Goal: Task Accomplishment & Management: Use online tool/utility

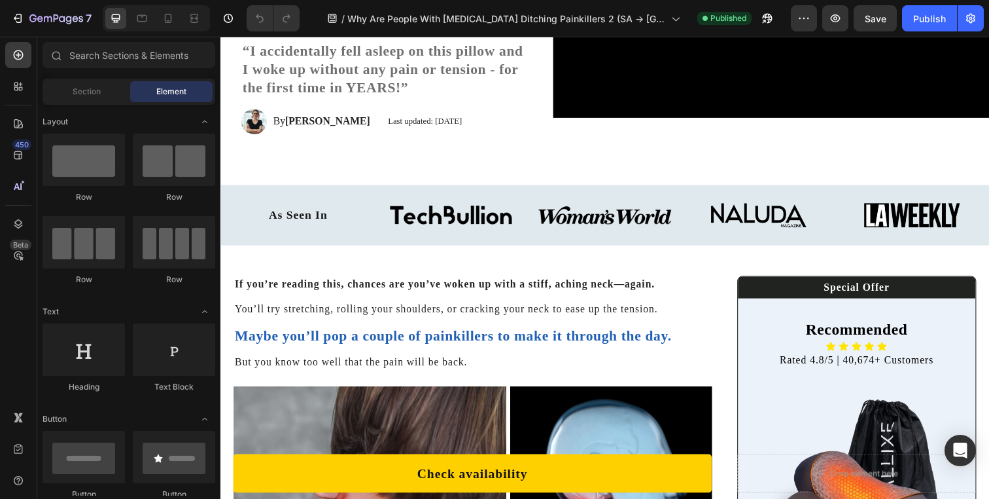
scroll to position [402, 0]
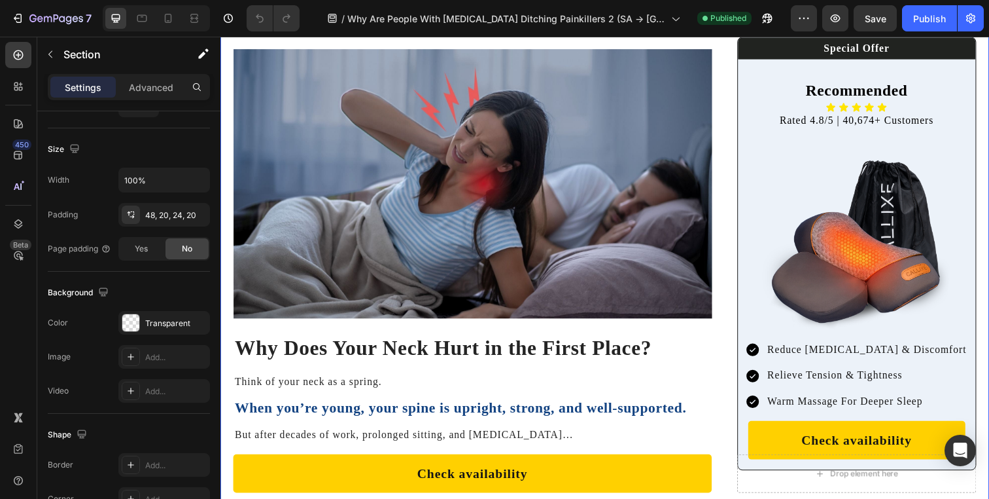
scroll to position [1066, 0]
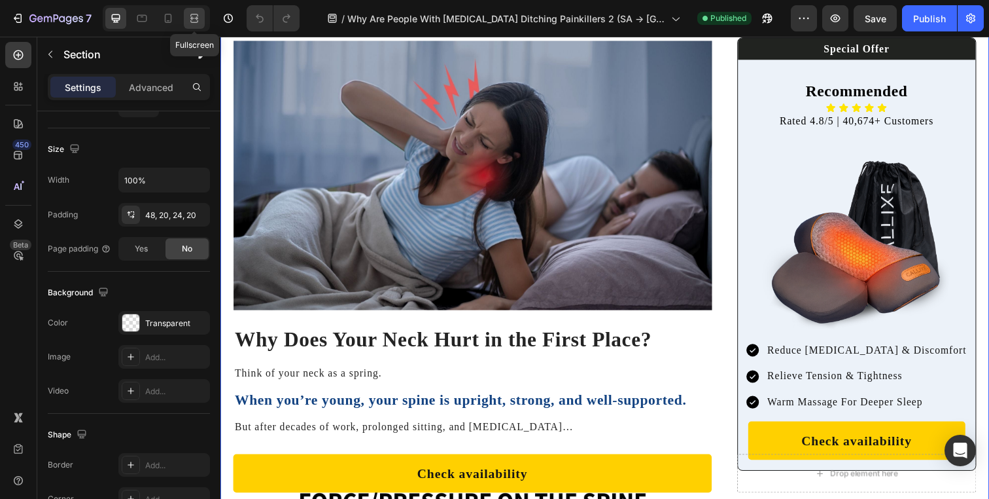
click at [194, 16] on icon at bounding box center [194, 18] width 13 height 13
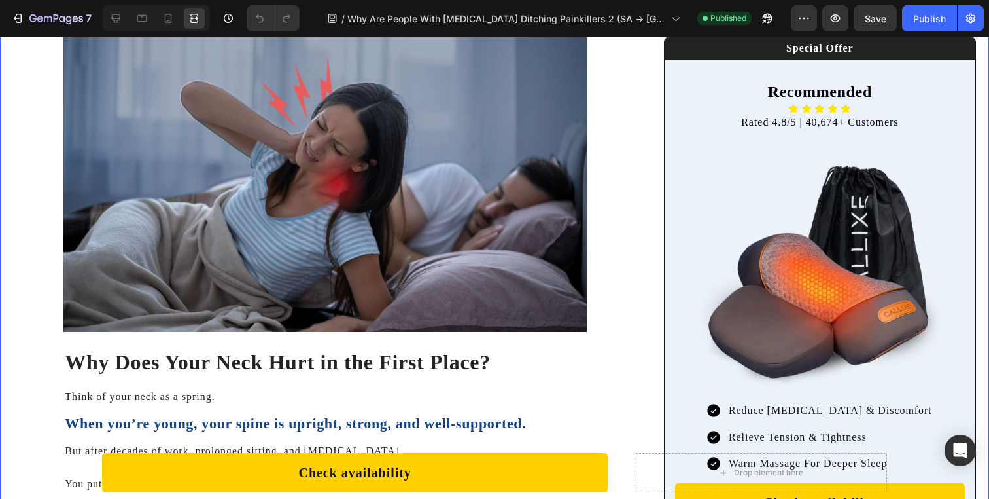
click at [117, 10] on div at bounding box center [115, 18] width 21 height 21
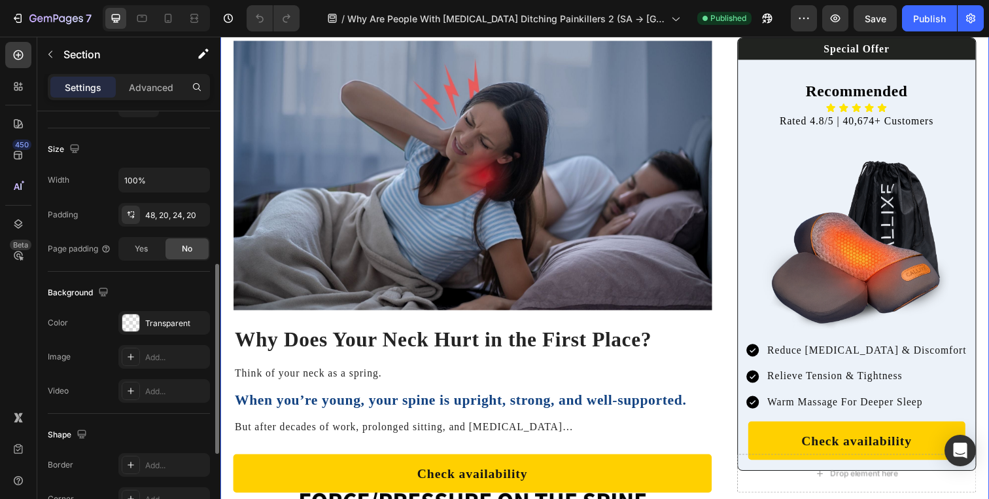
scroll to position [343, 0]
click at [162, 173] on input "100%" at bounding box center [164, 177] width 90 height 24
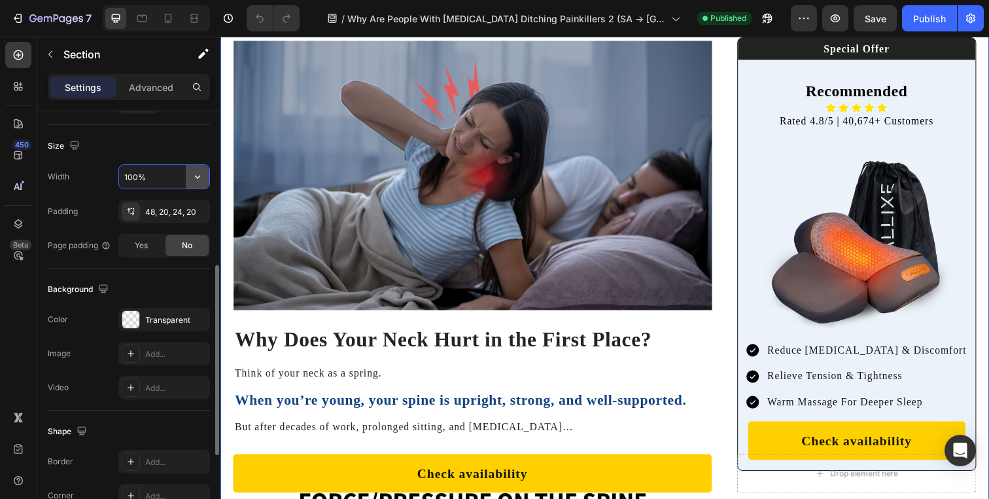
click at [201, 177] on icon "button" at bounding box center [197, 176] width 13 height 13
click at [179, 179] on input "100%" at bounding box center [164, 177] width 90 height 24
drag, startPoint x: 179, startPoint y: 179, endPoint x: 129, endPoint y: 179, distance: 49.7
click at [129, 179] on input "100%" at bounding box center [164, 177] width 90 height 24
type input "1300"
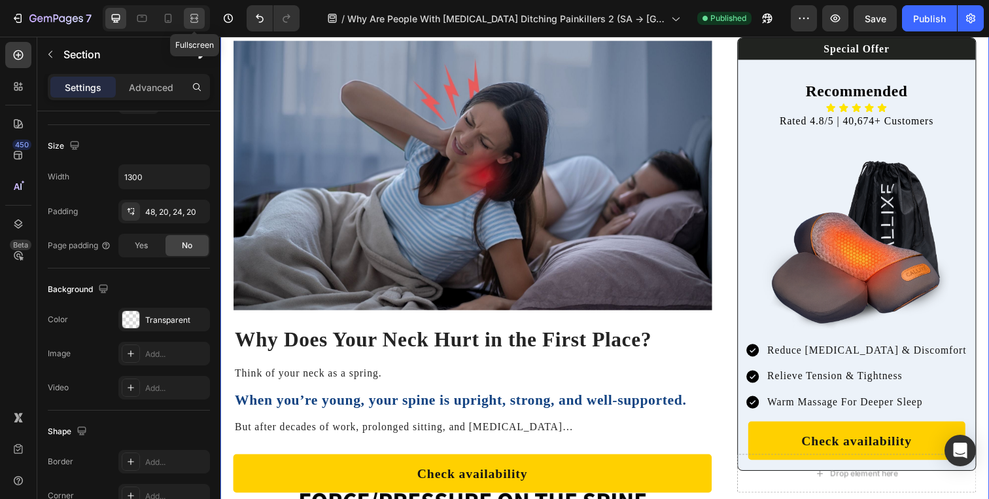
click at [194, 8] on div at bounding box center [194, 18] width 21 height 21
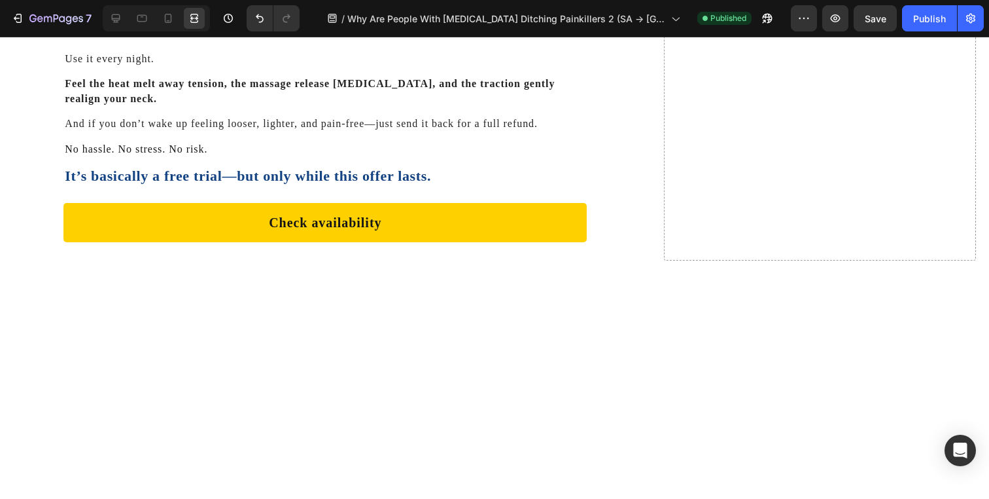
scroll to position [7234, 0]
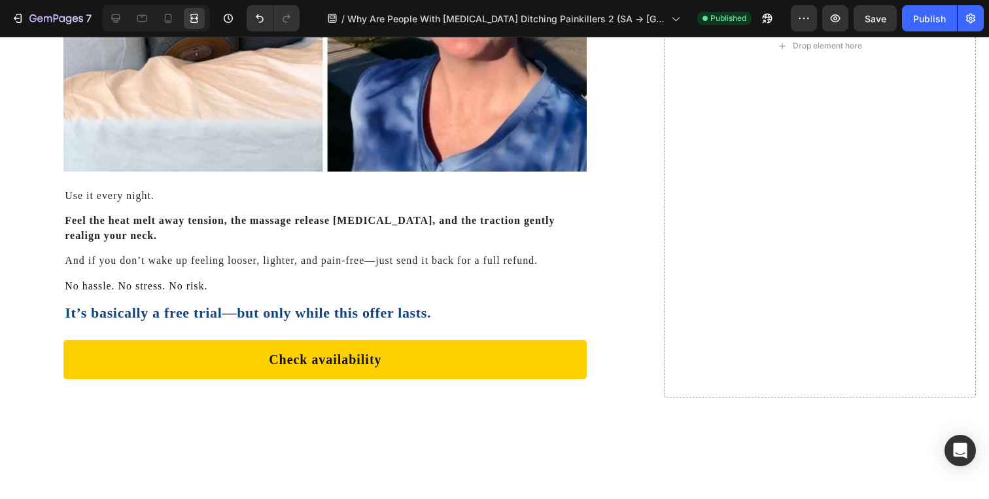
scroll to position [5105, 0]
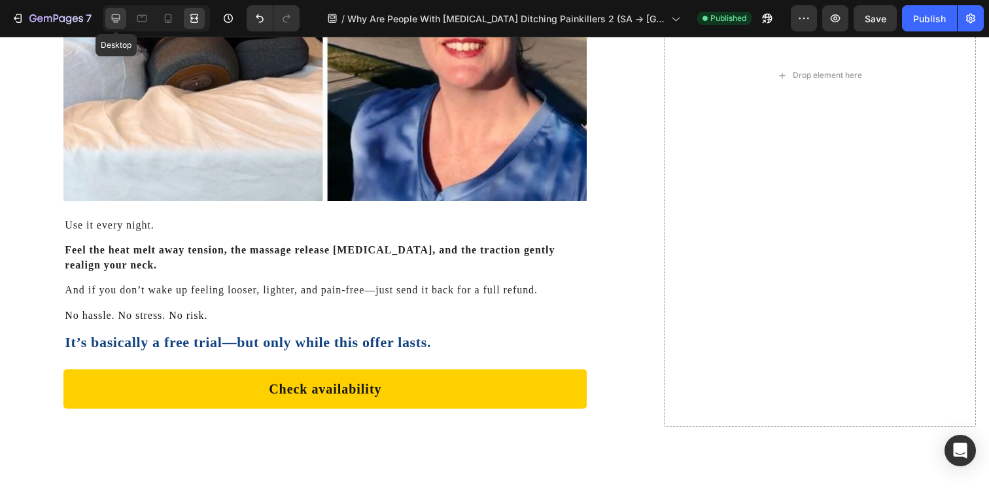
click at [117, 20] on icon at bounding box center [116, 18] width 9 height 9
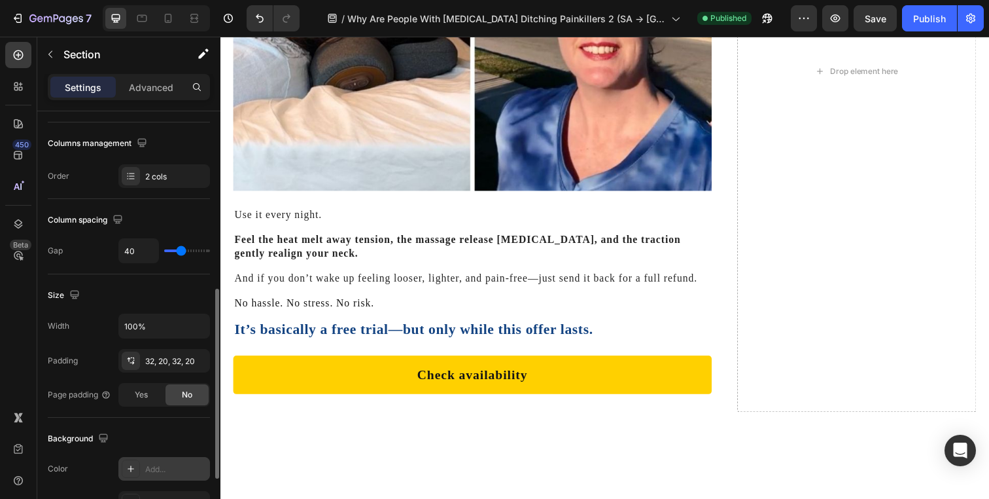
scroll to position [128, 0]
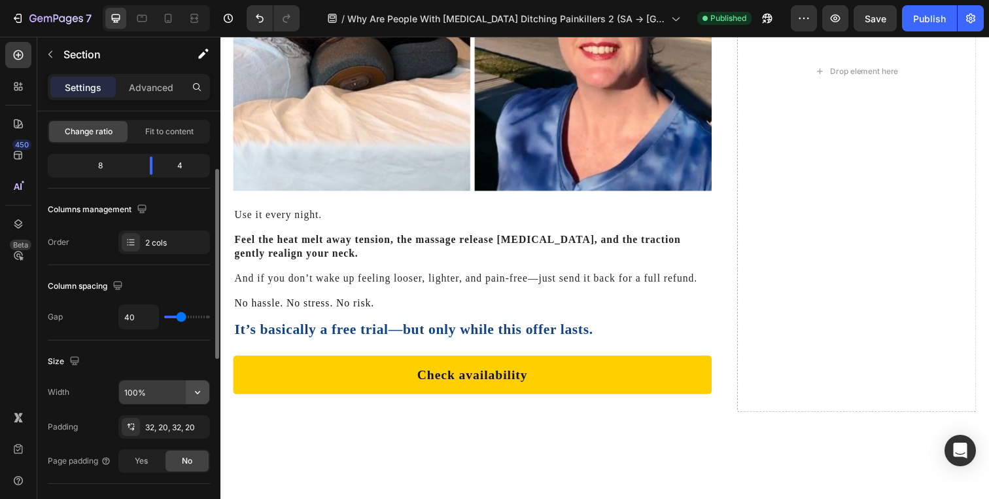
click at [201, 391] on icon "button" at bounding box center [197, 391] width 13 height 13
click at [154, 400] on input "100%" at bounding box center [164, 392] width 90 height 24
click at [160, 400] on input "1300%" at bounding box center [164, 392] width 90 height 24
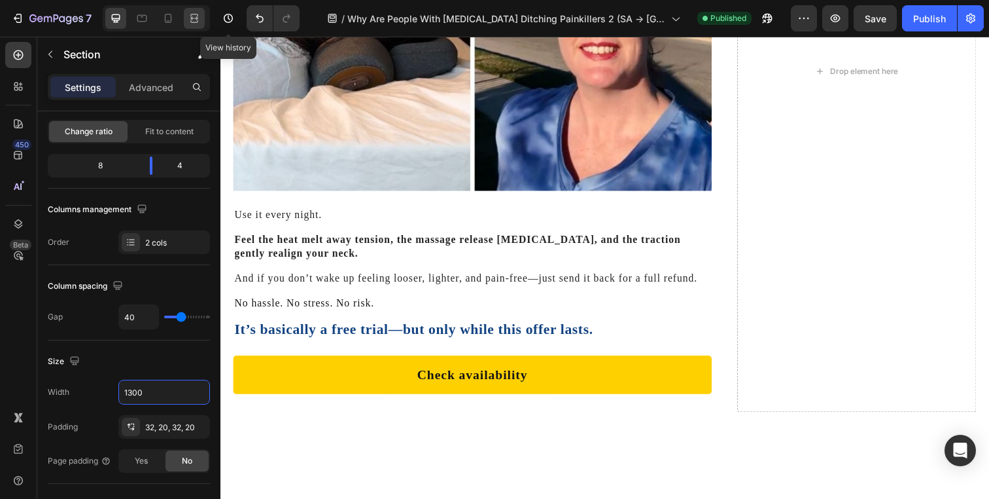
type input "1300"
click at [194, 20] on icon at bounding box center [192, 17] width 4 height 3
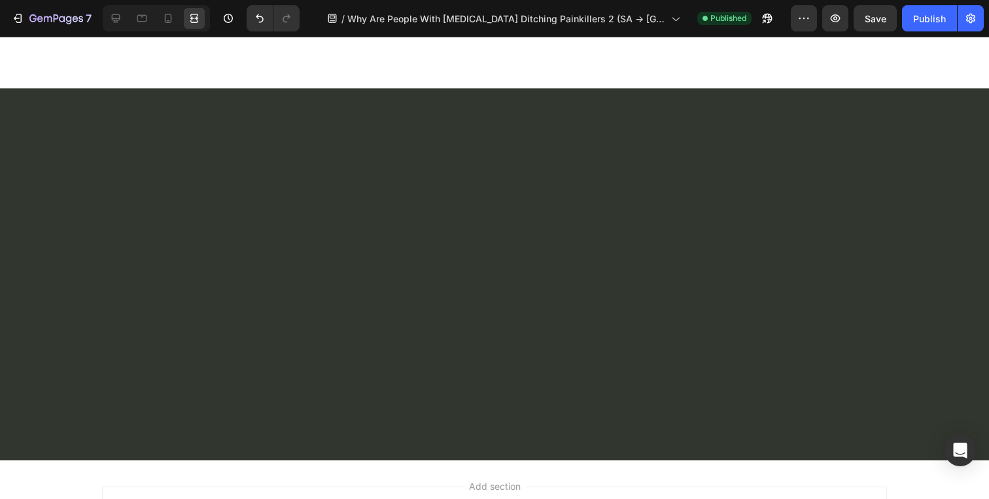
scroll to position [7429, 0]
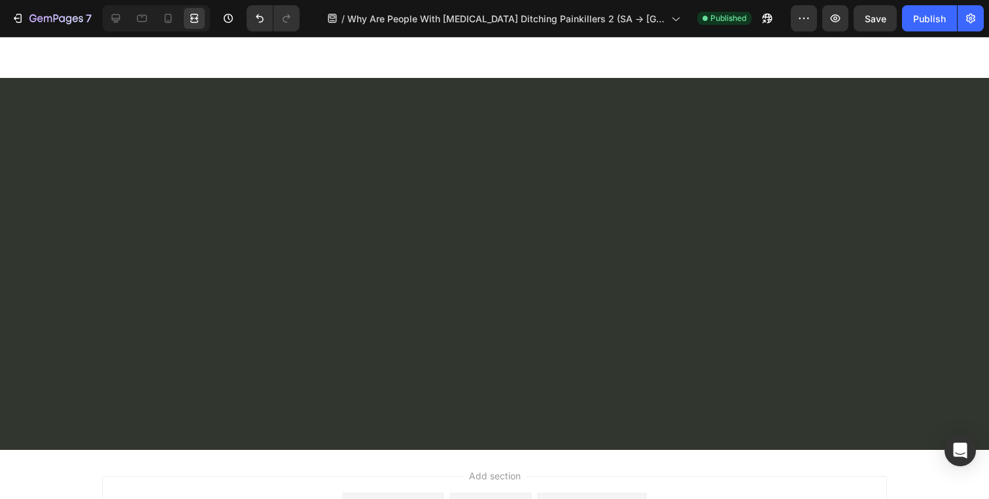
click at [112, 20] on icon at bounding box center [115, 18] width 13 height 13
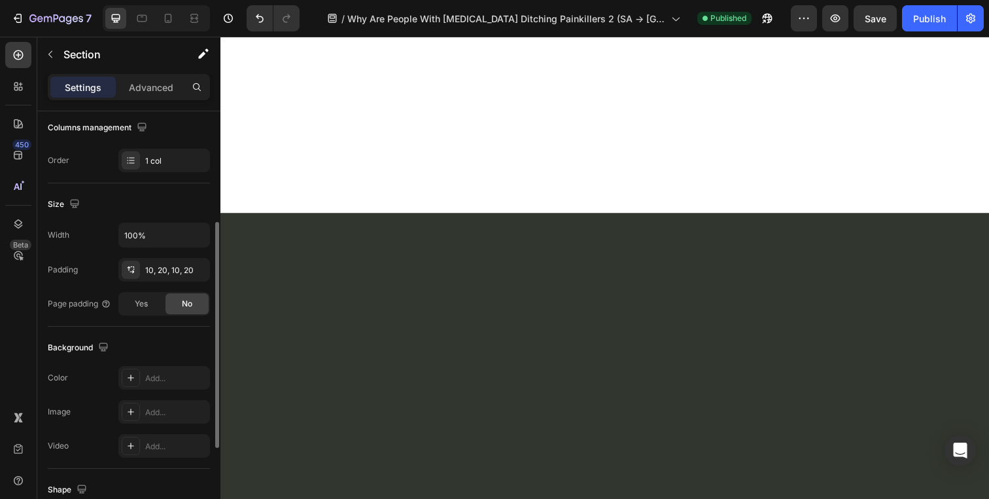
scroll to position [221, 0]
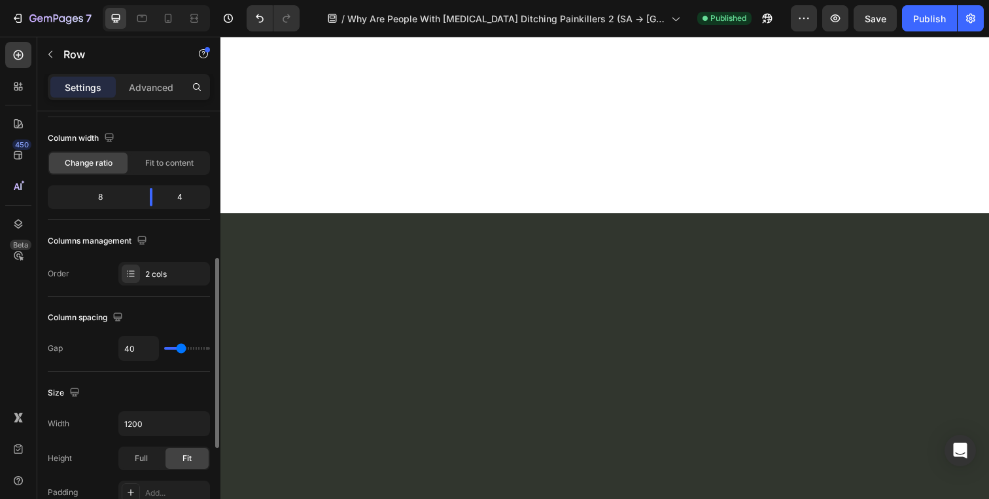
scroll to position [213, 0]
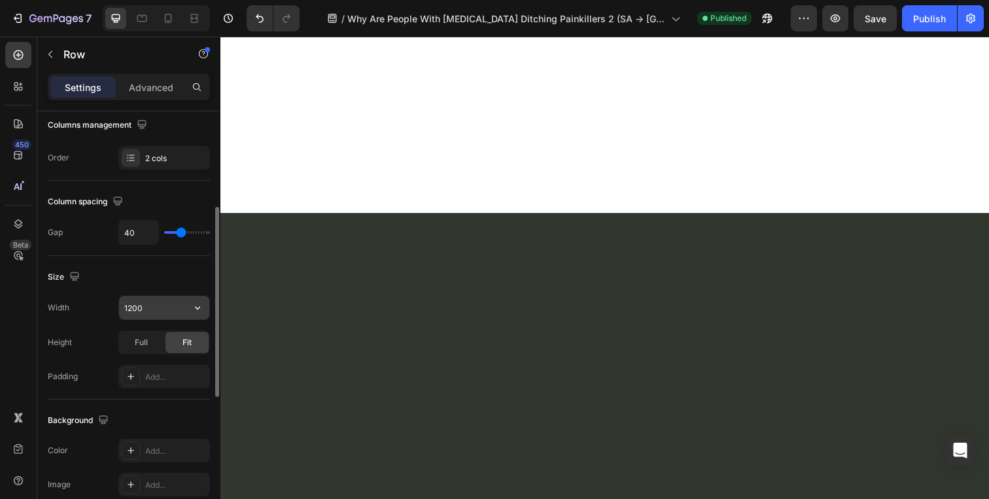
click at [156, 303] on input "1200" at bounding box center [164, 308] width 90 height 24
type input "1300"
click at [194, 7] on div at bounding box center [156, 18] width 107 height 26
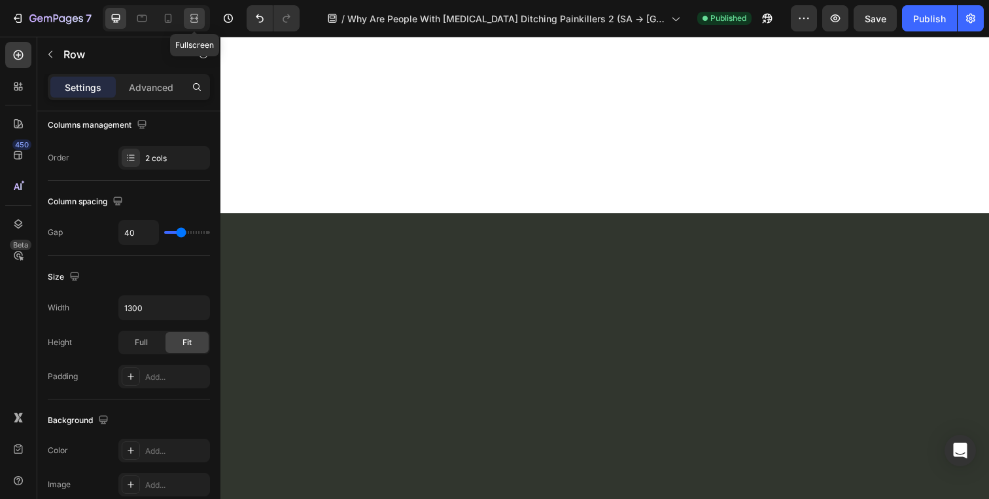
click at [194, 13] on icon at bounding box center [194, 18] width 13 height 13
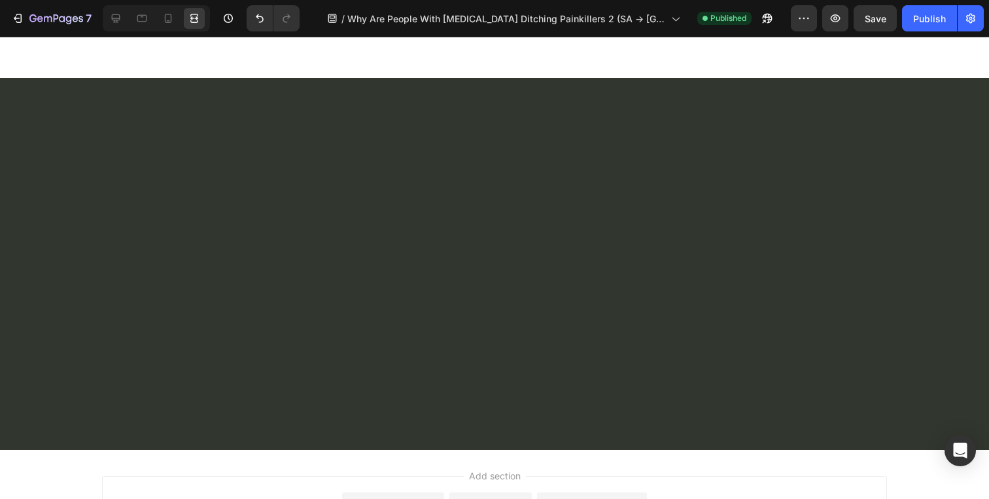
click at [120, 27] on div at bounding box center [115, 18] width 21 height 21
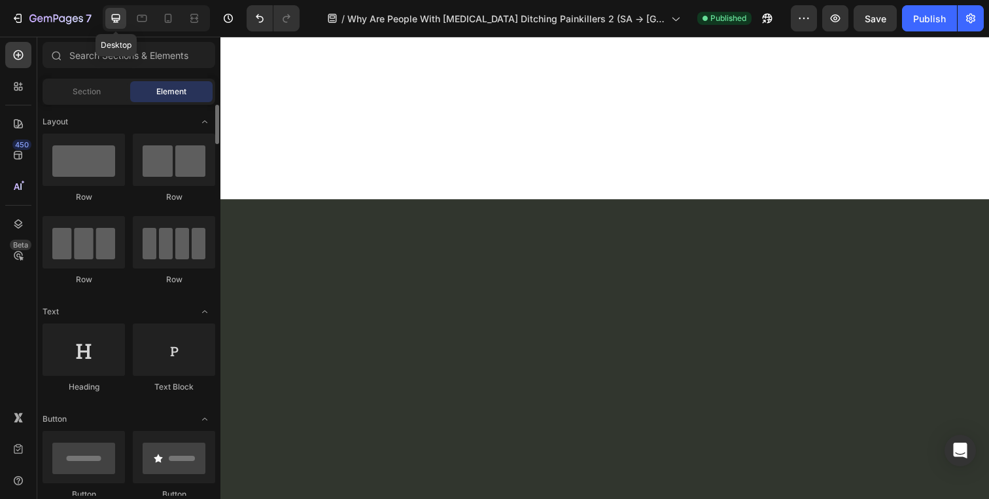
scroll to position [7224, 0]
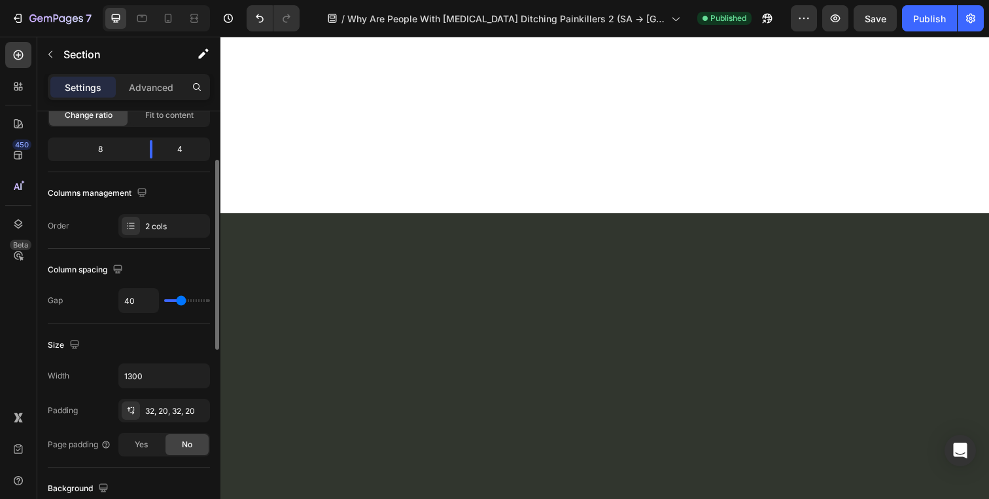
scroll to position [168, 0]
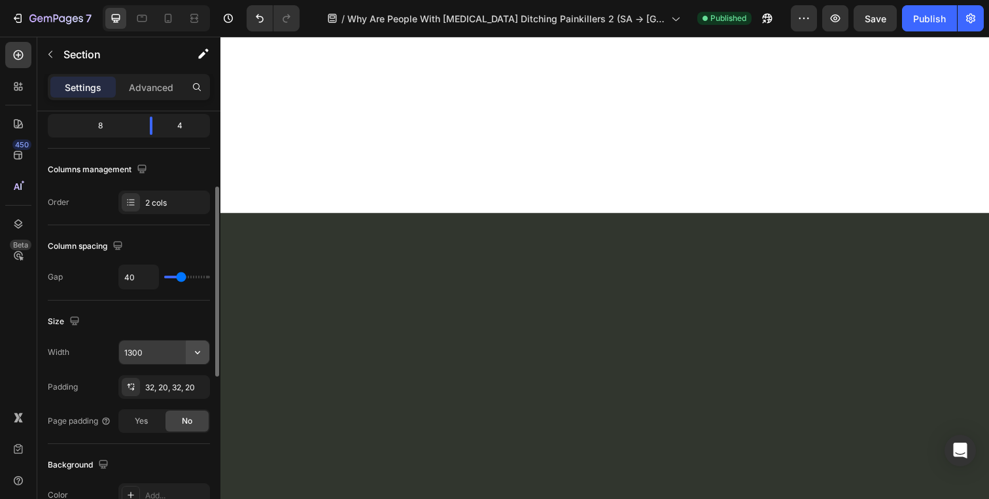
click at [192, 352] on icon "button" at bounding box center [197, 351] width 13 height 13
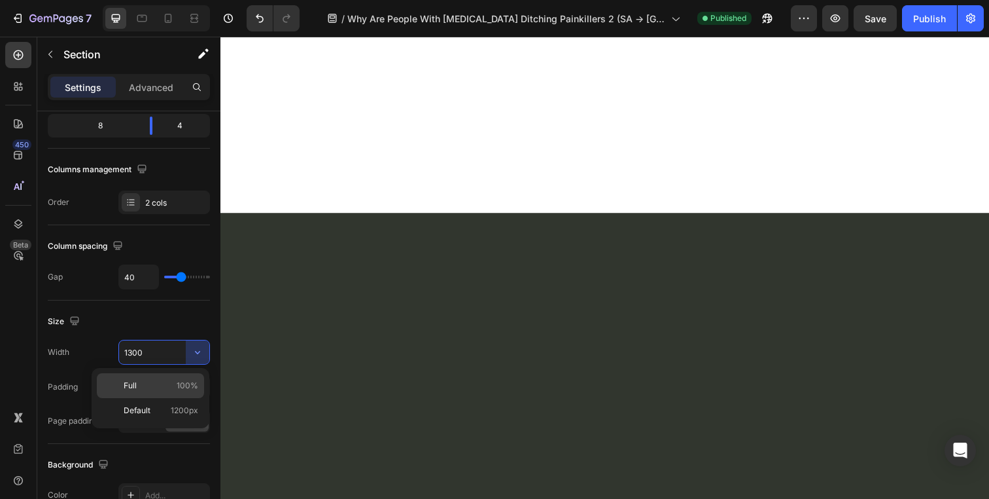
click at [152, 383] on p "Full 100%" at bounding box center [161, 385] width 75 height 12
type input "100%"
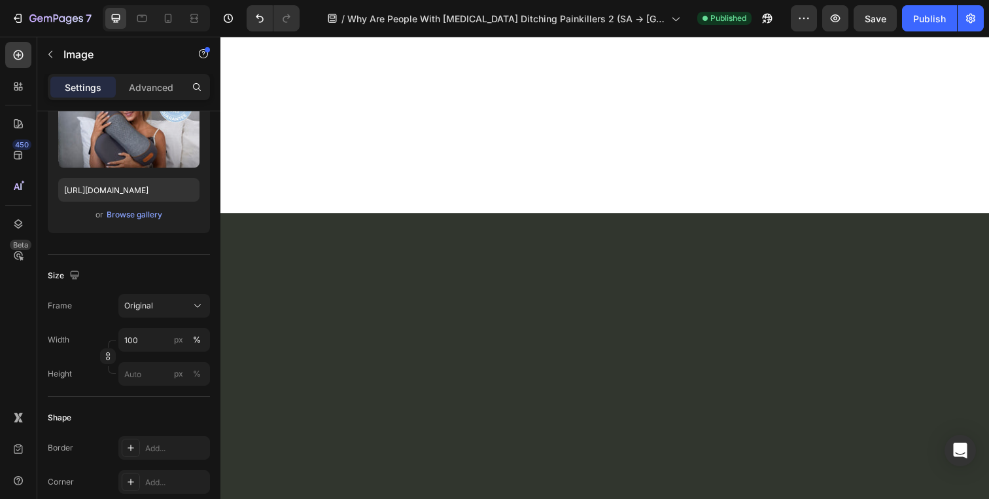
scroll to position [0, 0]
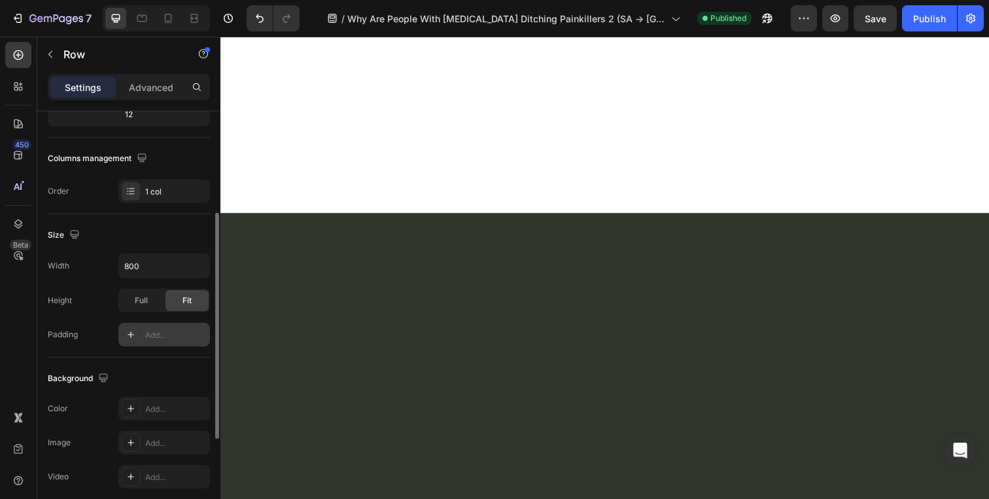
scroll to position [218, 0]
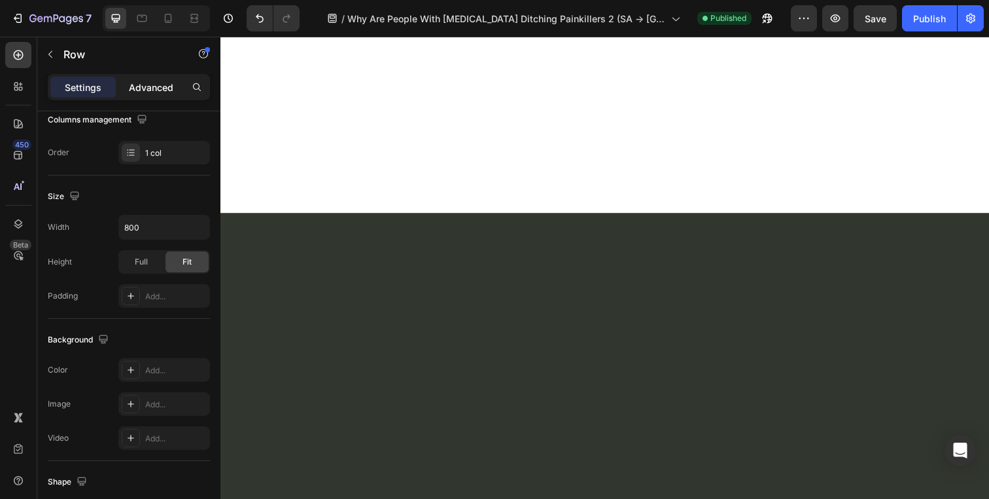
click at [162, 90] on p "Advanced" at bounding box center [151, 87] width 44 height 14
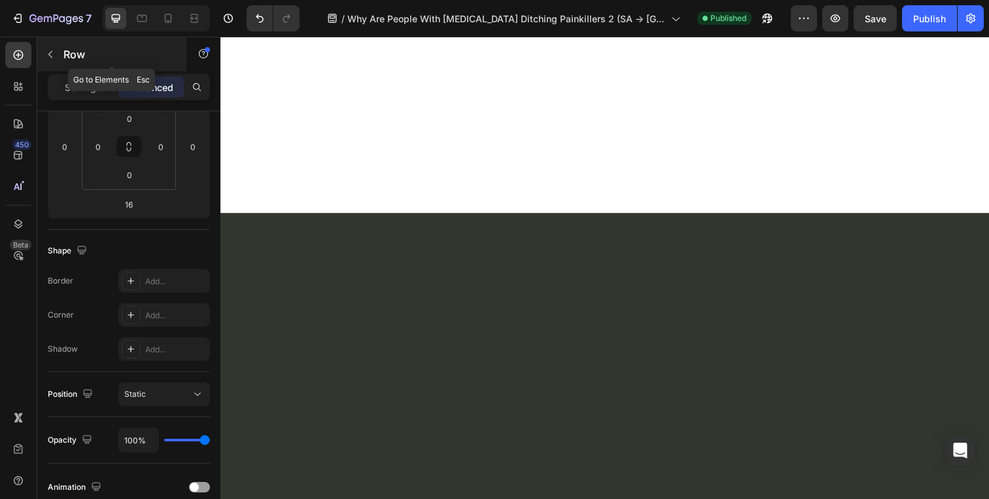
click at [53, 62] on button "button" at bounding box center [50, 54] width 21 height 21
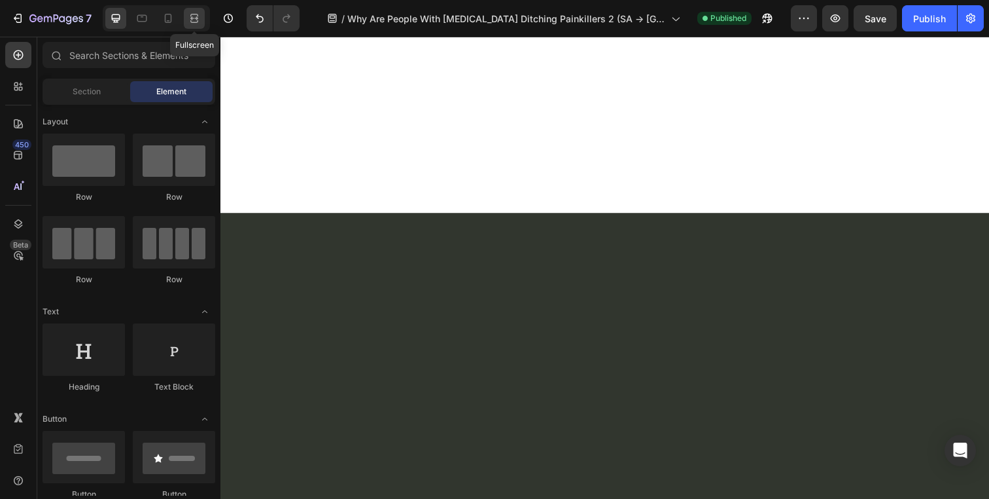
click at [197, 25] on div at bounding box center [194, 18] width 21 height 21
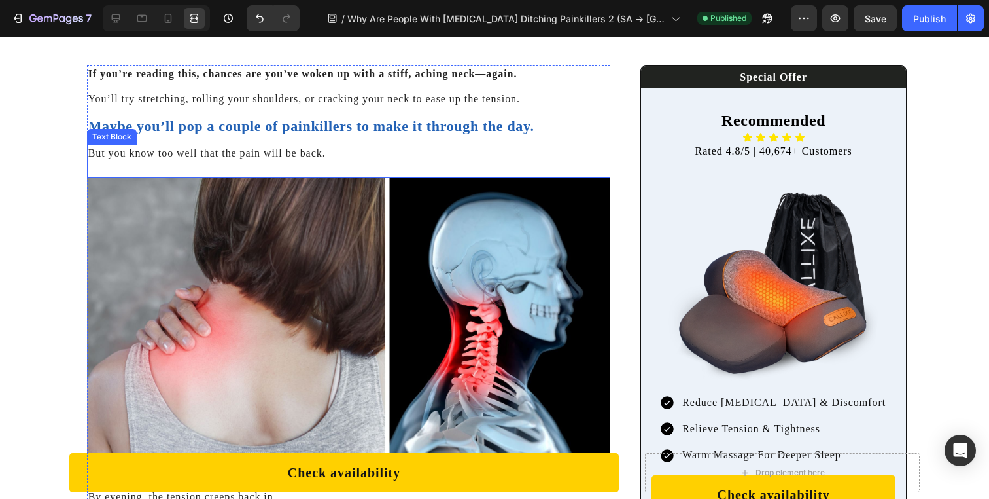
scroll to position [496, 0]
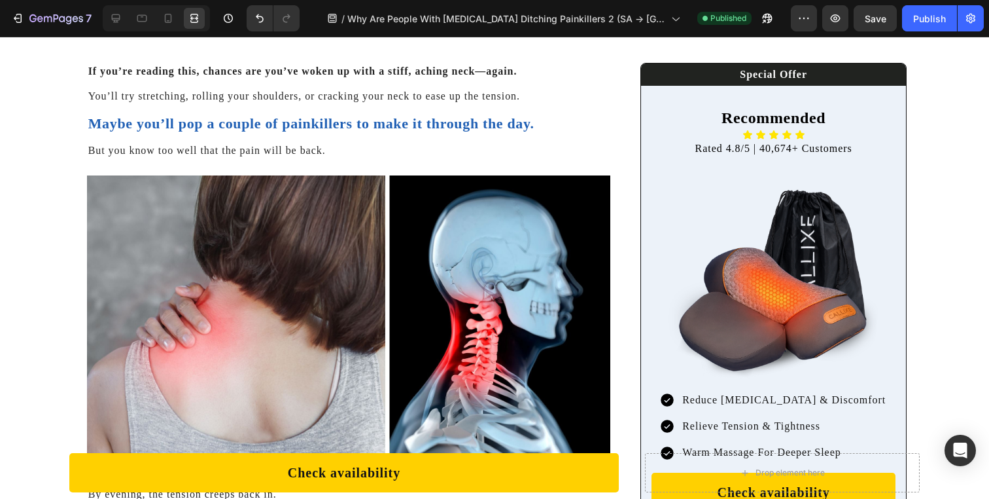
click at [114, 25] on div at bounding box center [115, 18] width 21 height 21
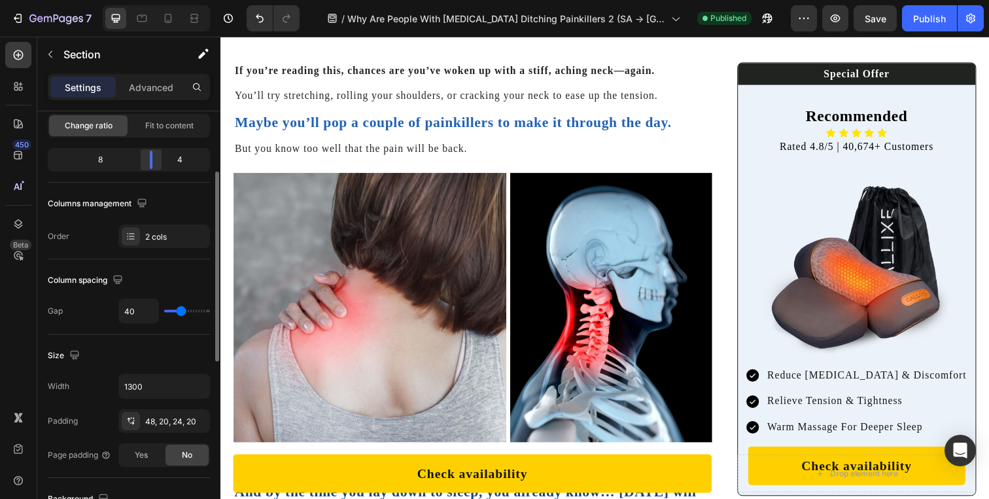
scroll to position [321, 0]
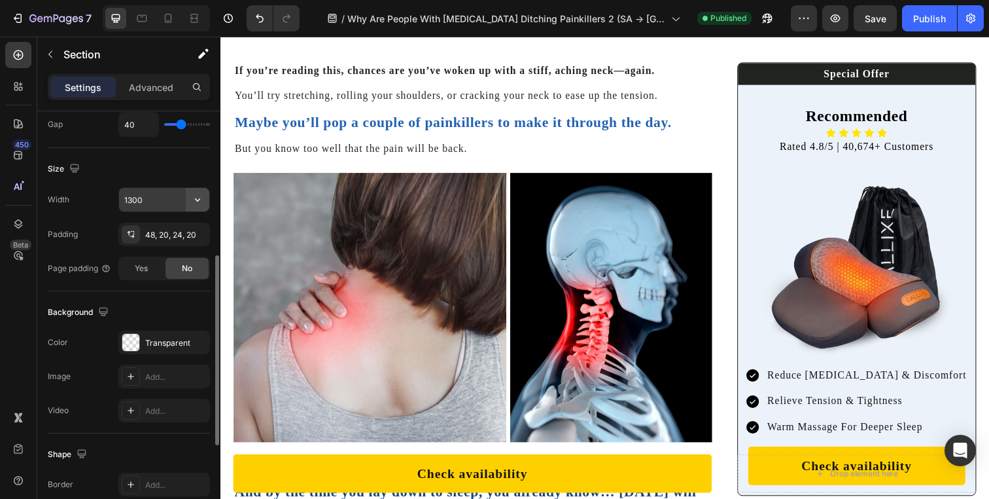
click at [198, 194] on icon "button" at bounding box center [197, 199] width 13 height 13
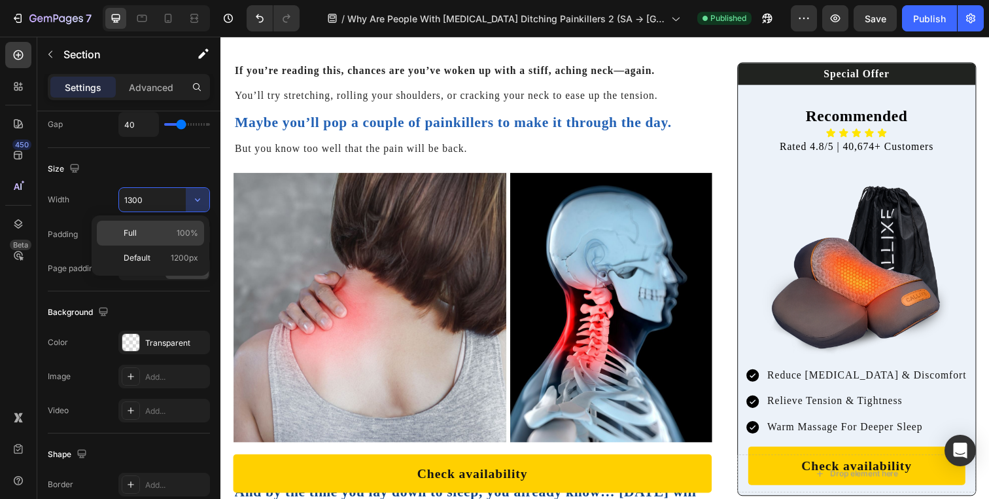
click at [172, 229] on p "Full 100%" at bounding box center [161, 233] width 75 height 12
type input "100%"
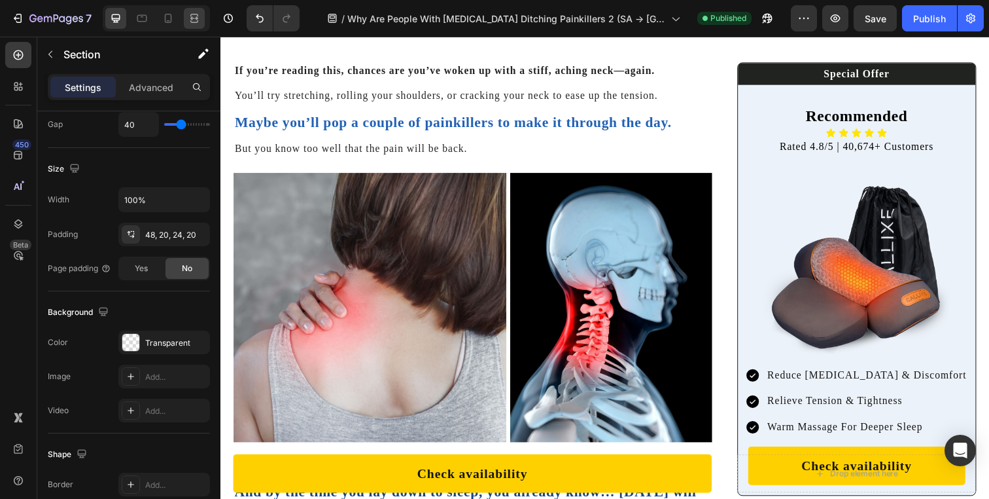
click at [194, 26] on div at bounding box center [194, 18] width 21 height 21
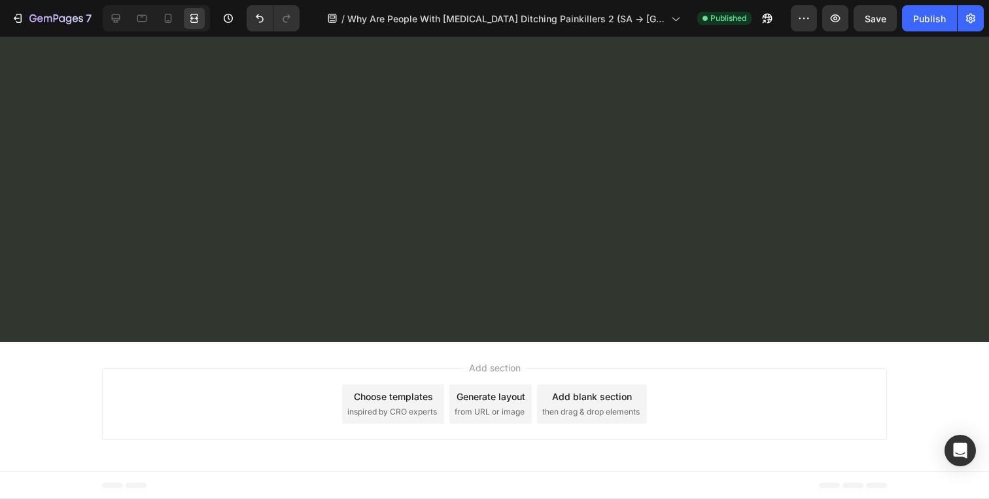
scroll to position [8065, 0]
click at [118, 22] on icon at bounding box center [116, 18] width 9 height 9
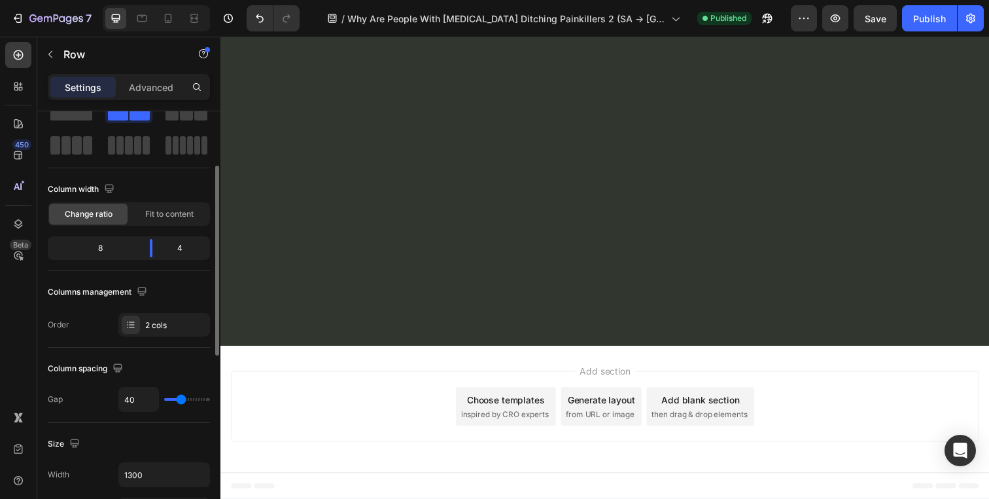
scroll to position [36, 0]
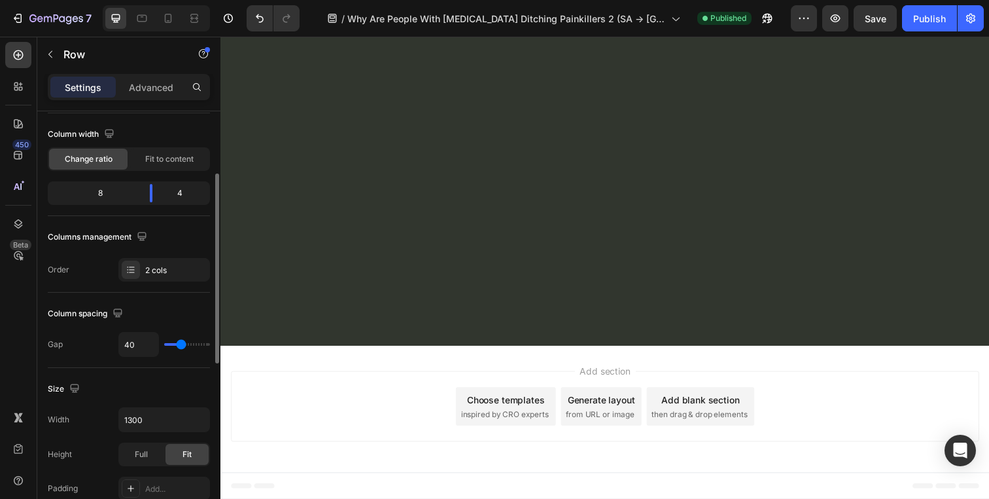
scroll to position [135, 0]
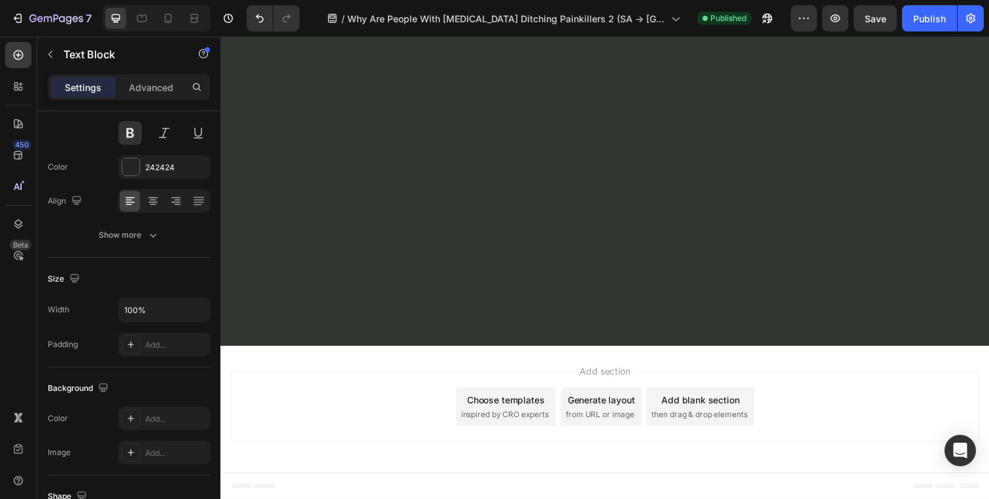
scroll to position [0, 0]
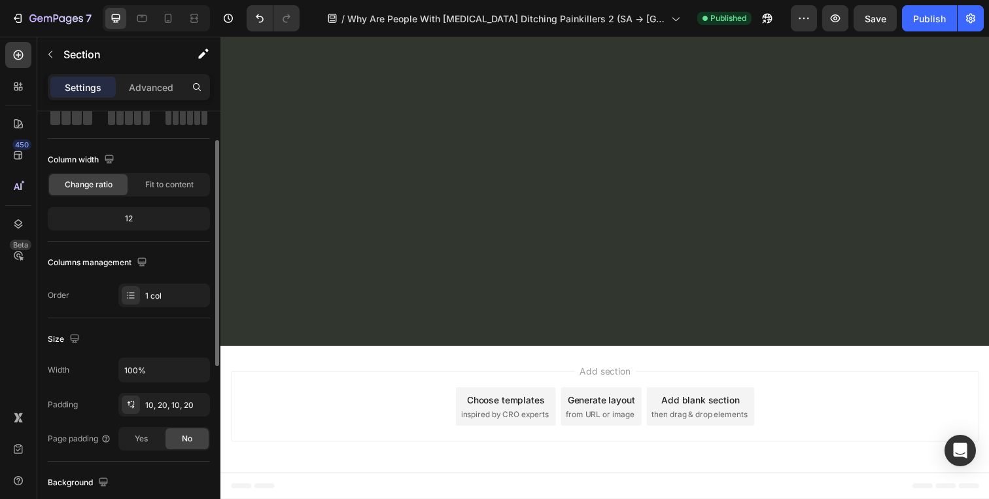
scroll to position [172, 0]
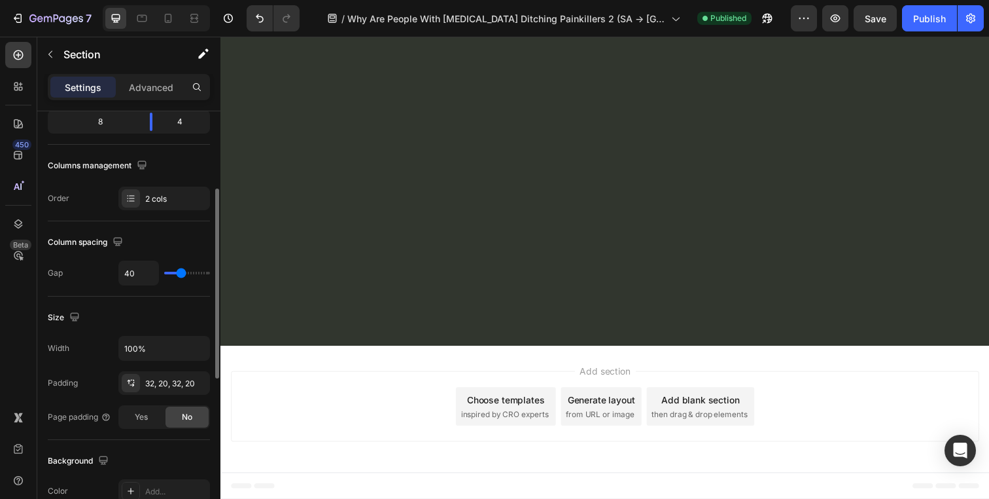
click at [196, 20] on icon at bounding box center [194, 18] width 13 height 13
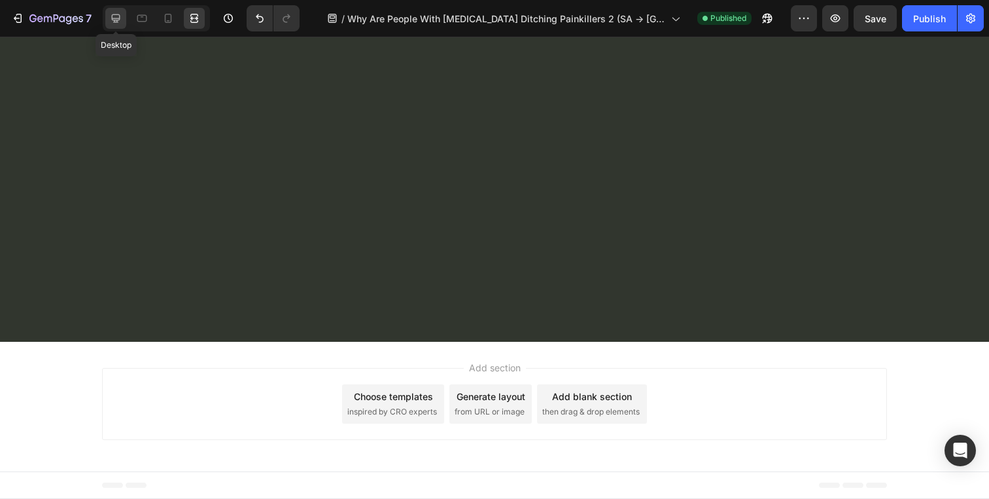
click at [114, 11] on div at bounding box center [115, 18] width 21 height 21
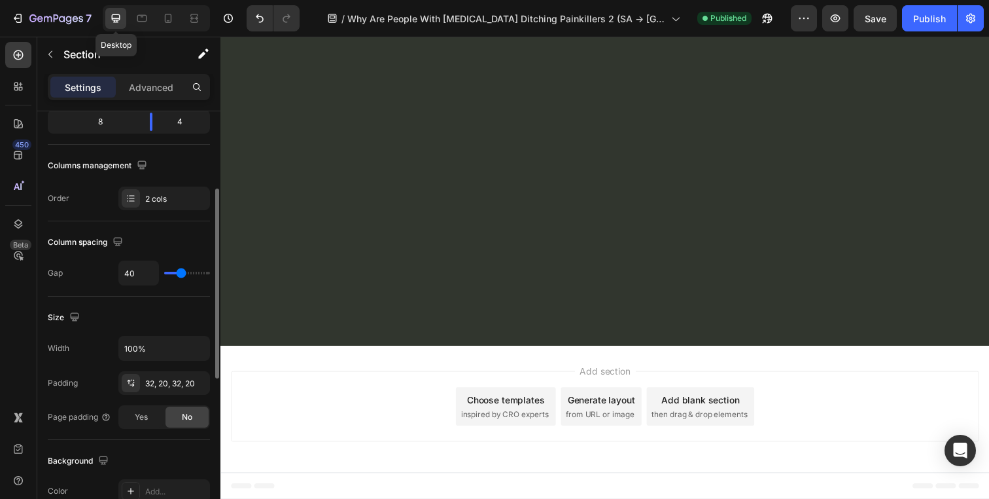
scroll to position [7909, 0]
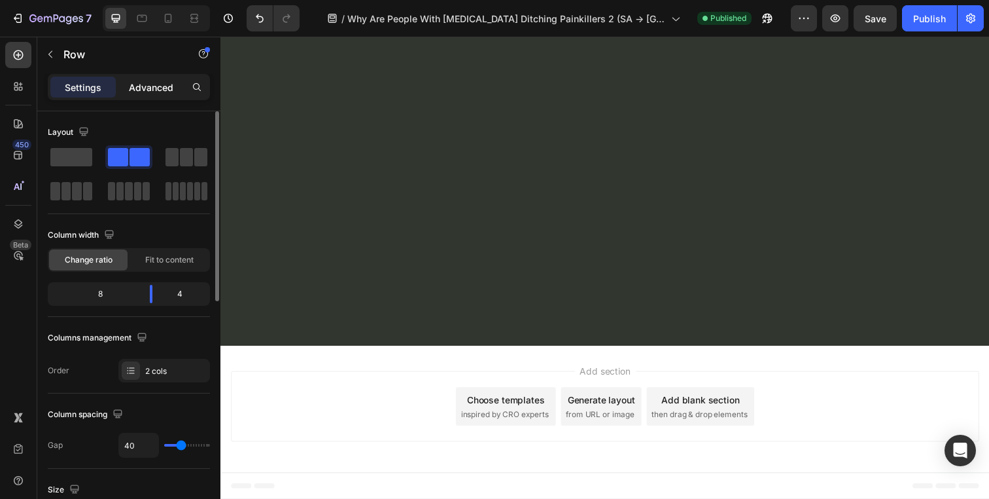
click at [158, 86] on p "Advanced" at bounding box center [151, 87] width 44 height 14
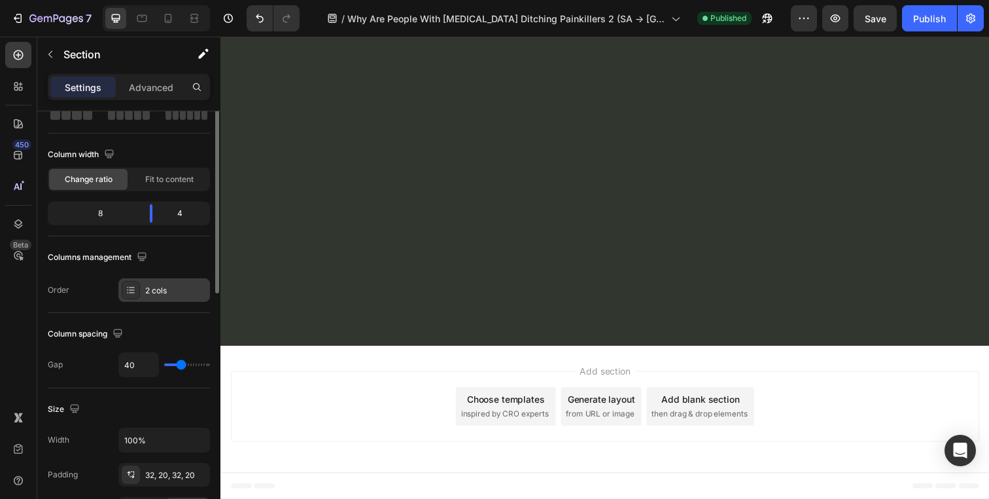
scroll to position [142, 0]
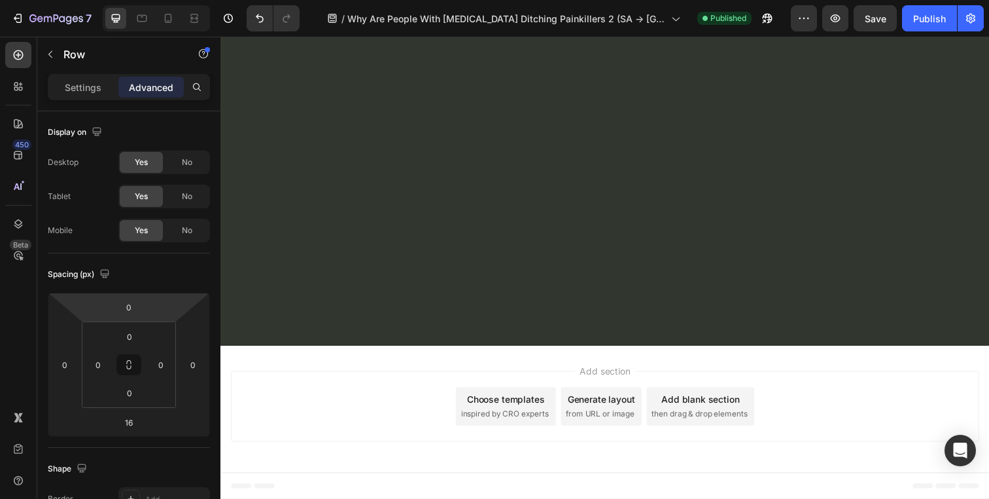
click at [92, 102] on div "Settings Advanced" at bounding box center [128, 92] width 183 height 37
click at [92, 93] on p "Settings" at bounding box center [83, 87] width 37 height 14
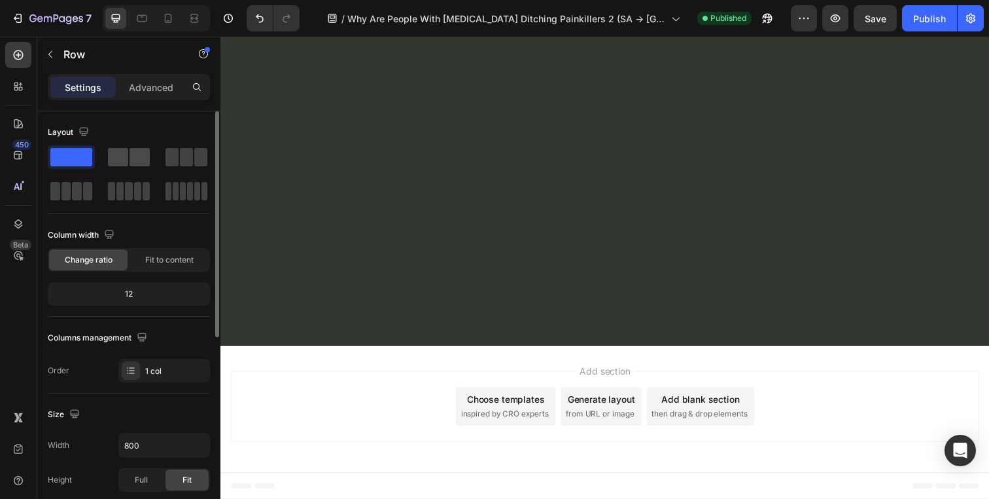
click at [130, 159] on span at bounding box center [140, 157] width 20 height 18
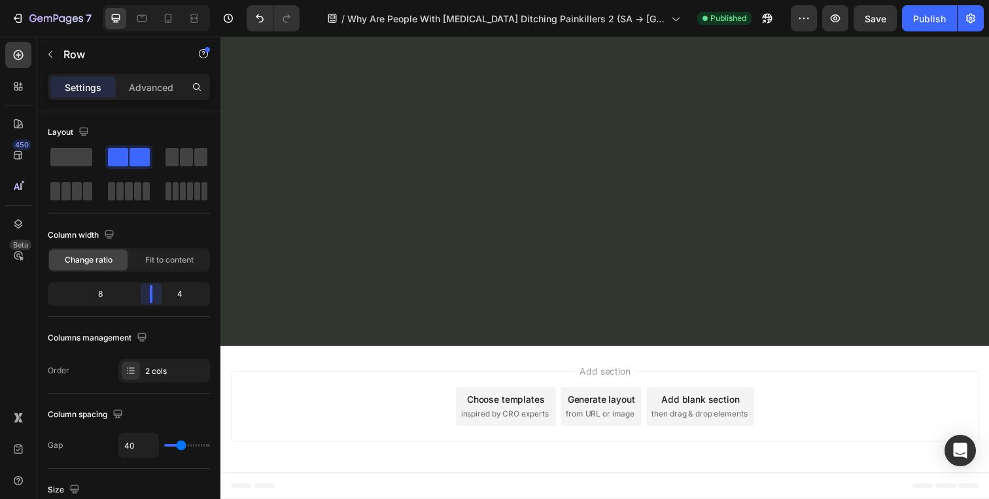
drag, startPoint x: 135, startPoint y: 287, endPoint x: 164, endPoint y: 286, distance: 28.1
click at [164, 0] on body "7 Version history / Why Are People With [MEDICAL_DATA] Ditching Painkillers 2 (…" at bounding box center [494, 0] width 989 height 0
click at [79, 162] on span at bounding box center [71, 157] width 42 height 18
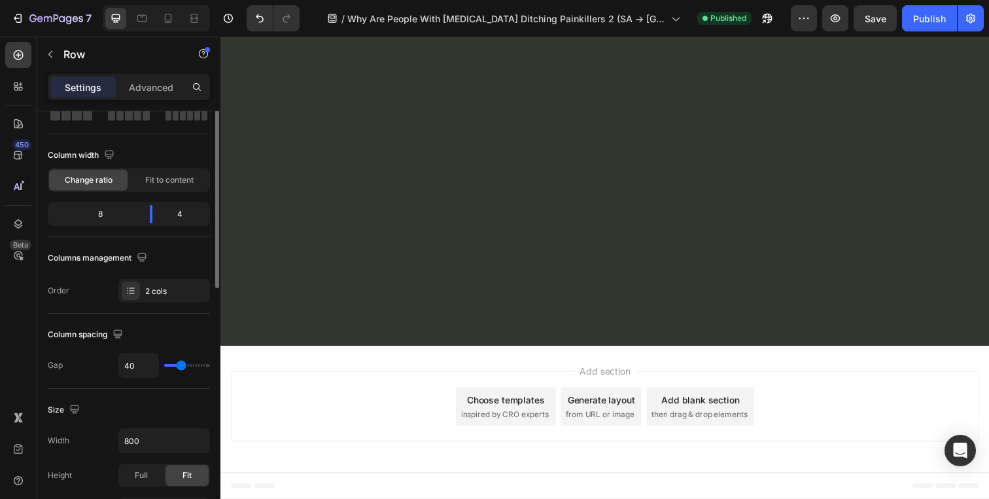
scroll to position [171, 0]
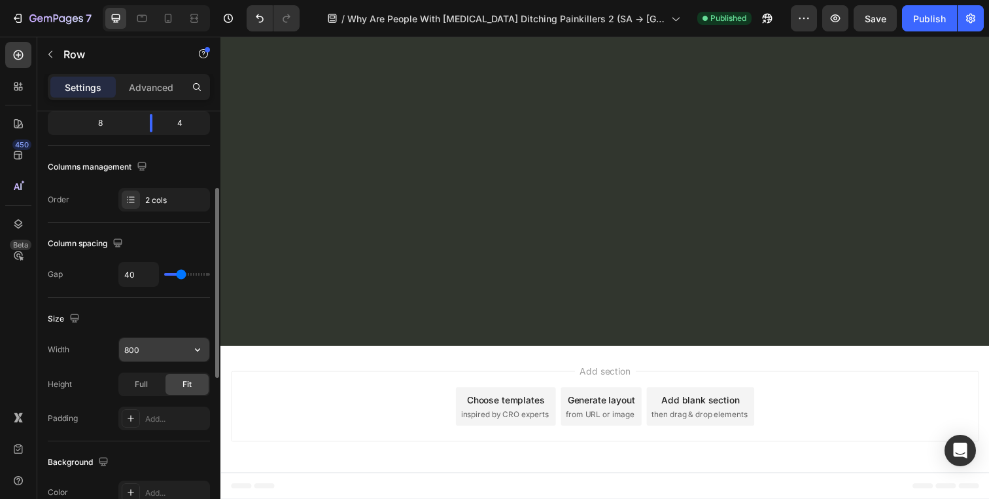
type textarea "800"
click at [160, 352] on input "800" at bounding box center [164, 350] width 90 height 24
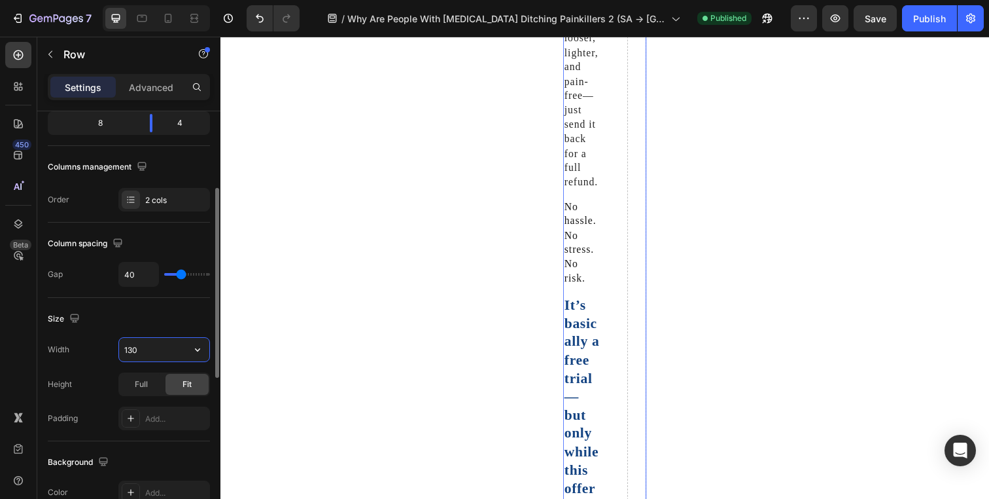
type input "1300"
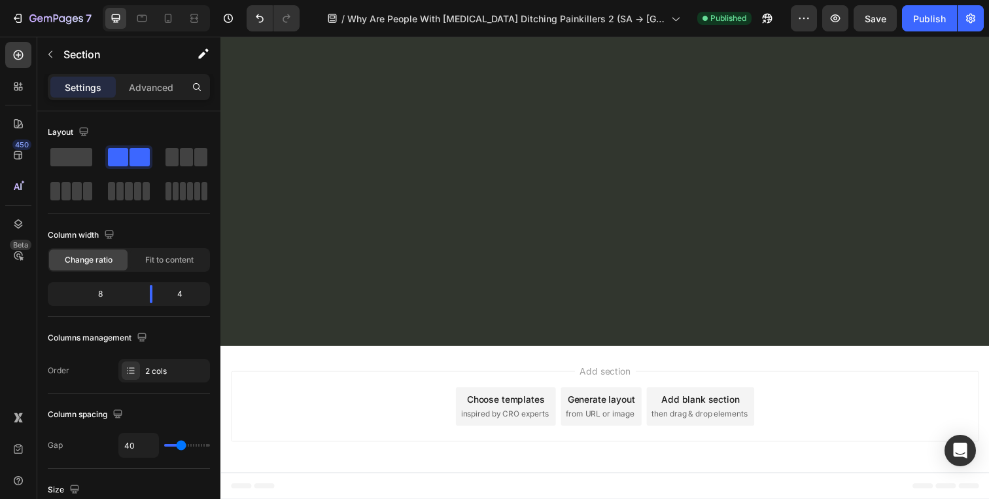
scroll to position [7617, 0]
click at [48, 145] on div at bounding box center [129, 174] width 162 height 58
click at [77, 156] on span at bounding box center [71, 157] width 42 height 18
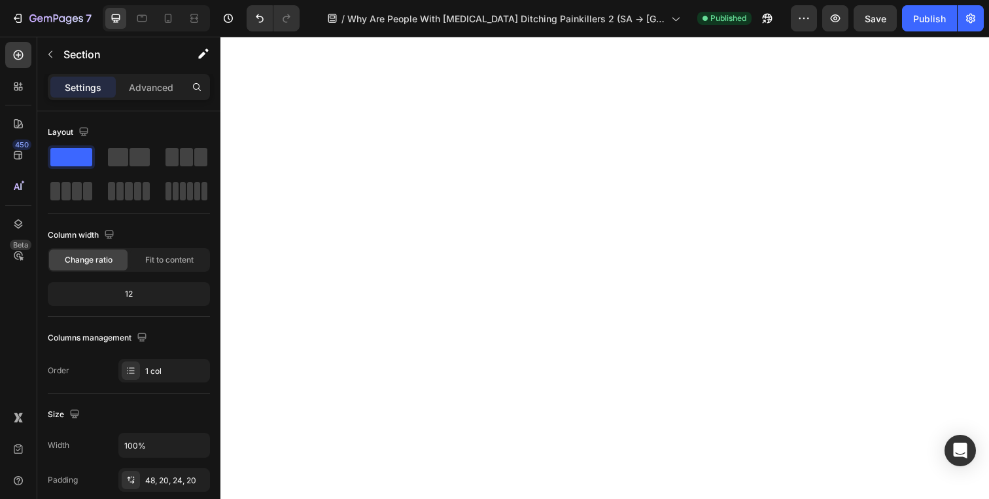
scroll to position [8088, 0]
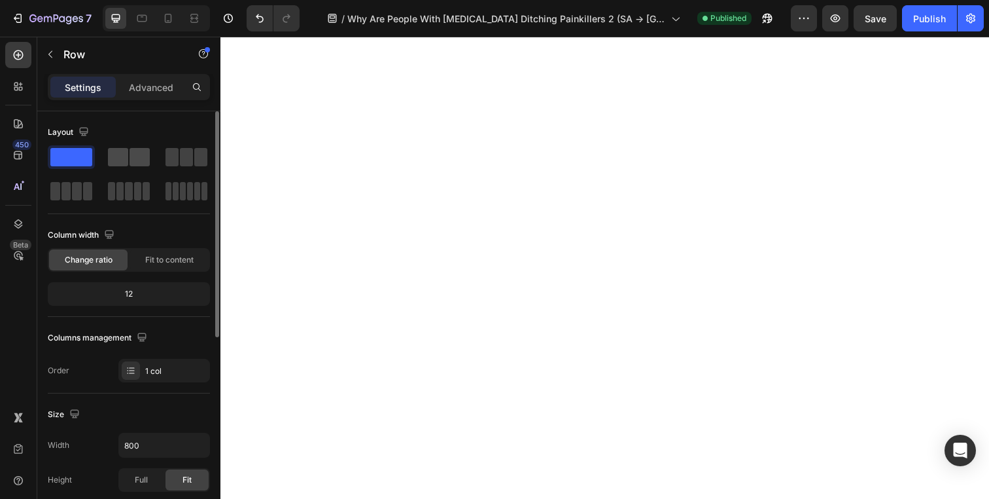
click at [132, 153] on span at bounding box center [140, 157] width 20 height 18
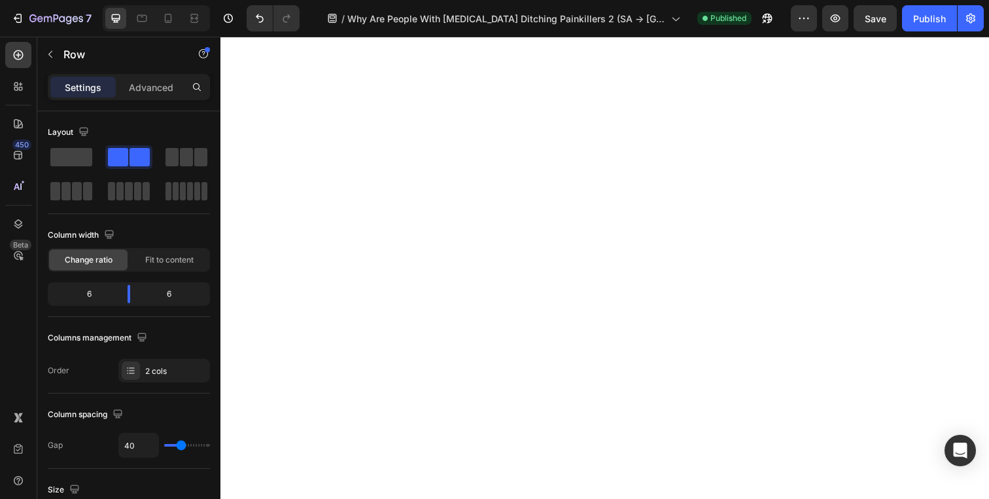
scroll to position [7838, 0]
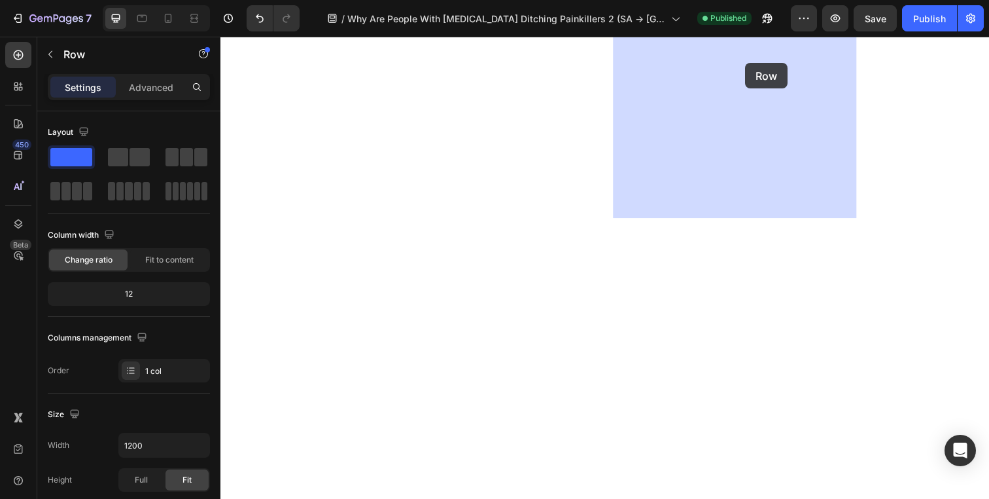
drag, startPoint x: 266, startPoint y: 159, endPoint x: 756, endPoint y: 63, distance: 499.2
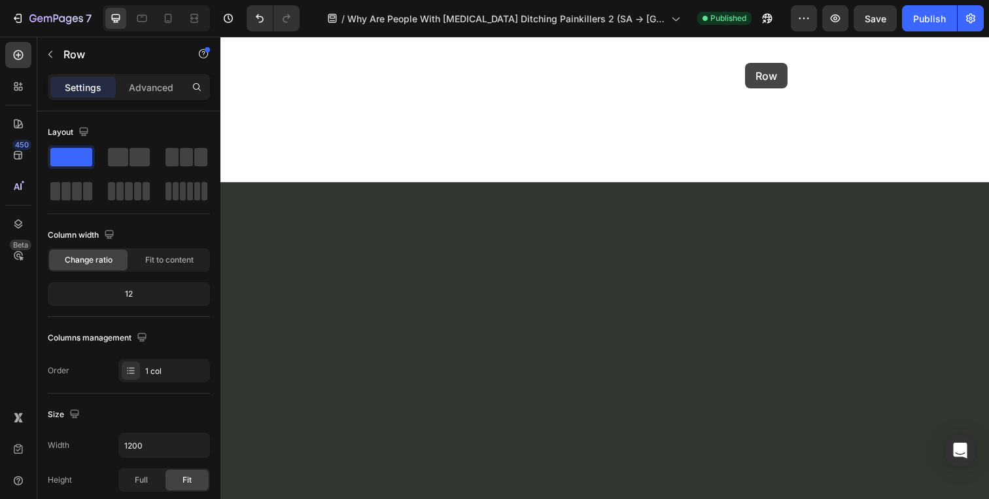
scroll to position [7738, 0]
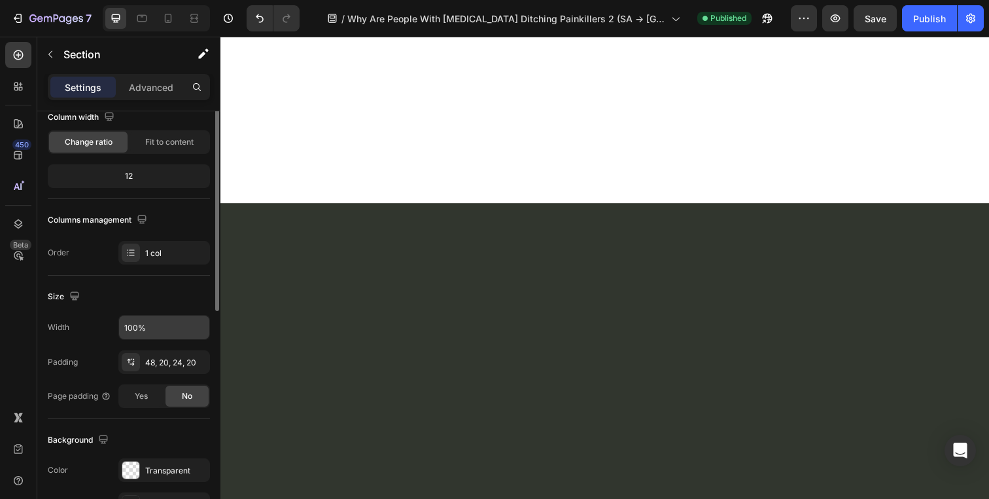
scroll to position [145, 0]
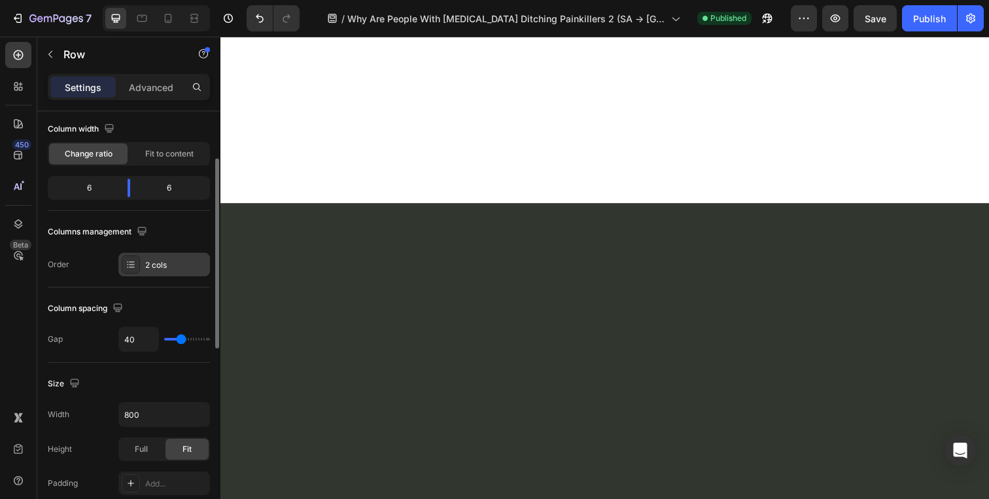
scroll to position [163, 0]
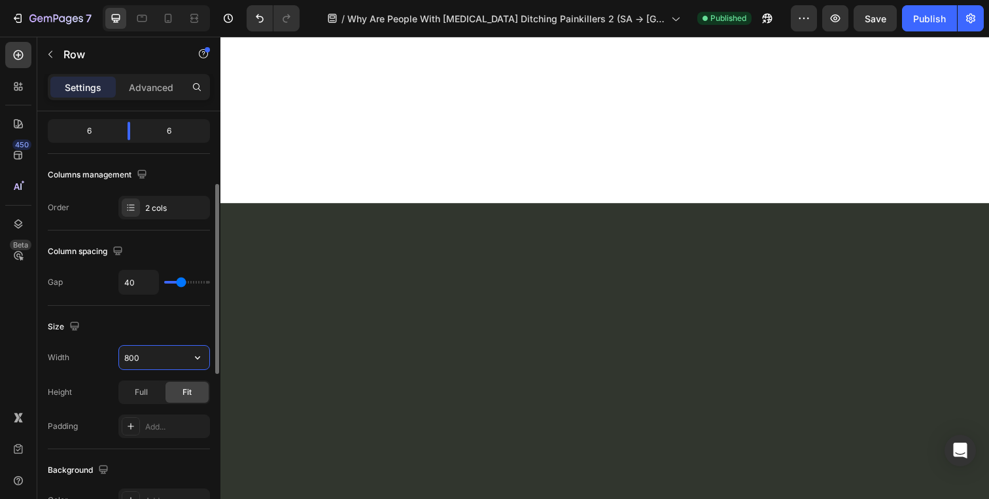
click at [149, 353] on input "800" at bounding box center [164, 357] width 90 height 24
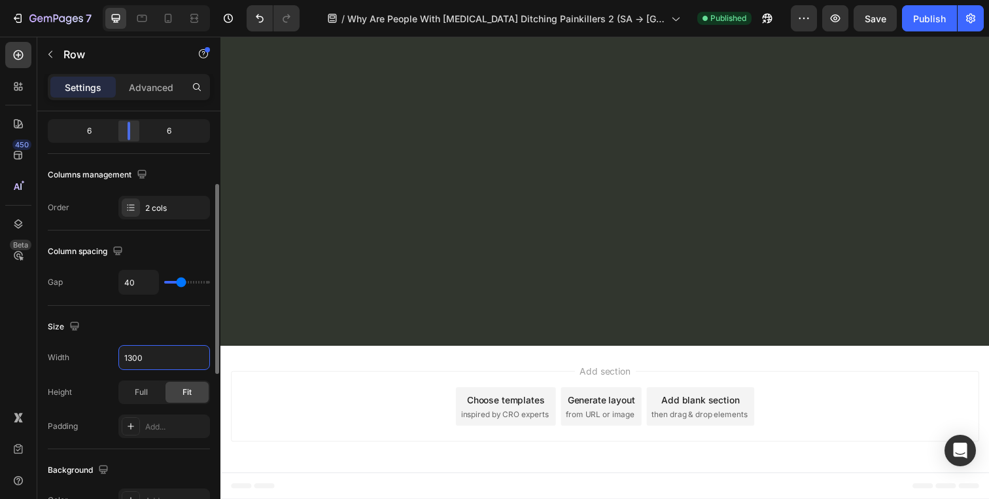
type input "1300"
drag, startPoint x: 135, startPoint y: 132, endPoint x: 162, endPoint y: 126, distance: 27.6
click at [162, 0] on body "7 Version history / Why Are People With [MEDICAL_DATA] Ditching Painkillers 2 (…" at bounding box center [494, 0] width 989 height 0
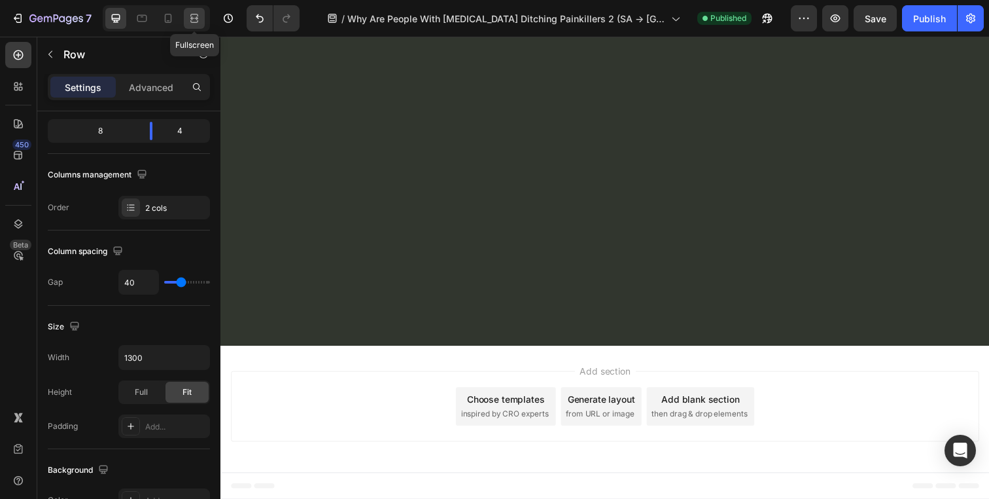
click at [196, 23] on icon at bounding box center [194, 18] width 13 height 13
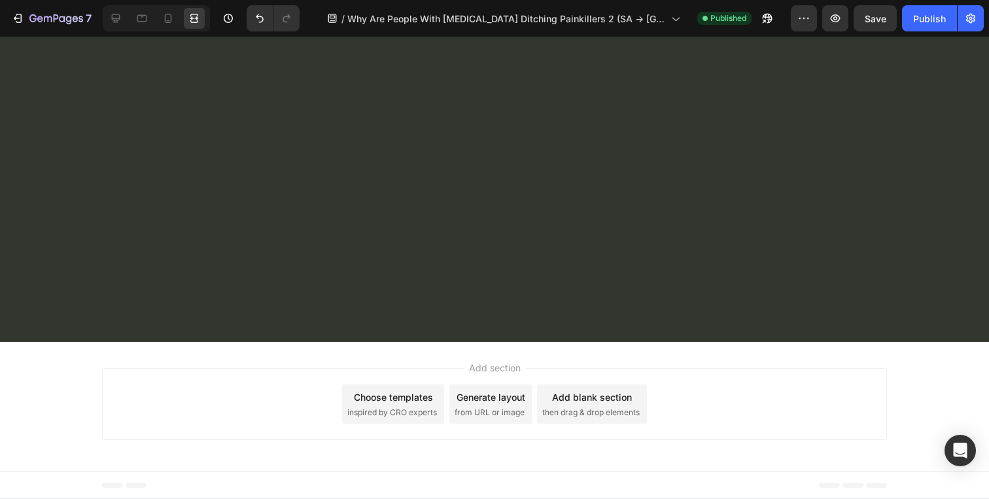
scroll to position [8152, 0]
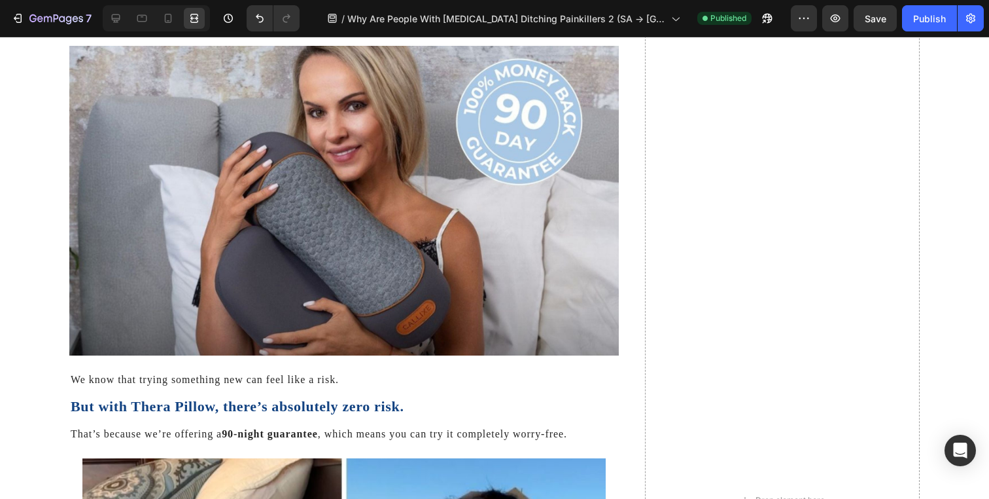
scroll to position [8135, 0]
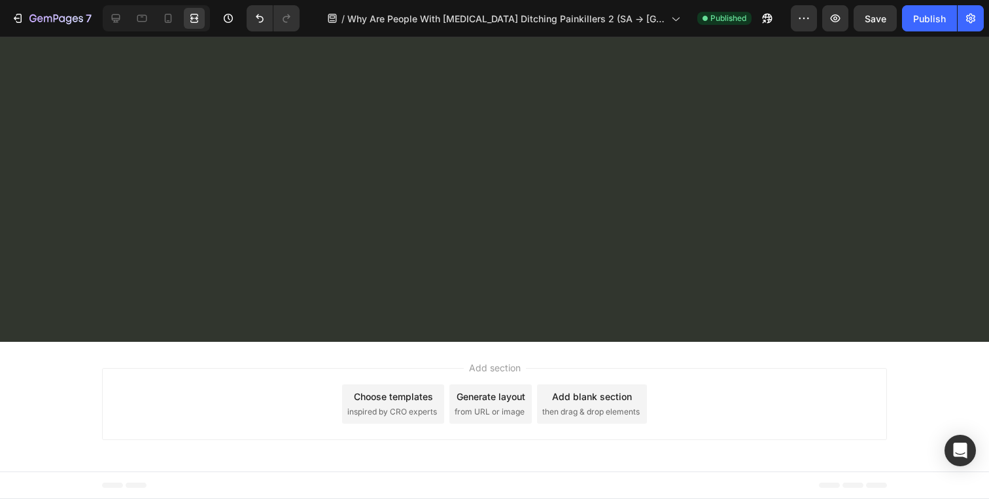
click at [114, 26] on div at bounding box center [115, 18] width 21 height 21
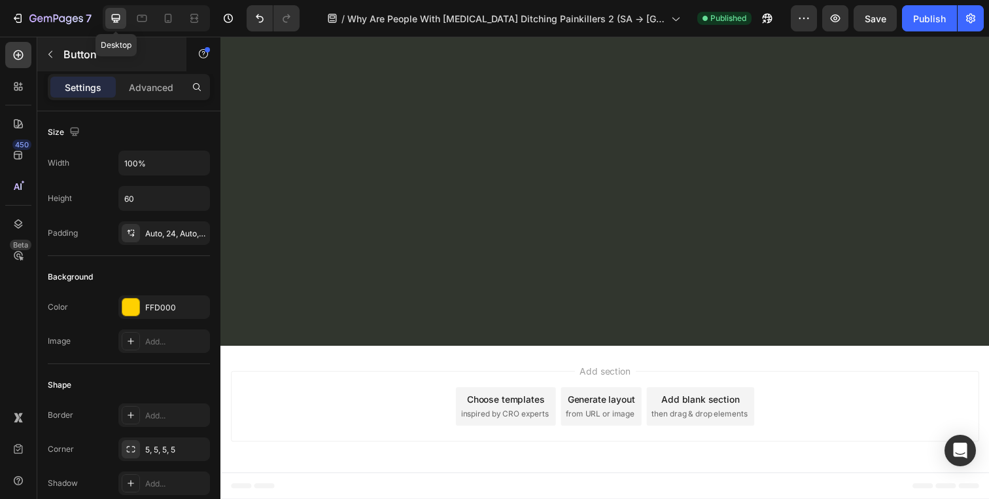
scroll to position [7902, 0]
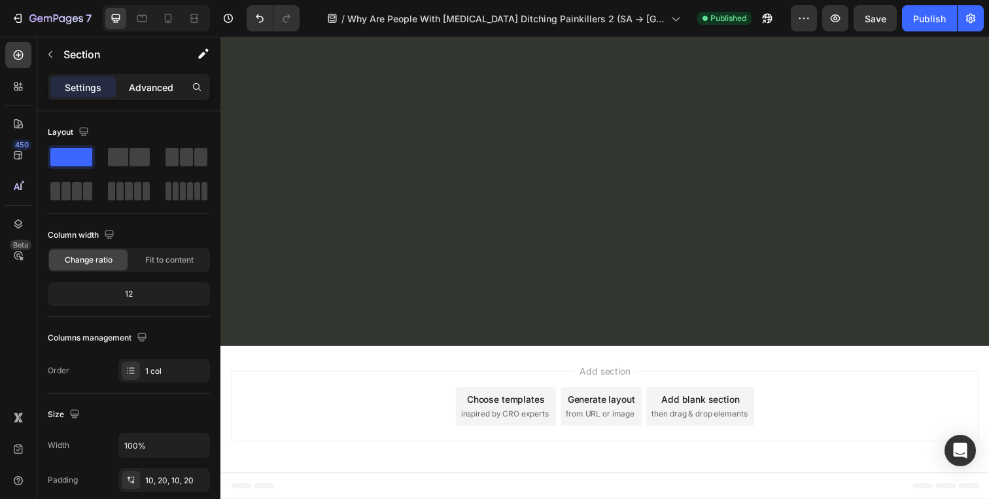
click at [137, 91] on p "Advanced" at bounding box center [151, 87] width 44 height 14
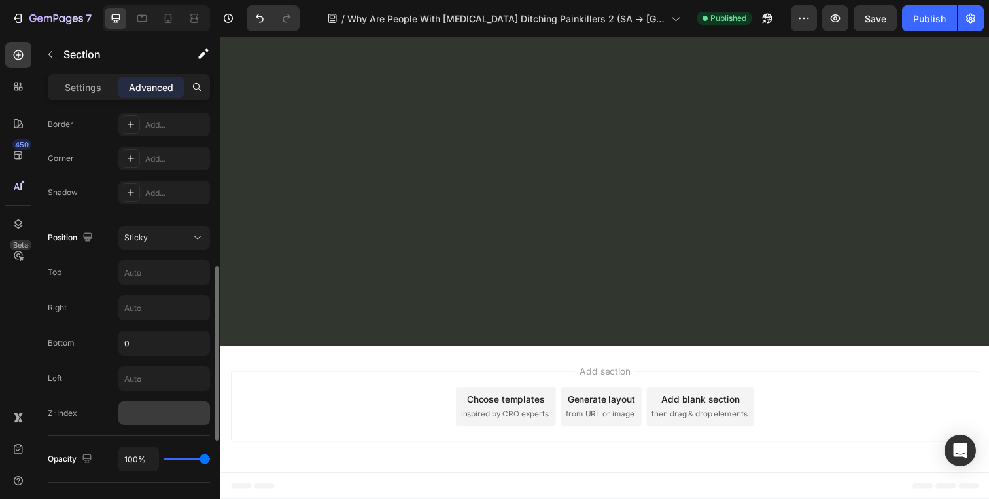
scroll to position [368, 0]
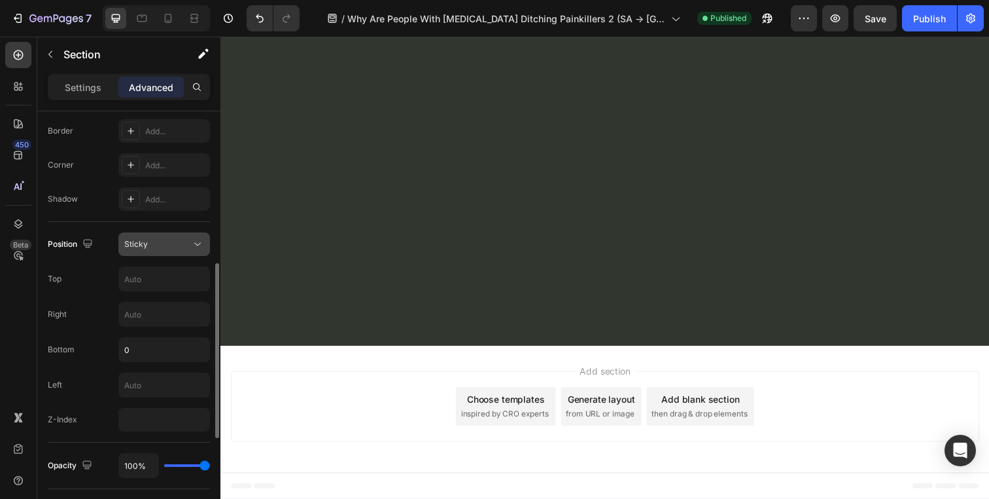
click at [166, 241] on div "Sticky" at bounding box center [157, 244] width 67 height 12
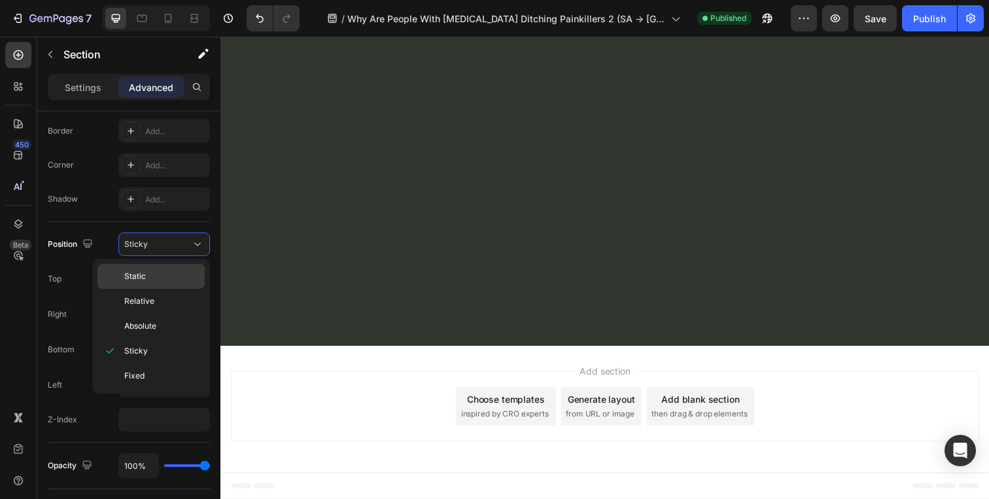
click at [158, 270] on p "Static" at bounding box center [161, 276] width 75 height 12
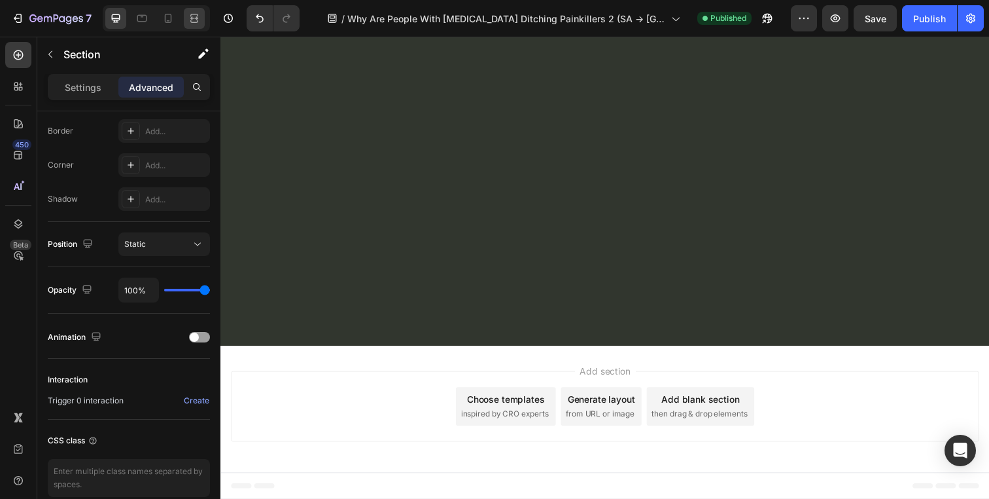
click at [190, 24] on icon at bounding box center [194, 18] width 13 height 13
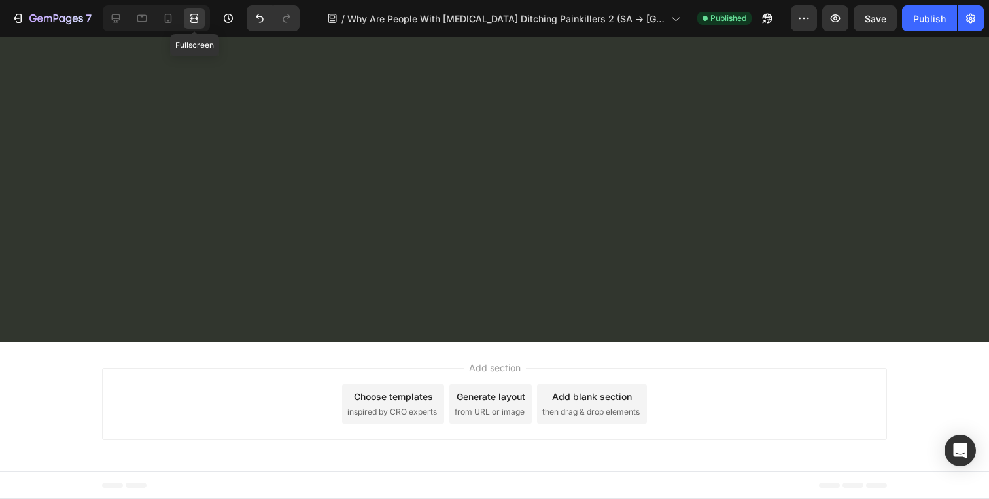
scroll to position [8135, 0]
click at [882, 14] on span "Save" at bounding box center [876, 18] width 22 height 11
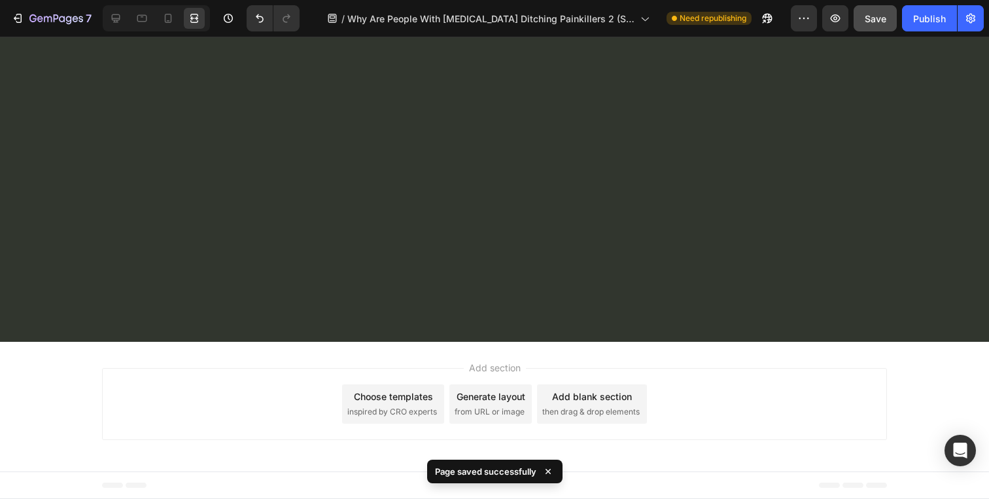
scroll to position [8008, 0]
click at [162, 18] on icon at bounding box center [168, 18] width 13 height 13
type input "20"
type input "12"
type input "14"
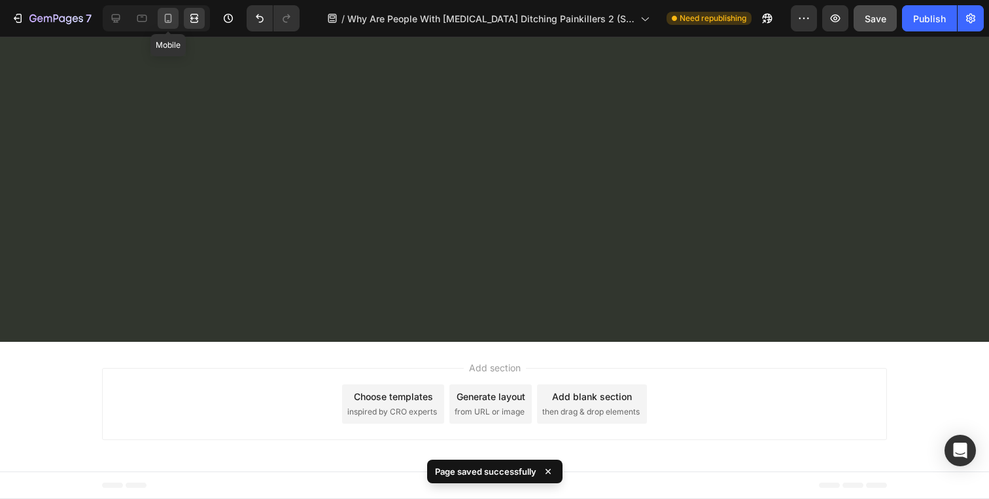
type input "12"
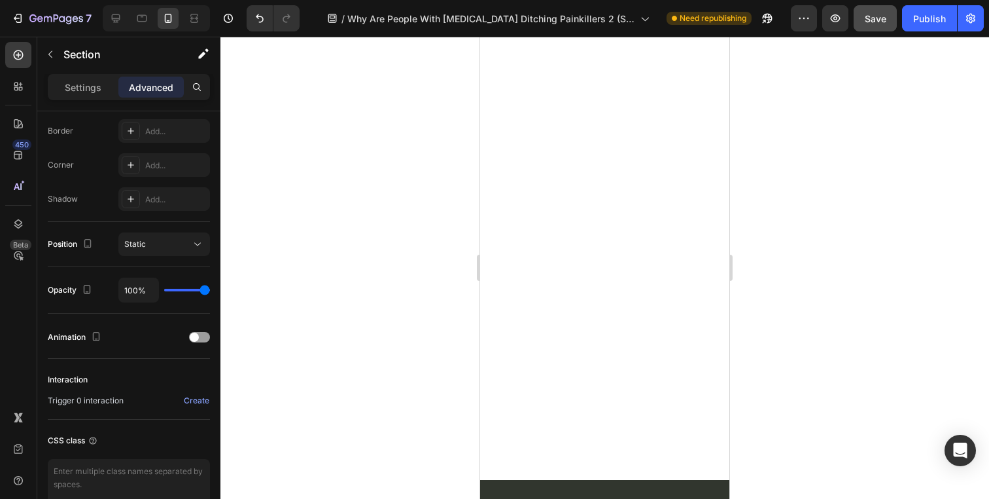
scroll to position [7219, 0]
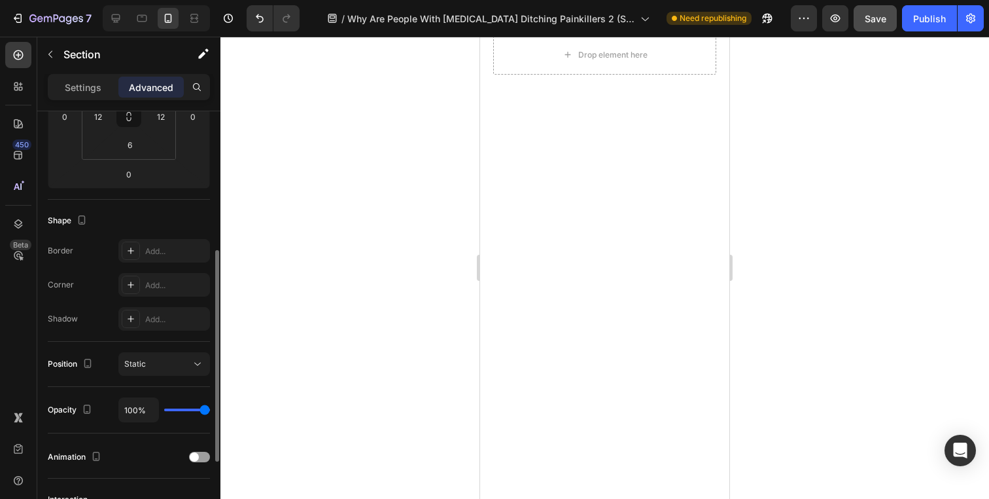
scroll to position [266, 0]
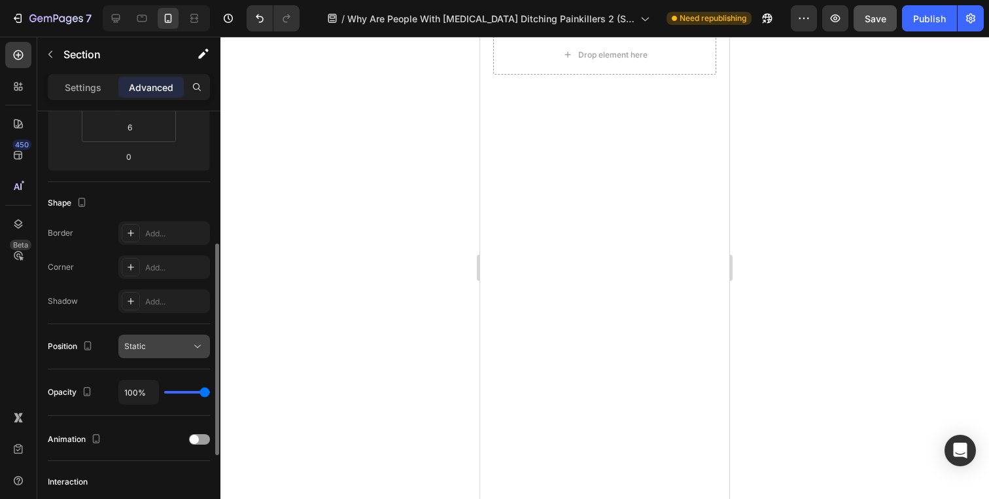
click at [180, 351] on div "Static" at bounding box center [157, 346] width 67 height 12
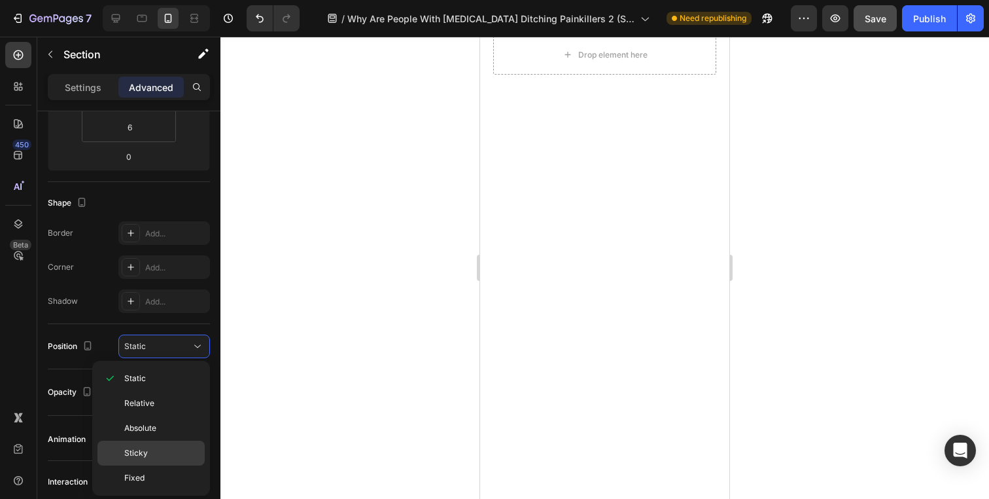
click at [154, 447] on p "Sticky" at bounding box center [161, 453] width 75 height 12
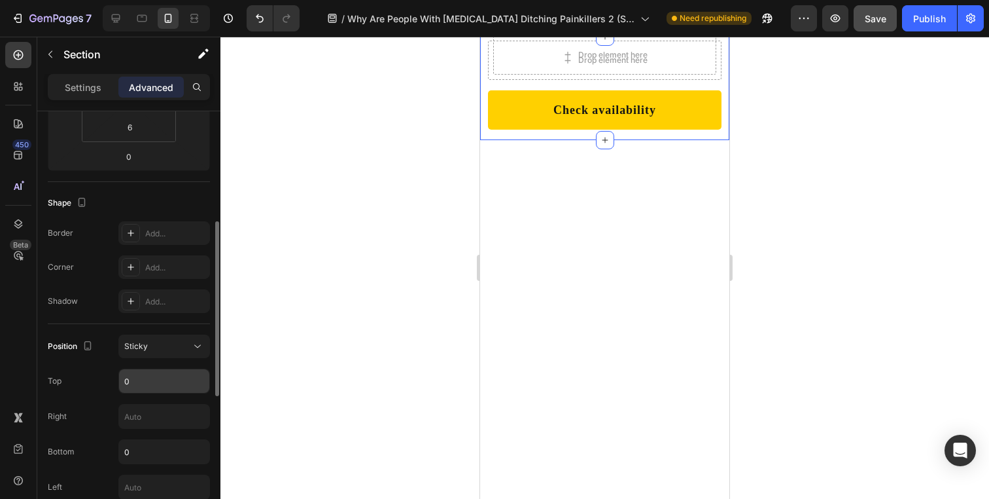
click at [139, 380] on input "0" at bounding box center [164, 381] width 90 height 24
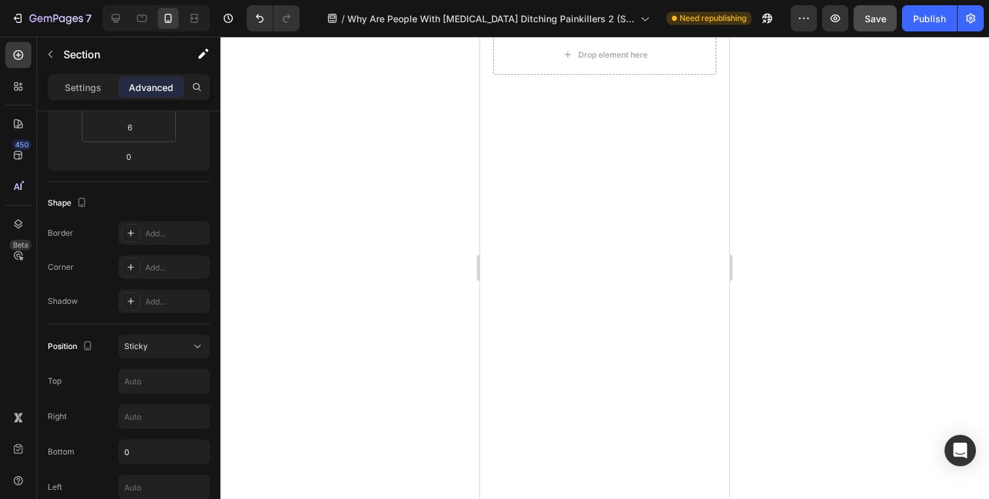
click at [326, 305] on div at bounding box center [604, 268] width 769 height 462
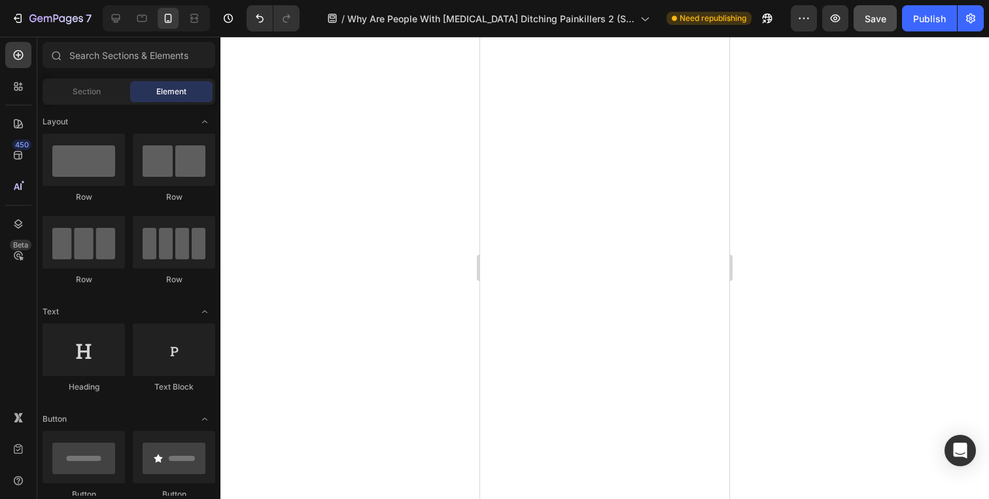
scroll to position [6534, 0]
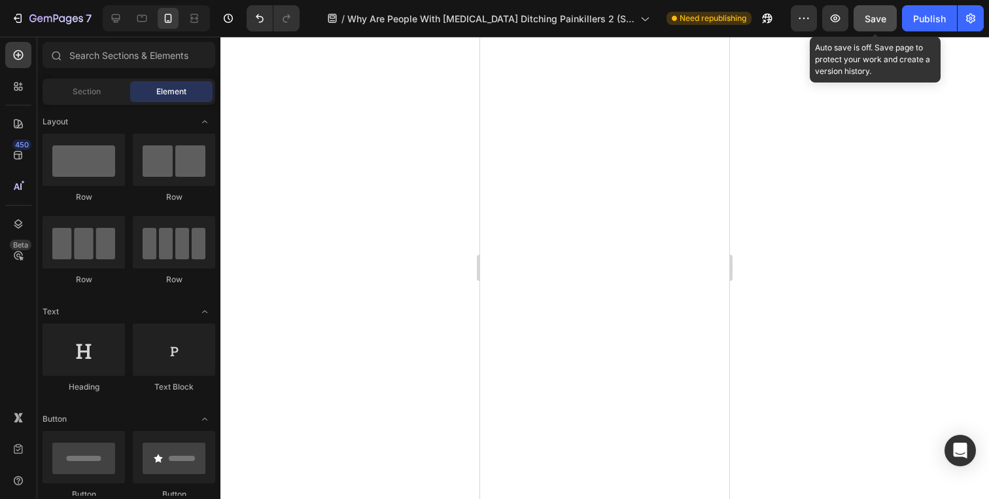
click at [863, 18] on button "Save" at bounding box center [875, 18] width 43 height 26
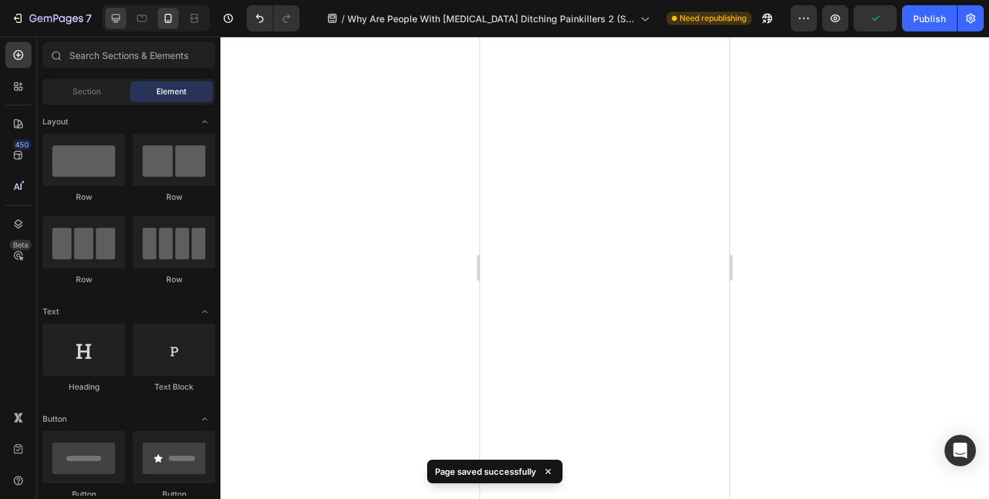
click at [114, 20] on icon at bounding box center [116, 18] width 9 height 9
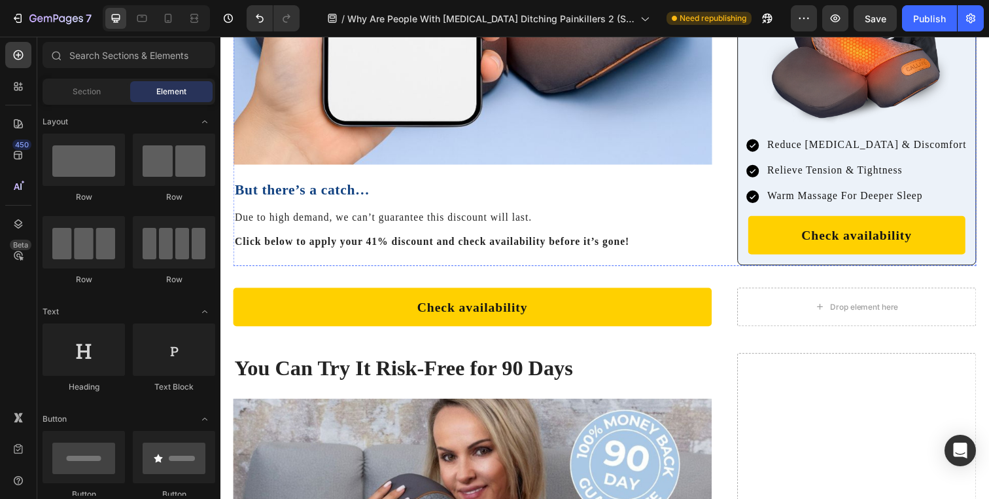
scroll to position [7887, 0]
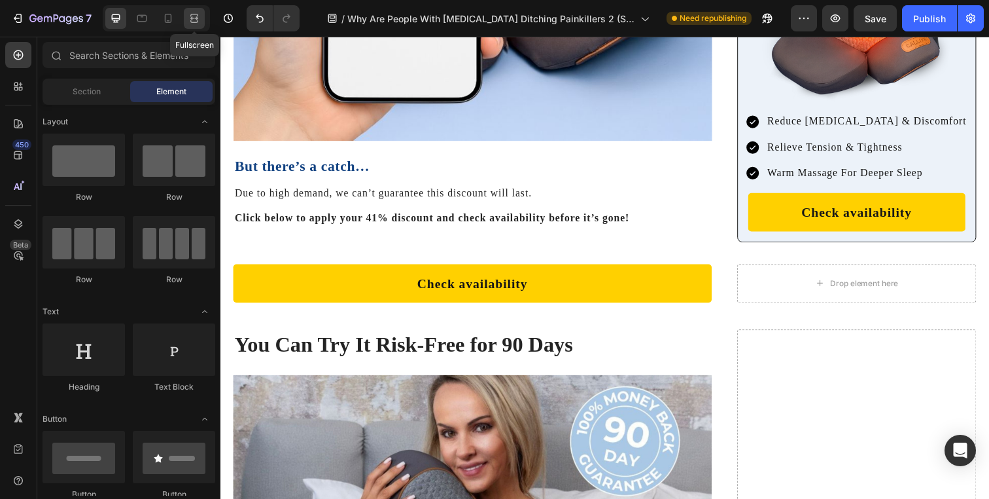
click at [201, 15] on div at bounding box center [194, 18] width 21 height 21
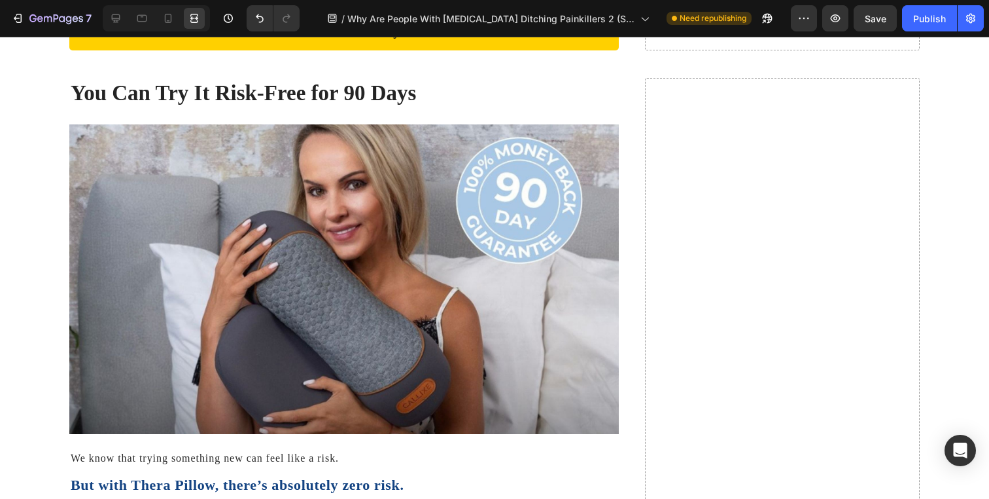
scroll to position [8126, 0]
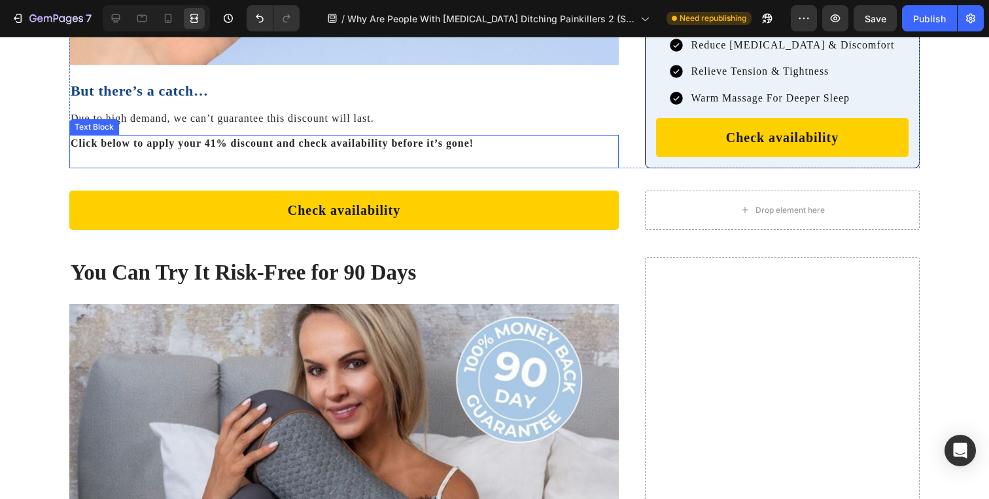
click at [153, 150] on p "Click below to apply your 41% discount and check availability before it’s gone!" at bounding box center [344, 143] width 547 height 14
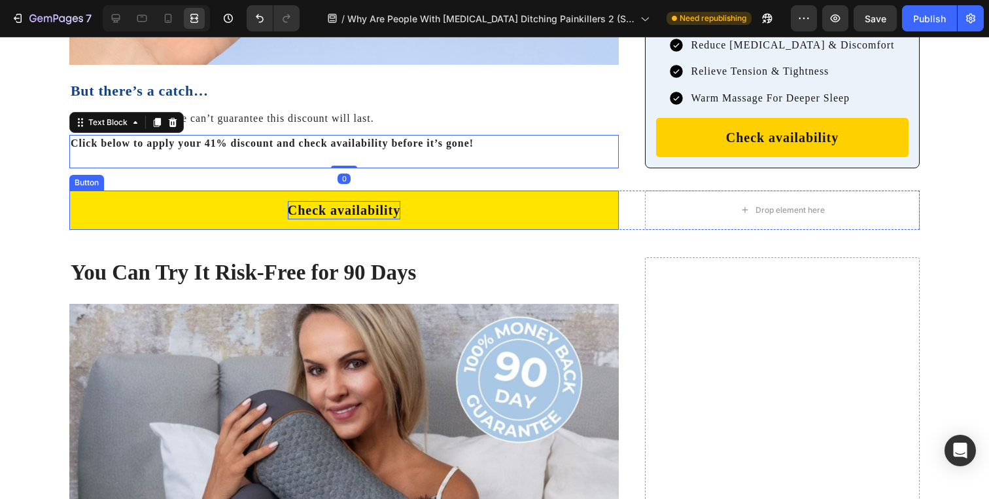
click at [289, 219] on p "Check availability" at bounding box center [344, 210] width 113 height 18
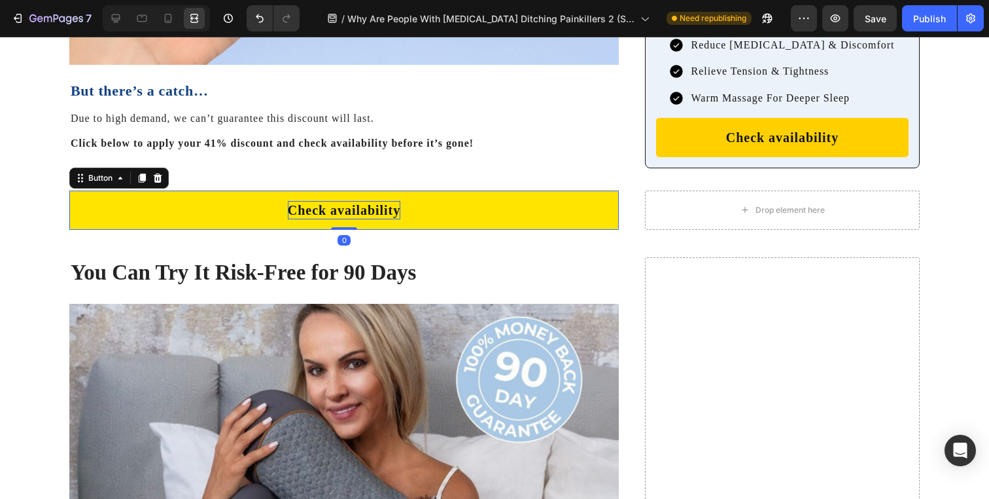
click at [288, 219] on p "Check availability" at bounding box center [344, 210] width 113 height 18
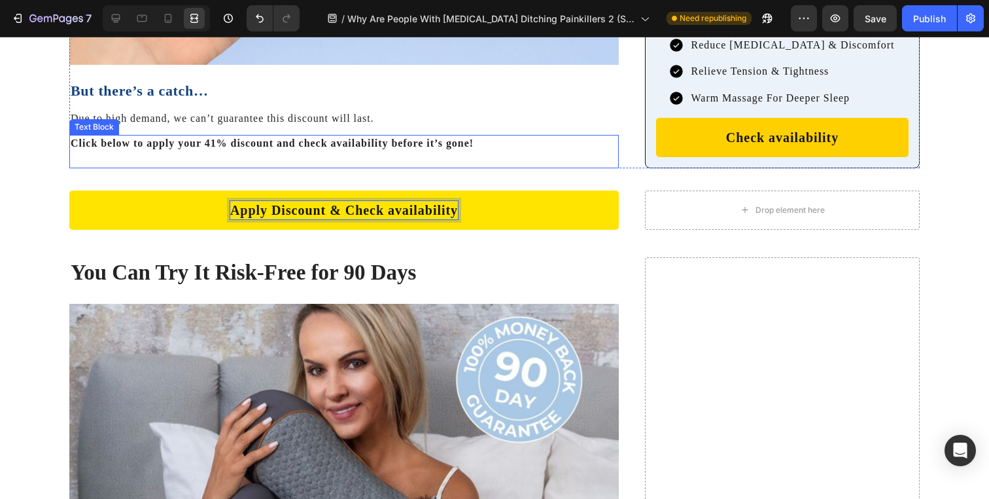
click at [275, 167] on div "Click below to apply your 41% discount and check availability before it’s gone!…" at bounding box center [344, 151] width 550 height 33
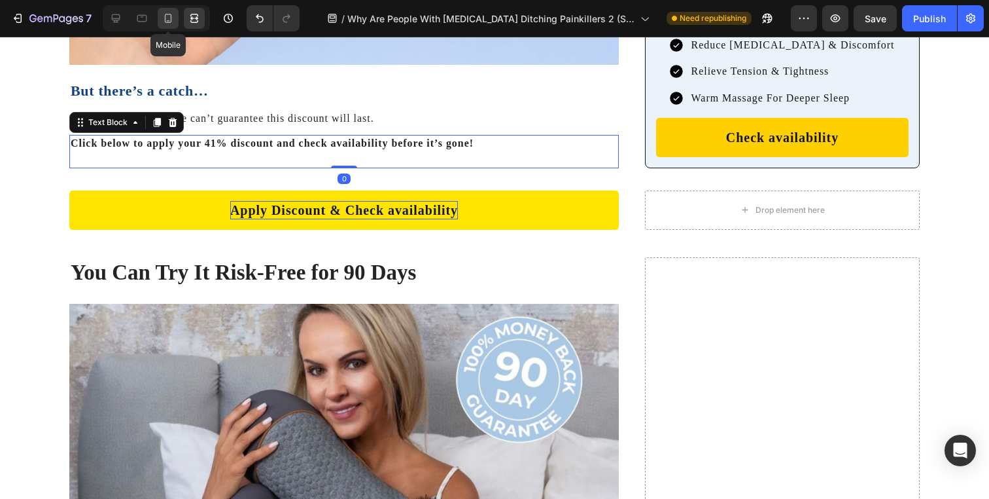
click at [164, 18] on icon at bounding box center [168, 18] width 13 height 13
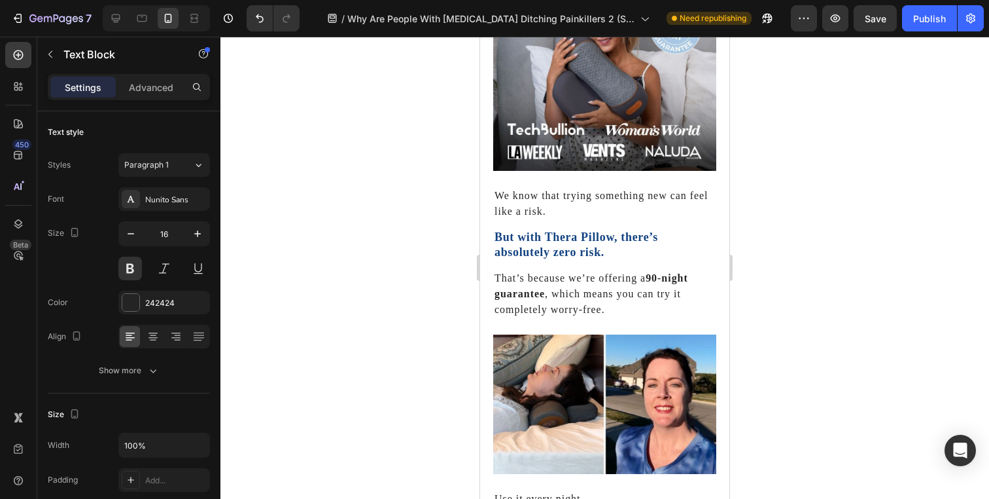
scroll to position [7369, 0]
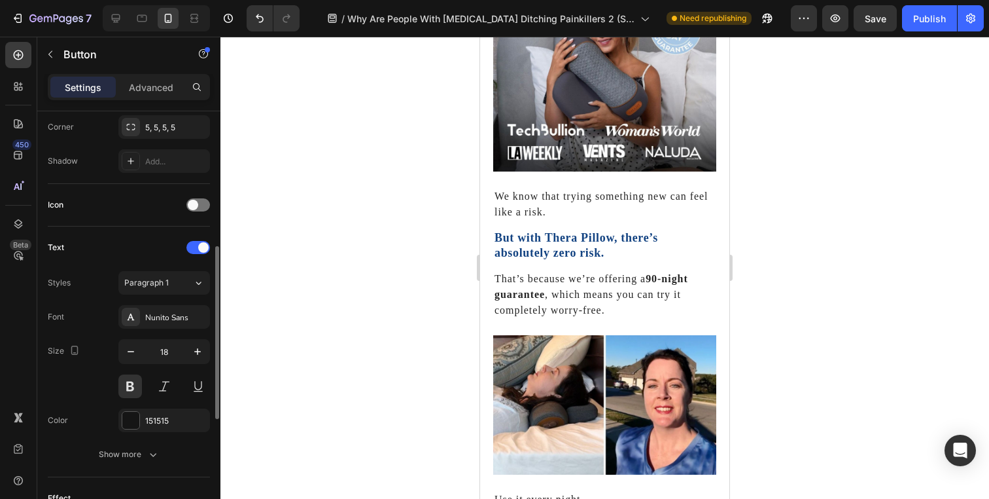
scroll to position [327, 0]
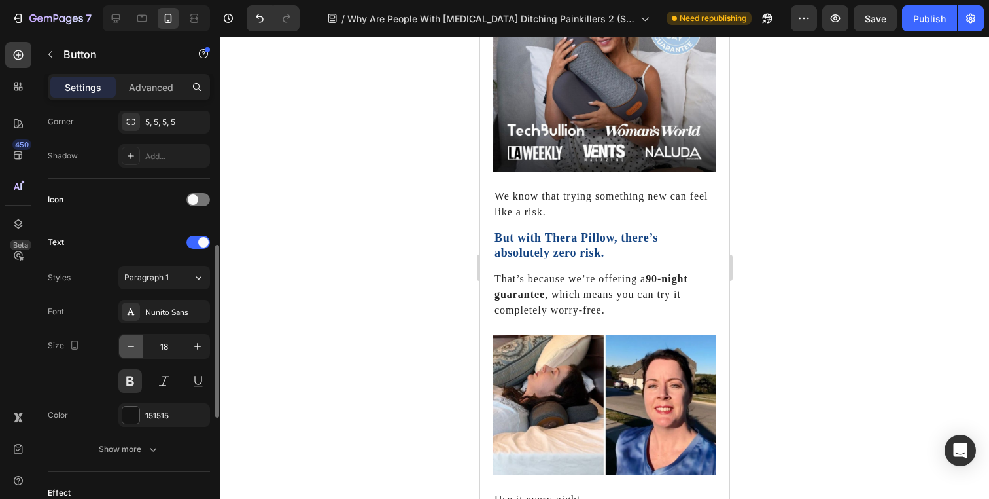
click at [135, 345] on icon "button" at bounding box center [130, 346] width 13 height 13
click at [196, 343] on icon "button" at bounding box center [197, 346] width 13 height 13
type input "18"
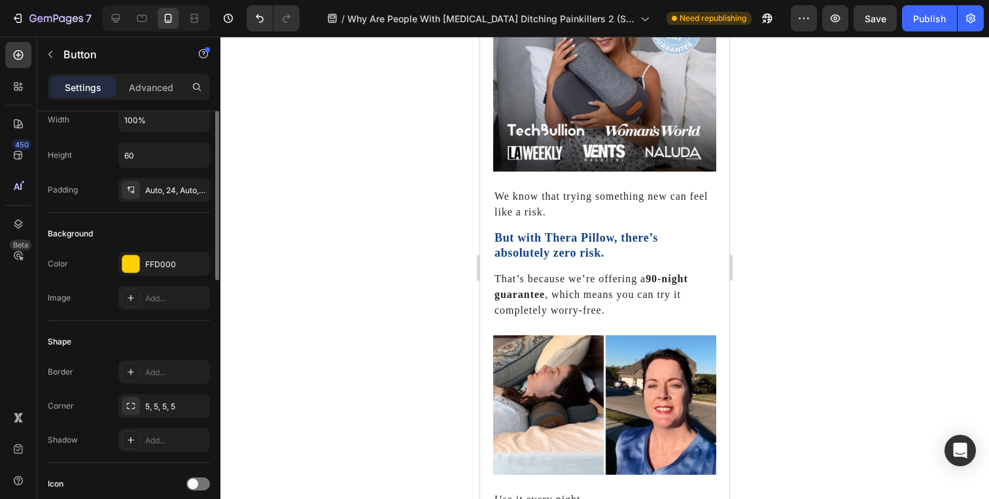
scroll to position [0, 0]
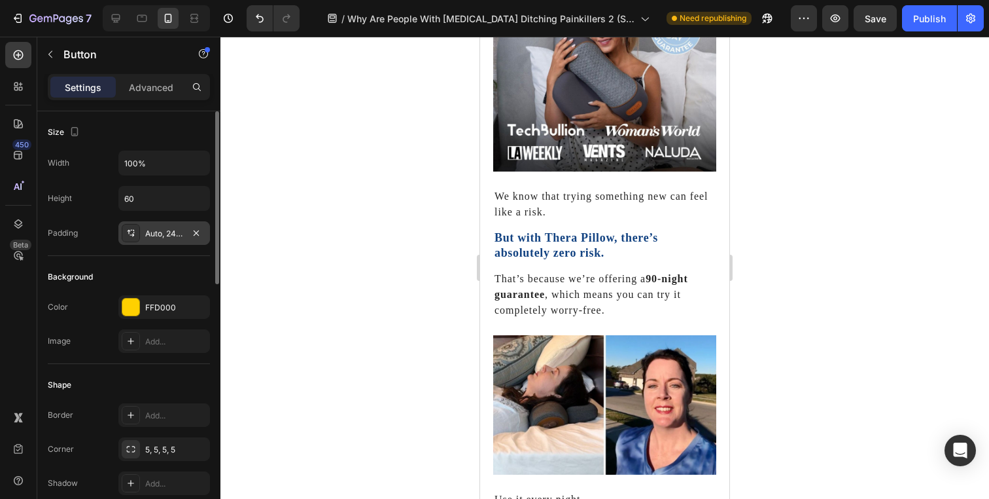
click at [162, 235] on div "Auto, 24, Auto, 24" at bounding box center [164, 234] width 38 height 12
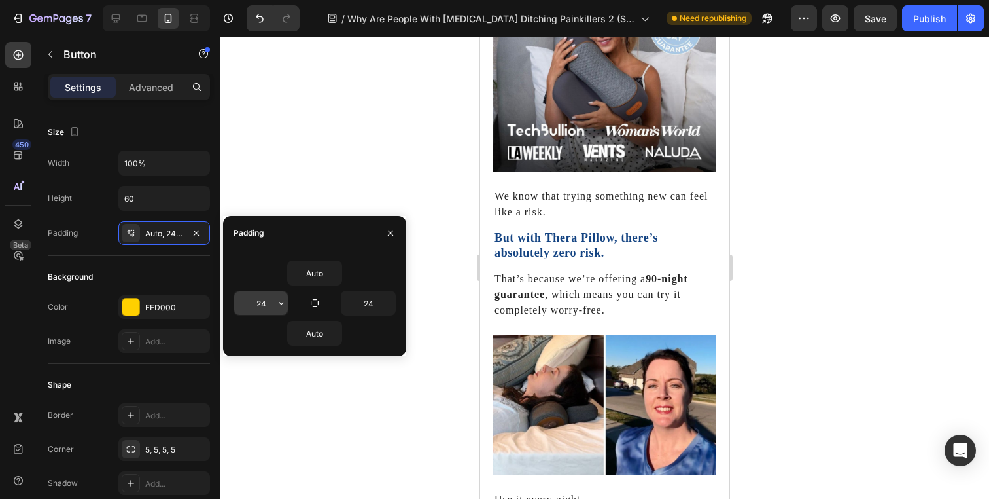
click at [249, 301] on input "24" at bounding box center [261, 303] width 54 height 24
click at [286, 306] on icon "button" at bounding box center [281, 303] width 10 height 10
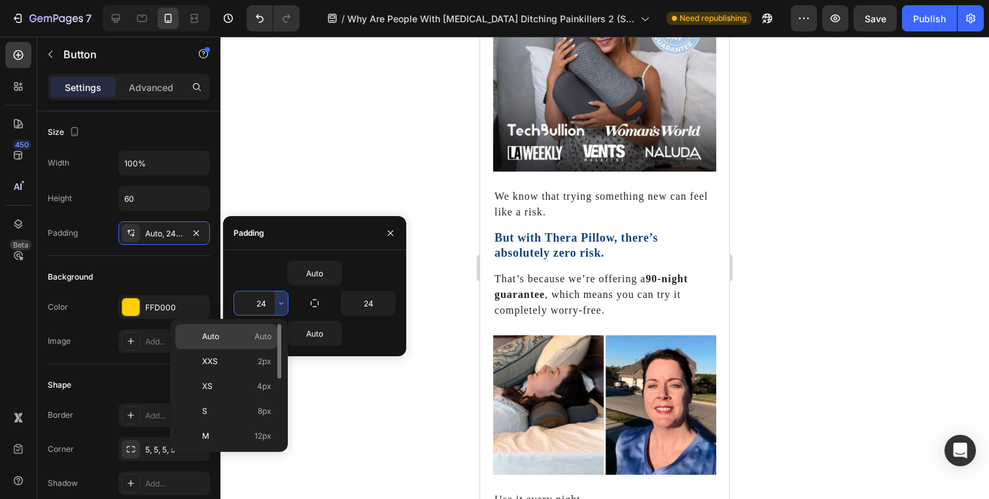
click at [268, 337] on span "Auto" at bounding box center [262, 336] width 17 height 12
type input "Auto"
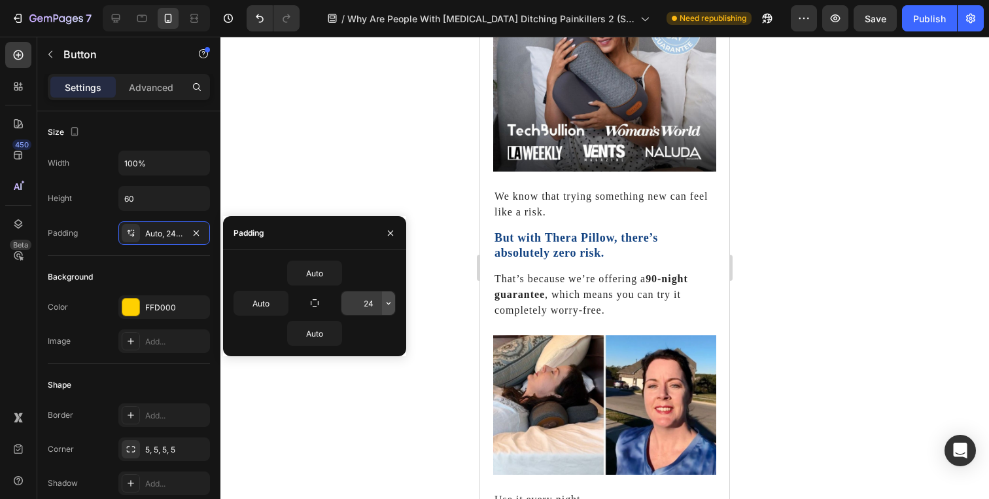
click at [387, 306] on icon "button" at bounding box center [388, 303] width 10 height 10
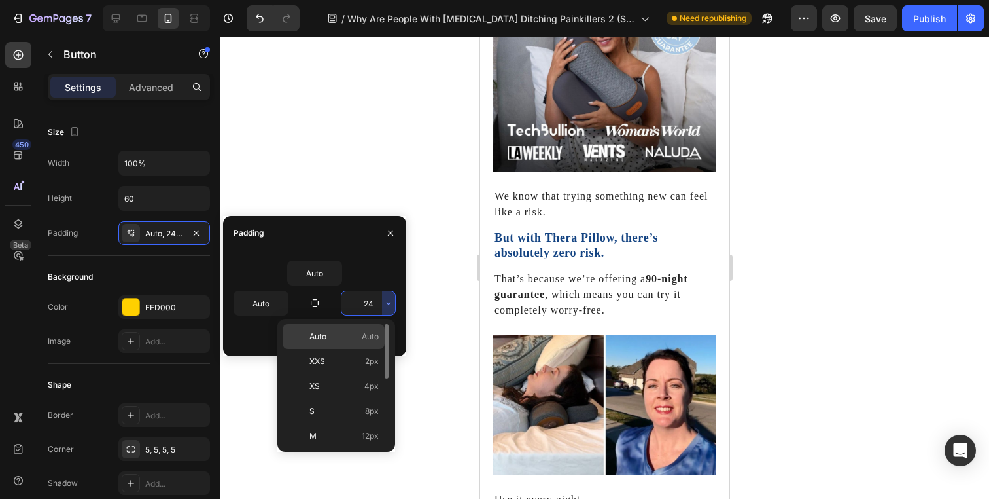
click at [372, 349] on div "Auto Auto" at bounding box center [334, 361] width 102 height 25
type input "Auto"
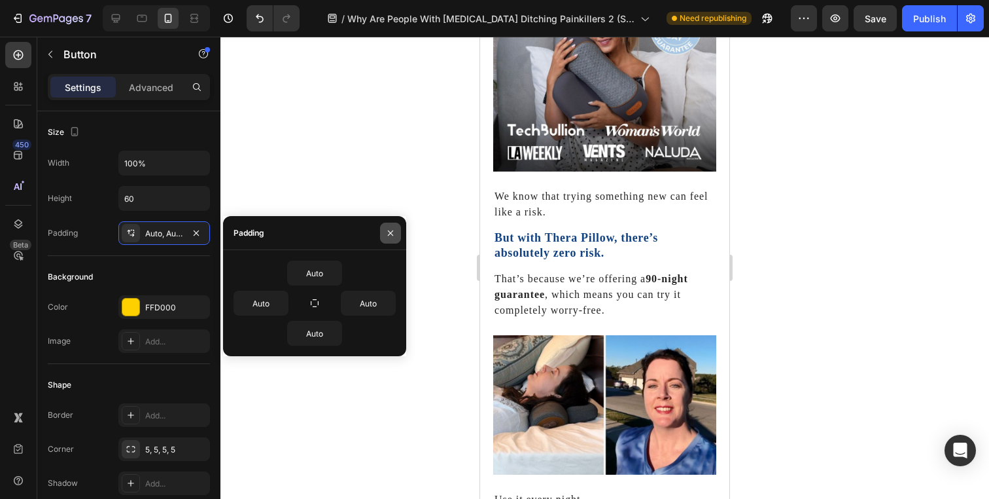
click at [399, 230] on button "button" at bounding box center [390, 232] width 21 height 21
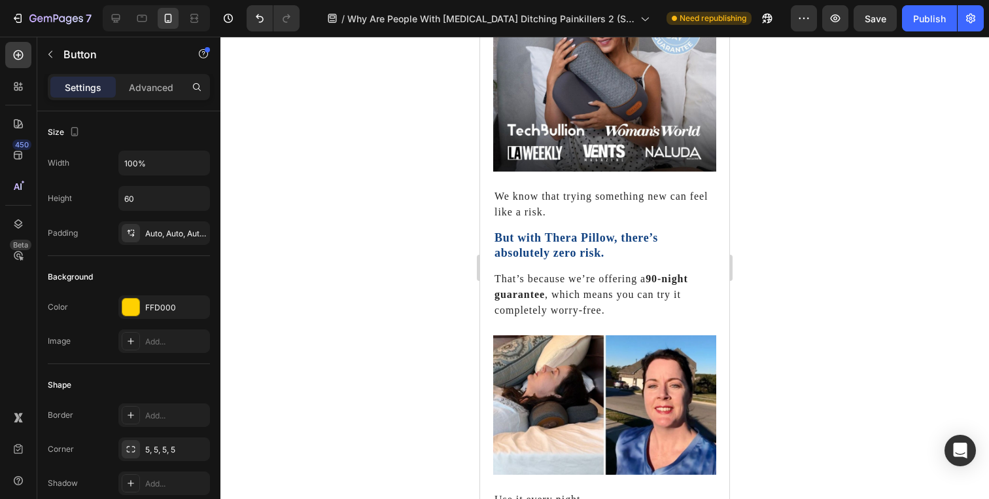
click at [422, 175] on div at bounding box center [604, 268] width 769 height 462
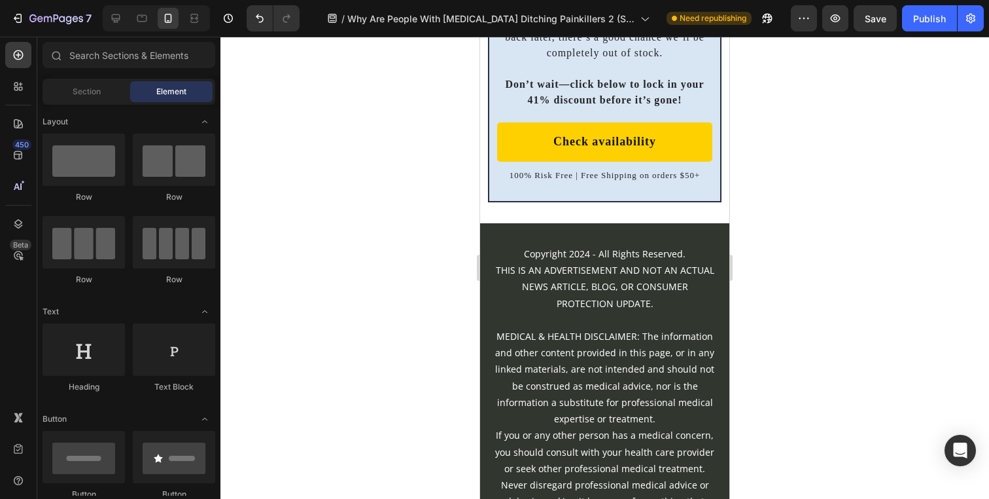
scroll to position [8758, 0]
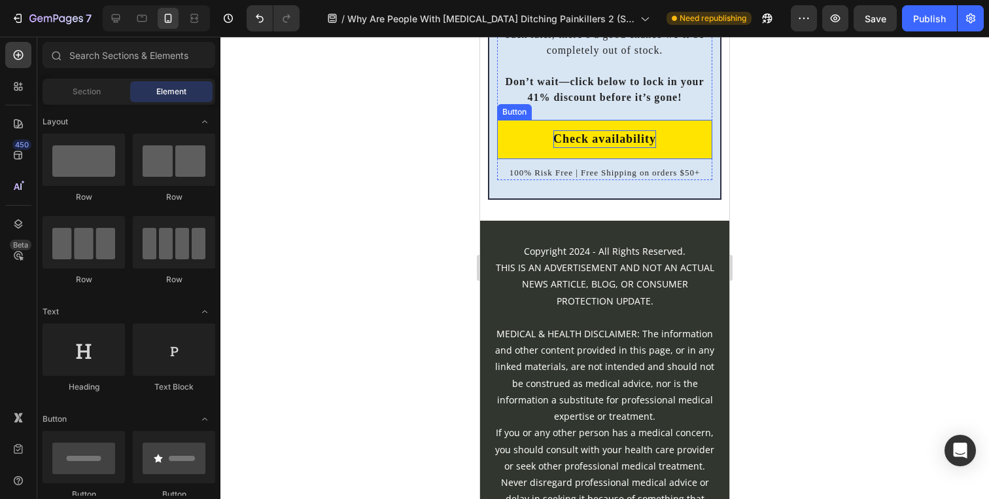
click at [563, 148] on p "Check availability" at bounding box center [604, 139] width 103 height 18
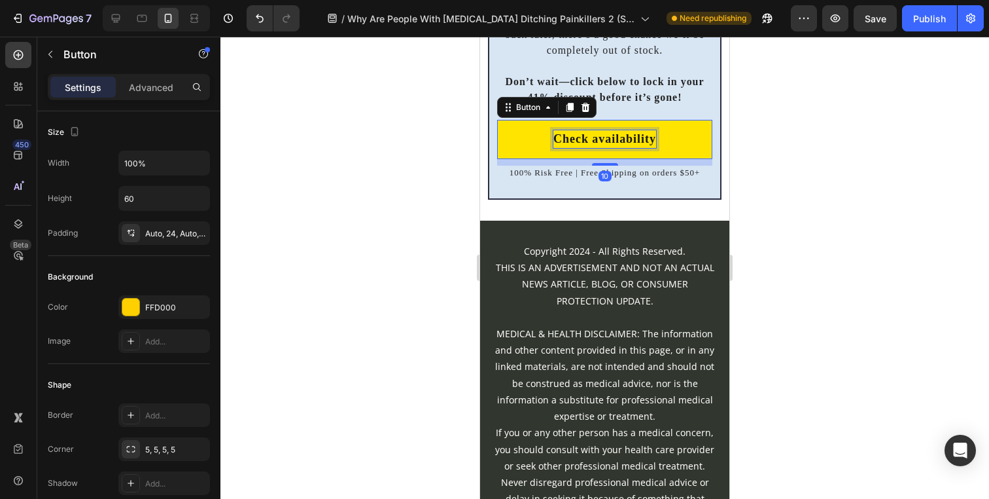
click at [553, 148] on p "Check availability" at bounding box center [604, 139] width 103 height 18
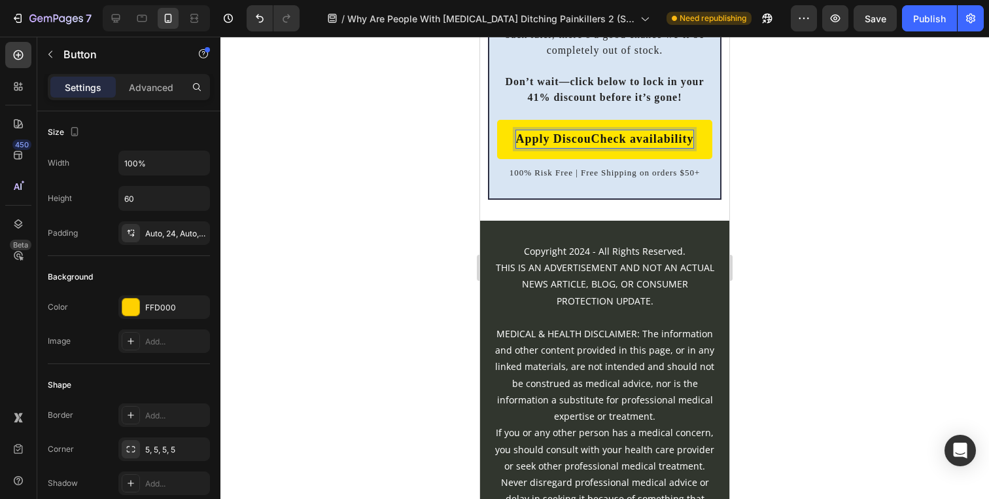
scroll to position [8748, 0]
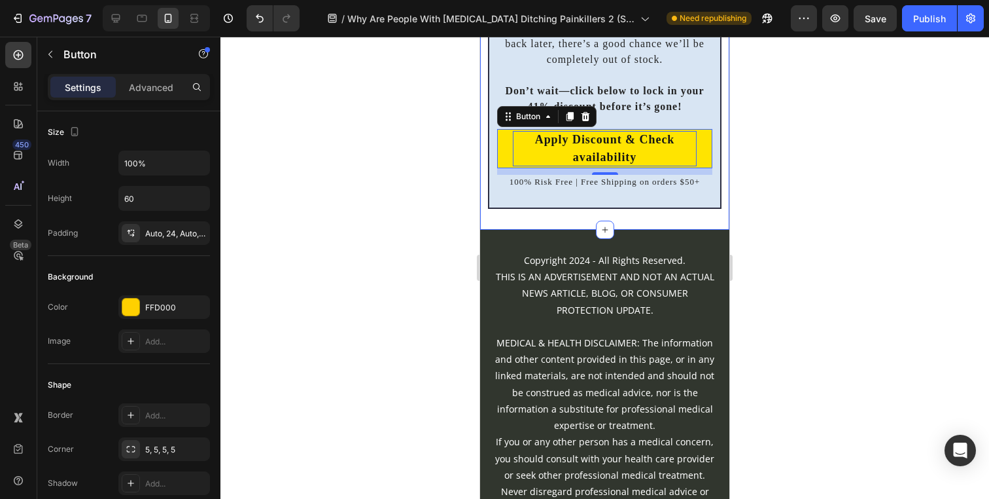
click at [798, 323] on div at bounding box center [604, 268] width 769 height 462
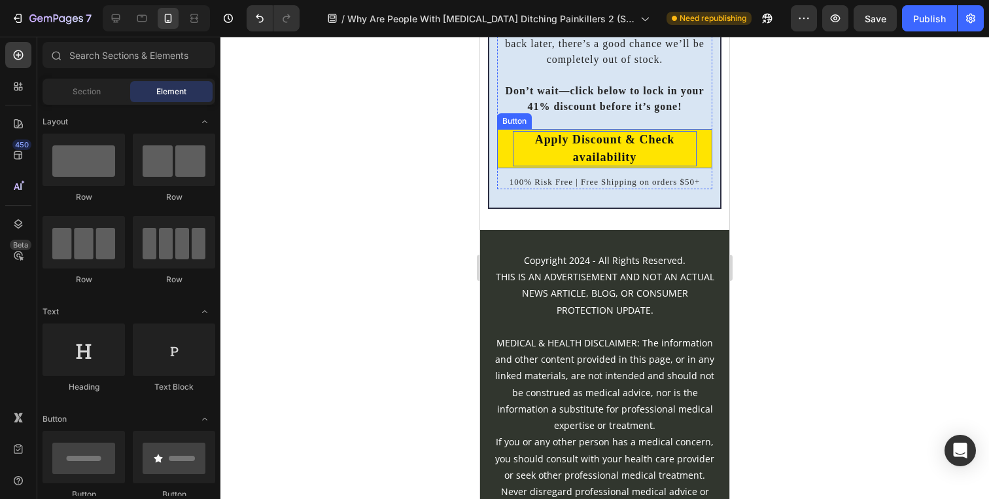
click at [511, 168] on link "Apply Discount & Check availability" at bounding box center [604, 148] width 215 height 39
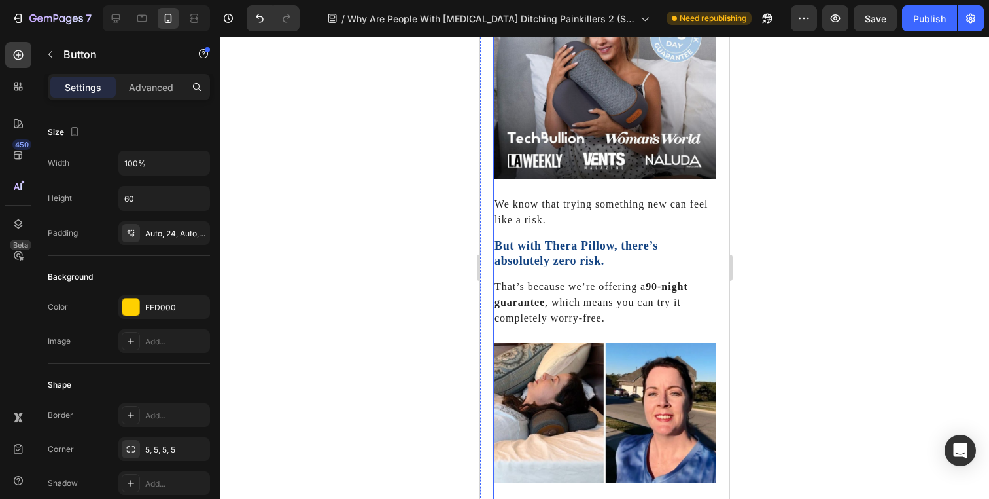
scroll to position [7337, 0]
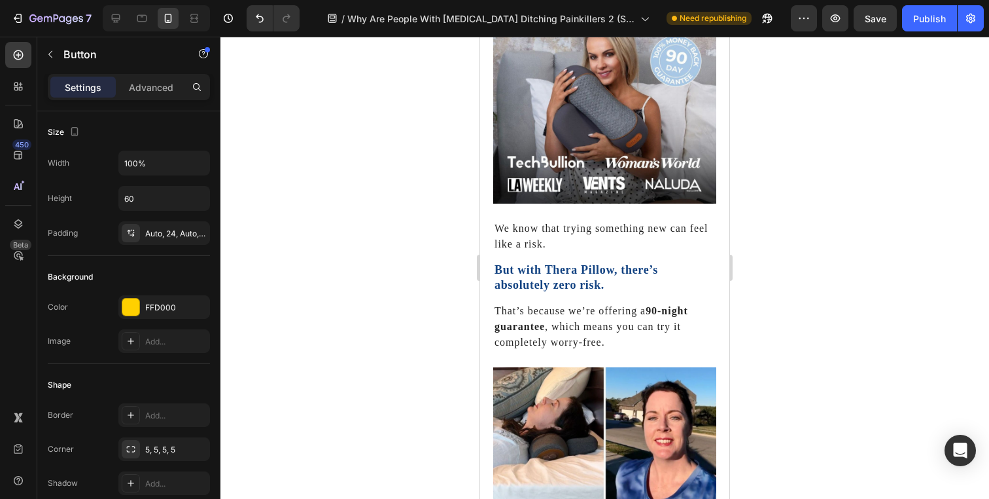
drag, startPoint x: 519, startPoint y: 245, endPoint x: 597, endPoint y: 245, distance: 77.9
click at [766, 274] on div at bounding box center [604, 268] width 769 height 462
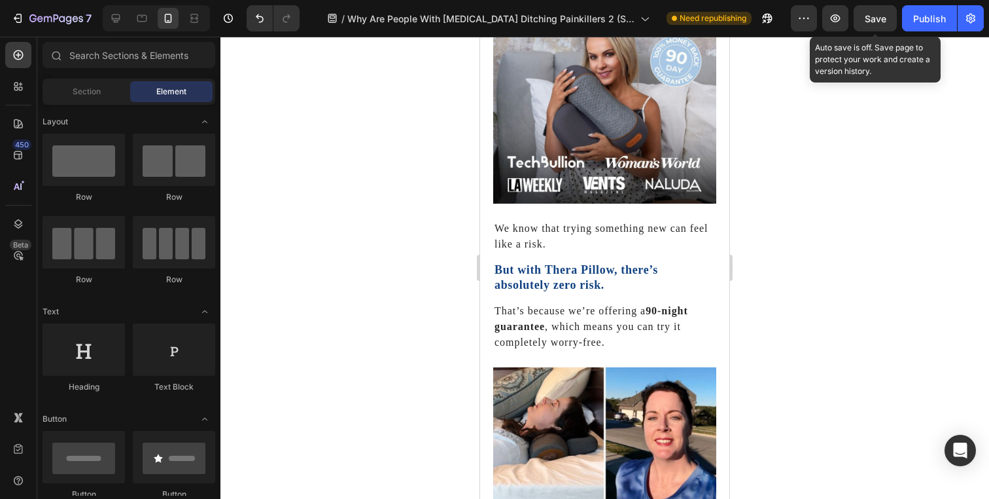
click at [867, 22] on span "Save" at bounding box center [876, 18] width 22 height 11
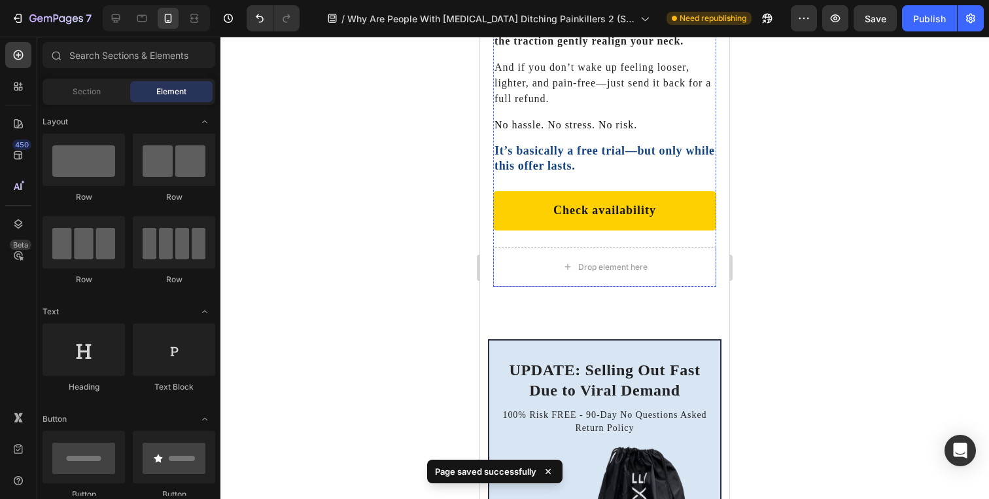
scroll to position [7825, 0]
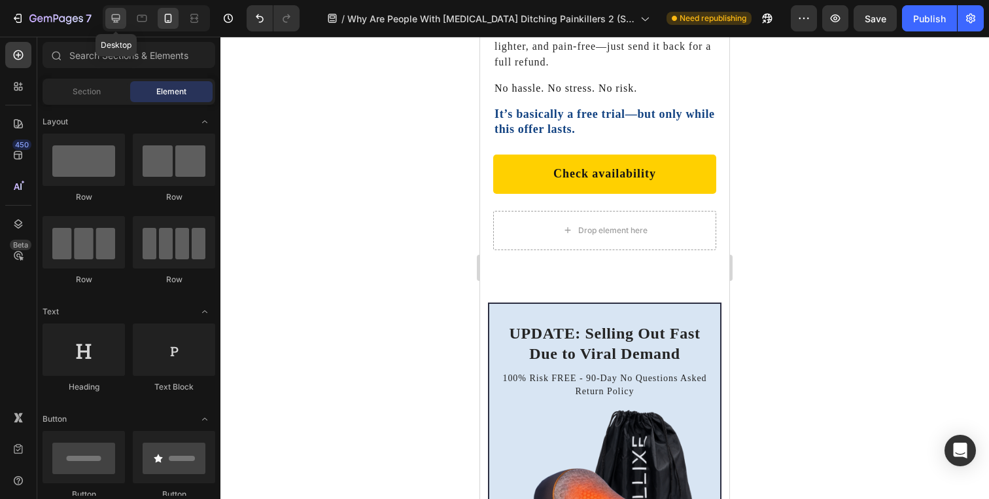
click at [113, 28] on div at bounding box center [115, 18] width 21 height 21
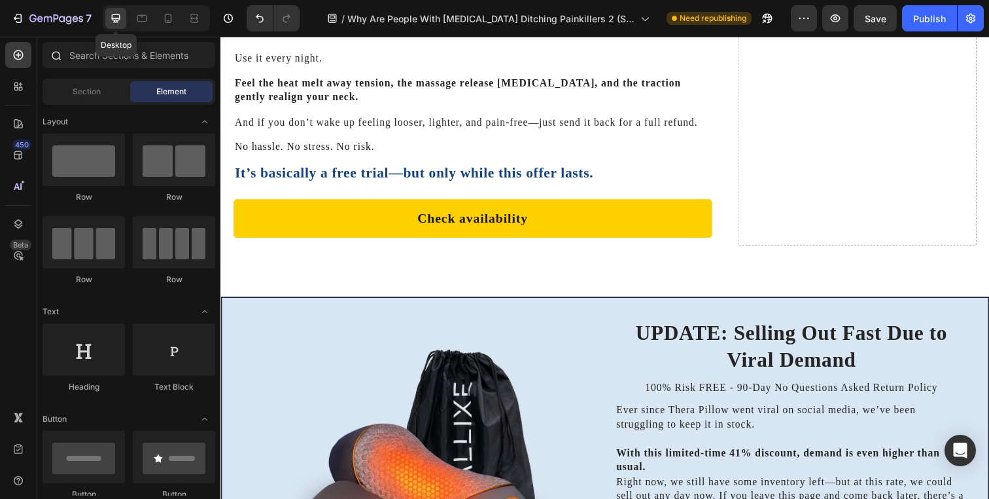
scroll to position [8003, 0]
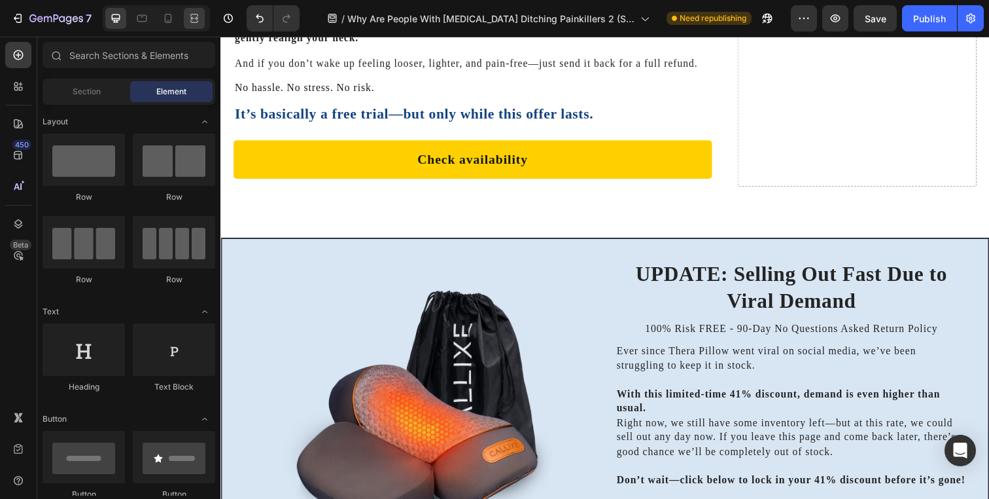
click at [192, 20] on icon at bounding box center [194, 18] width 13 height 13
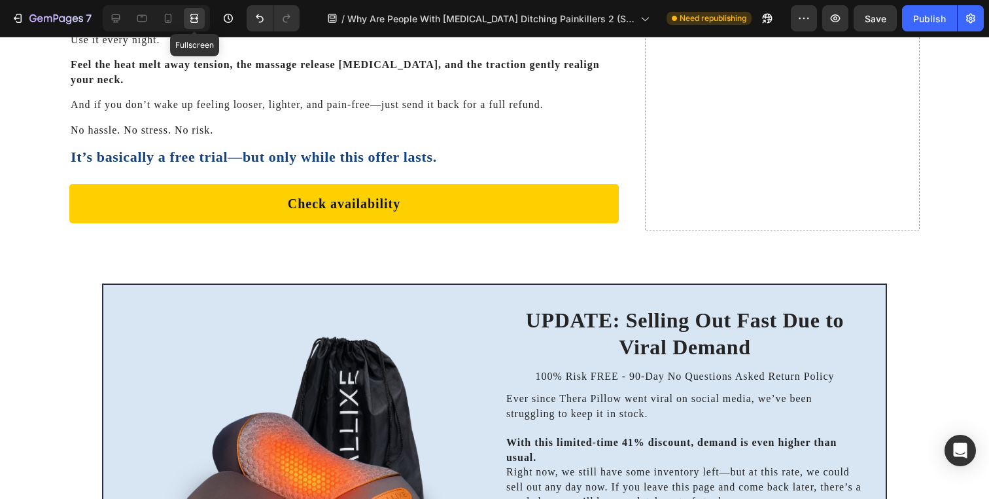
scroll to position [8041, 0]
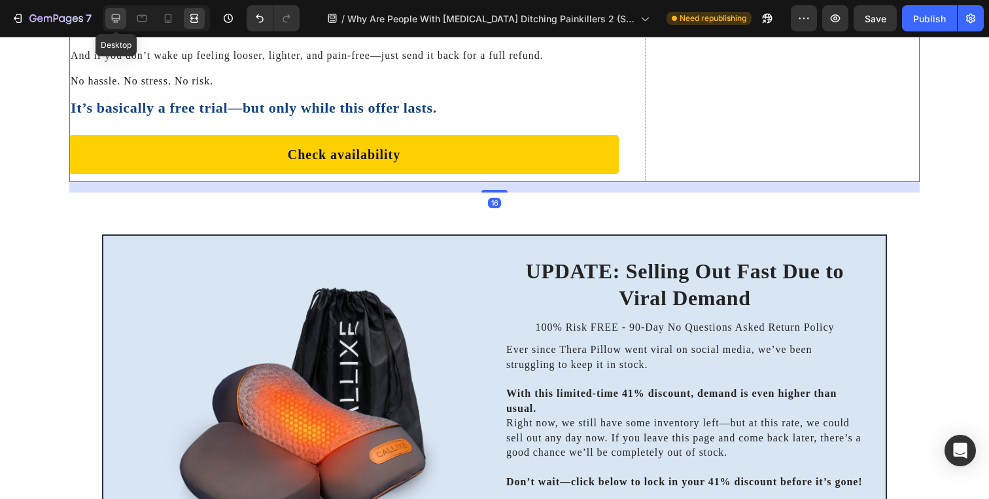
click at [117, 20] on icon at bounding box center [116, 18] width 9 height 9
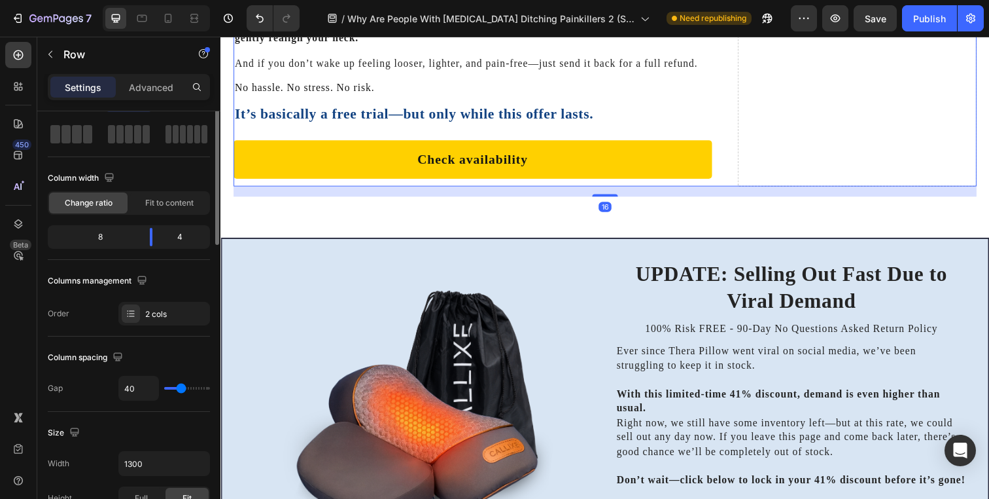
scroll to position [86, 0]
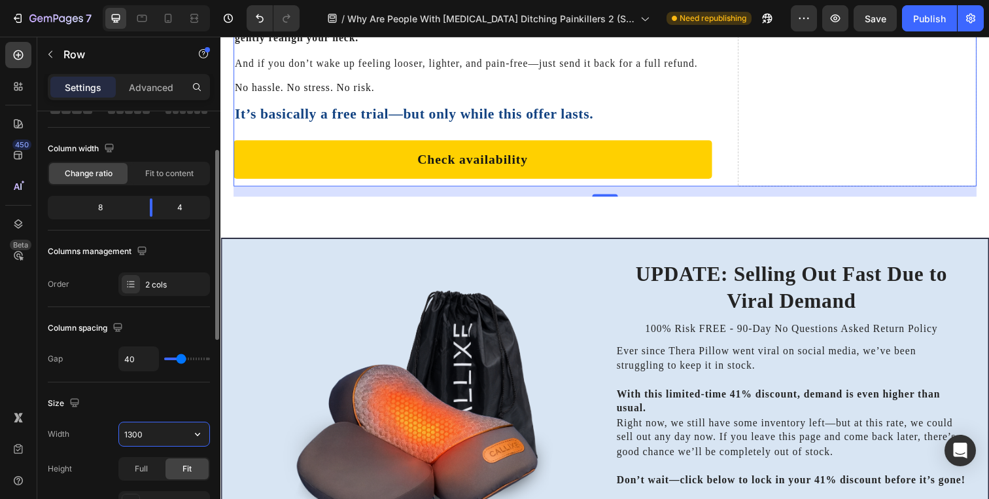
click at [145, 430] on input "1300" at bounding box center [164, 434] width 90 height 24
type input "1200"
click at [194, 26] on div at bounding box center [194, 18] width 21 height 21
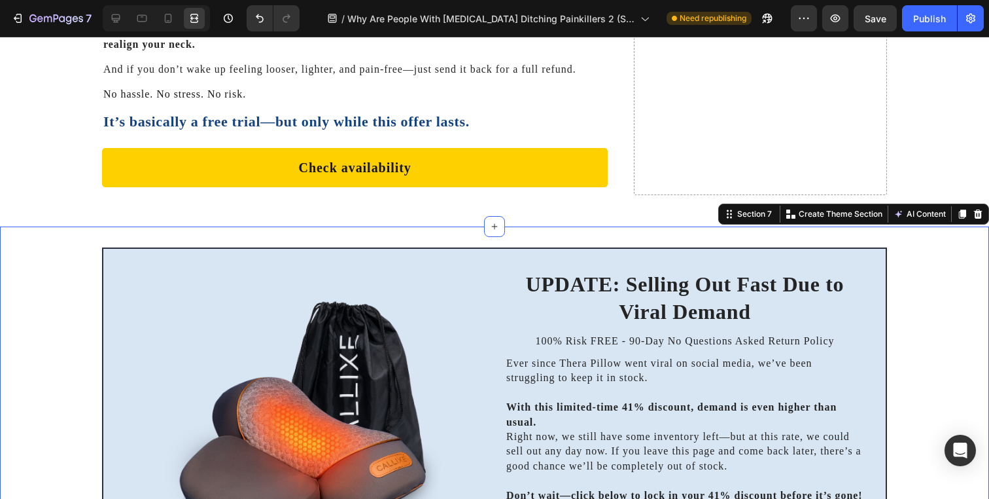
click at [72, 263] on div "UPDATE: Selling Out Fast Due to Viral Demand Heading 100% Risk FREE - 90-Day No…" at bounding box center [494, 425] width 989 height 357
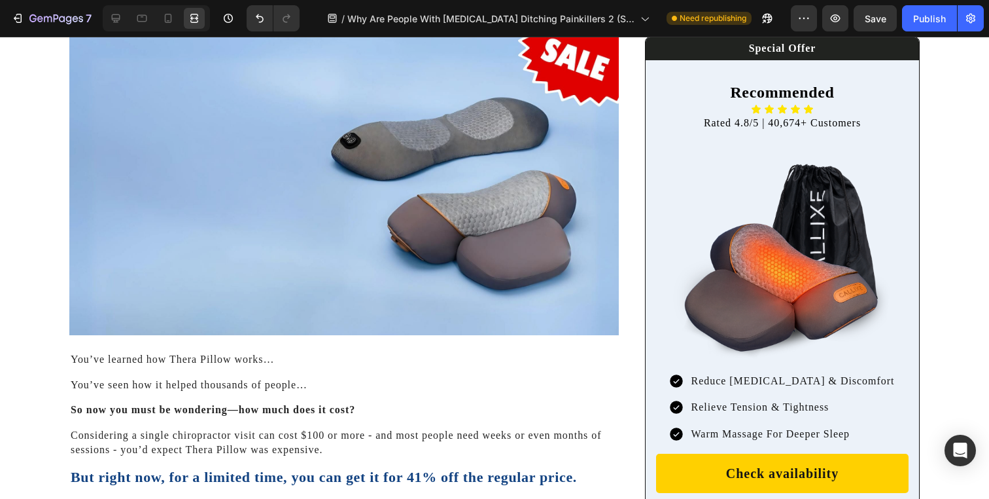
scroll to position [6722, 0]
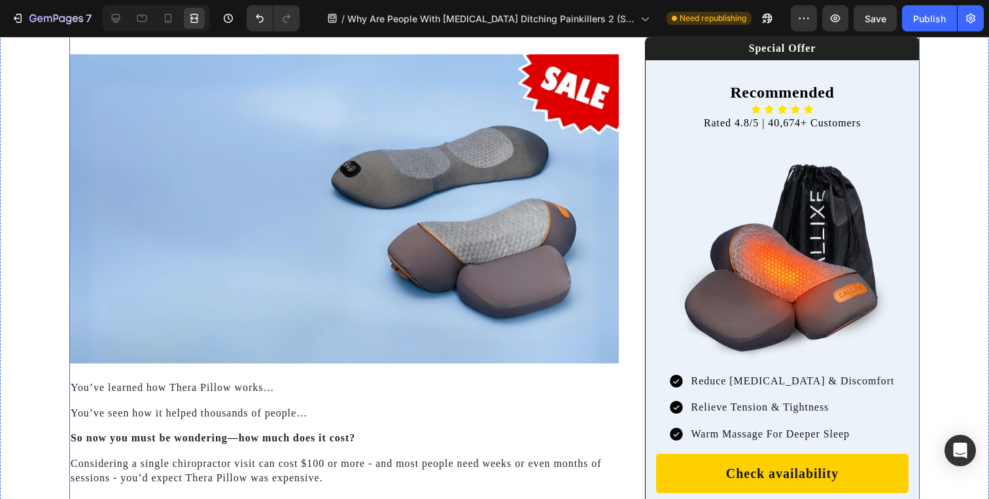
click at [118, 20] on icon at bounding box center [115, 18] width 13 height 13
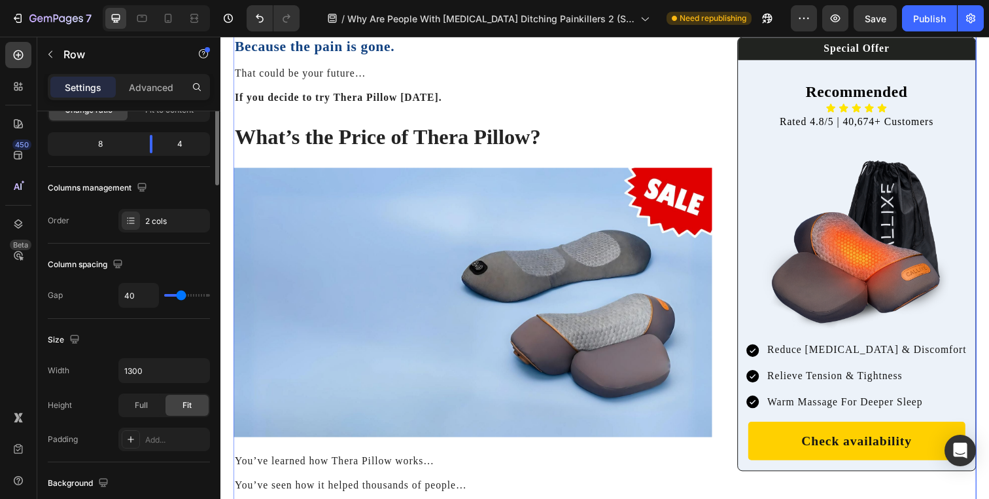
scroll to position [215, 0]
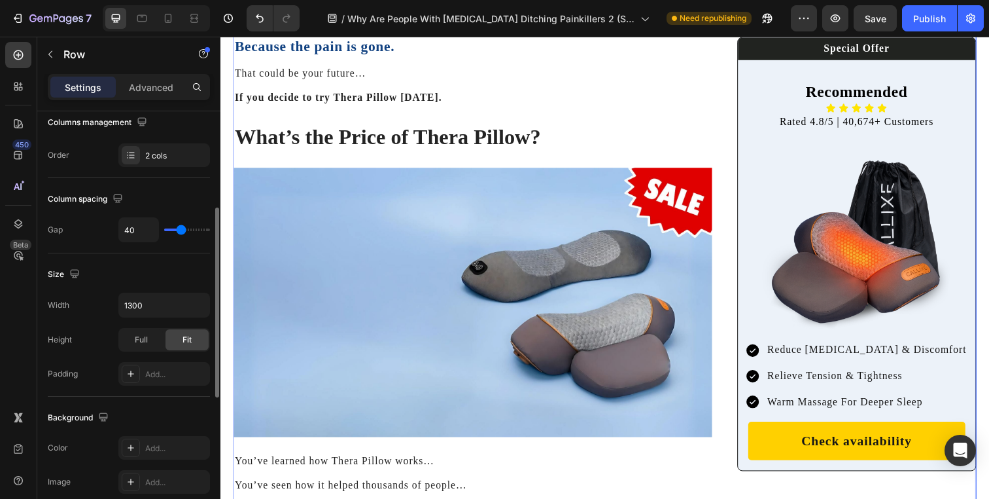
click at [142, 317] on div "Width 1300 Height Full Fit Padding Add..." at bounding box center [129, 338] width 162 height 93
click at [142, 311] on input "1300" at bounding box center [164, 305] width 90 height 24
type input "1200"
click at [194, 9] on div at bounding box center [194, 18] width 21 height 21
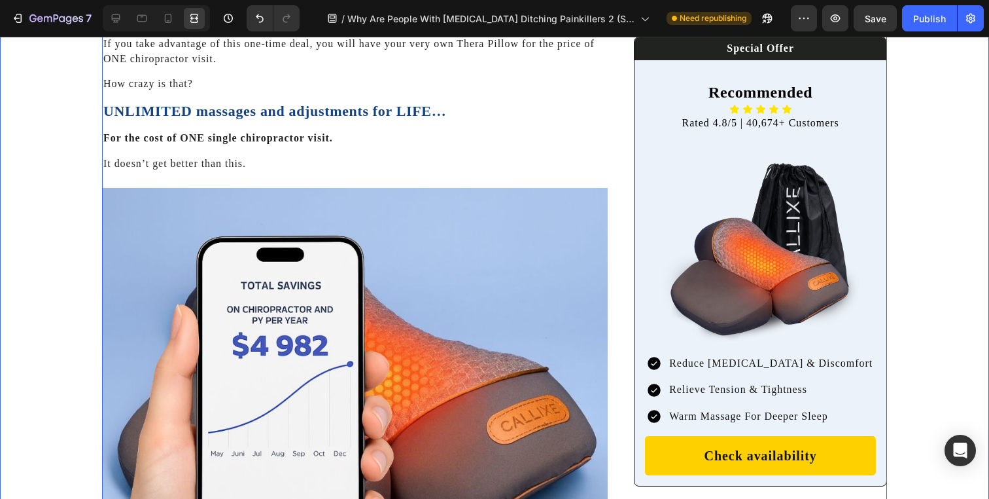
scroll to position [7490, 0]
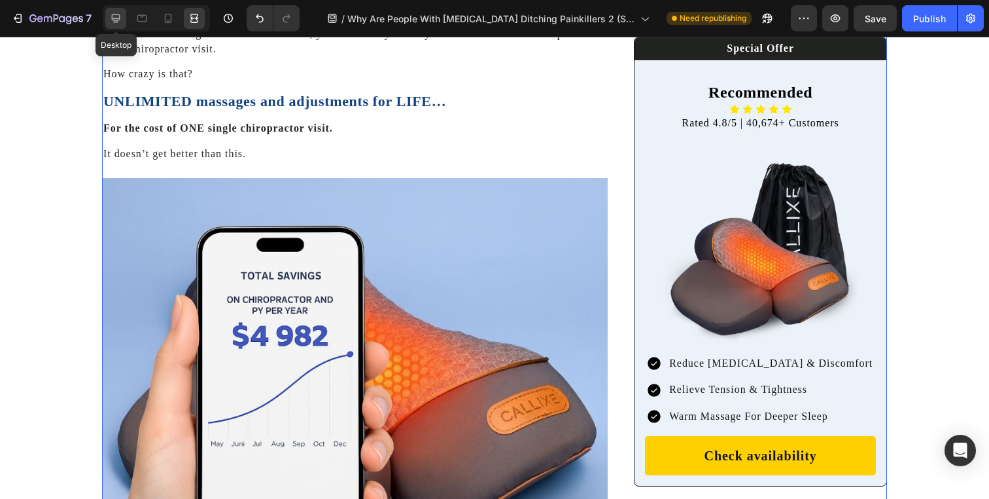
click at [114, 24] on icon at bounding box center [115, 18] width 13 height 13
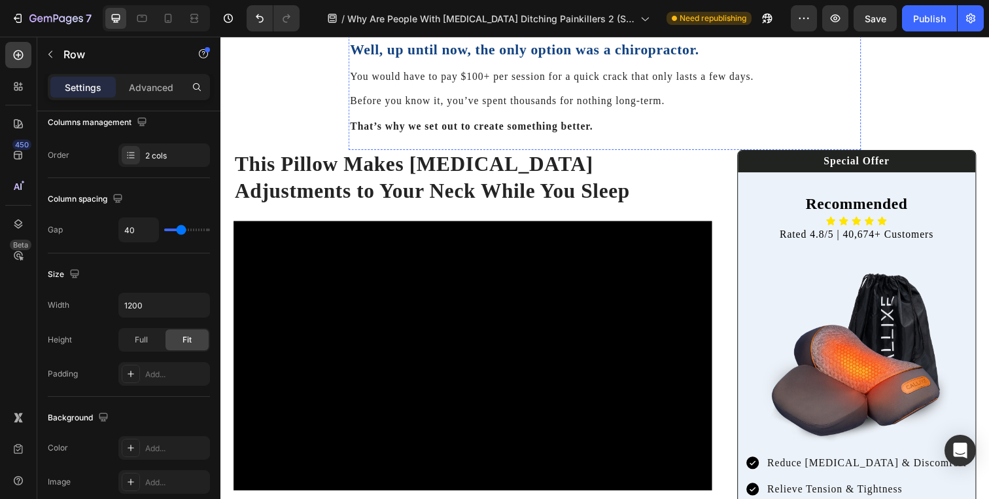
scroll to position [2973, 0]
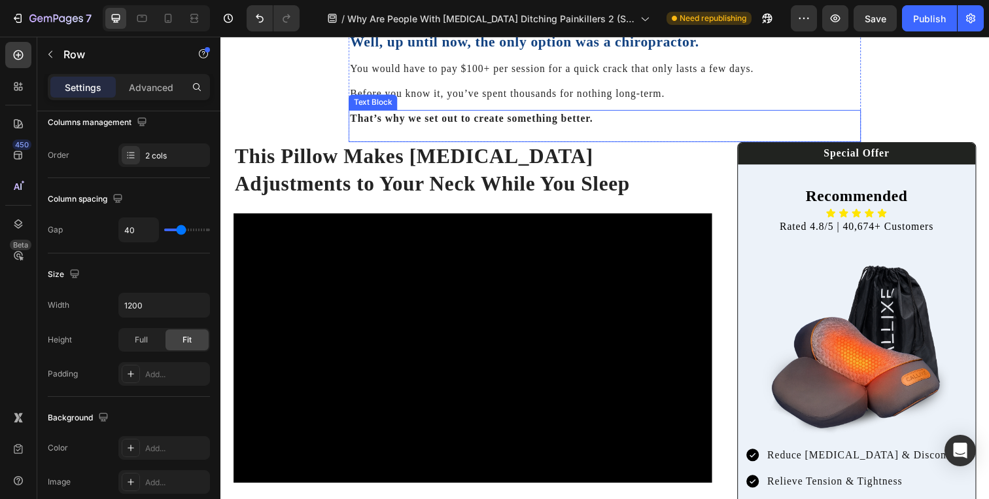
click at [401, 143] on div "That’s why we set out to create something better. Text Block" at bounding box center [612, 127] width 523 height 33
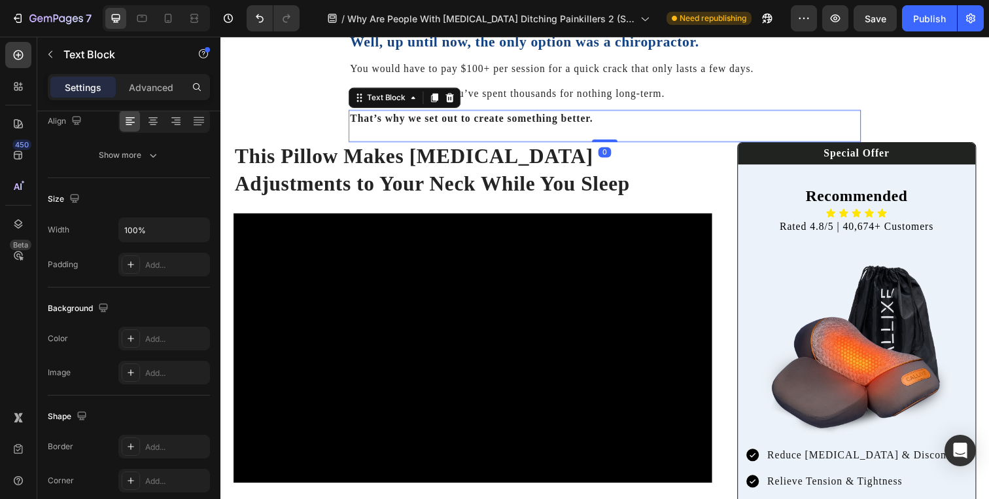
scroll to position [0, 0]
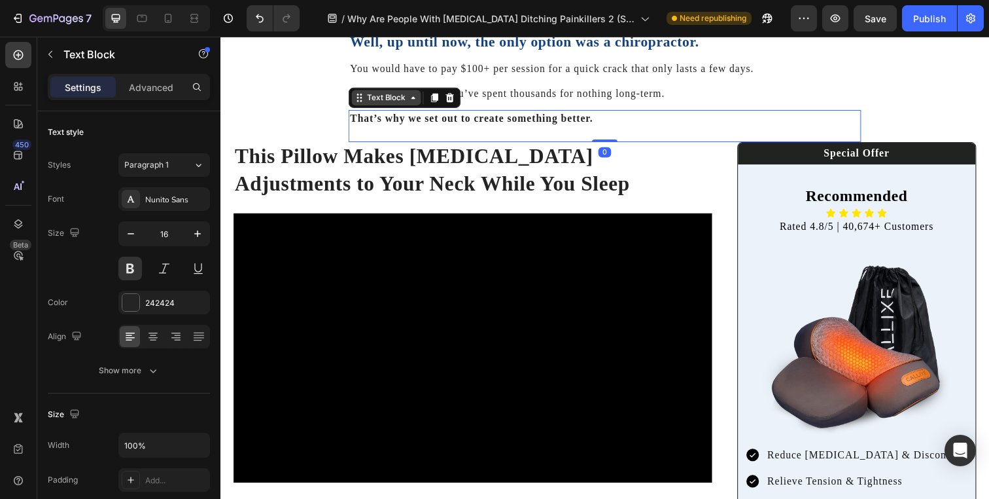
click at [397, 105] on div "Text Block" at bounding box center [390, 99] width 44 height 12
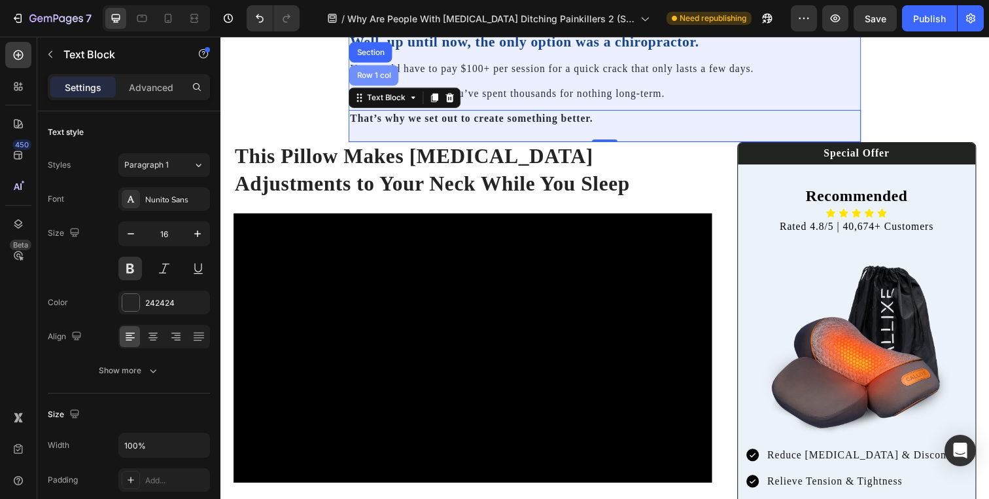
click at [379, 78] on div "Row 1 col" at bounding box center [377, 75] width 50 height 21
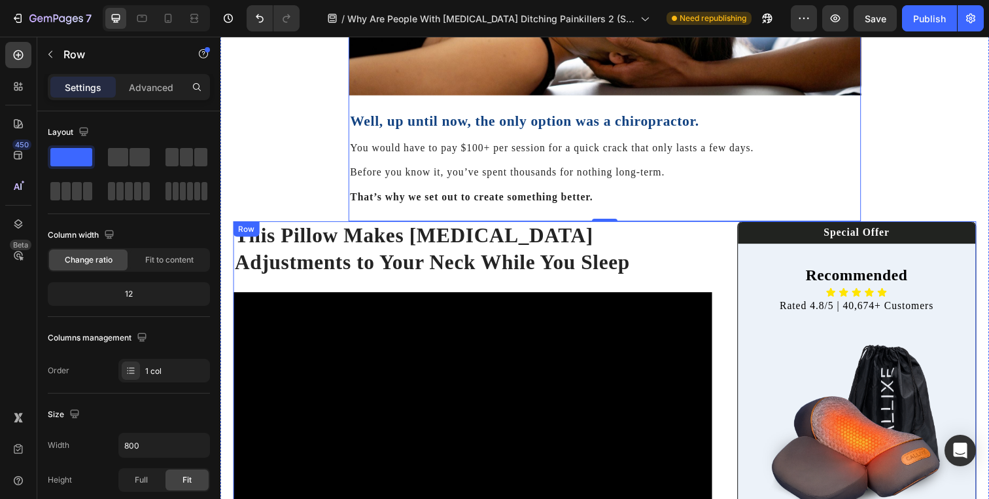
scroll to position [2841, 0]
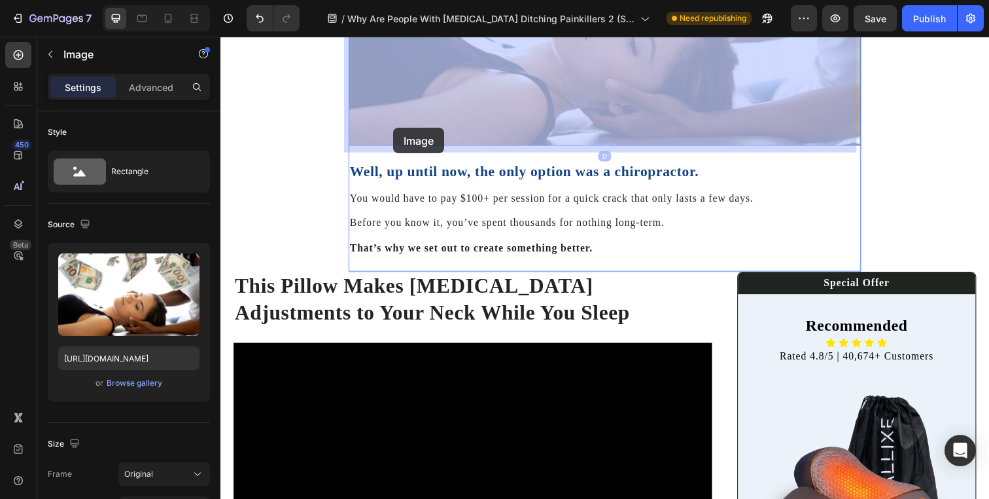
drag, startPoint x: 406, startPoint y: 125, endPoint x: 397, endPoint y: 130, distance: 9.7
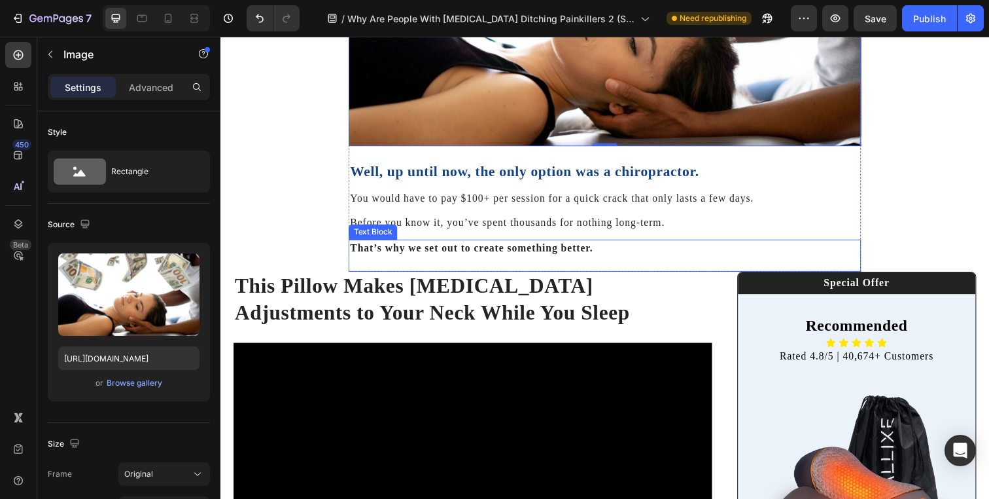
click at [745, 272] on div "That’s why we set out to create something better. Text Block" at bounding box center [612, 259] width 523 height 33
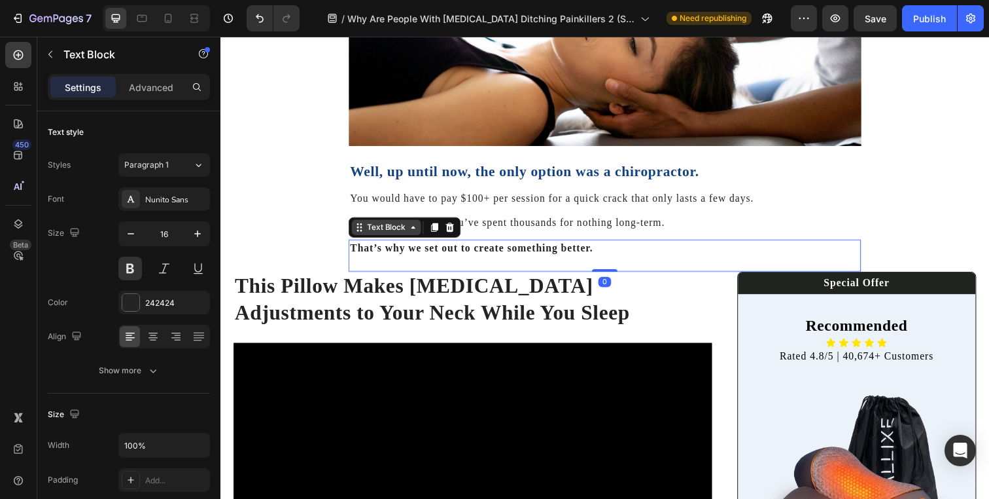
click at [404, 237] on div "Text Block" at bounding box center [390, 231] width 44 height 12
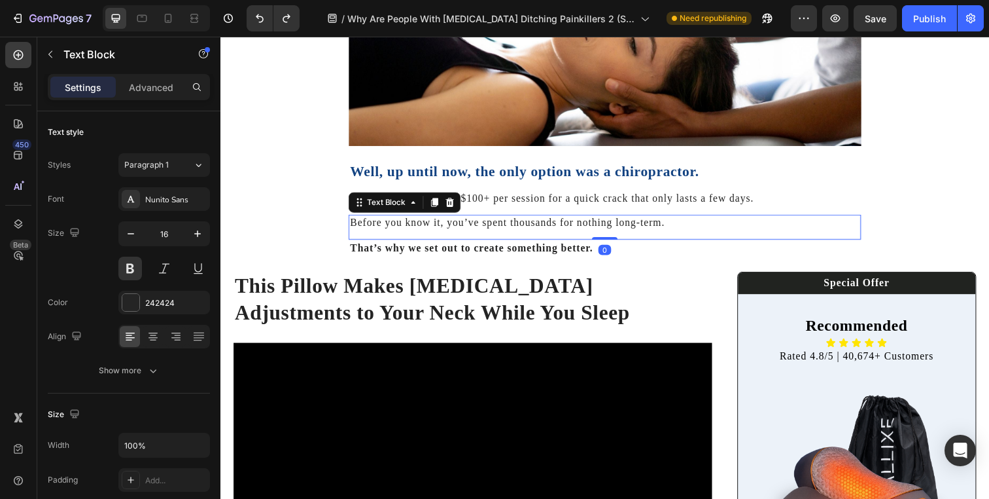
click at [391, 227] on p "Before you know it, you’ve spent thousands for nothing long-term." at bounding box center [613, 226] width 521 height 14
click at [387, 207] on div "Text Block" at bounding box center [390, 206] width 44 height 12
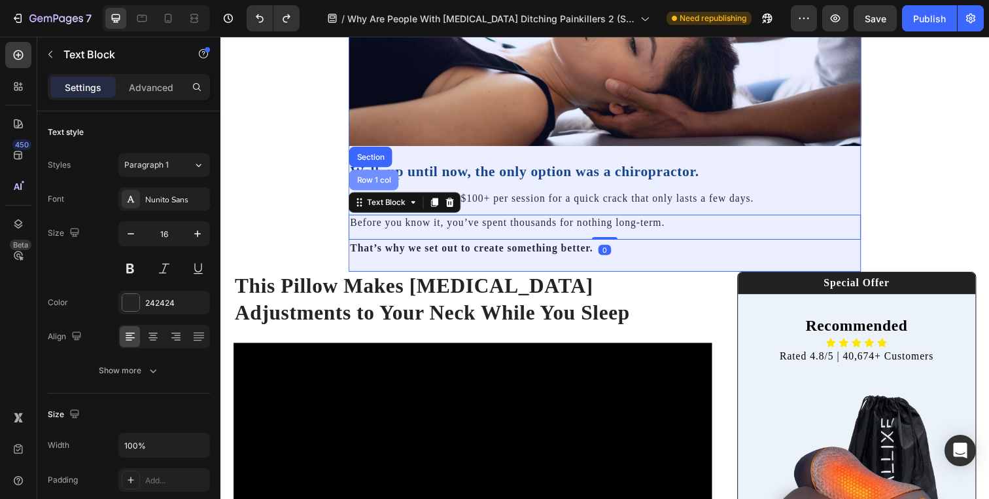
click at [379, 193] on div "Row 1 col" at bounding box center [377, 182] width 50 height 21
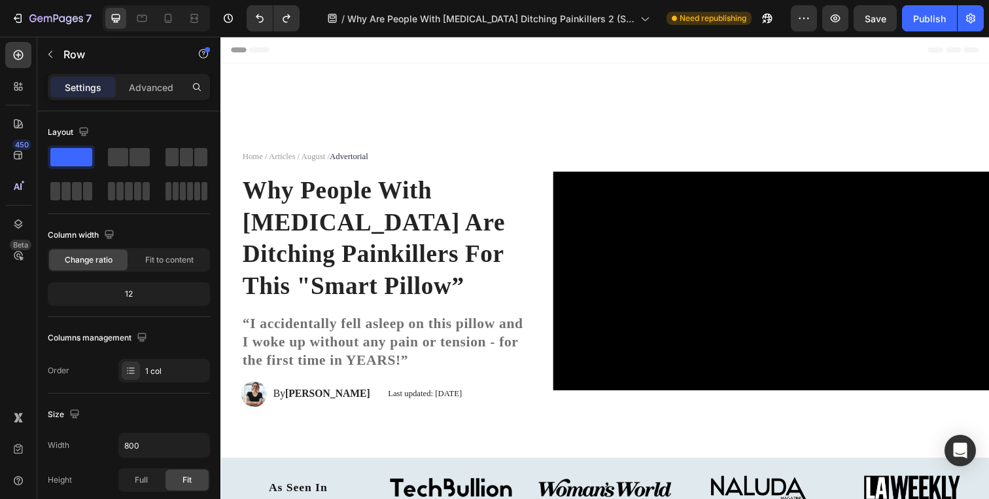
scroll to position [429, 0]
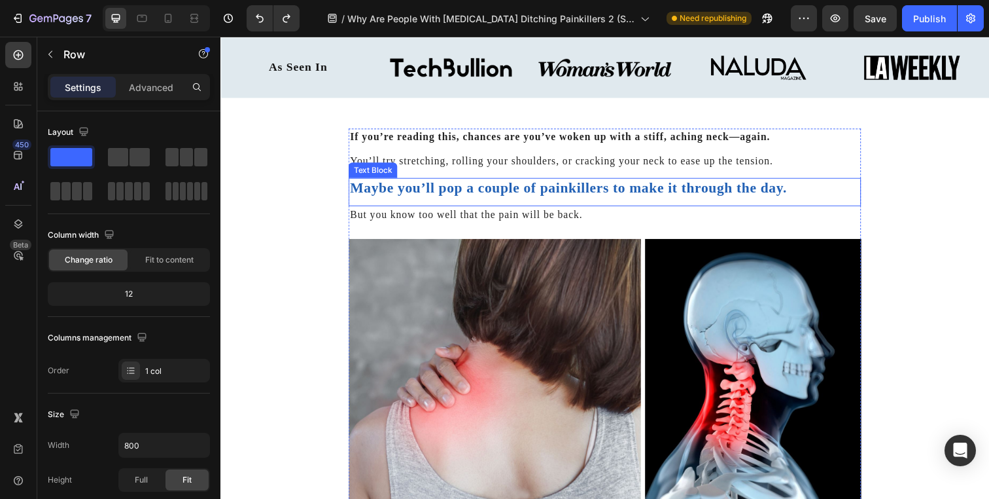
click at [602, 205] on div "Maybe you’ll pop a couple of painkillers to make it through the day. Text Block" at bounding box center [612, 195] width 523 height 29
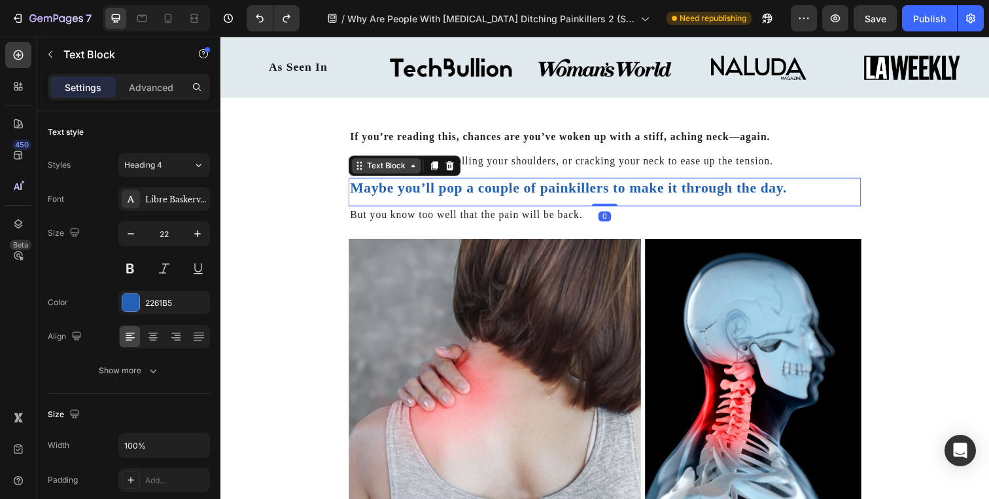
click at [395, 162] on div "Text Block" at bounding box center [390, 168] width 44 height 12
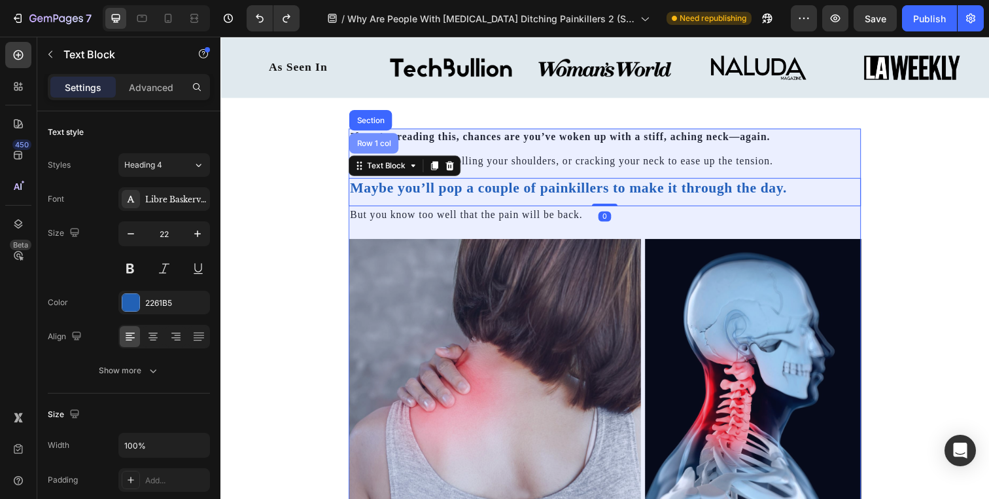
click at [385, 150] on div "Row 1 col" at bounding box center [377, 145] width 50 height 21
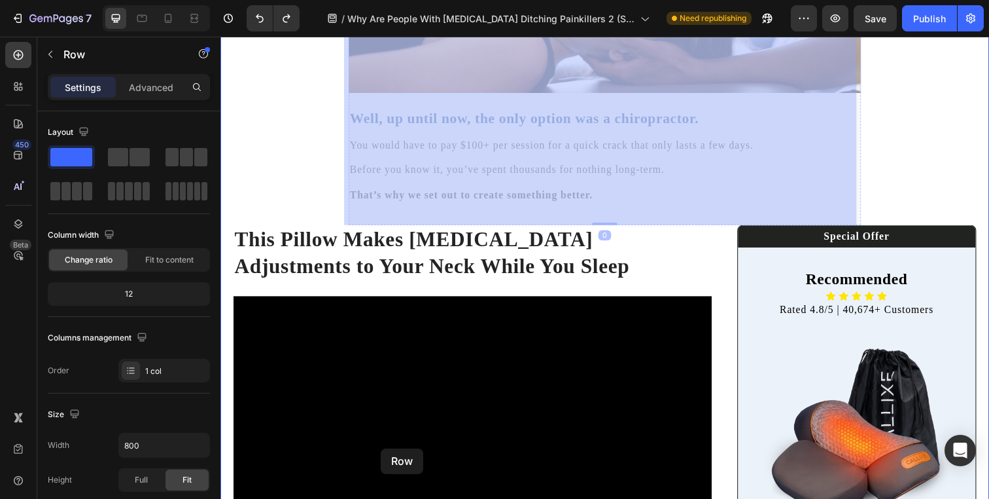
scroll to position [2921, 0]
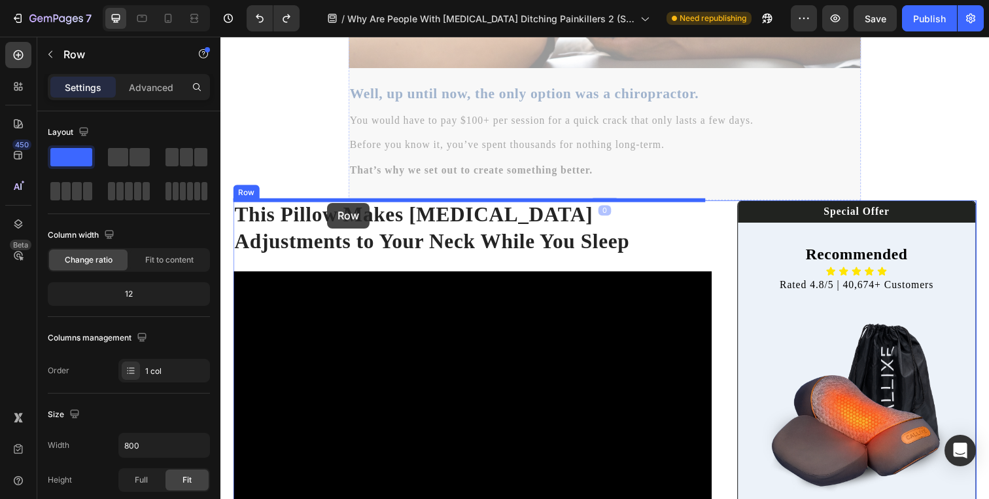
drag, startPoint x: 379, startPoint y: 122, endPoint x: 329, endPoint y: 206, distance: 98.0
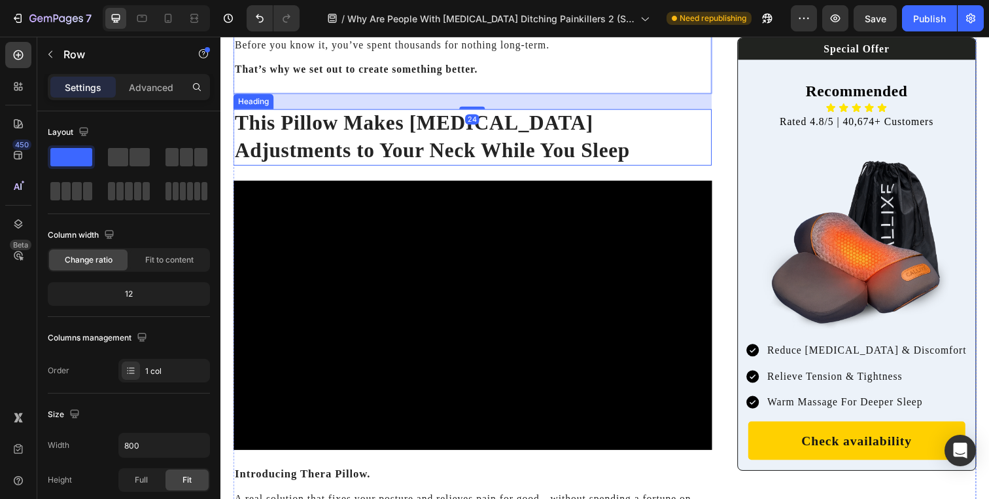
scroll to position [2809, 0]
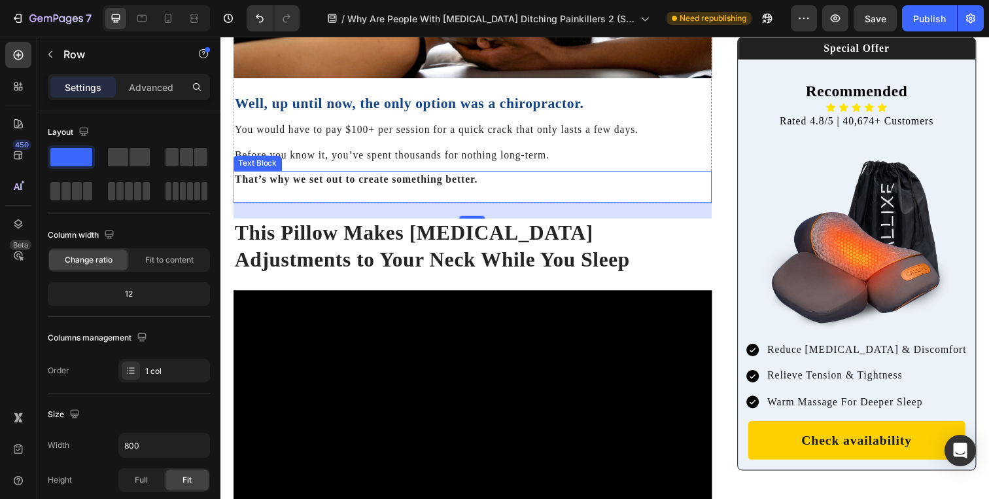
click at [474, 175] on p "That’s why we set out to create something better." at bounding box center [478, 182] width 486 height 14
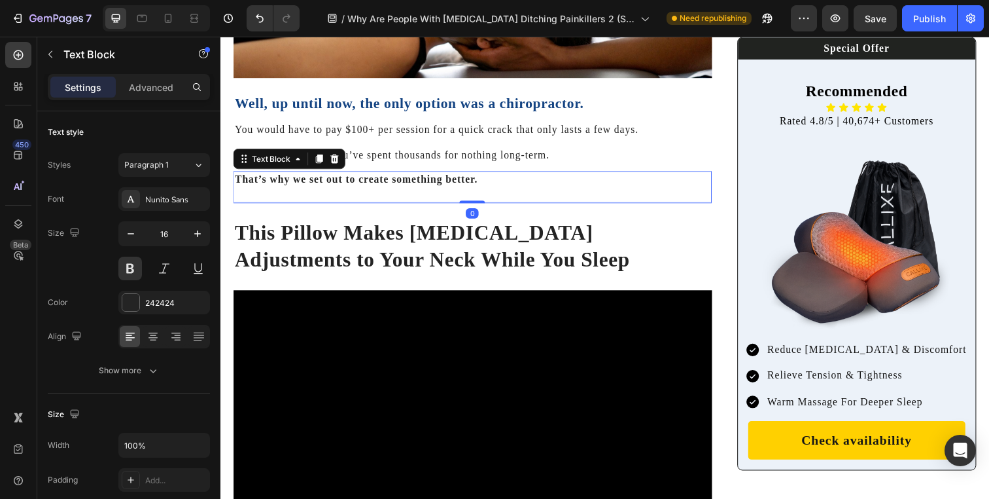
click at [524, 175] on p "That’s why we set out to create something better." at bounding box center [478, 182] width 486 height 14
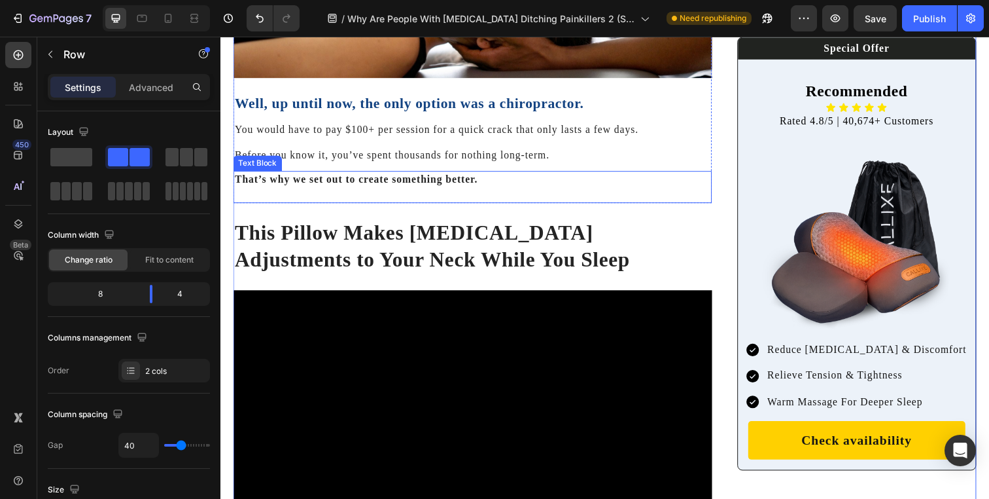
click at [506, 184] on div "That’s why we set out to create something better. Text Block" at bounding box center [478, 189] width 489 height 33
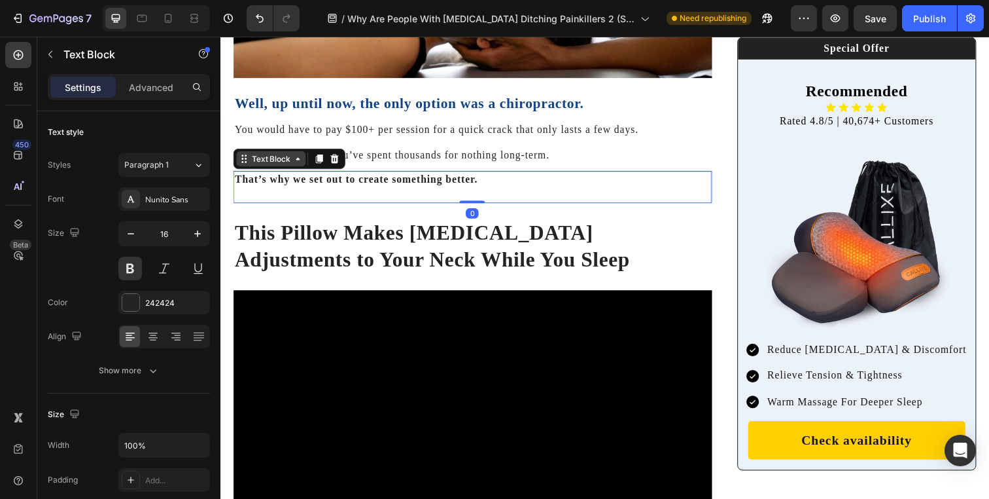
click at [276, 155] on div "Text Block" at bounding box center [272, 161] width 44 height 12
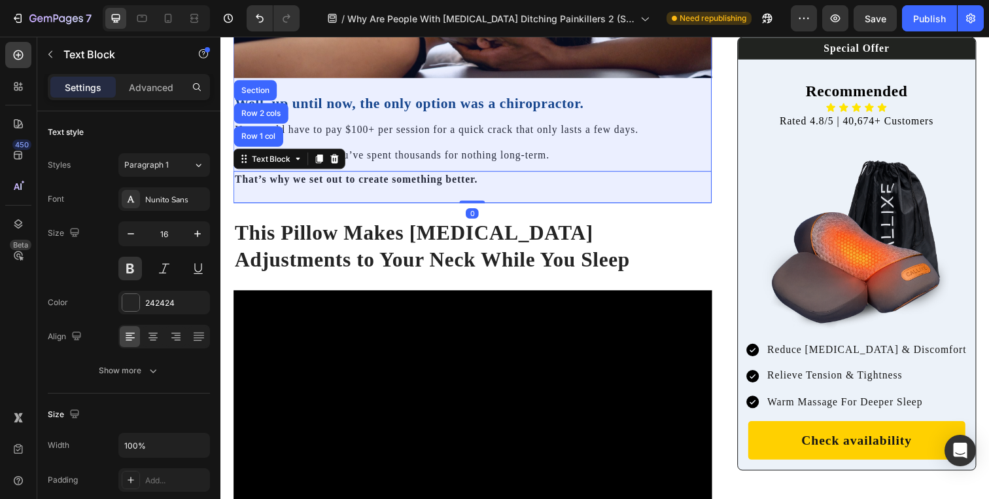
click at [268, 134] on div "Row 1 col" at bounding box center [259, 138] width 40 height 8
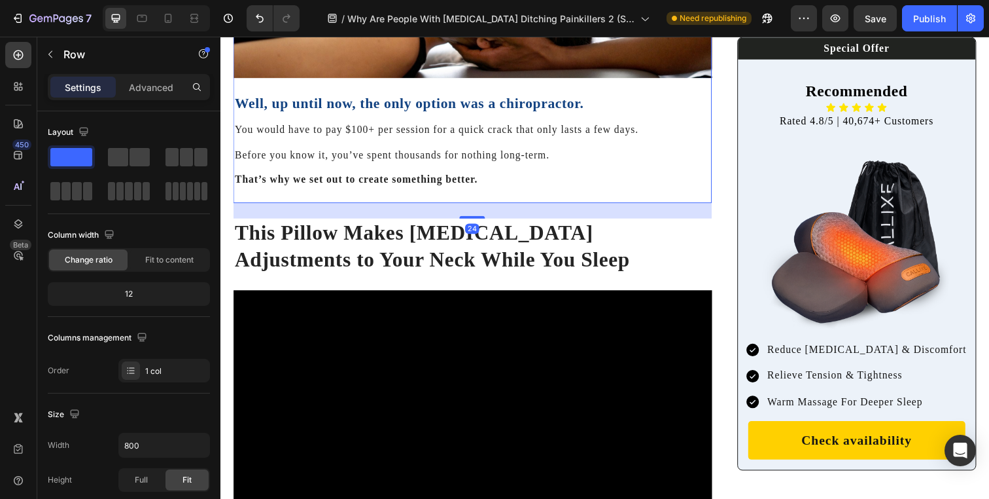
click at [148, 99] on div "Settings Advanced" at bounding box center [129, 87] width 162 height 26
click at [139, 84] on p "Advanced" at bounding box center [151, 87] width 44 height 14
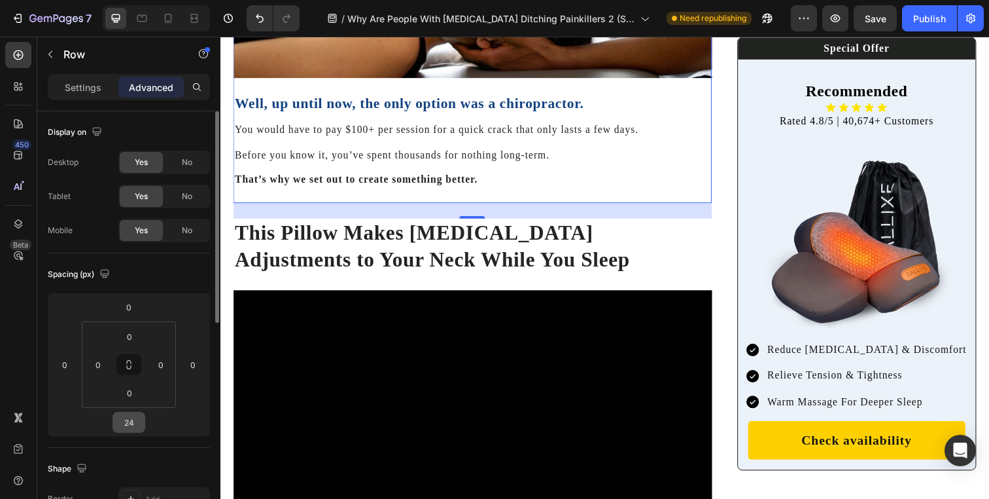
click at [139, 419] on input "24" at bounding box center [129, 422] width 26 height 20
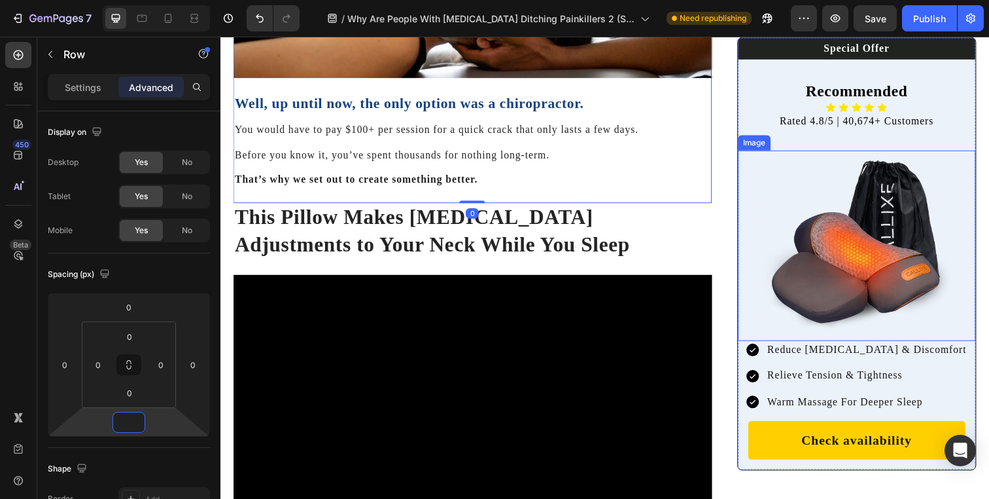
click at [891, 238] on img at bounding box center [870, 249] width 194 height 194
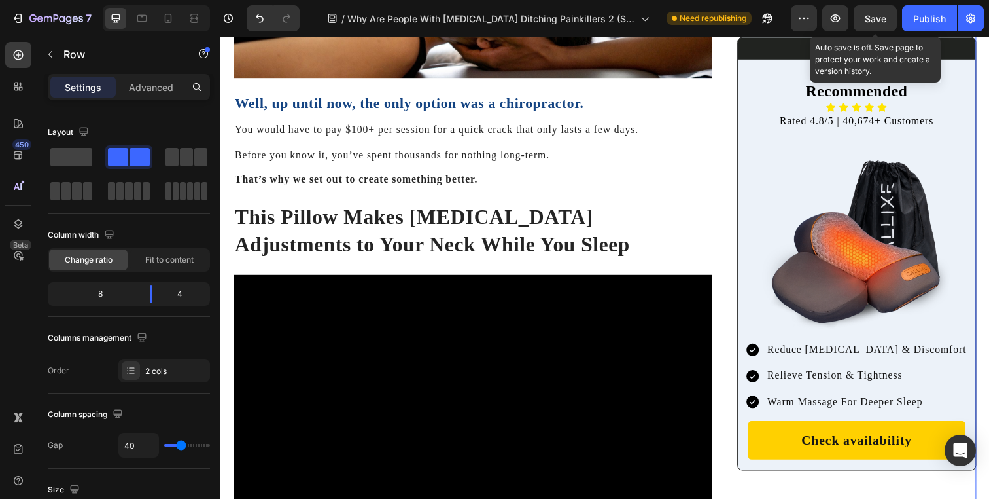
drag, startPoint x: 659, startPoint y: 2, endPoint x: 858, endPoint y: 32, distance: 201.2
click at [863, 27] on button "Save" at bounding box center [875, 18] width 43 height 26
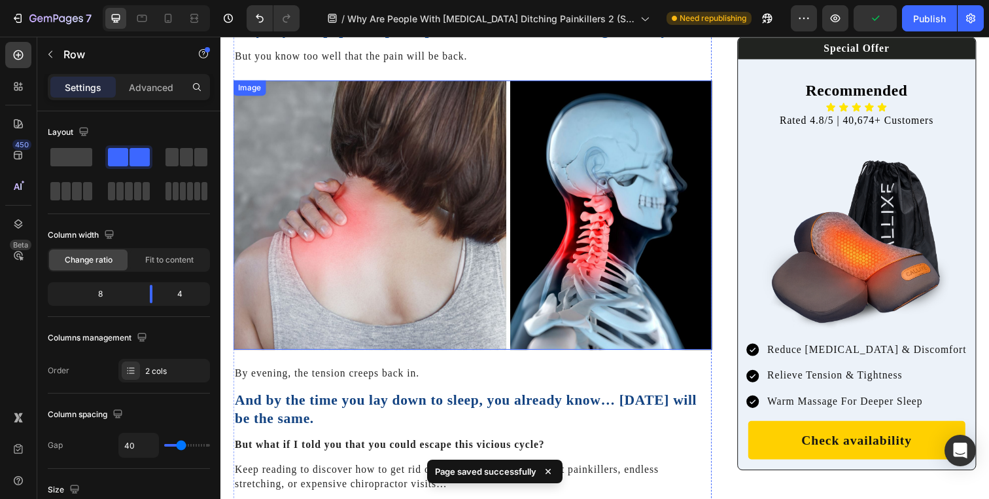
scroll to position [470, 0]
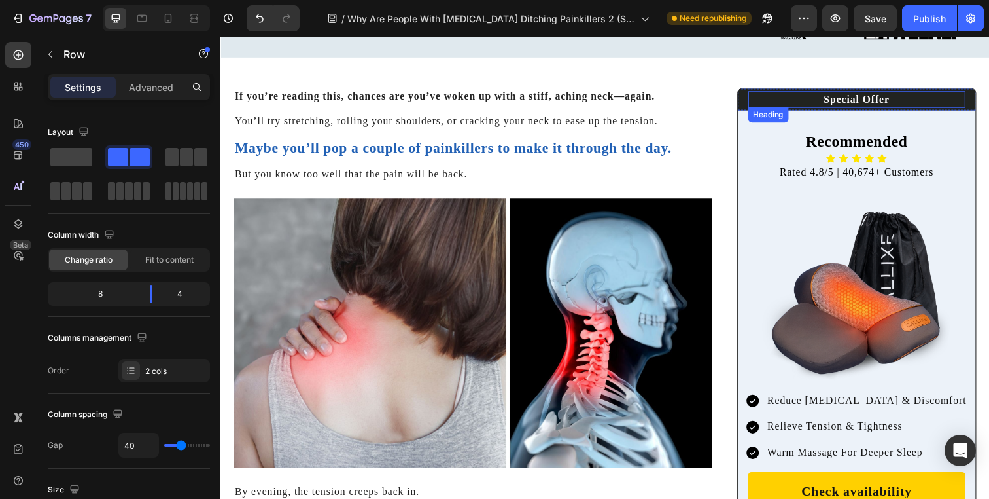
click at [874, 101] on h2 "Special Offer" at bounding box center [871, 100] width 222 height 17
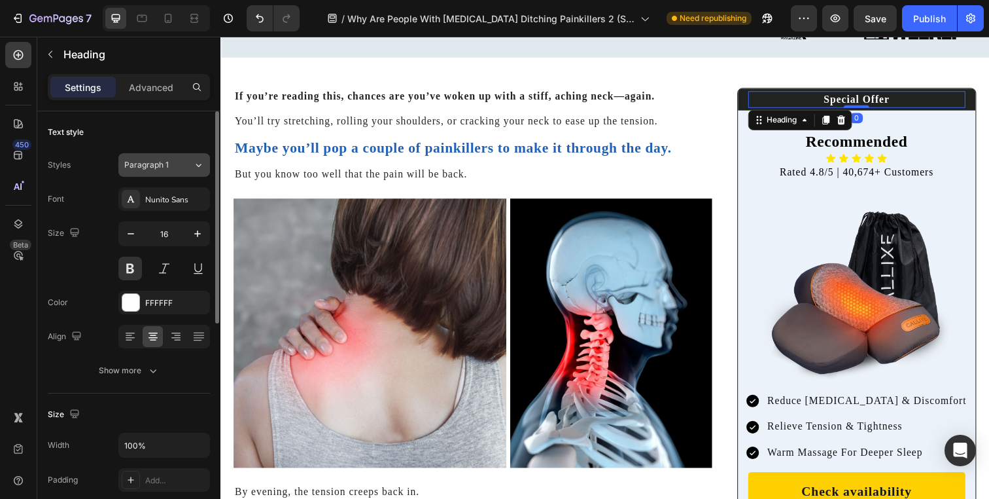
click at [175, 162] on div "Paragraph 1" at bounding box center [150, 165] width 53 height 12
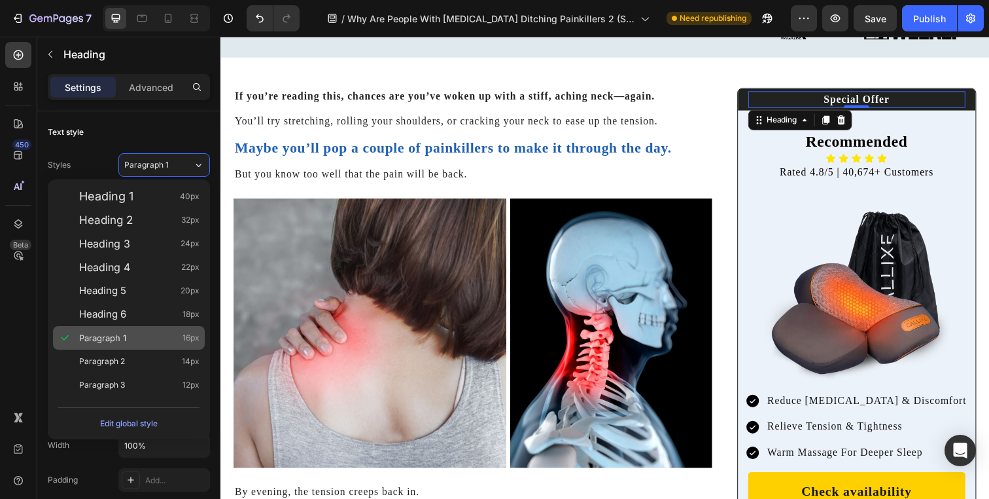
click at [152, 338] on div "Paragraph 1 16px" at bounding box center [139, 337] width 120 height 13
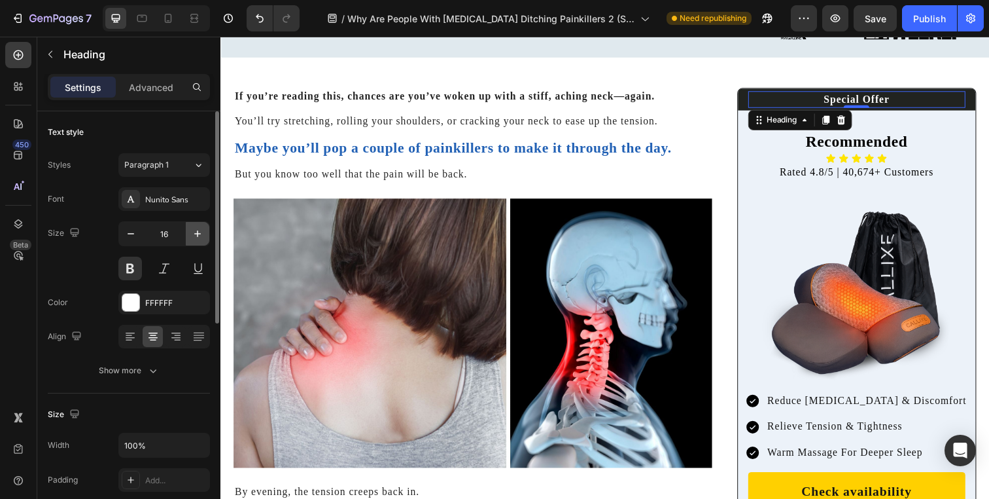
click at [188, 243] on button "button" at bounding box center [198, 234] width 24 height 24
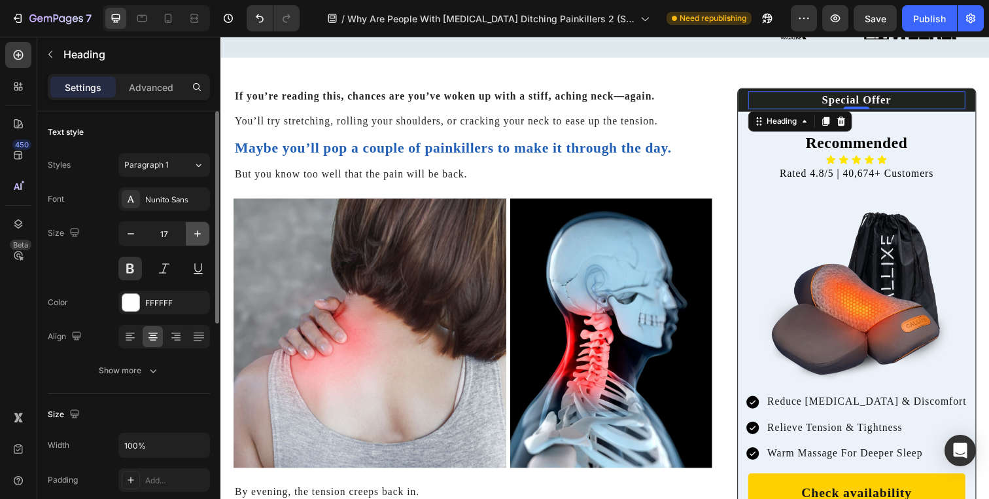
click at [193, 241] on button "button" at bounding box center [198, 234] width 24 height 24
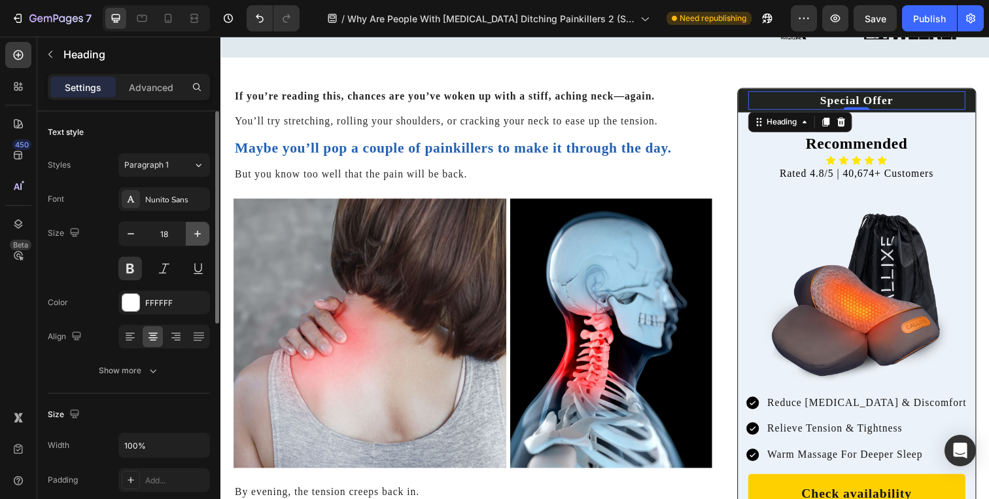
click at [193, 241] on button "button" at bounding box center [198, 234] width 24 height 24
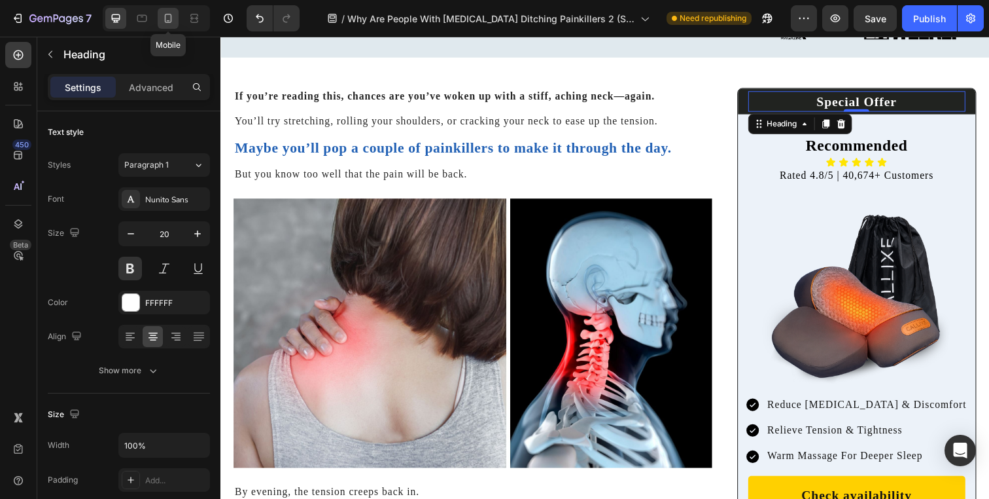
click at [170, 22] on icon at bounding box center [168, 18] width 13 height 13
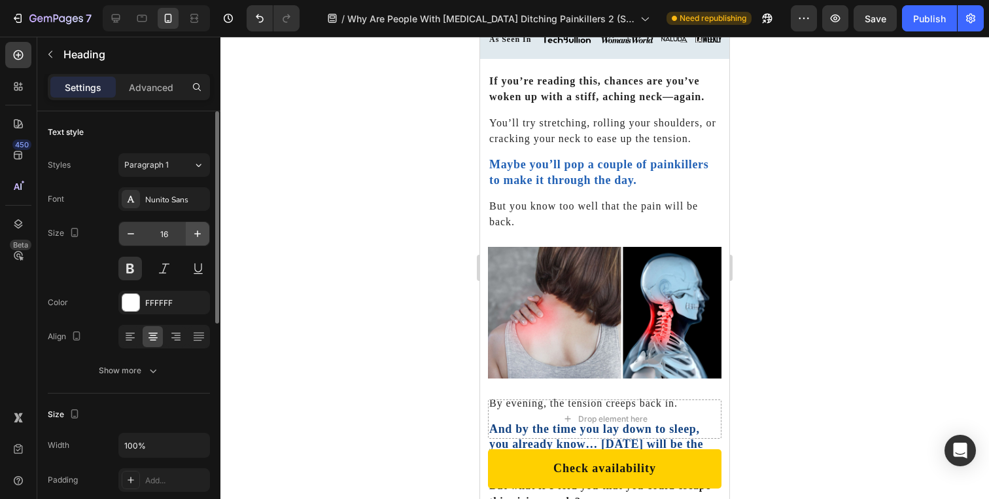
scroll to position [424, 0]
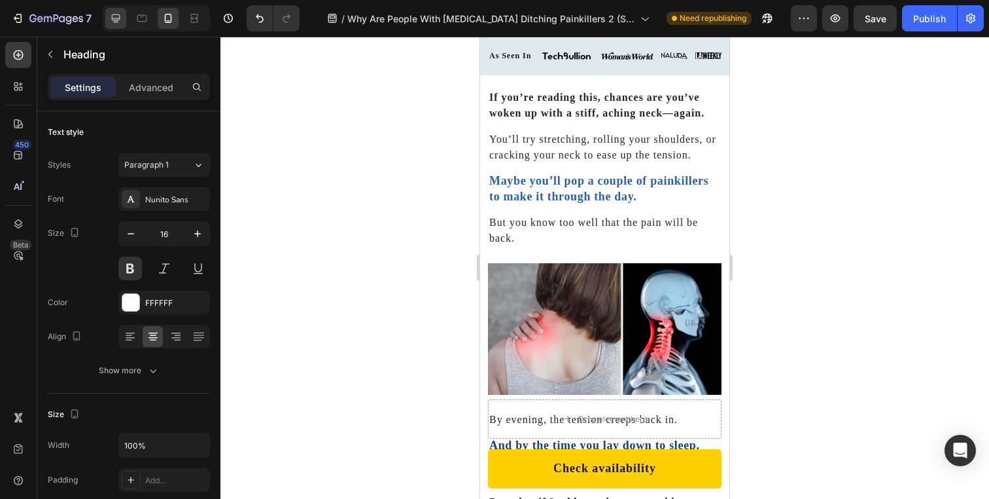
click at [120, 25] on div at bounding box center [115, 18] width 21 height 21
type input "20"
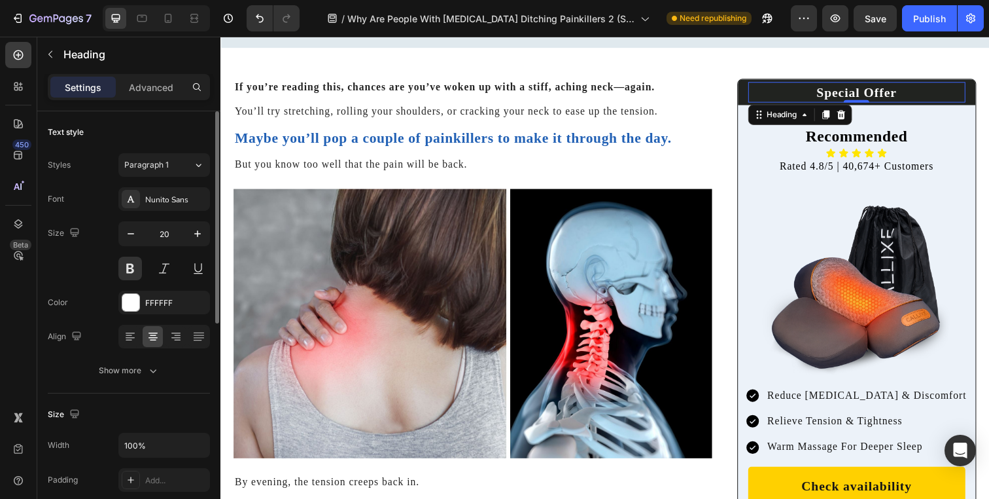
scroll to position [242, 0]
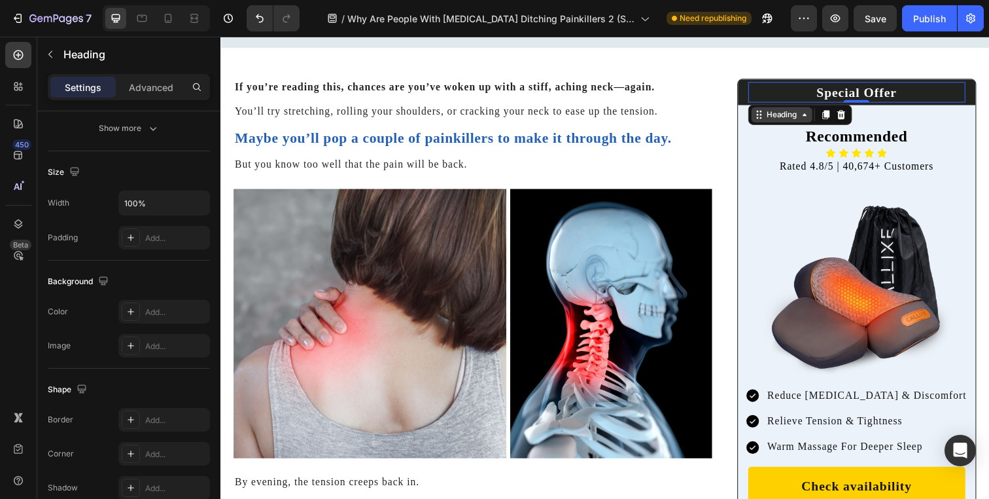
click at [800, 120] on div "Heading" at bounding box center [794, 116] width 36 height 12
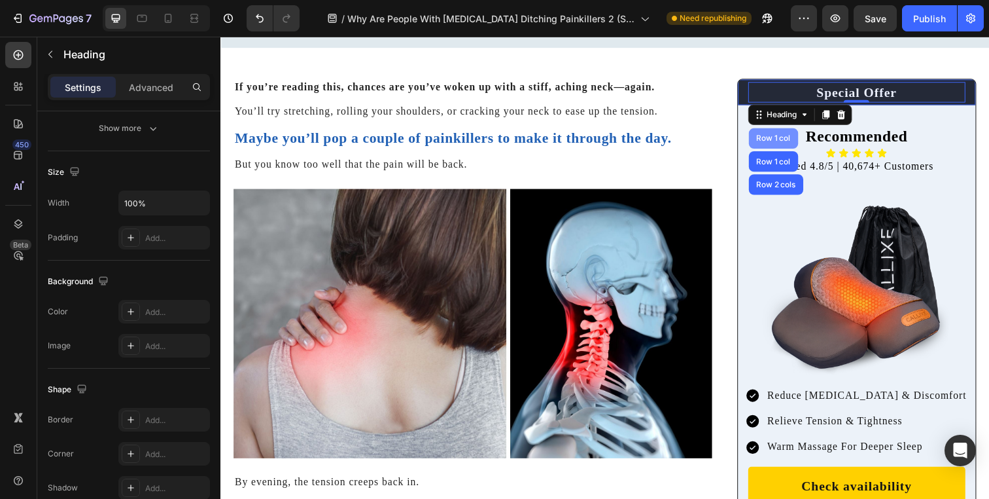
click at [794, 136] on div "Row 1 col" at bounding box center [785, 140] width 40 height 8
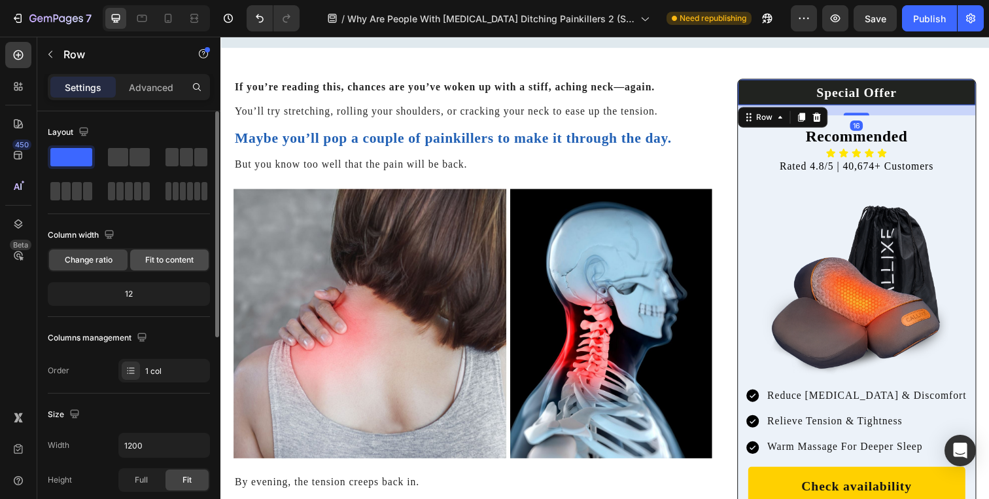
scroll to position [114, 0]
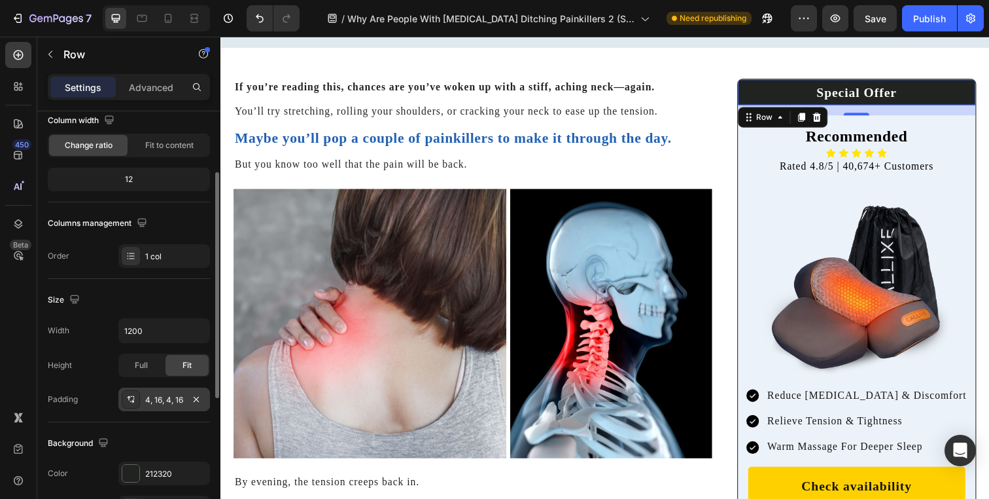
click at [156, 408] on div "4, 16, 4, 16" at bounding box center [164, 399] width 92 height 24
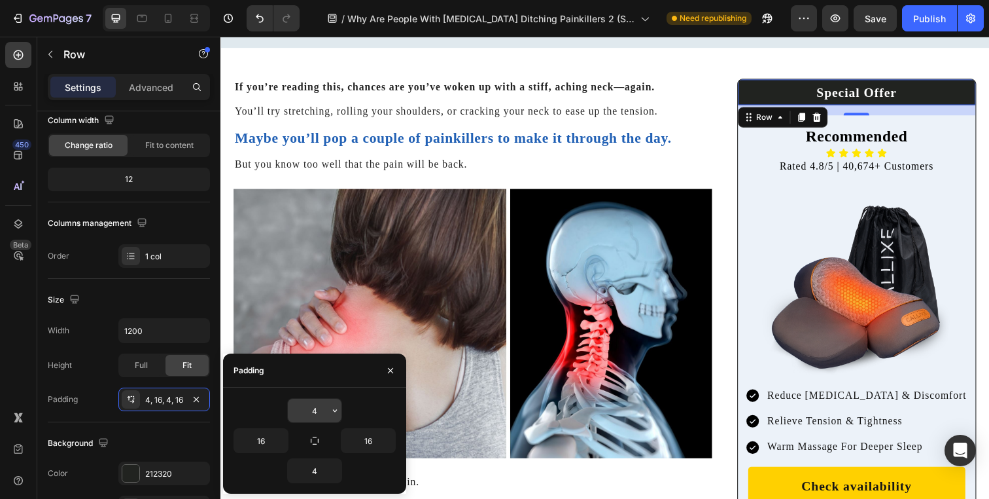
click at [320, 410] on input "4" at bounding box center [315, 410] width 54 height 24
click at [330, 408] on icon "button" at bounding box center [335, 410] width 10 height 10
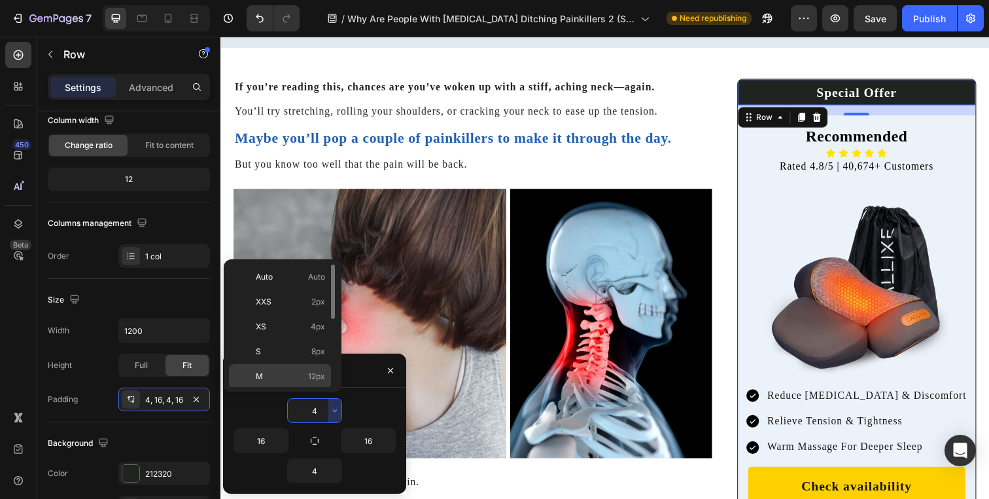
click at [294, 389] on div "M 12px" at bounding box center [280, 401] width 102 height 25
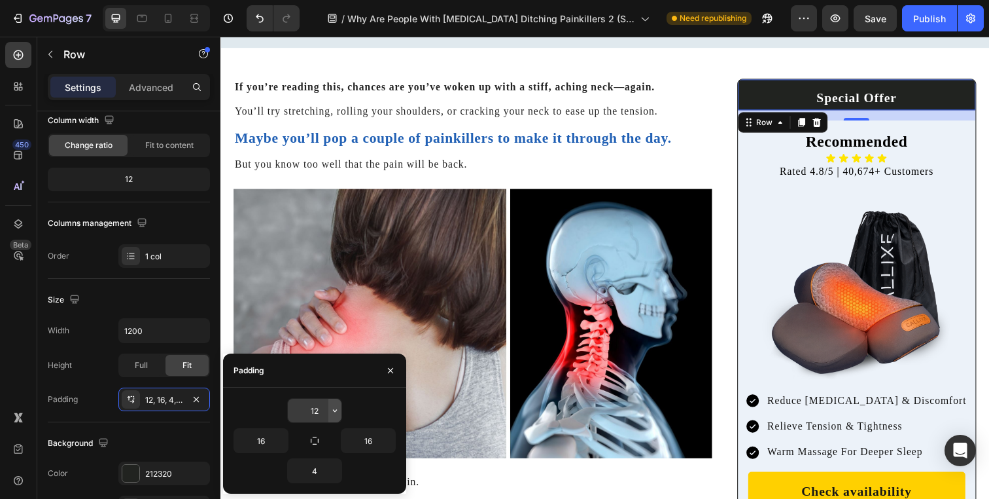
click at [335, 410] on icon "button" at bounding box center [335, 410] width 10 height 10
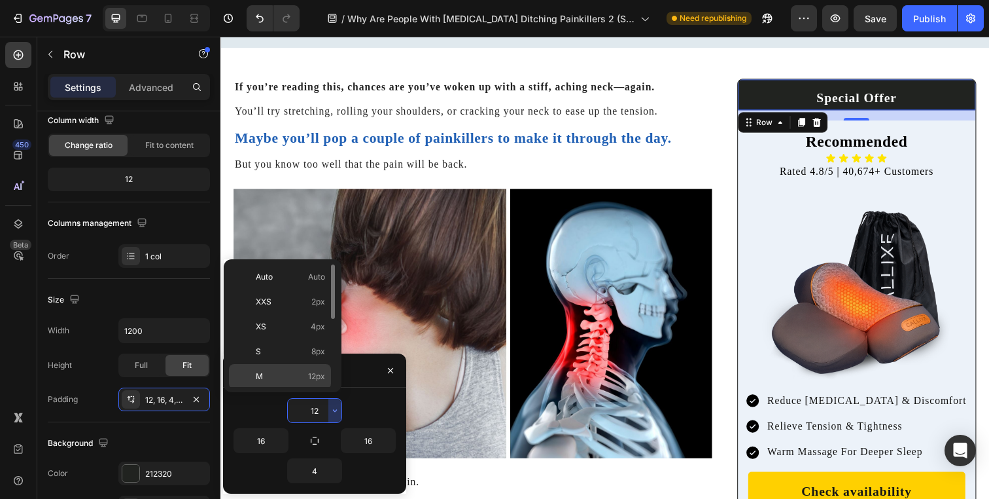
click at [295, 389] on div "M 12px" at bounding box center [280, 401] width 102 height 25
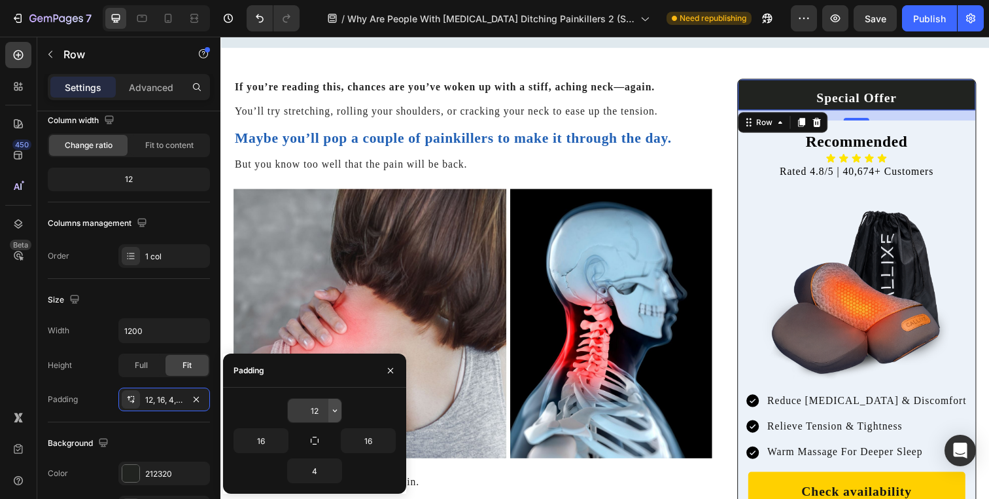
click at [339, 404] on button "button" at bounding box center [334, 410] width 13 height 24
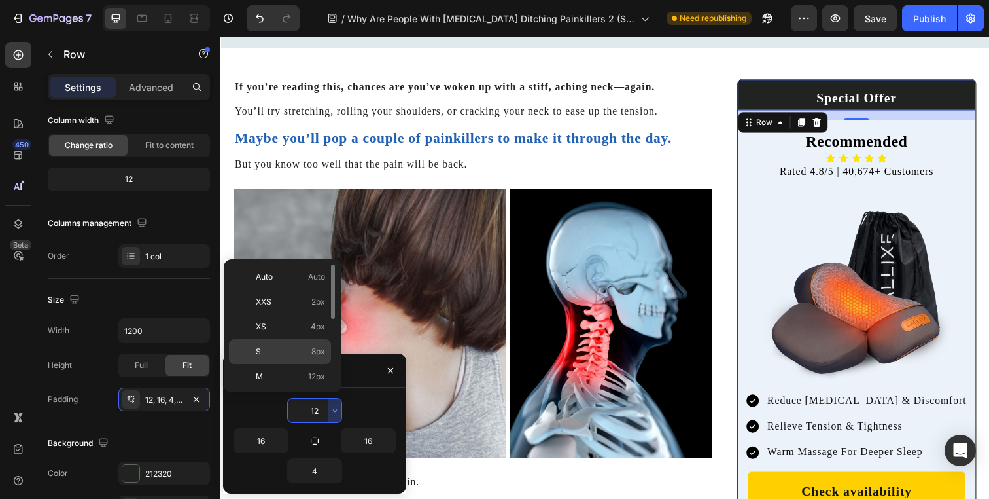
click at [297, 349] on p "S 8px" at bounding box center [290, 351] width 69 height 12
type input "8"
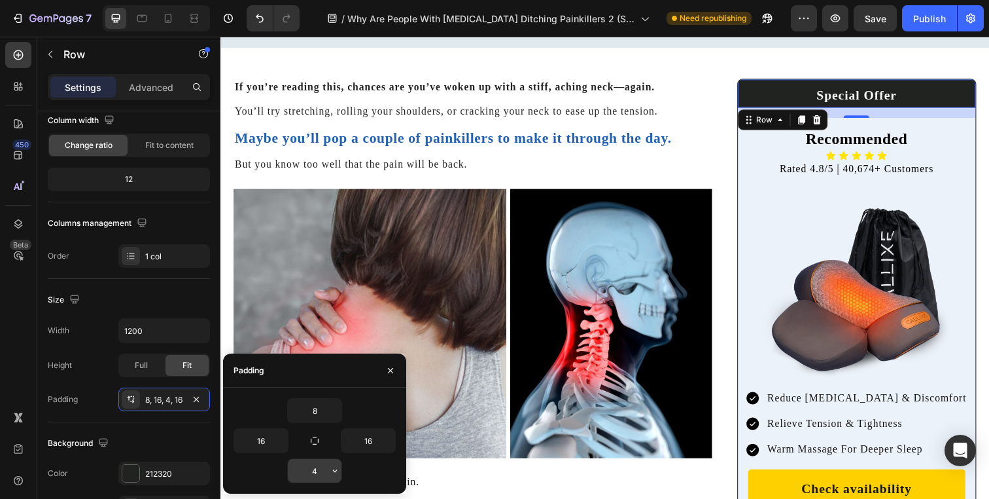
click at [338, 470] on icon "button" at bounding box center [335, 470] width 10 height 10
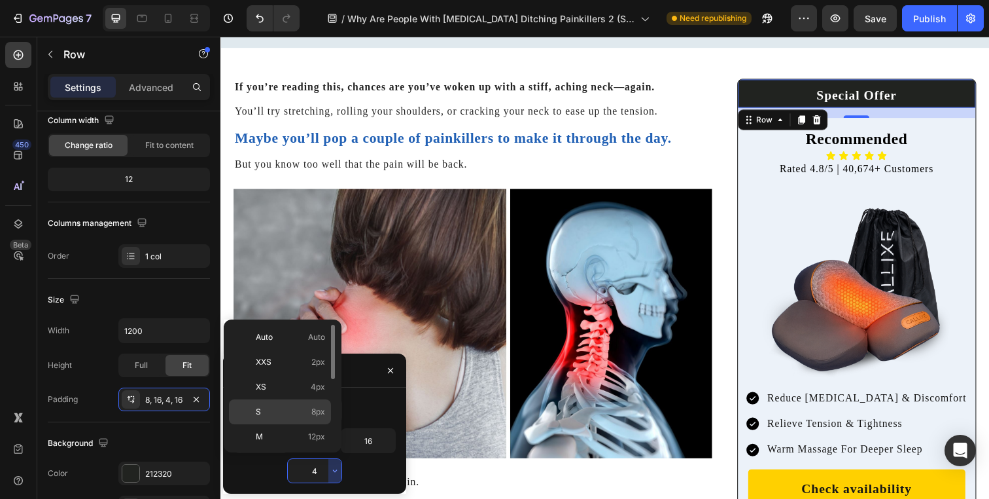
click at [312, 411] on span "8px" at bounding box center [318, 412] width 14 height 12
type input "8"
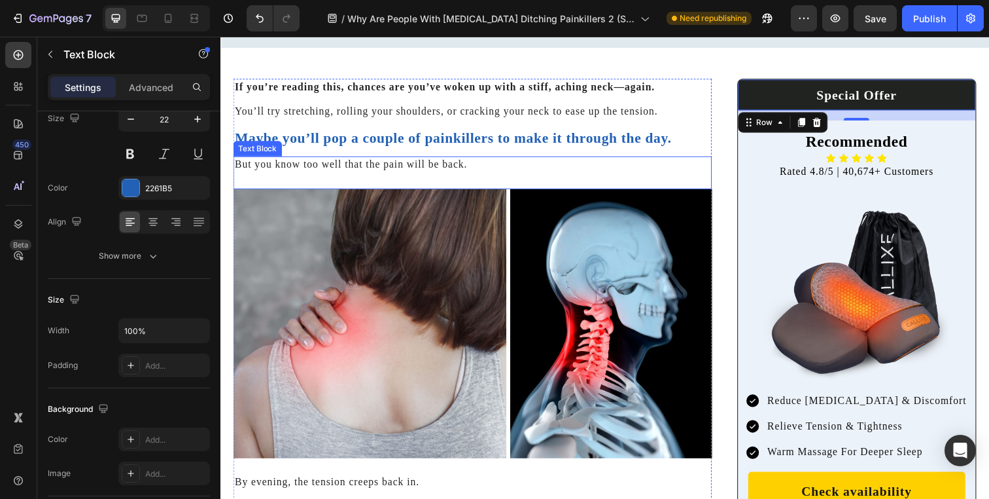
click at [601, 139] on p "Maybe you’ll pop a couple of painkillers to make it through the day." at bounding box center [478, 140] width 486 height 19
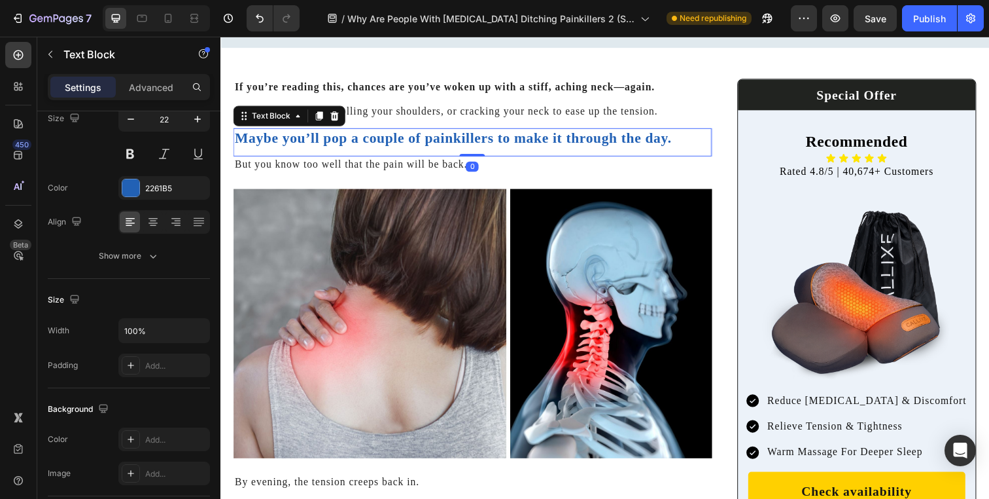
scroll to position [0, 0]
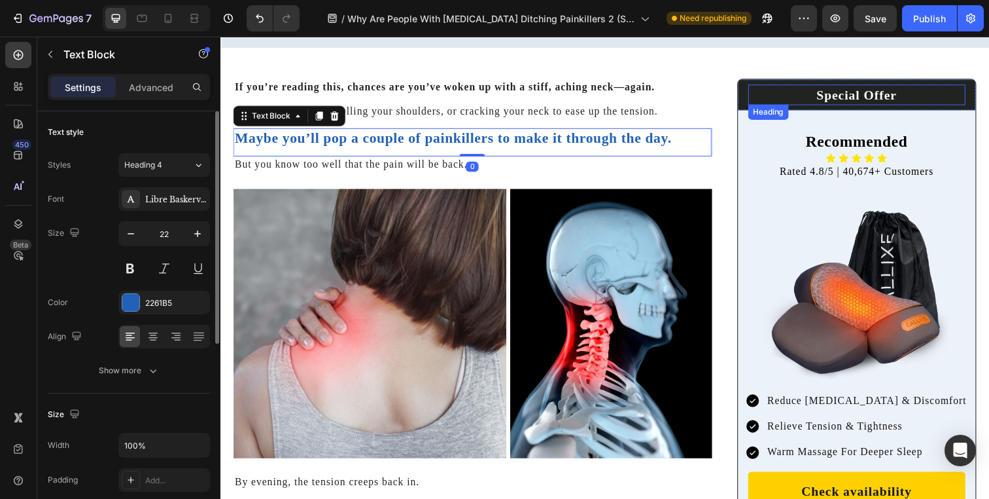
click at [845, 101] on h2 "Special Offer" at bounding box center [871, 95] width 222 height 21
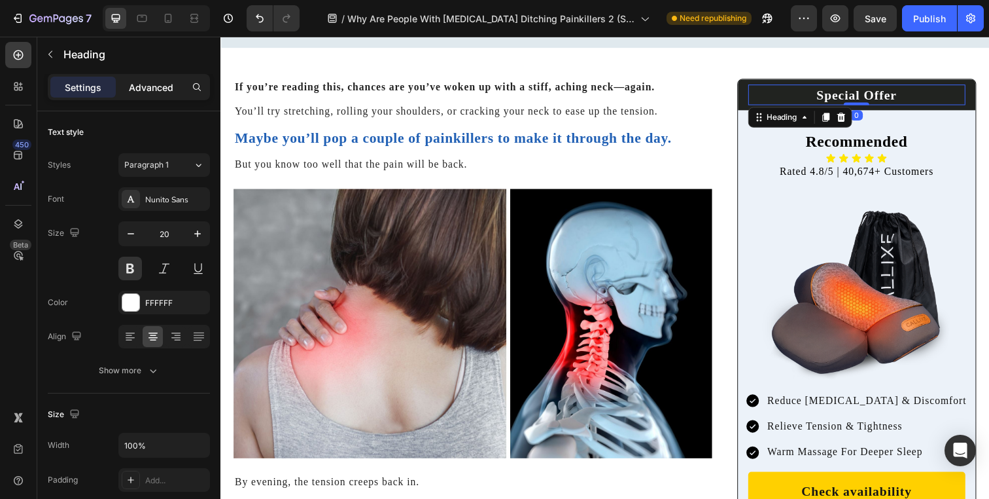
click at [154, 87] on p "Advanced" at bounding box center [151, 87] width 44 height 14
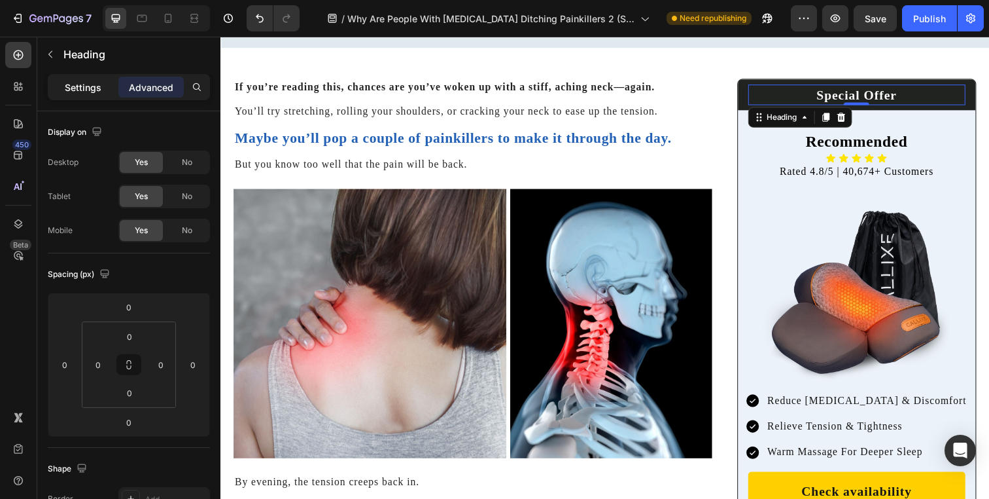
click at [67, 93] on p "Settings" at bounding box center [83, 87] width 37 height 14
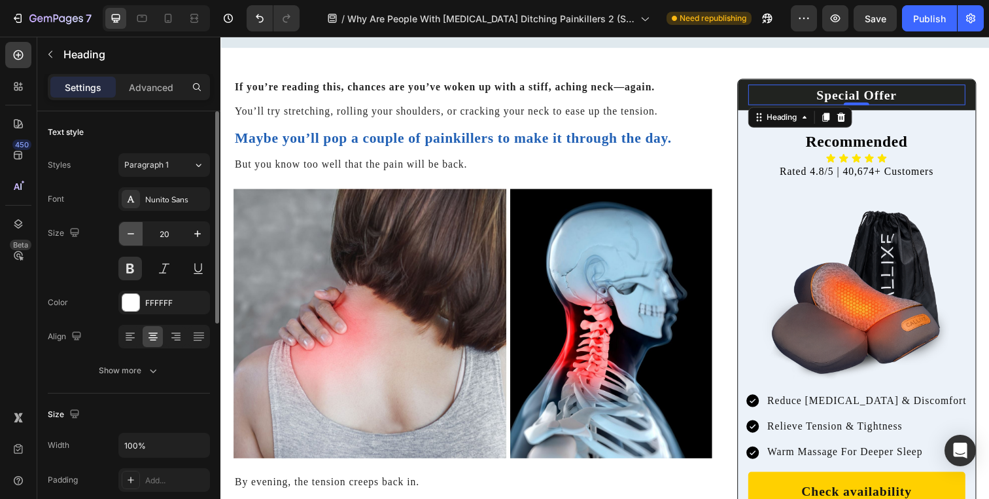
click at [130, 223] on button "button" at bounding box center [131, 234] width 24 height 24
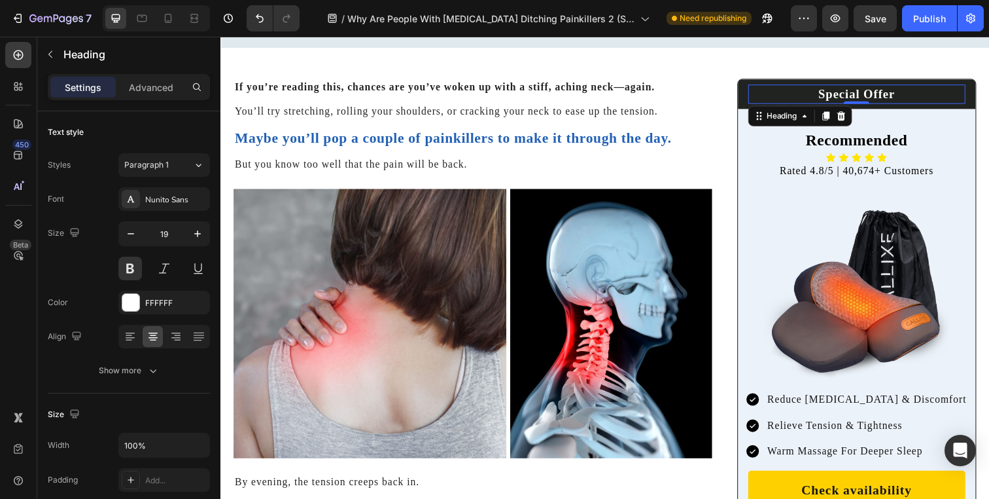
type input "18"
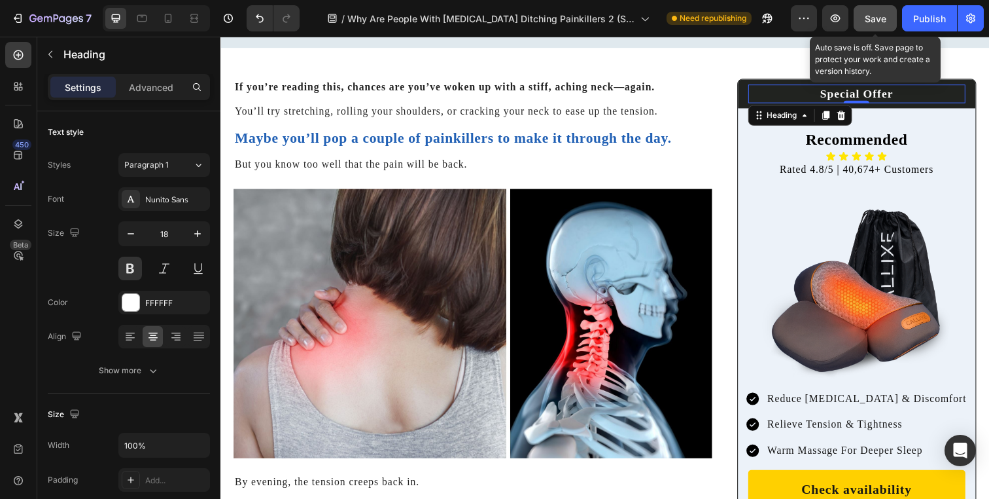
click at [881, 28] on button "Save" at bounding box center [875, 18] width 43 height 26
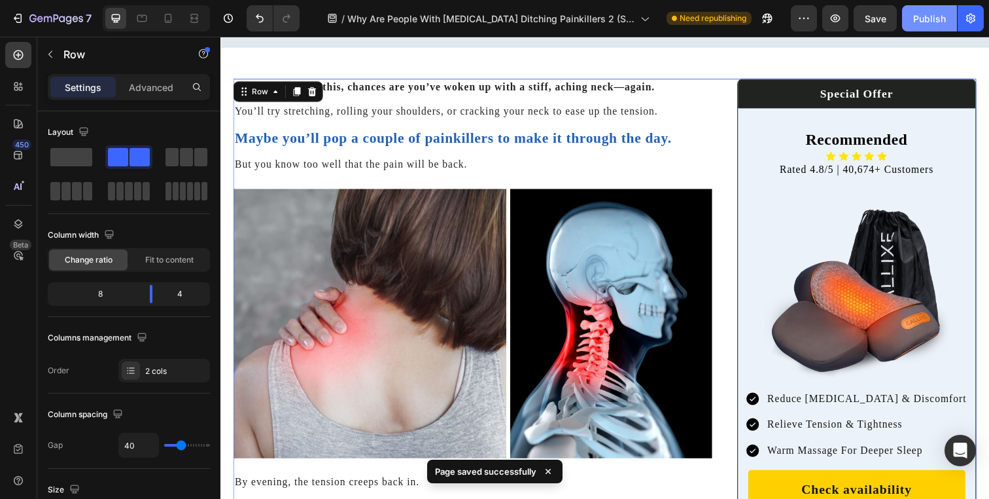
click at [920, 19] on div "Publish" at bounding box center [929, 19] width 33 height 14
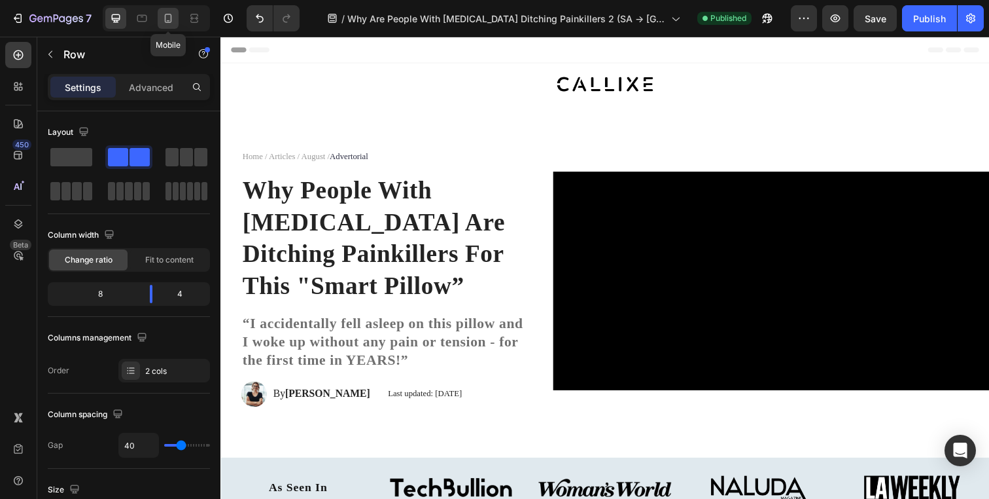
click at [170, 16] on icon at bounding box center [168, 18] width 13 height 13
type input "0"
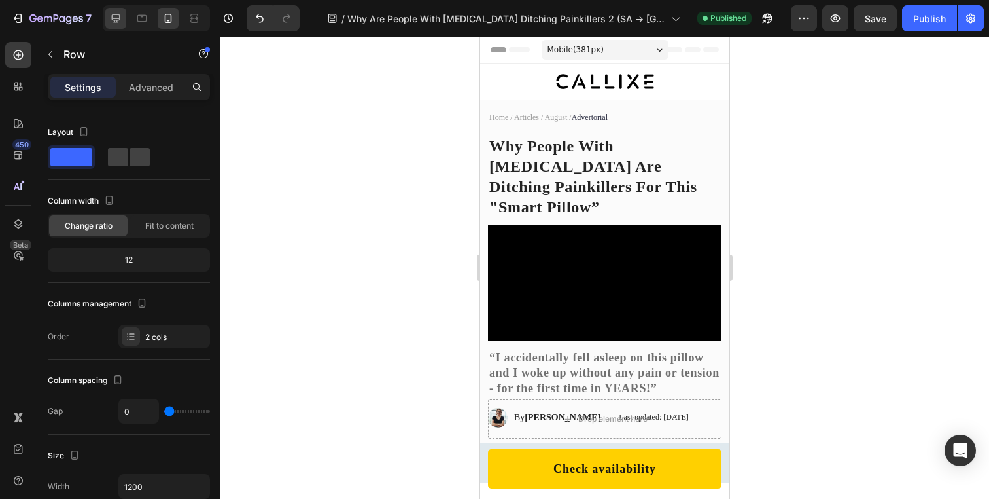
click at [115, 14] on icon at bounding box center [116, 18] width 9 height 9
type input "40"
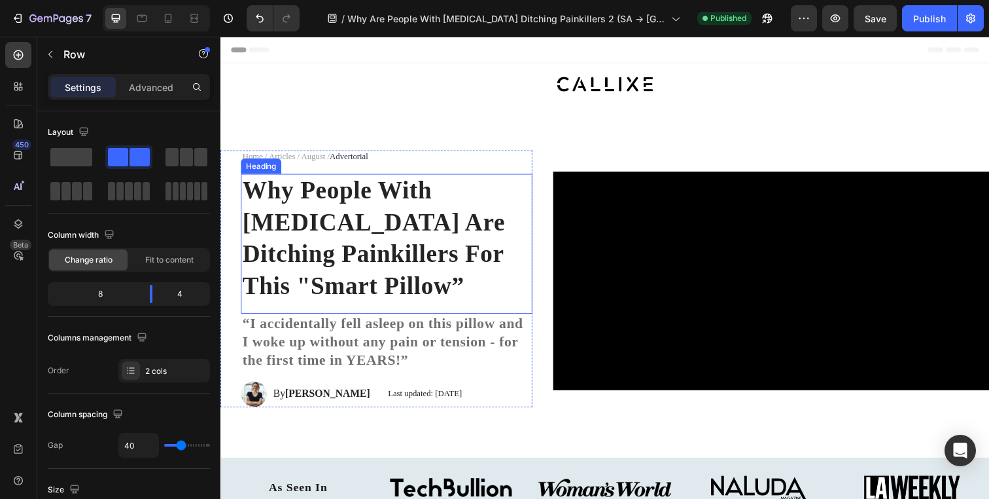
scroll to position [612, 0]
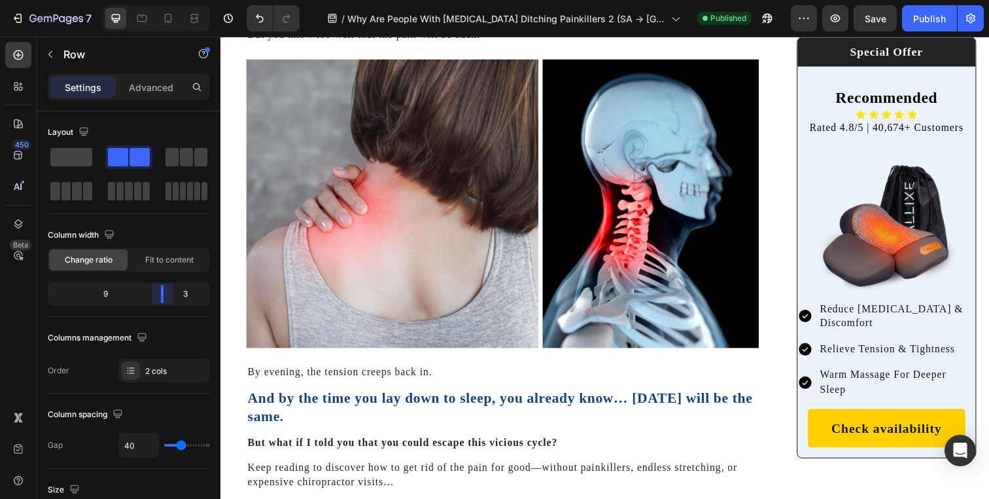
drag, startPoint x: 150, startPoint y: 299, endPoint x: 166, endPoint y: 297, distance: 15.8
click at [166, 0] on body "7 Version history / Why Are People With [MEDICAL_DATA] Ditching Painkillers 2 (…" at bounding box center [494, 0] width 989 height 0
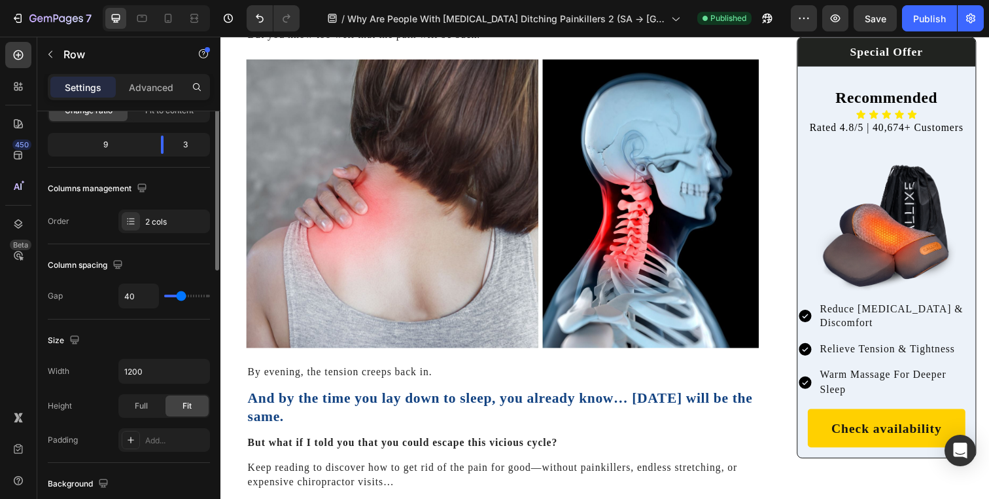
scroll to position [163, 0]
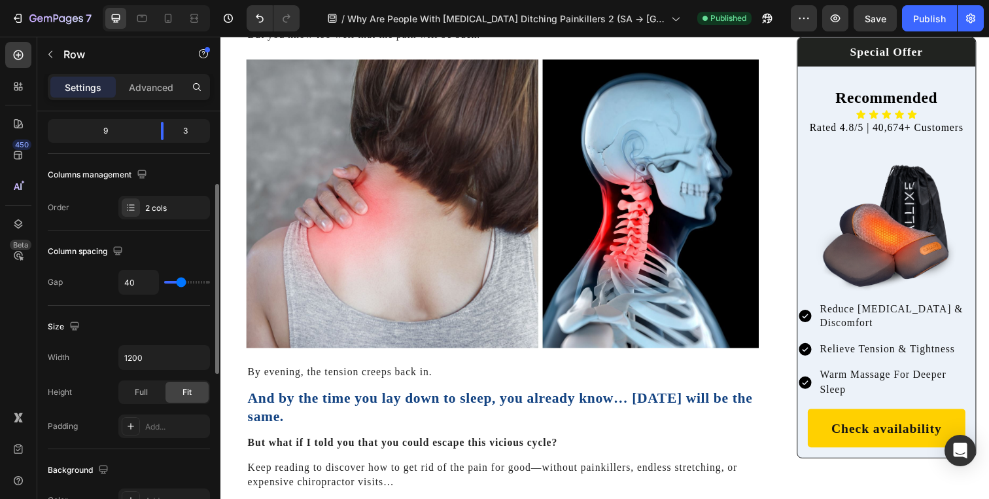
type input "16"
type input "13"
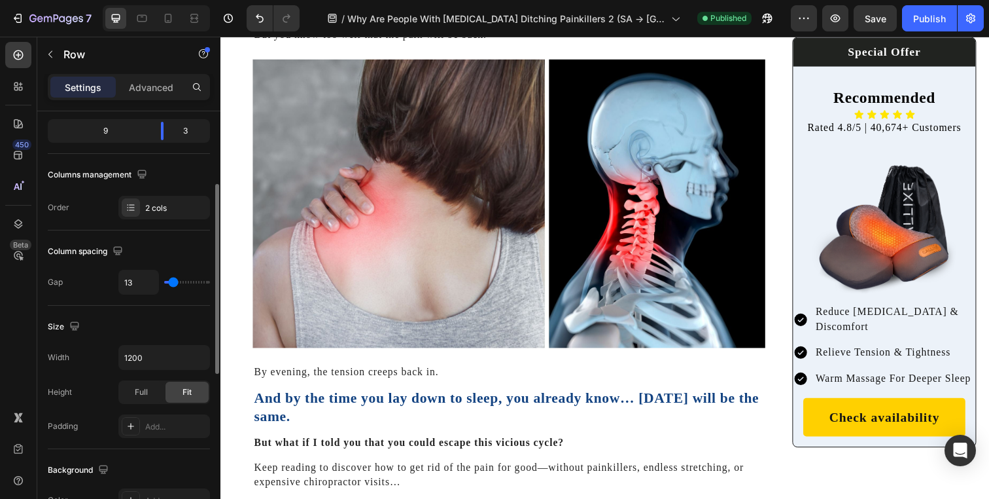
type input "12"
type input "11"
type input "15"
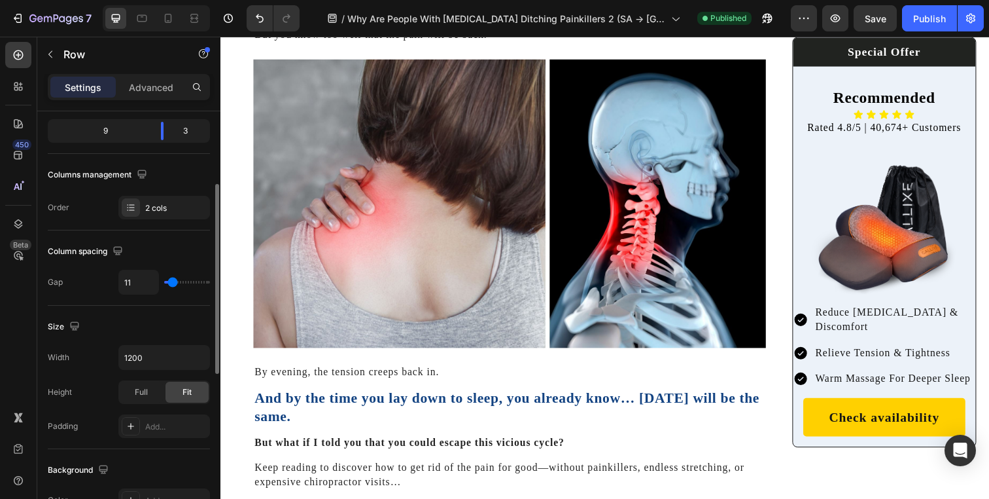
type input "15"
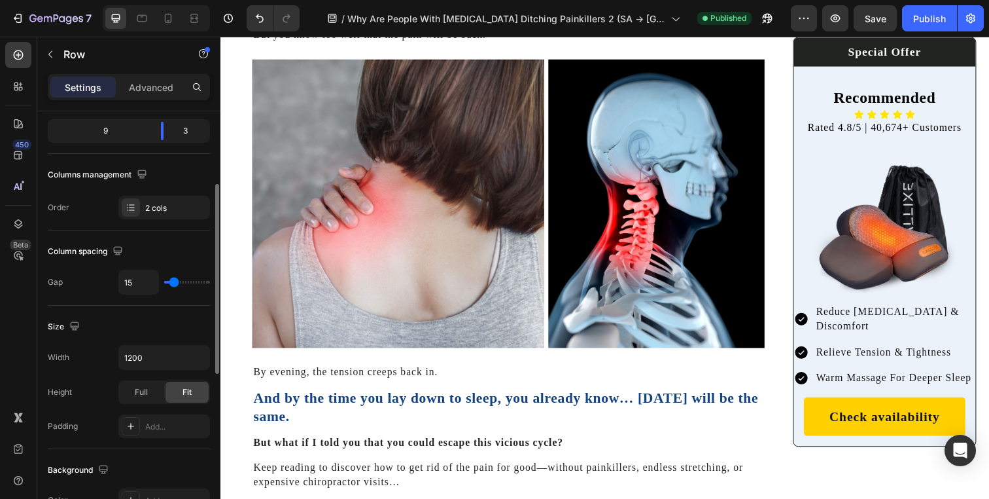
type input "19"
type input "20"
type input "21"
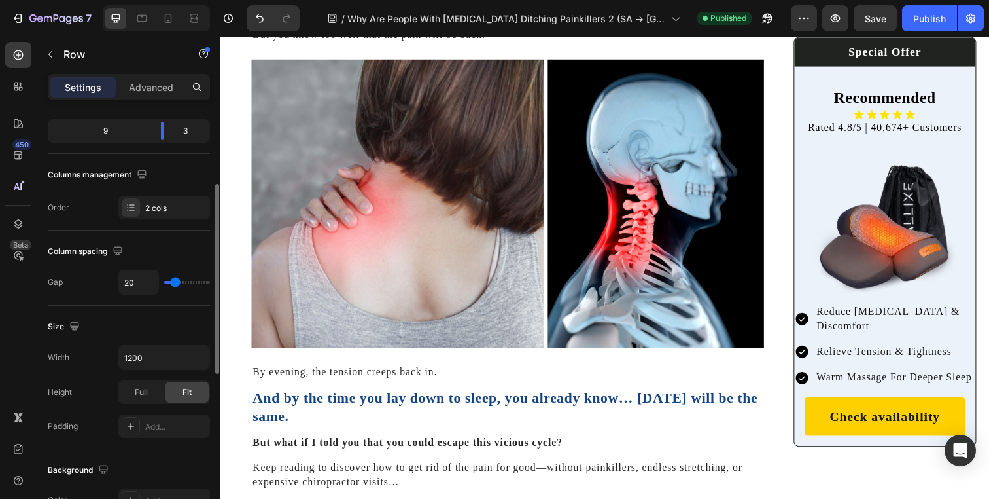
type input "21"
type input "23"
type input "24"
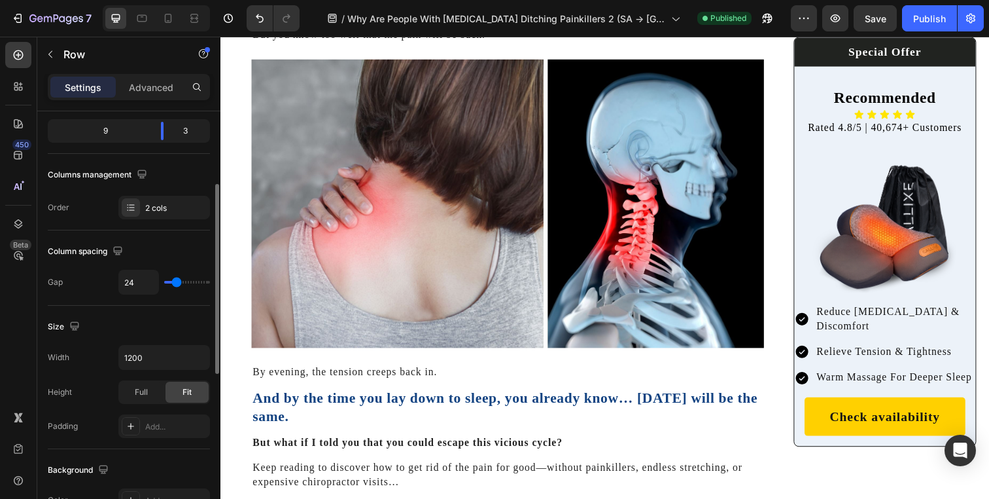
type input "25"
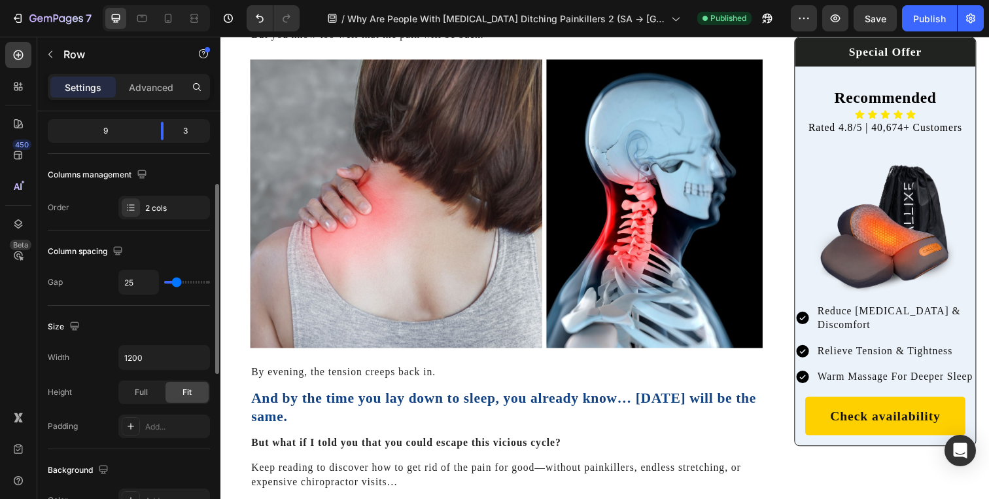
type input "26"
type input "25"
type input "17"
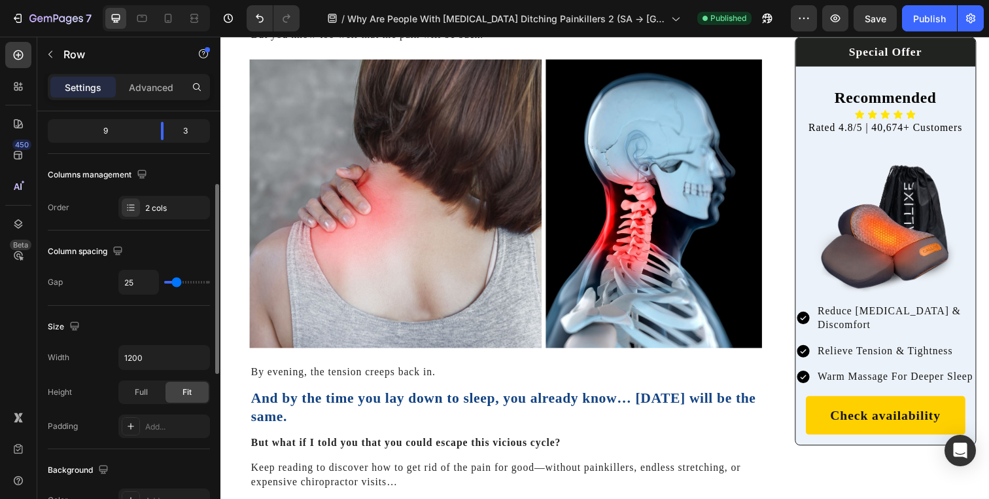
type input "17"
type input "16"
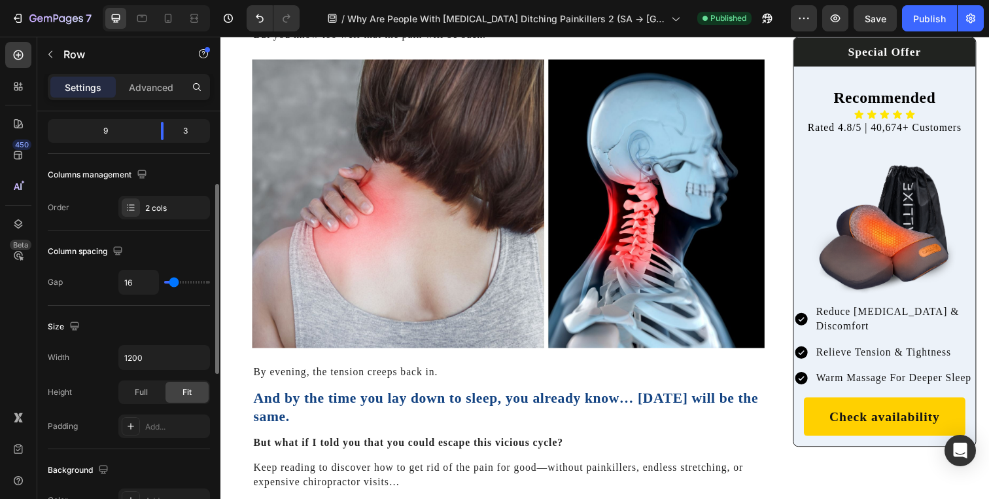
type input "15"
type input "13"
type input "12"
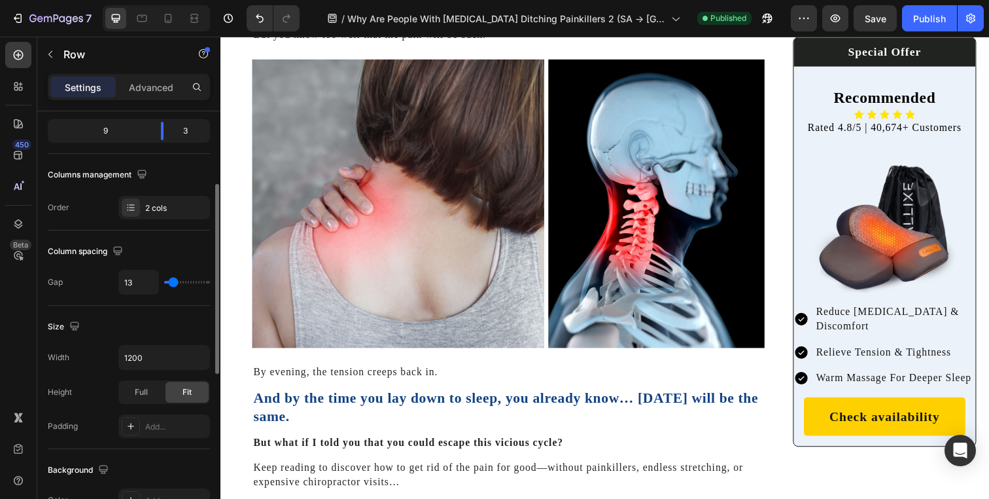
type input "12"
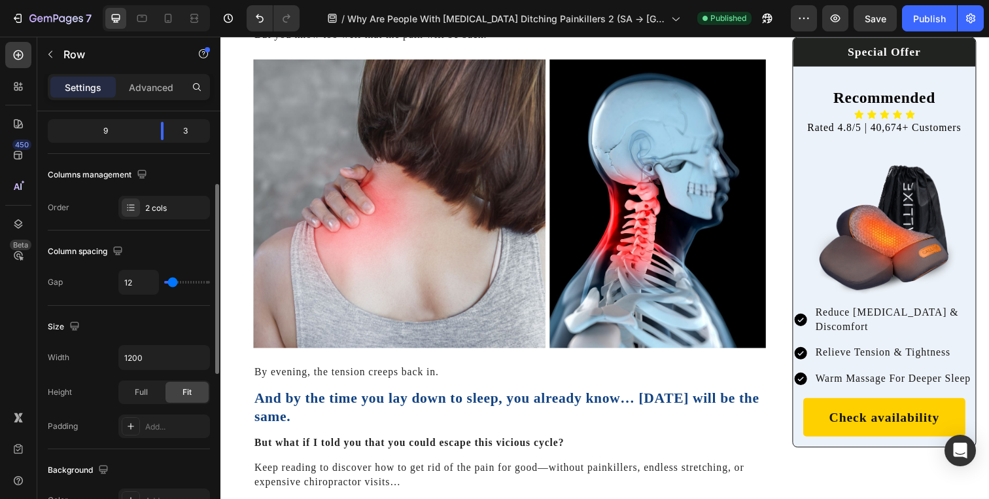
type input "11"
type input "12"
type input "13"
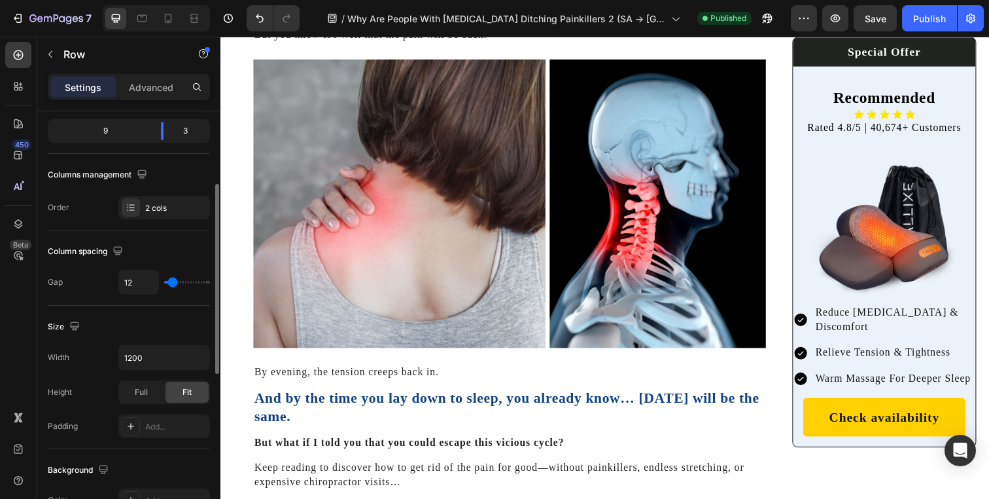
type input "13"
type input "14"
type input "15"
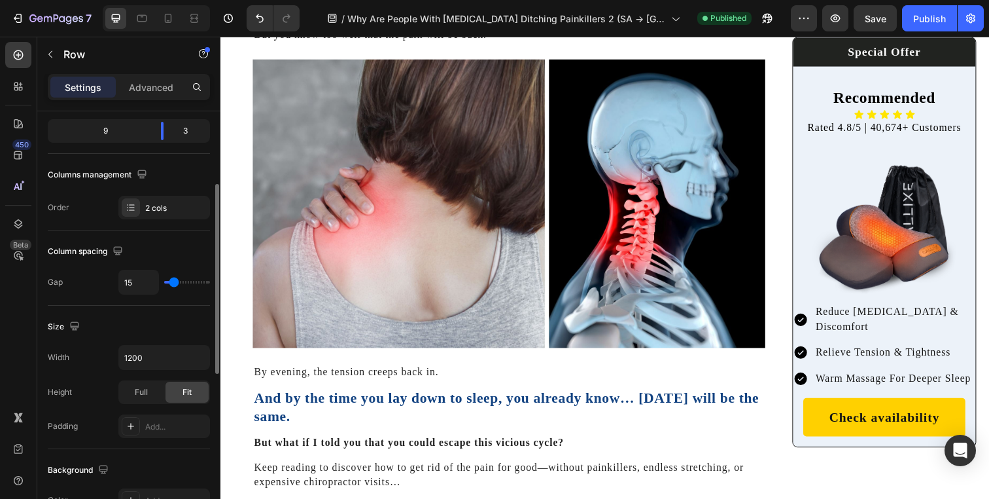
type input "16"
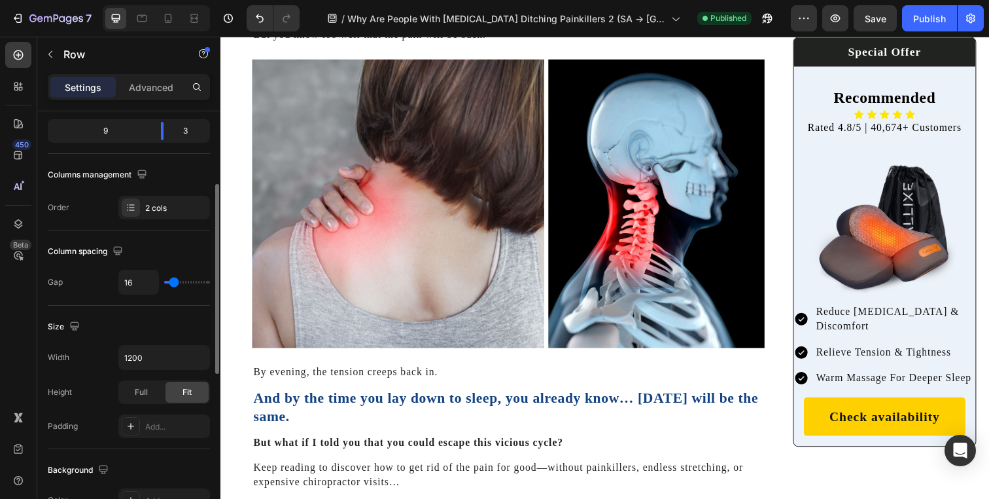
type input "17"
type input "18"
click at [175, 283] on input "range" at bounding box center [187, 282] width 46 height 3
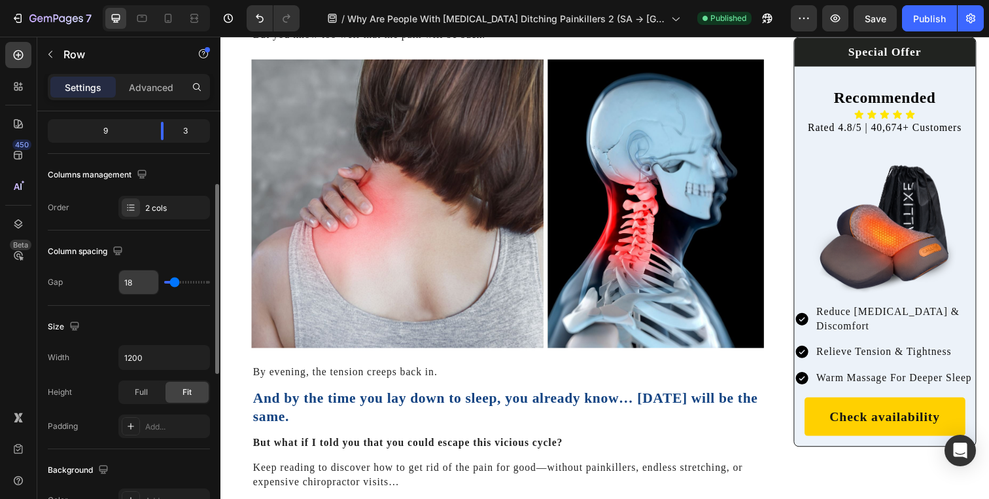
click at [158, 282] on nordpass-icon at bounding box center [158, 282] width 0 height 0
click at [162, 260] on div "Column spacing" at bounding box center [129, 251] width 162 height 21
click at [260, 14] on icon "Undo/Redo" at bounding box center [259, 18] width 13 height 13
type input "40"
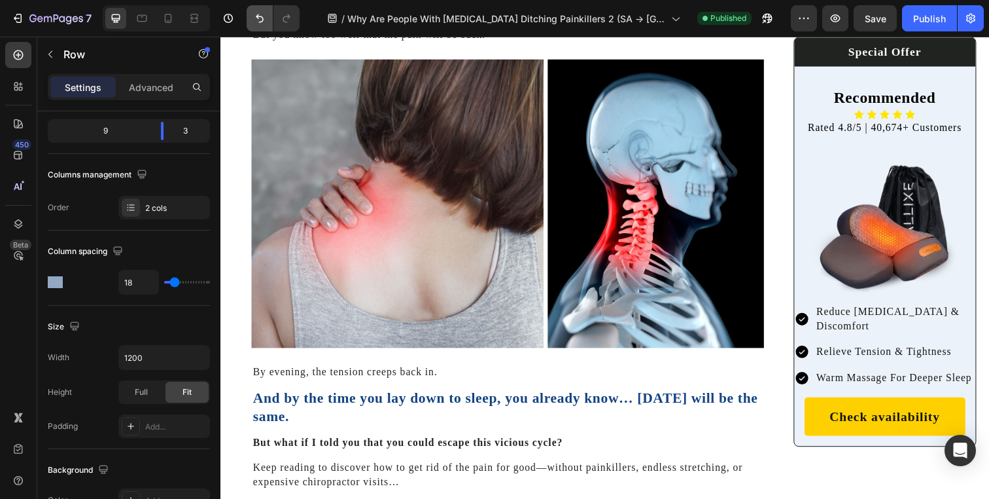
type input "40"
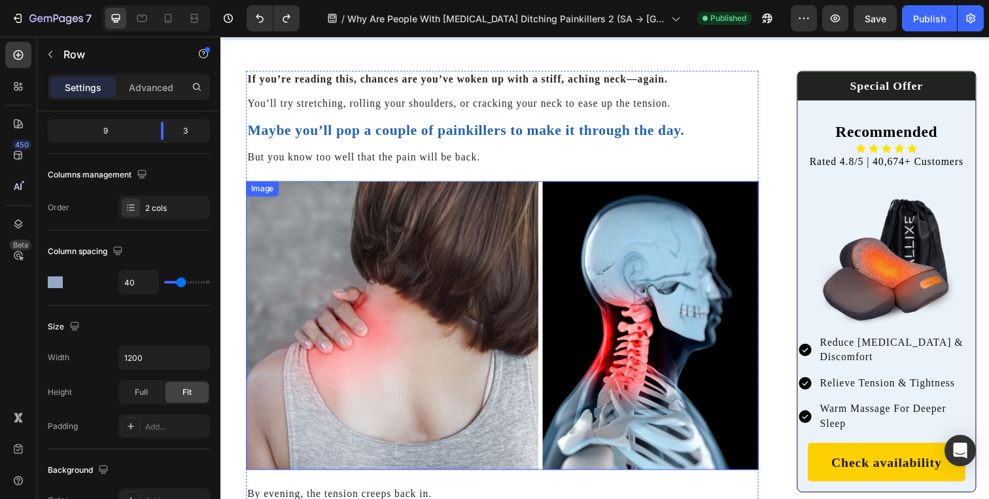
scroll to position [343, 0]
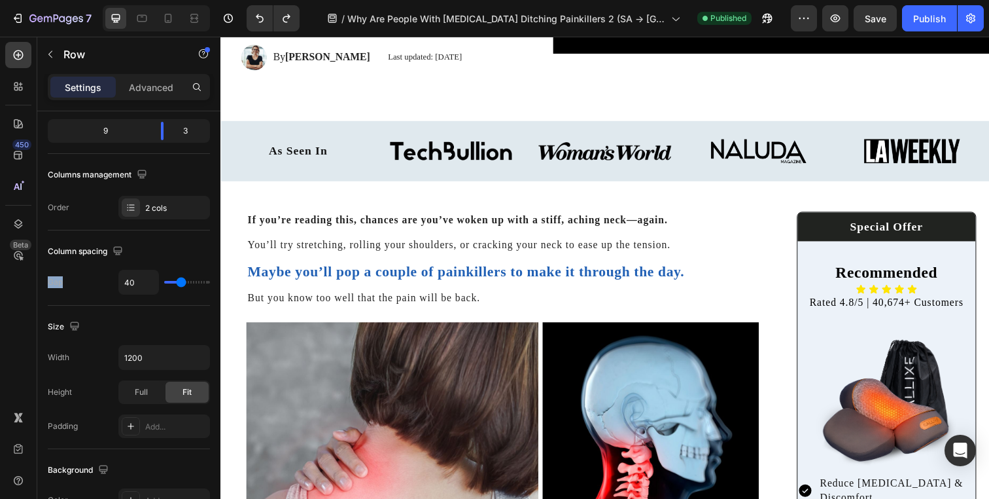
click at [148, 360] on input "1200" at bounding box center [164, 357] width 90 height 24
click at [189, 14] on icon at bounding box center [194, 18] width 13 height 13
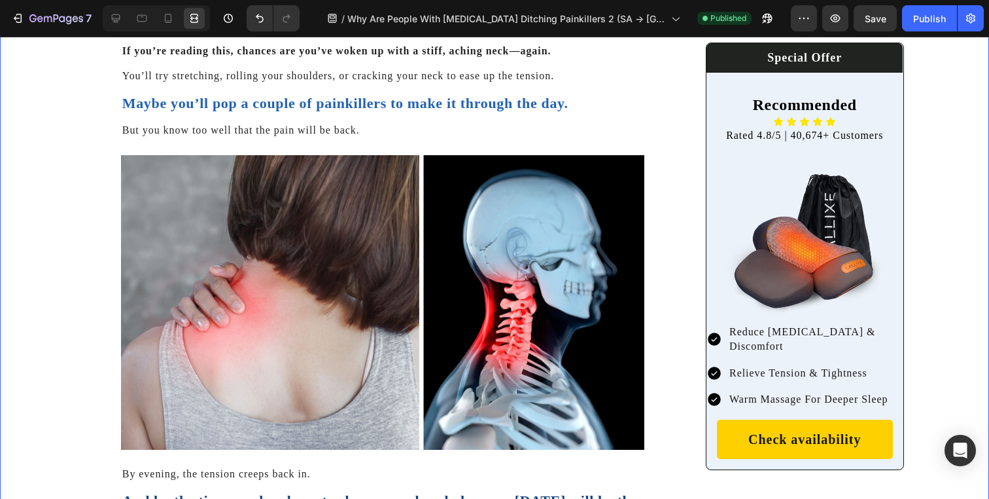
scroll to position [413, 0]
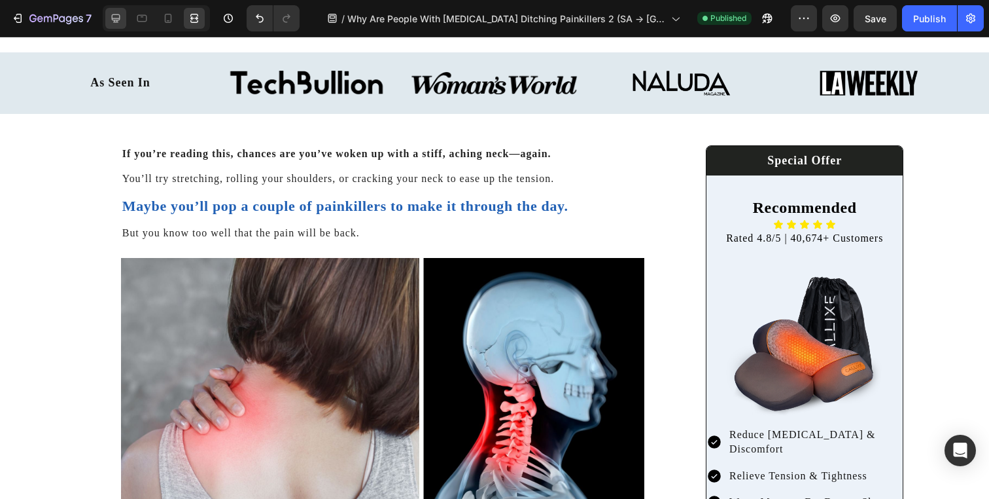
click at [118, 20] on icon at bounding box center [116, 18] width 9 height 9
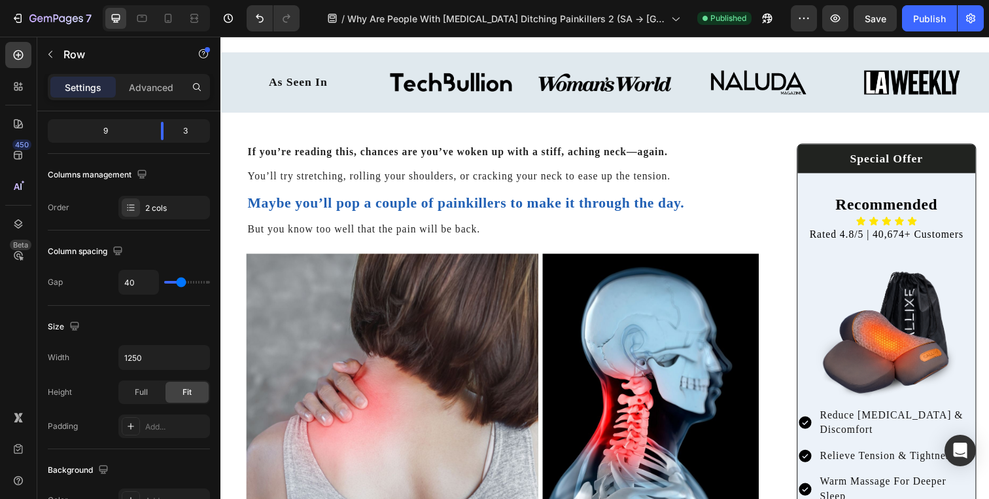
click at [154, 355] on input "1250" at bounding box center [164, 357] width 90 height 24
type input "1300"
click at [194, 19] on icon at bounding box center [196, 17] width 4 height 3
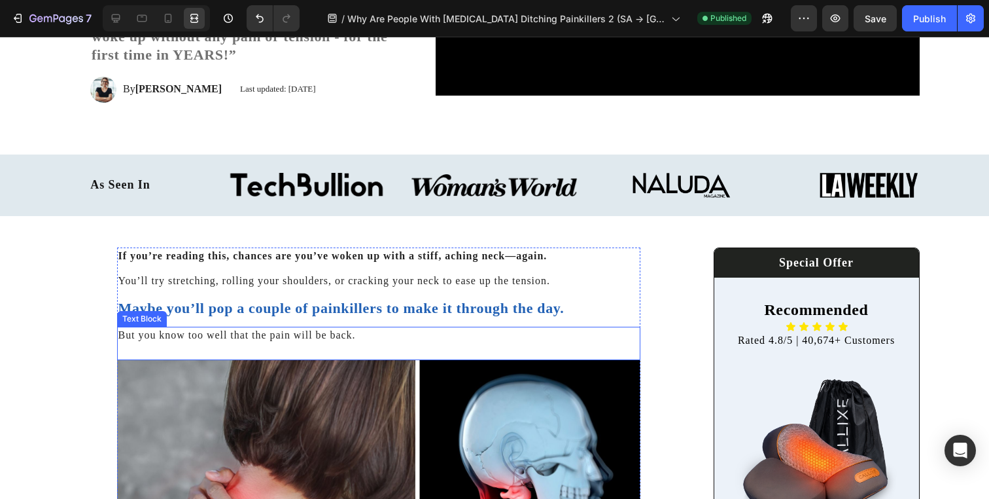
scroll to position [452, 0]
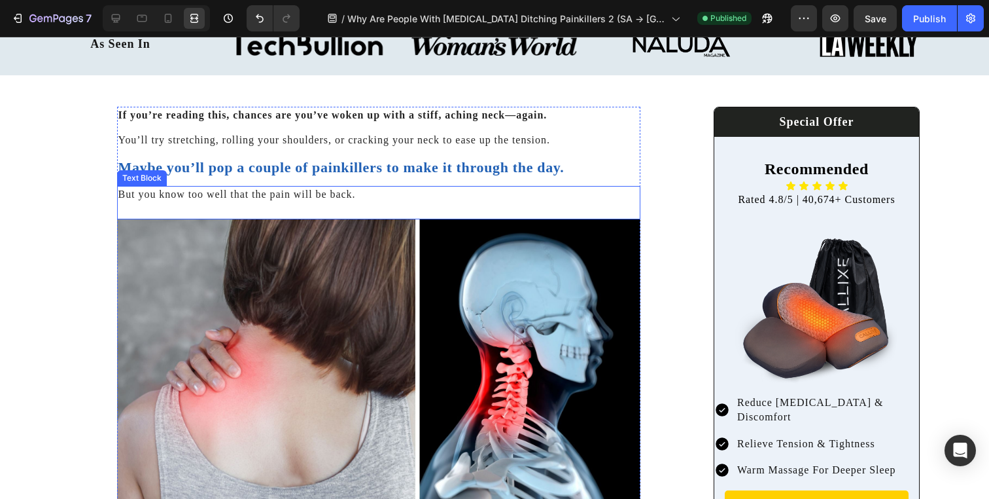
click at [613, 194] on p "But you know too well that the pain will be back." at bounding box center [378, 194] width 521 height 14
click at [111, 25] on div at bounding box center [115, 18] width 21 height 21
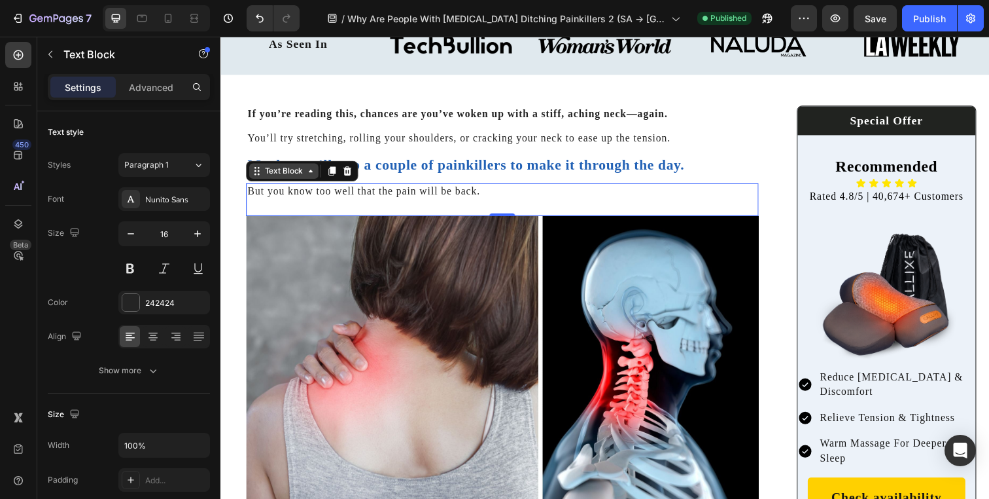
click at [295, 171] on div "Text Block" at bounding box center [285, 173] width 44 height 12
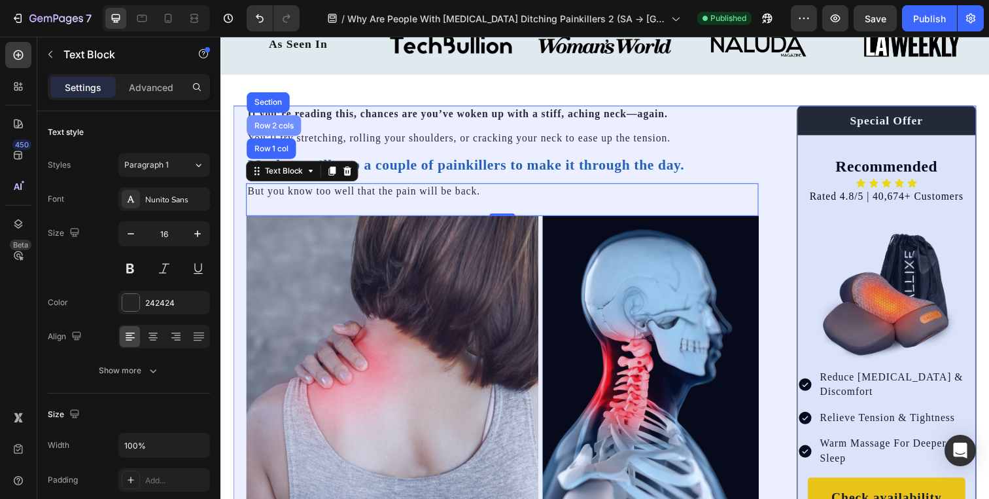
click at [275, 130] on div "Row 2 cols" at bounding box center [275, 127] width 45 height 8
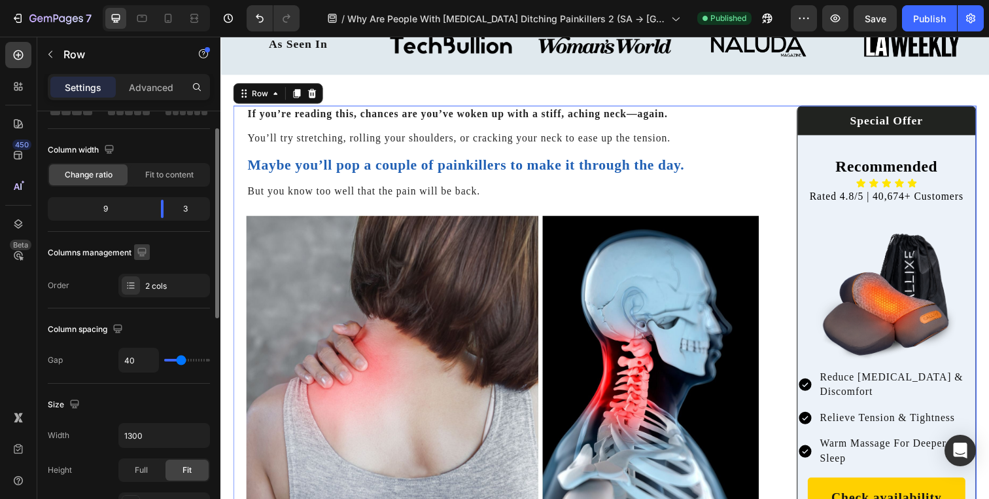
scroll to position [178, 0]
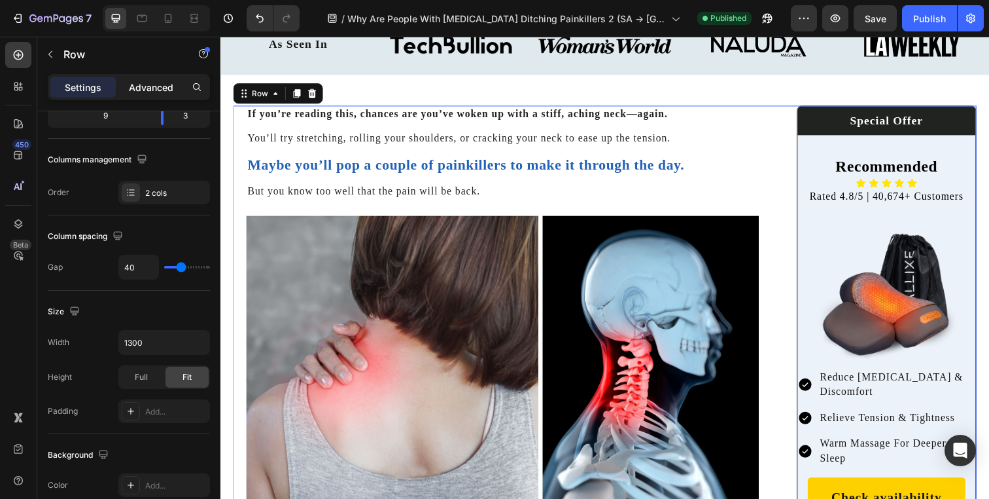
click at [137, 80] on p "Advanced" at bounding box center [151, 87] width 44 height 14
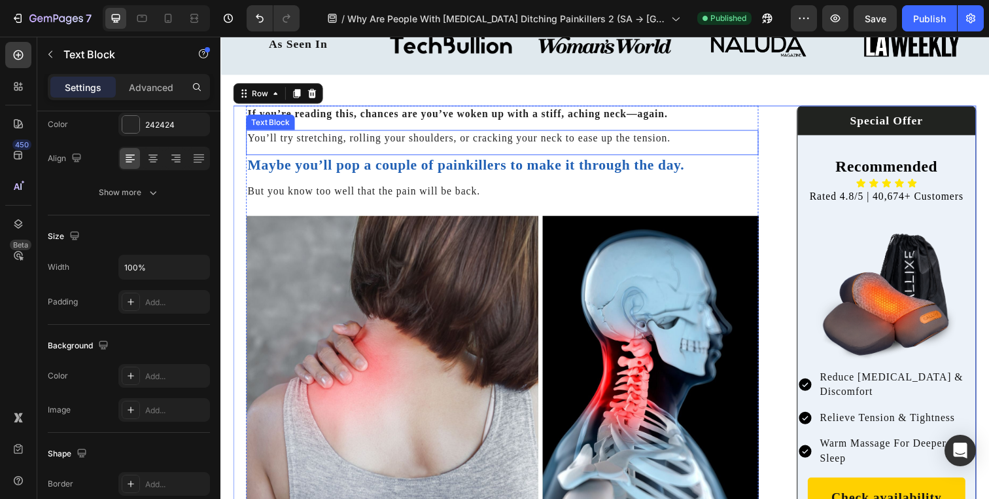
click at [256, 155] on div "You’ll try stretching, rolling your shoulders, or cracking your neck to ease up…" at bounding box center [508, 144] width 523 height 25
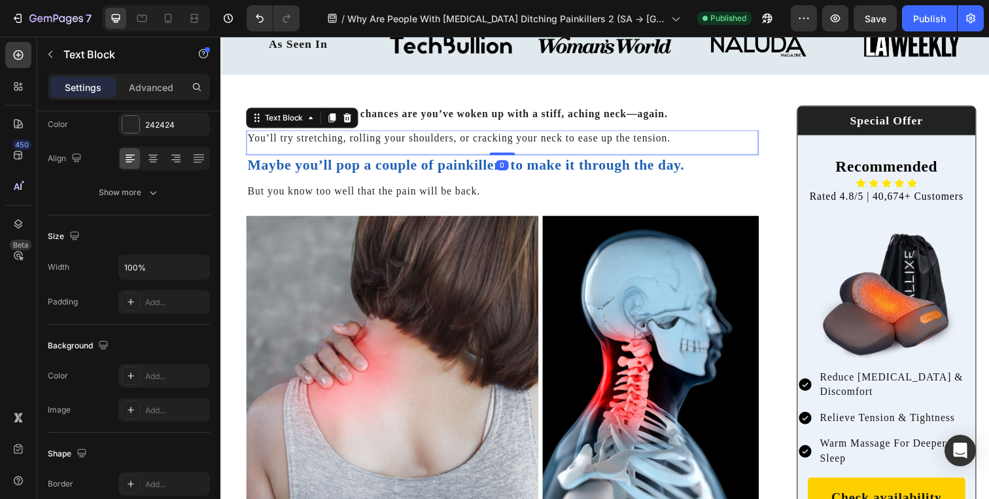
scroll to position [0, 0]
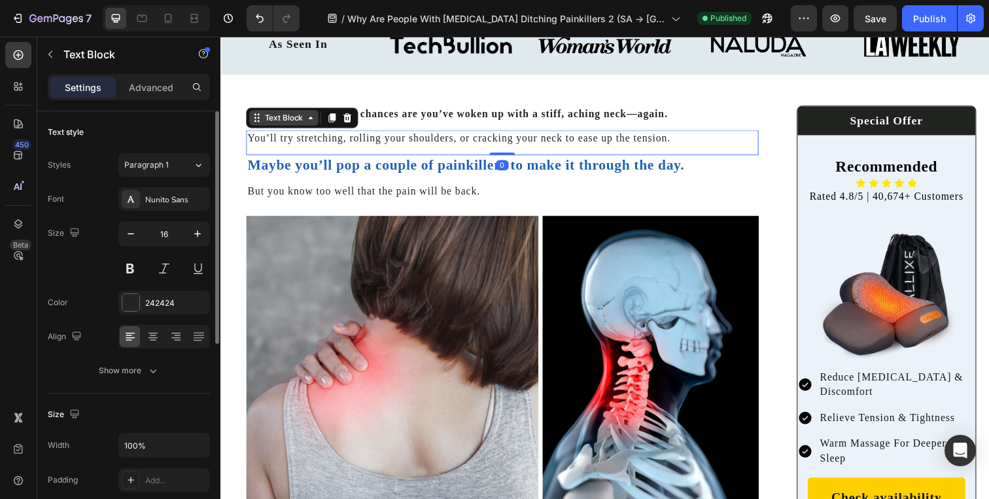
click at [266, 121] on div "Text Block" at bounding box center [285, 119] width 44 height 12
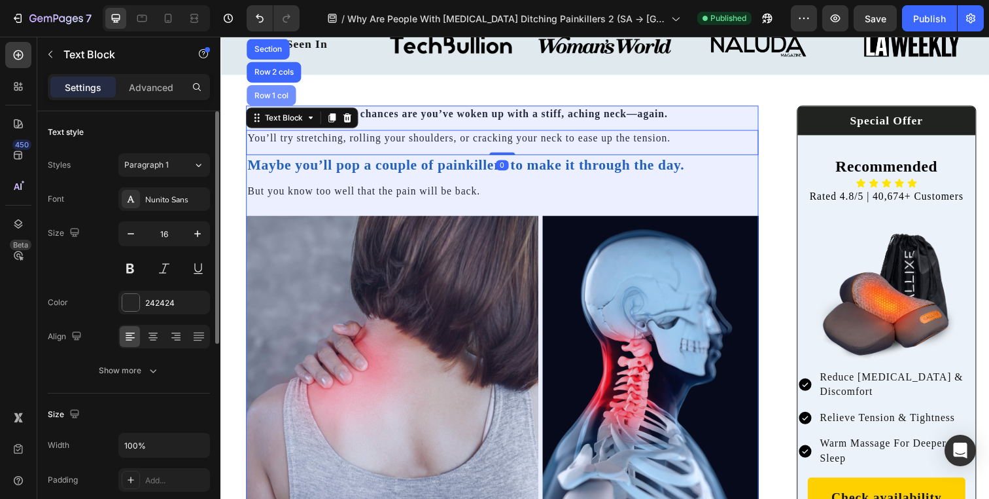
click at [266, 96] on div "Row 1 col" at bounding box center [273, 96] width 40 height 8
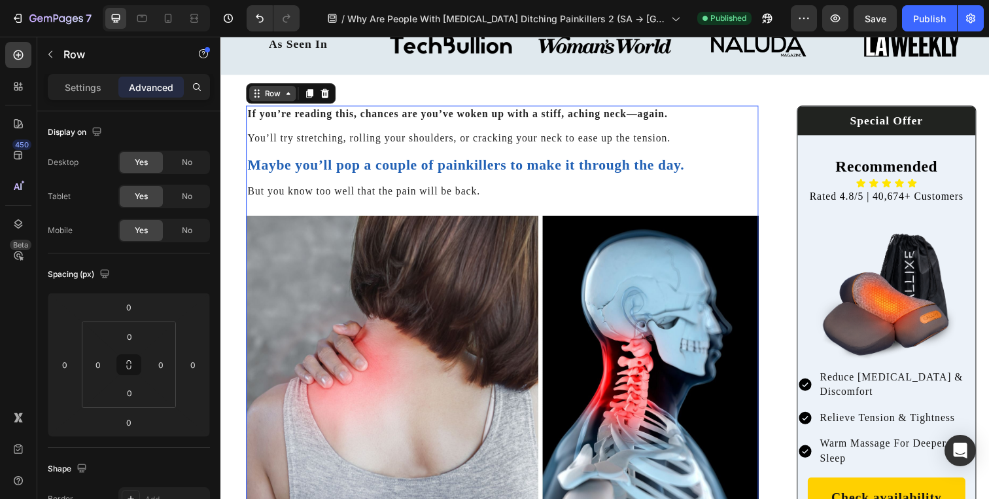
click at [274, 94] on div "Row" at bounding box center [274, 94] width 22 height 12
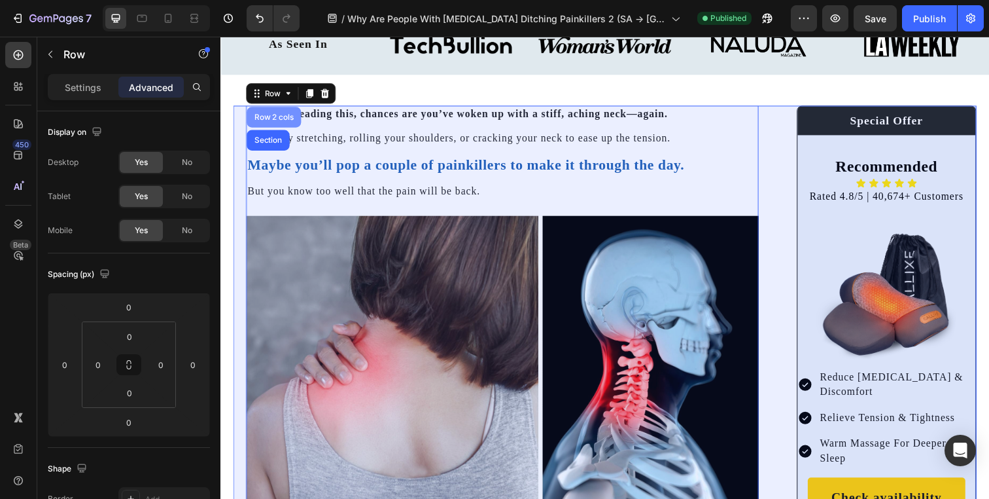
click at [272, 117] on div "Row 2 cols" at bounding box center [275, 118] width 45 height 8
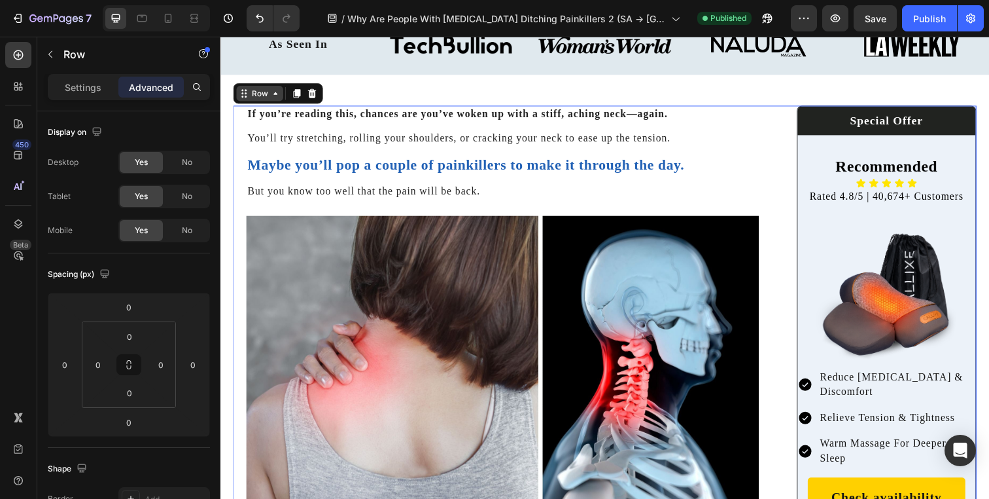
click at [264, 90] on div "Row" at bounding box center [261, 94] width 22 height 12
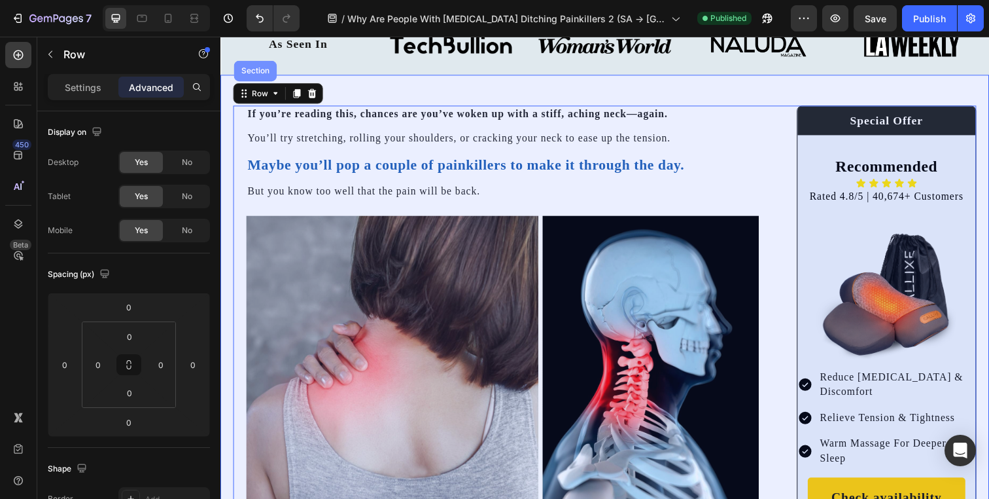
click at [256, 67] on div "Section" at bounding box center [255, 71] width 33 height 8
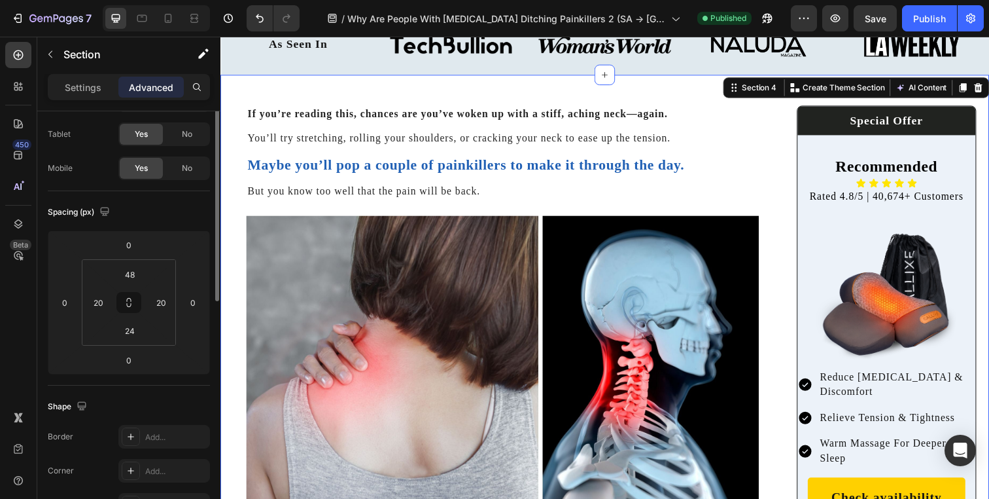
scroll to position [87, 0]
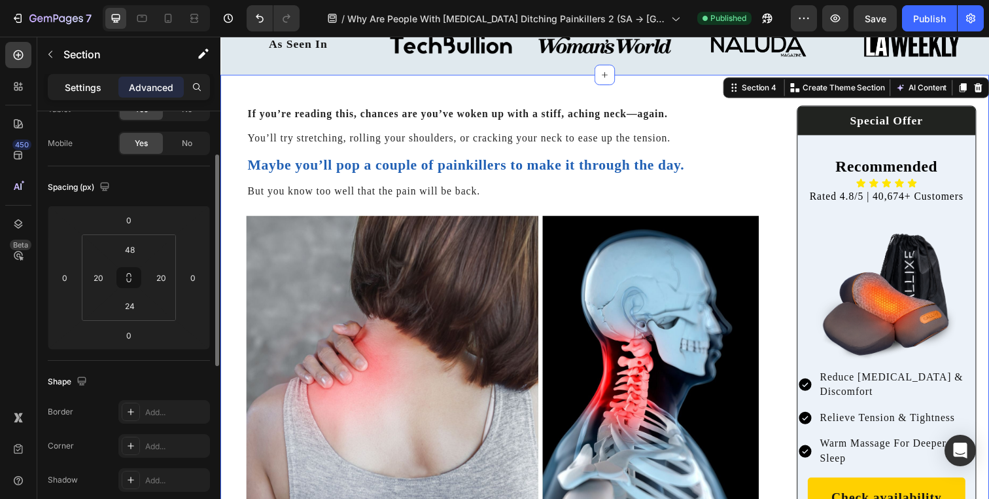
click at [82, 92] on p "Settings" at bounding box center [83, 87] width 37 height 14
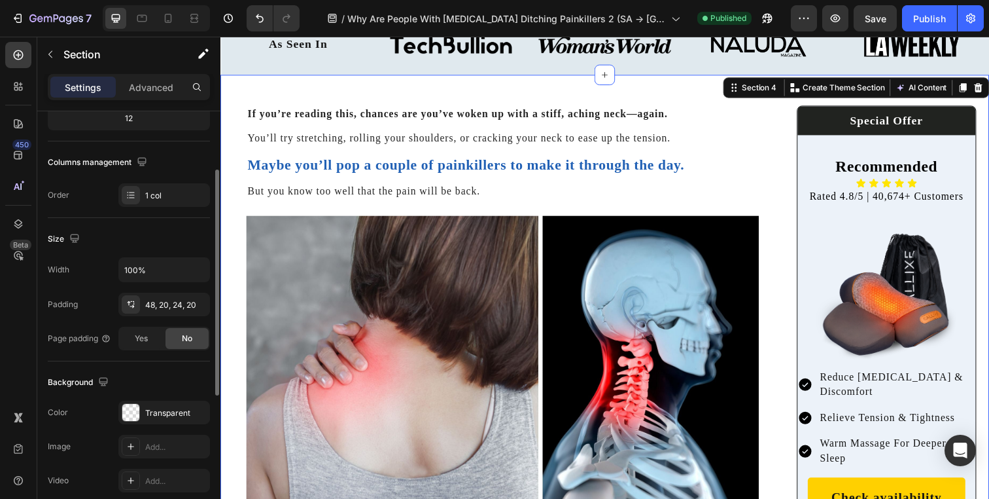
scroll to position [184, 0]
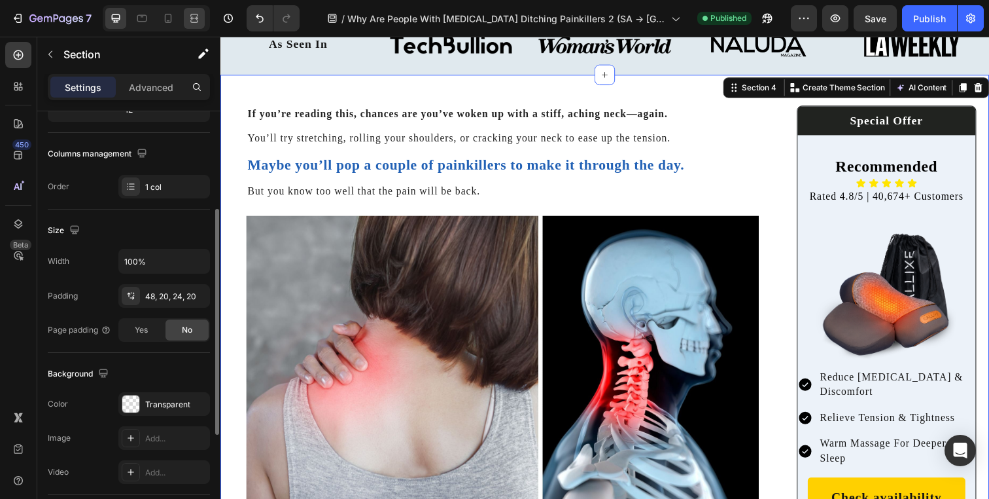
click at [198, 26] on div at bounding box center [194, 18] width 21 height 21
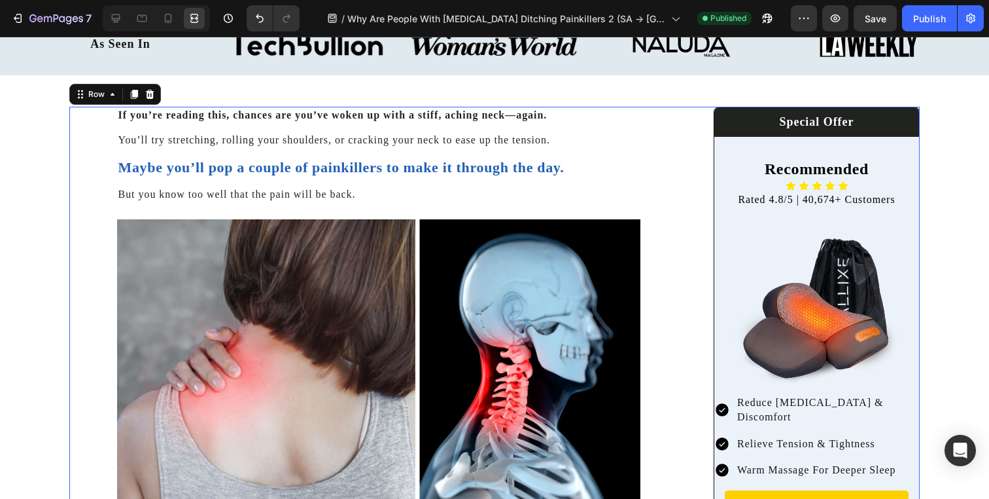
click at [123, 23] on div at bounding box center [115, 18] width 21 height 21
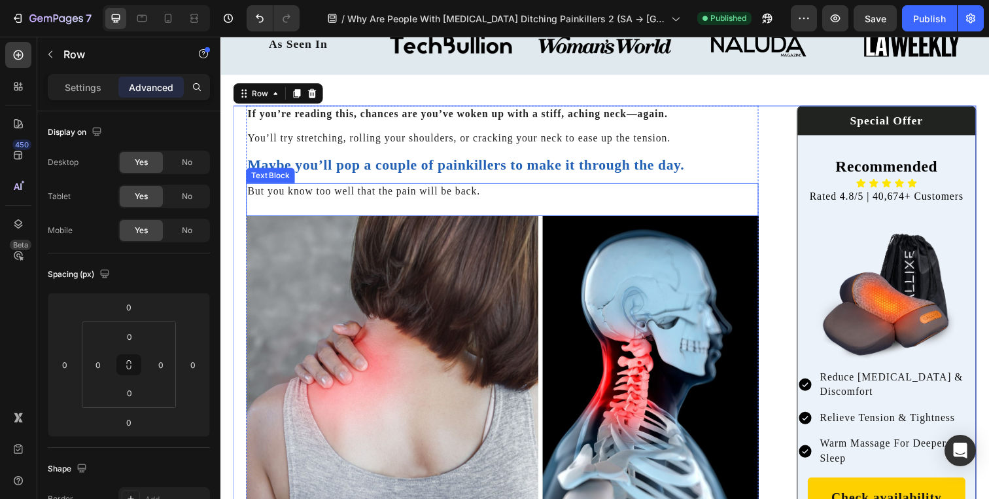
click at [375, 208] on div "But you know too well that the pain will be back. Text Block" at bounding box center [508, 202] width 523 height 33
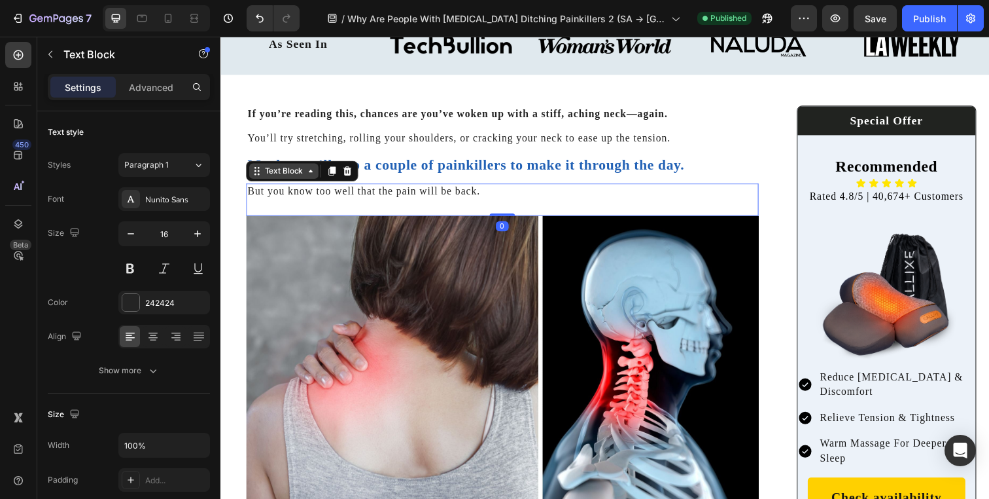
click at [273, 173] on div "Text Block" at bounding box center [285, 173] width 44 height 12
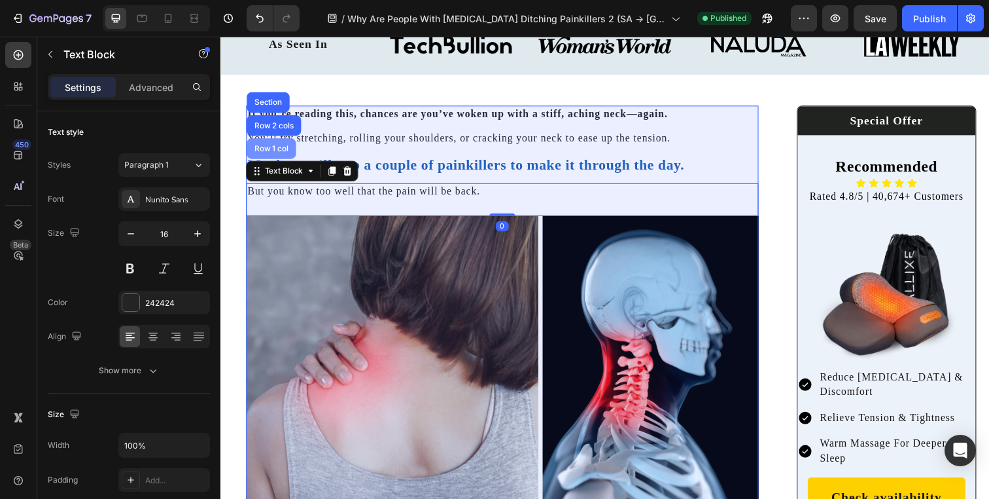
click at [272, 150] on div "Row 1 col" at bounding box center [273, 151] width 40 height 8
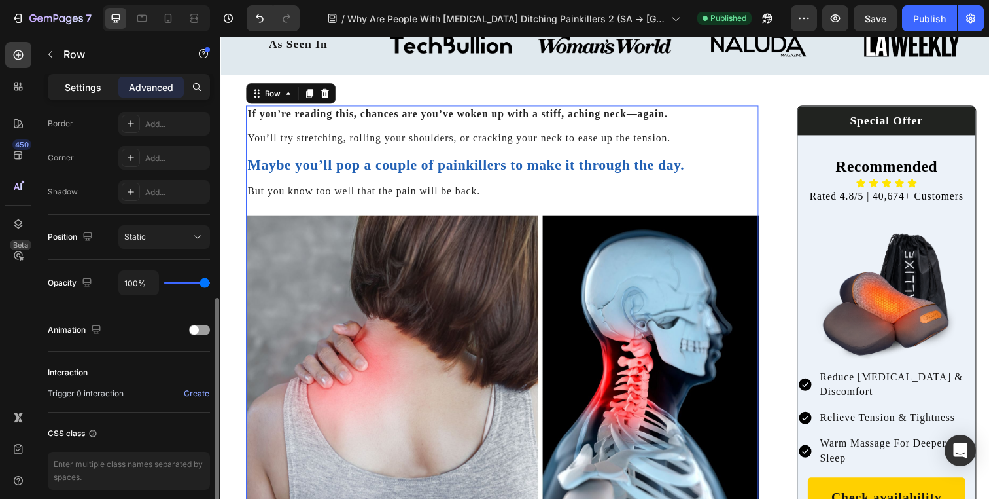
click at [83, 85] on p "Settings" at bounding box center [83, 87] width 37 height 14
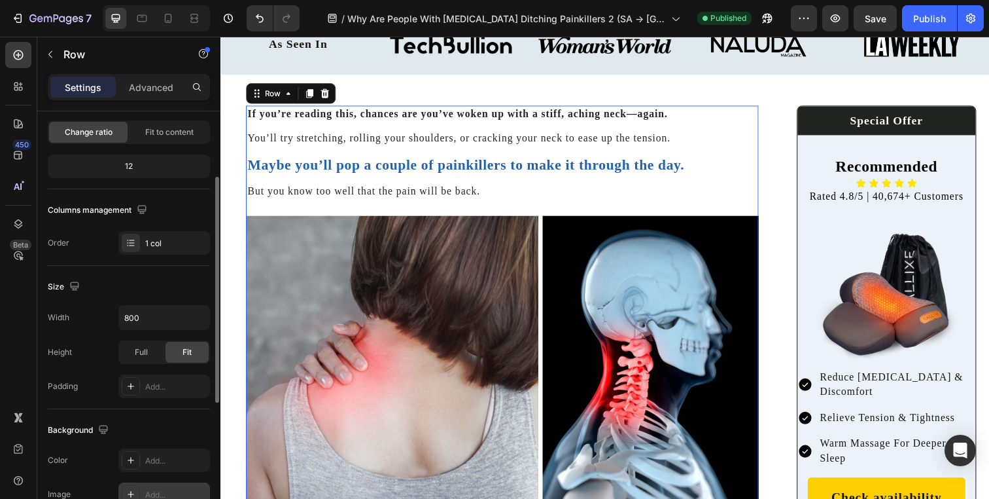
scroll to position [120, 0]
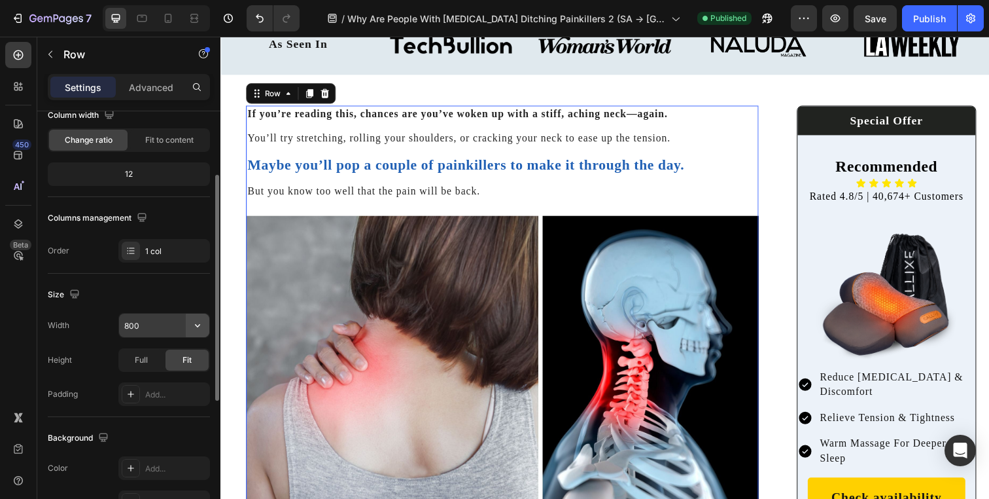
click at [198, 325] on icon "button" at bounding box center [197, 325] width 13 height 13
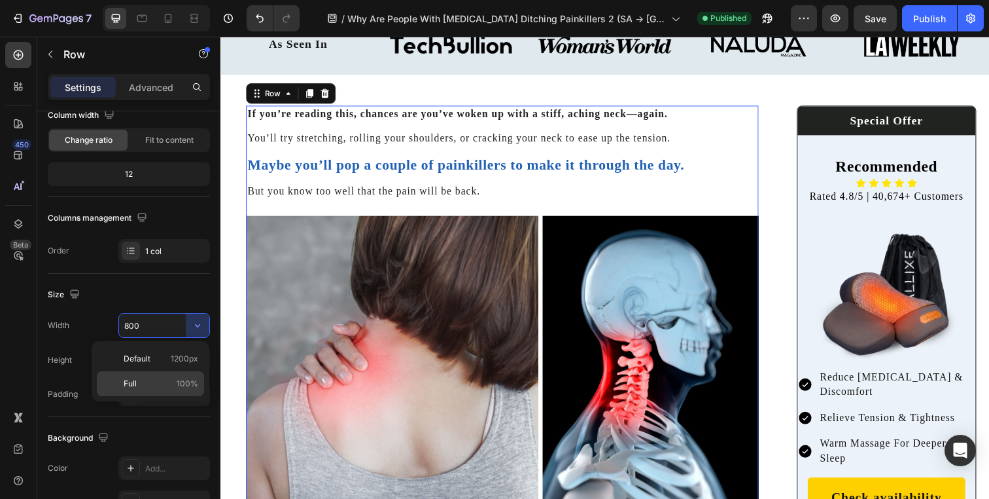
click at [165, 385] on p "Full 100%" at bounding box center [161, 383] width 75 height 12
type input "100%"
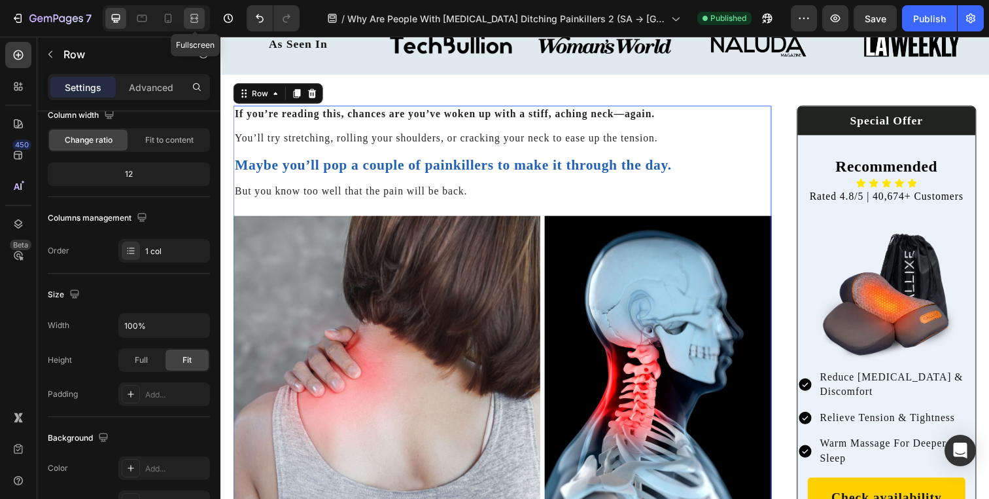
click at [190, 26] on div at bounding box center [194, 18] width 21 height 21
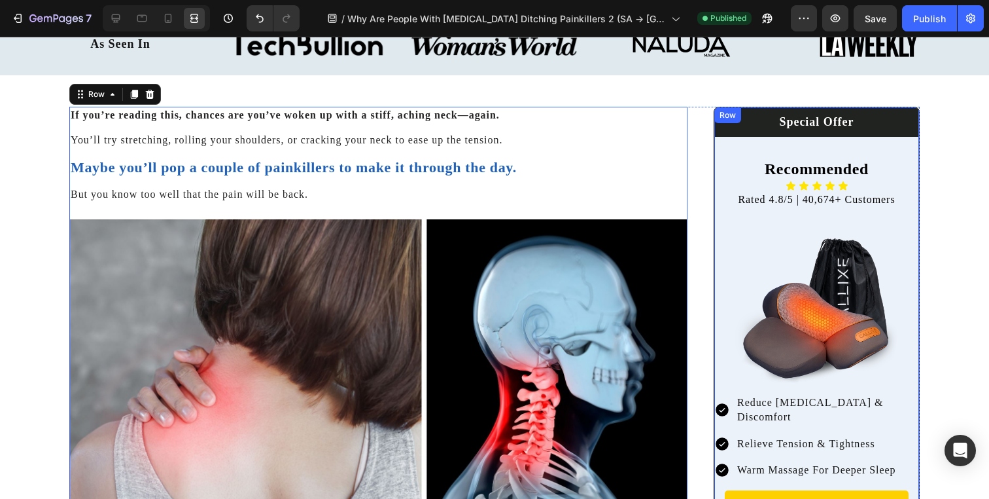
click at [714, 169] on div "Special Offer Heading Row Recommended Heading Icon Icon Icon Icon Icon Icon Lis…" at bounding box center [817, 324] width 206 height 434
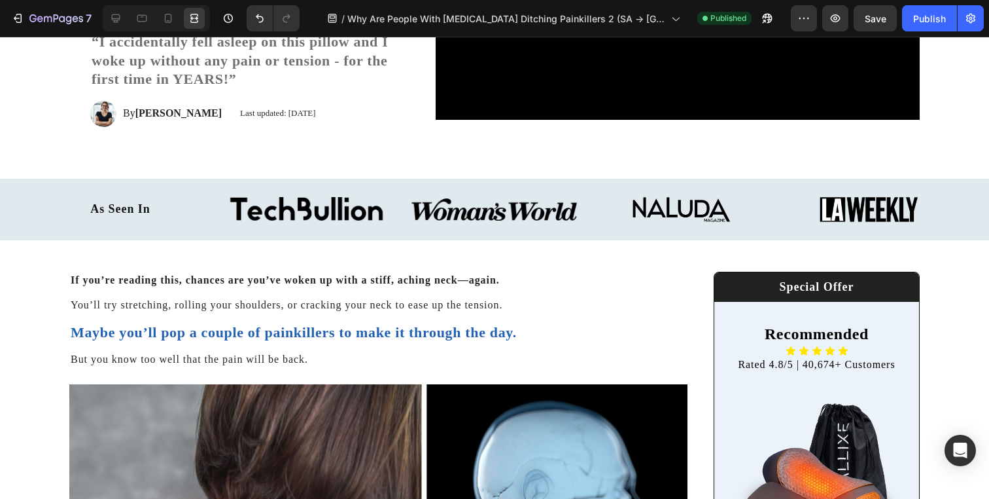
scroll to position [270, 0]
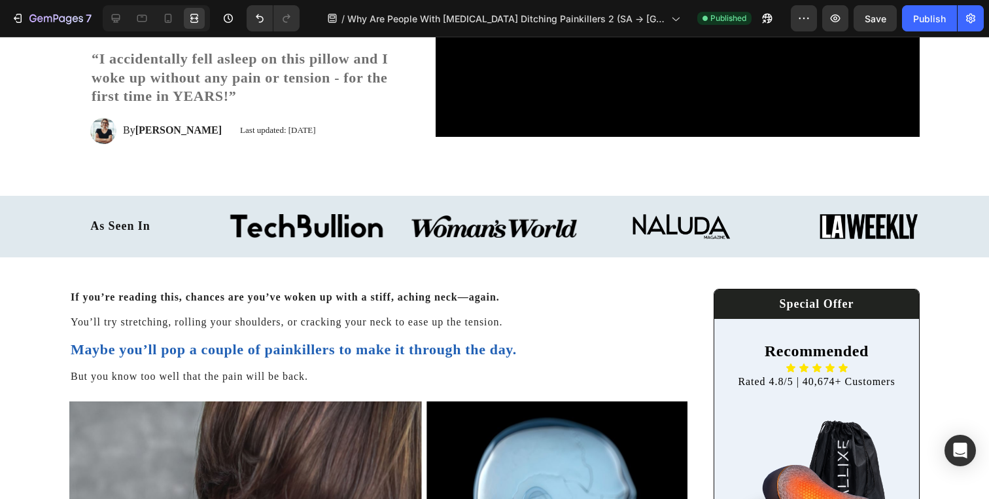
click at [120, 21] on icon at bounding box center [115, 18] width 13 height 13
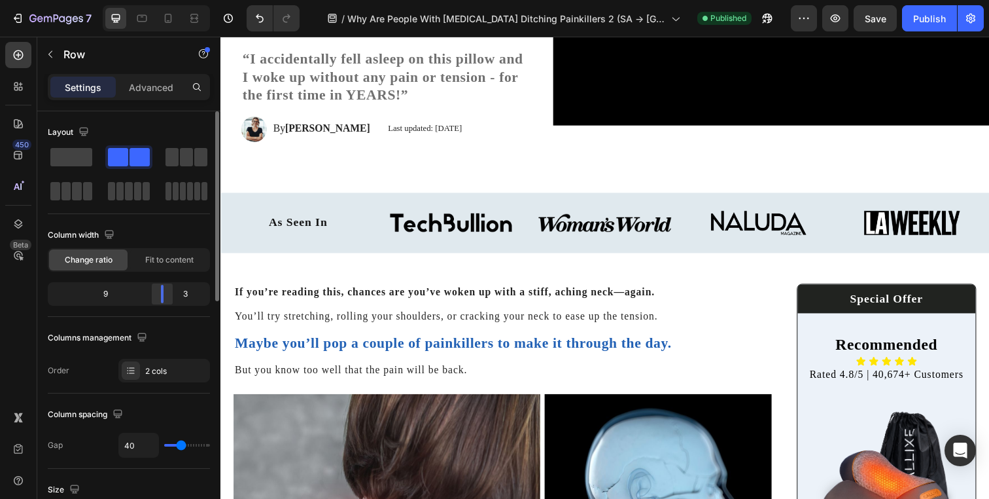
click at [161, 0] on body "7 Version history / Why Are People With [MEDICAL_DATA] Ditching Painkillers 2 (…" at bounding box center [494, 0] width 989 height 0
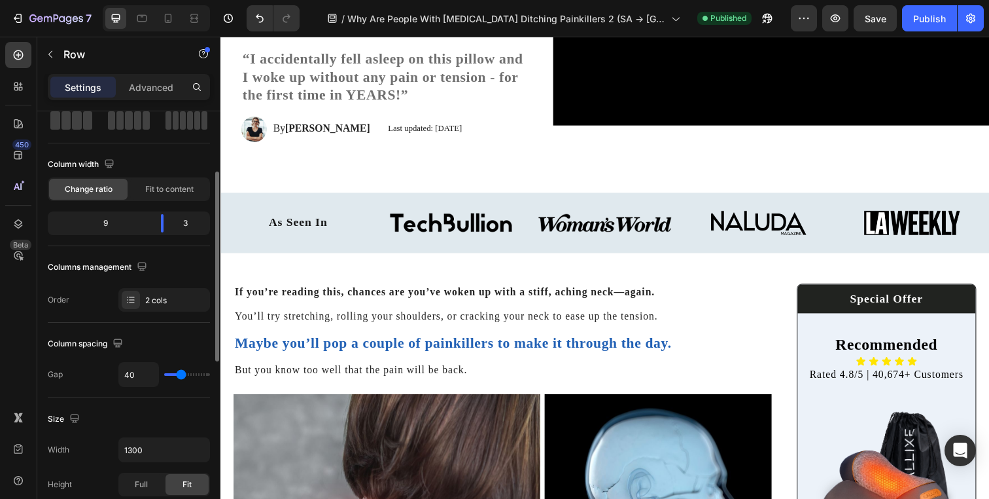
scroll to position [90, 0]
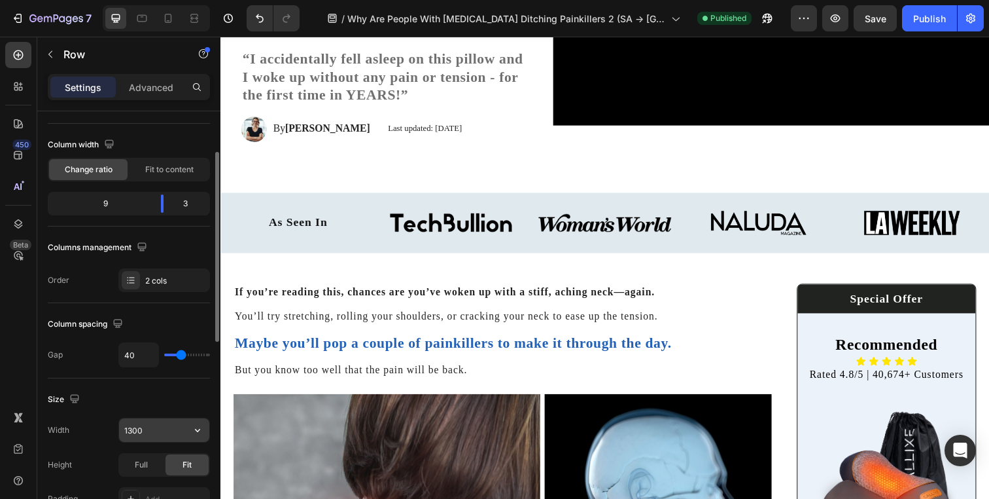
click at [152, 426] on input "1300" at bounding box center [164, 430] width 90 height 24
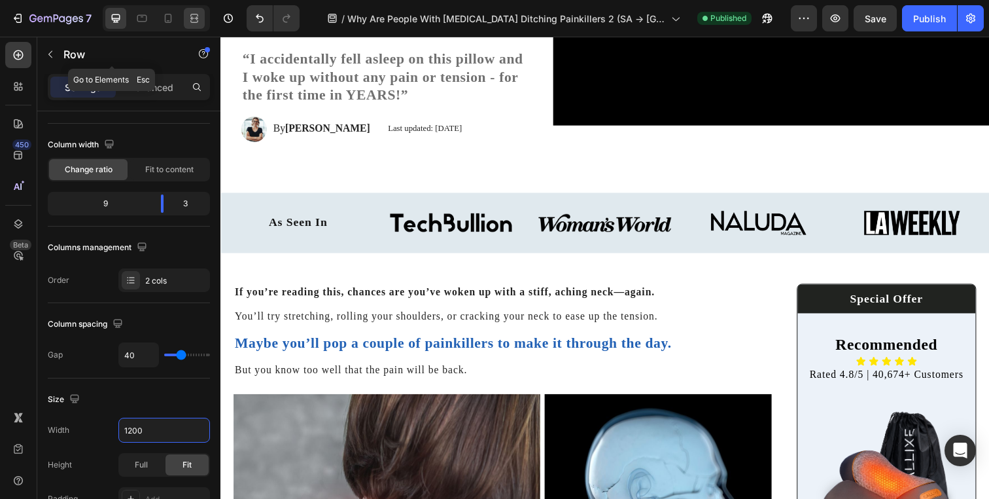
type input "1200"
click at [190, 20] on icon at bounding box center [194, 18] width 13 height 13
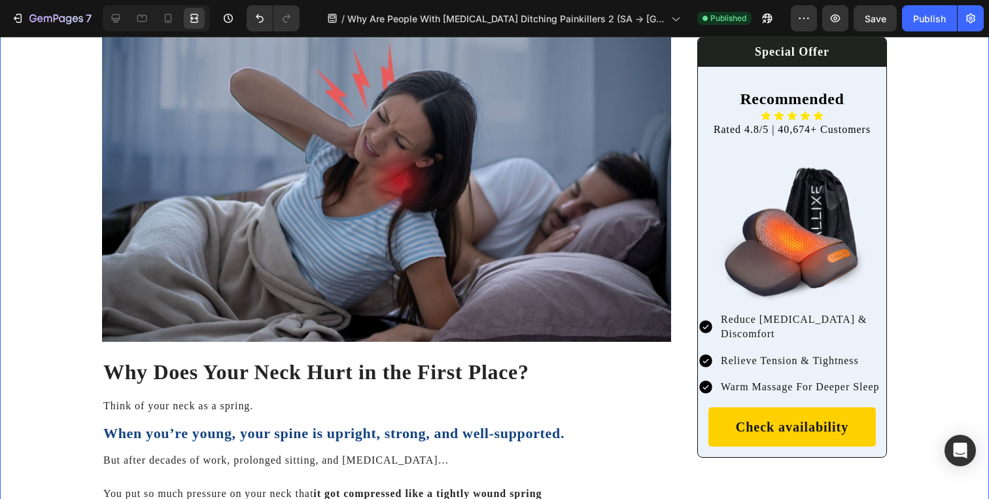
scroll to position [1114, 0]
click at [715, 331] on div "Reduce Neck Pain & Discomfort Relieve Tension & Tightness Warm Massage For Deep…" at bounding box center [792, 353] width 188 height 86
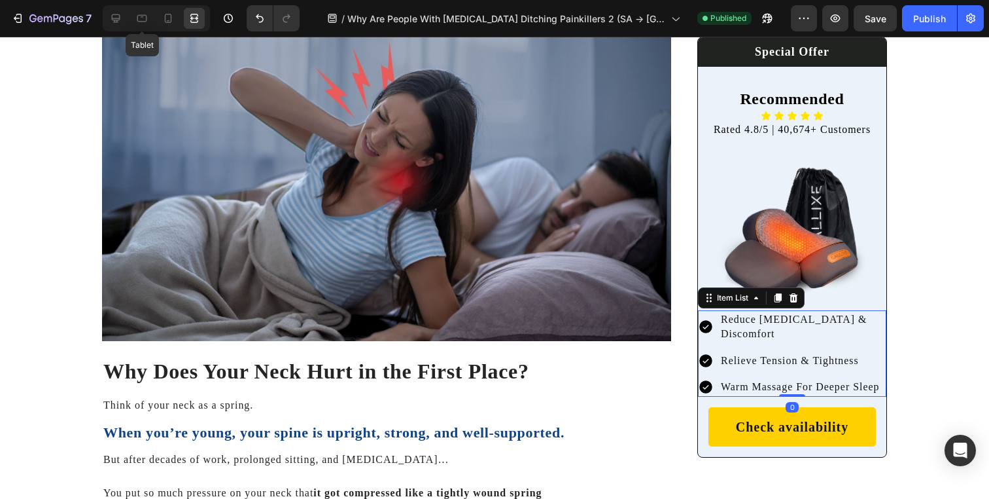
click at [128, 28] on div "Tablet" at bounding box center [156, 18] width 107 height 26
click at [132, 28] on div at bounding box center [142, 18] width 21 height 21
click at [111, 20] on icon at bounding box center [115, 18] width 13 height 13
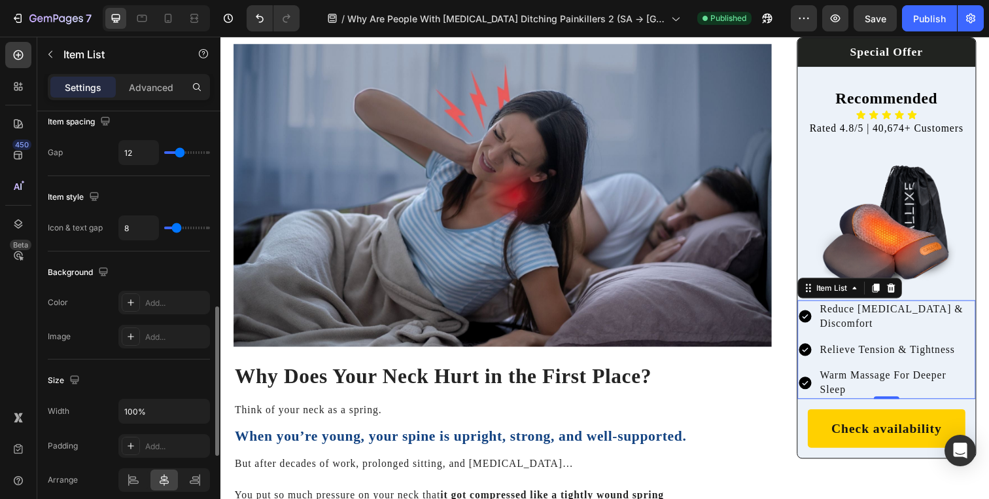
scroll to position [536, 0]
type input "6"
type input "0"
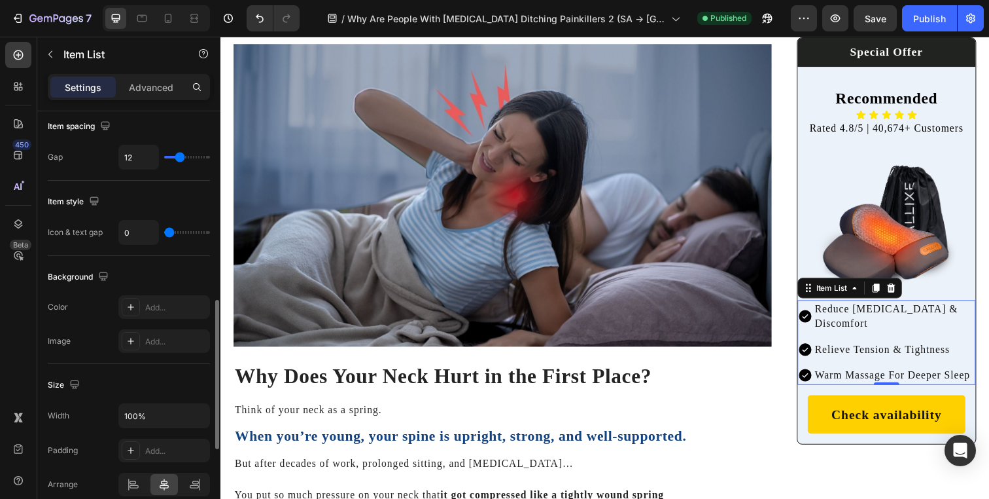
type input "1"
type input "2"
type input "3"
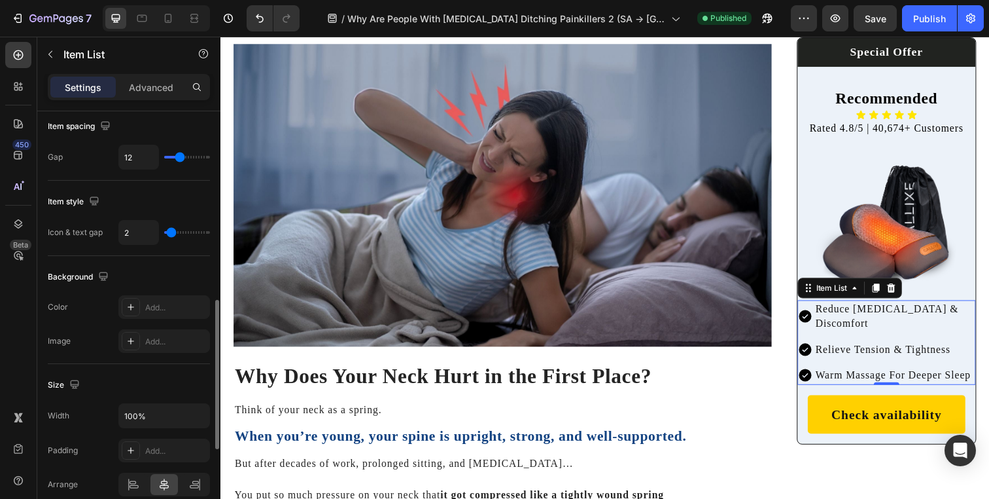
type input "3"
type input "4"
click at [173, 231] on input "range" at bounding box center [187, 232] width 46 height 3
click at [194, 20] on icon at bounding box center [194, 21] width 8 height 3
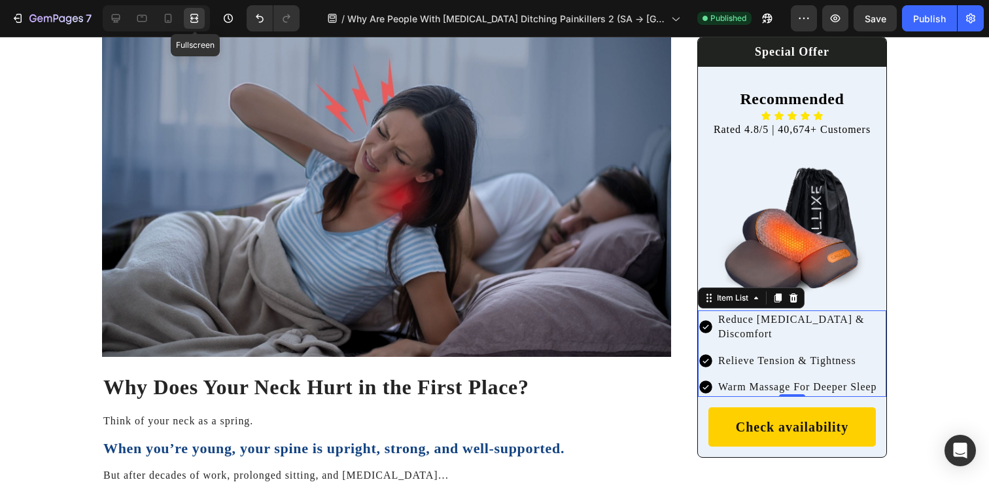
scroll to position [1114, 0]
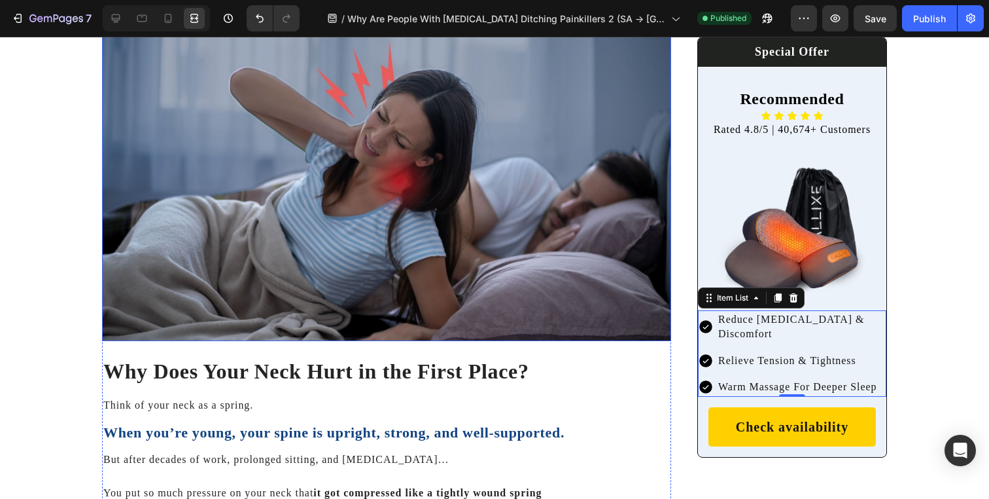
click at [472, 249] on img at bounding box center [386, 180] width 569 height 320
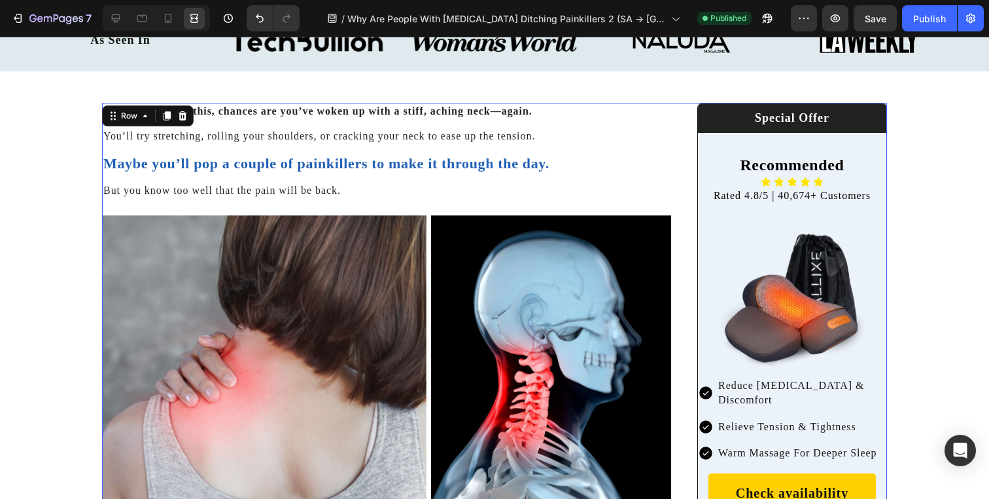
scroll to position [492, 0]
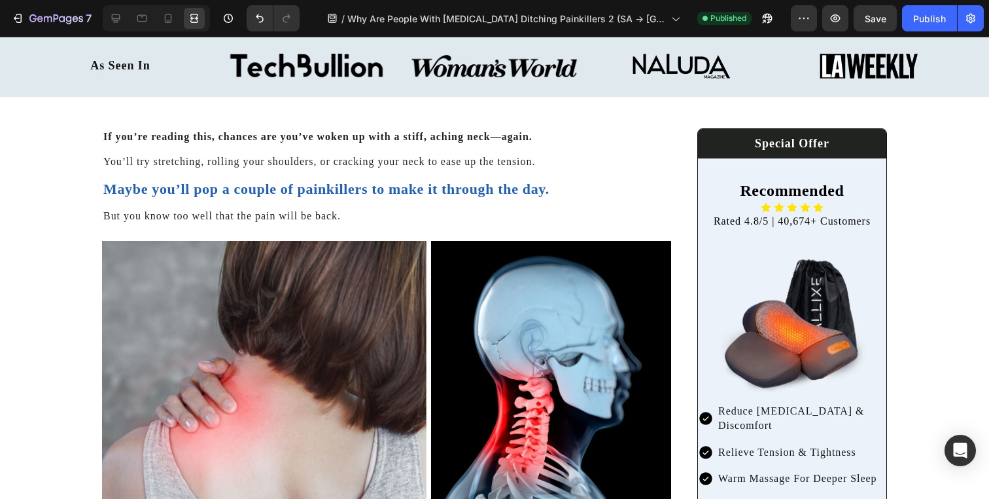
scroll to position [465, 0]
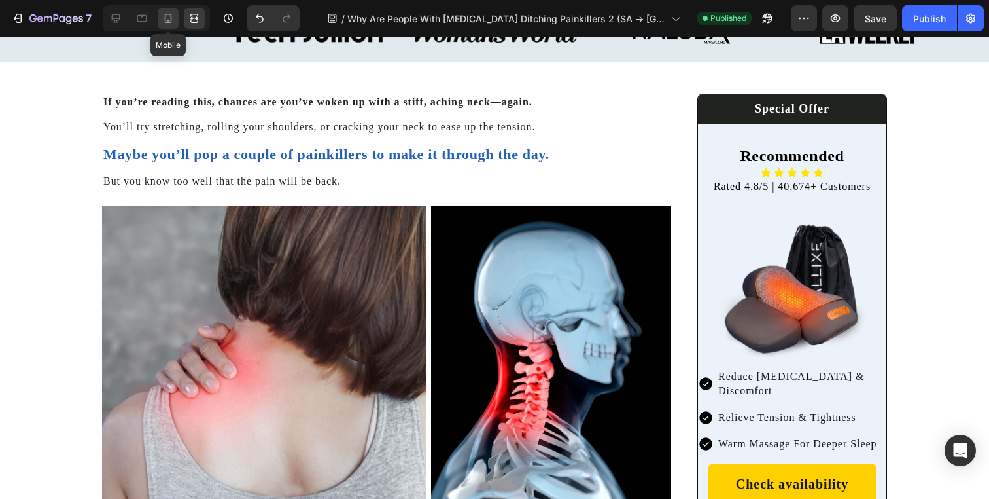
click at [173, 22] on icon at bounding box center [168, 18] width 13 height 13
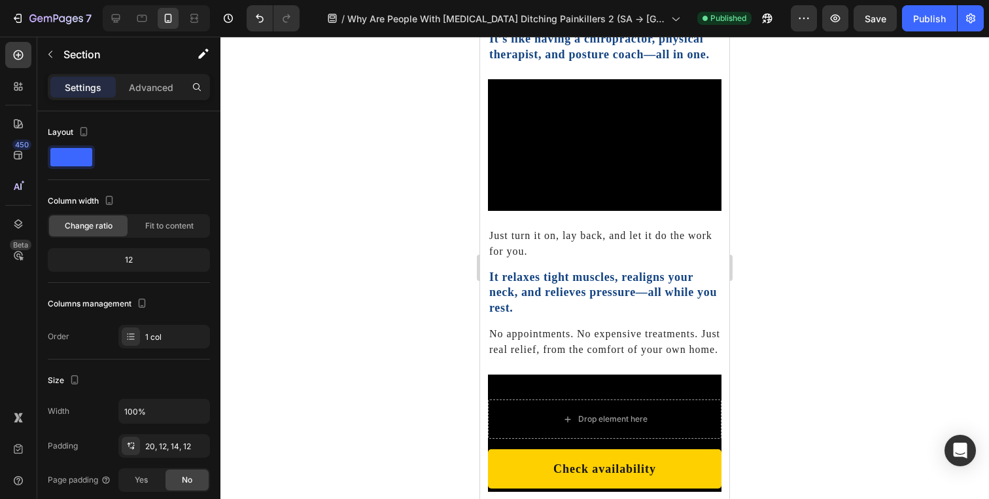
scroll to position [2705, 0]
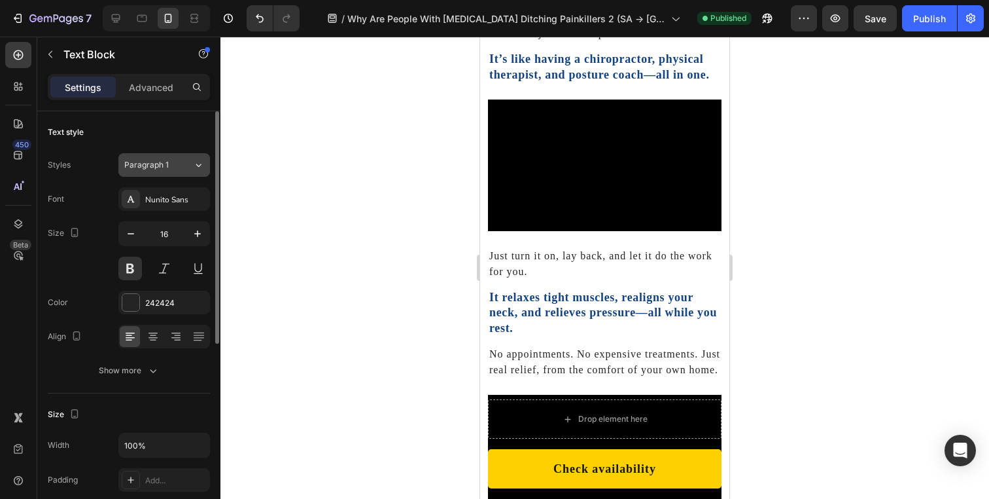
click at [180, 175] on button "Paragraph 1" at bounding box center [164, 165] width 92 height 24
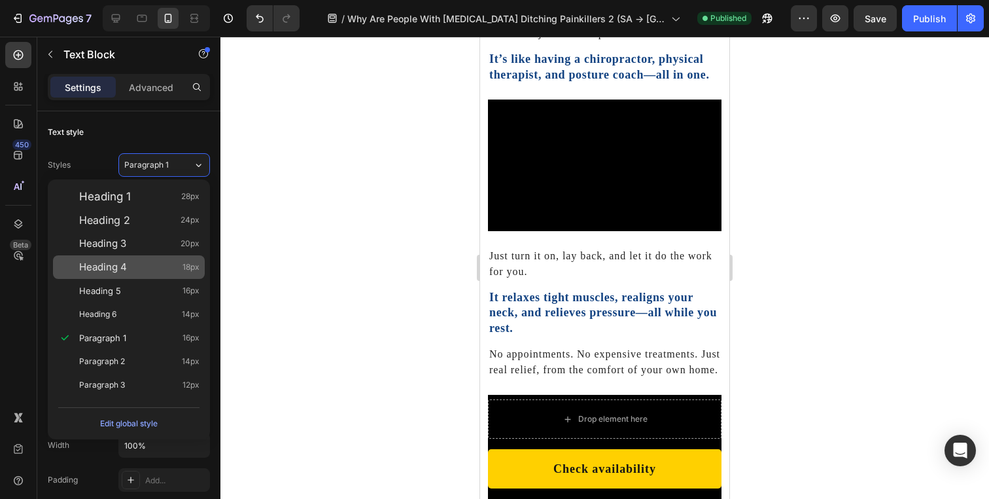
click at [156, 270] on div "Heading 4 18px" at bounding box center [139, 266] width 120 height 13
type input "18"
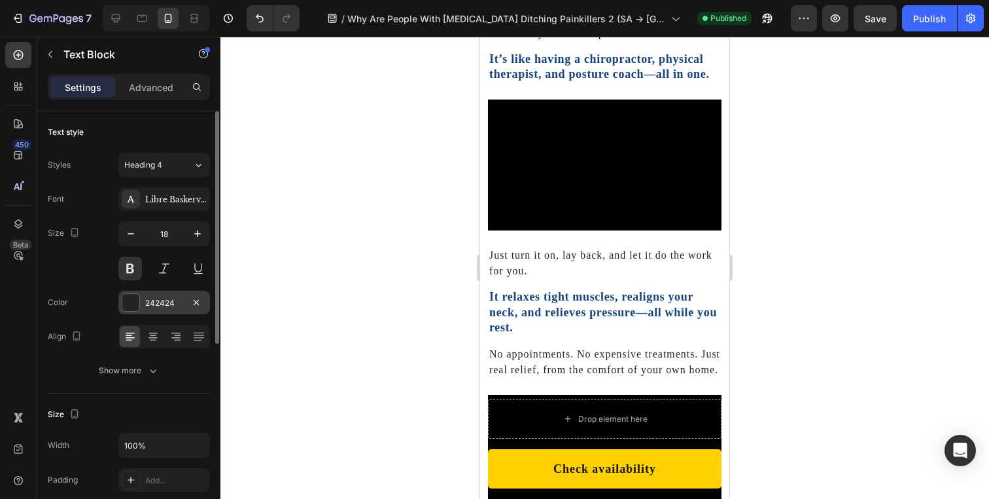
click at [151, 300] on div "242424" at bounding box center [164, 303] width 38 height 12
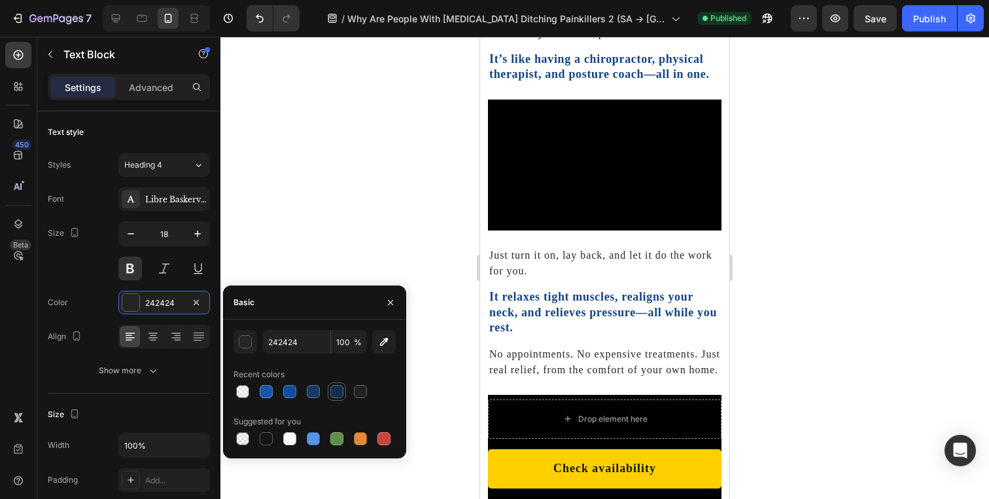
click at [333, 393] on div at bounding box center [336, 391] width 13 height 13
click at [290, 390] on div at bounding box center [289, 391] width 13 height 13
type input "0F4D9E"
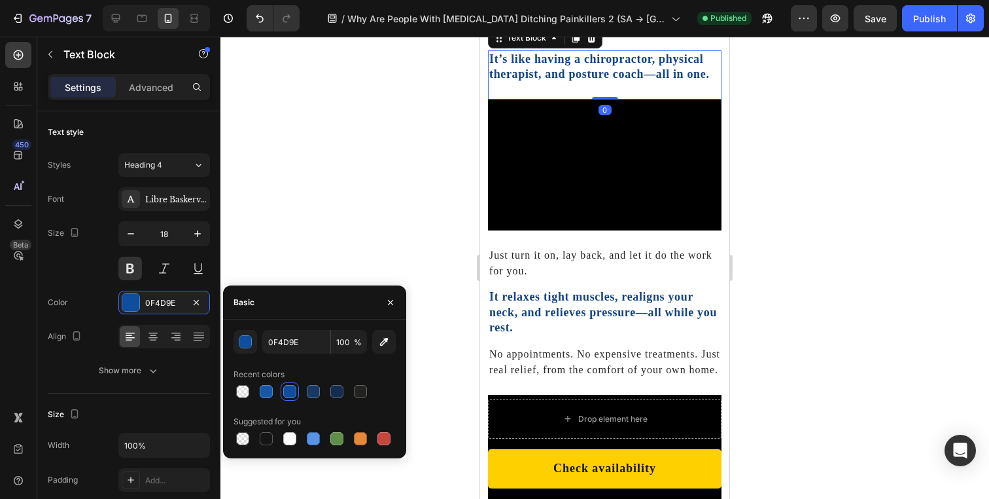
click at [512, 82] on p "It’s like having a chiropractor, physical therapist, and posture coach—all in o…" at bounding box center [604, 67] width 231 height 31
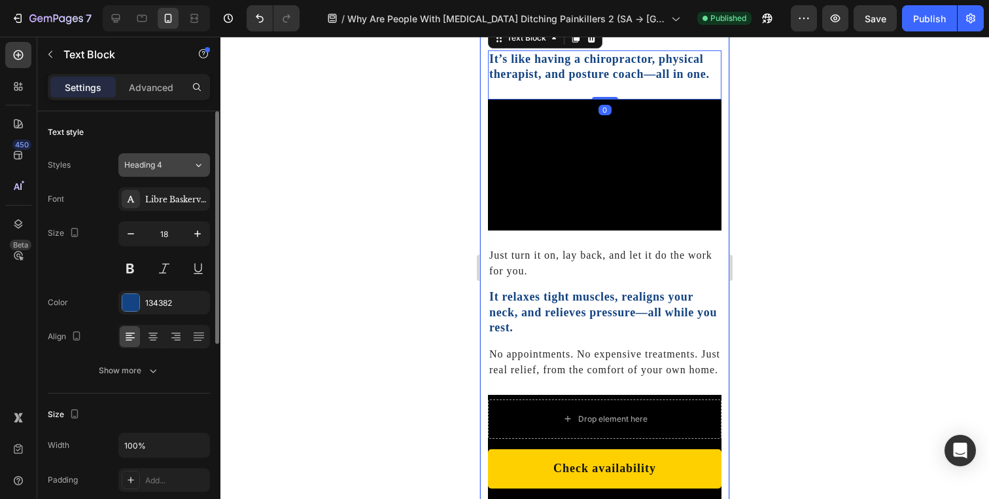
click at [169, 172] on button "Heading 4" at bounding box center [164, 165] width 92 height 24
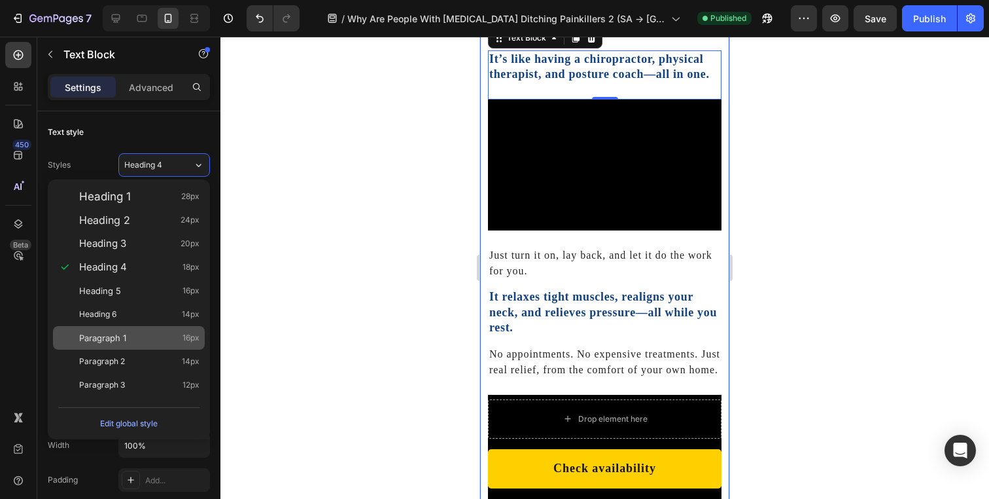
click at [143, 338] on div "Paragraph 1 16px" at bounding box center [139, 337] width 120 height 13
type input "16"
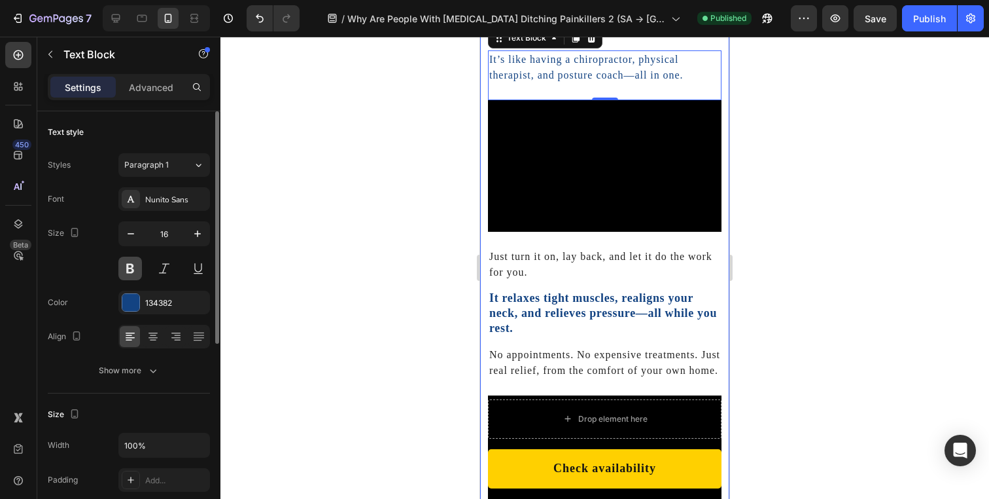
click at [132, 262] on button at bounding box center [130, 268] width 24 height 24
click at [156, 297] on div "134382" at bounding box center [164, 303] width 38 height 12
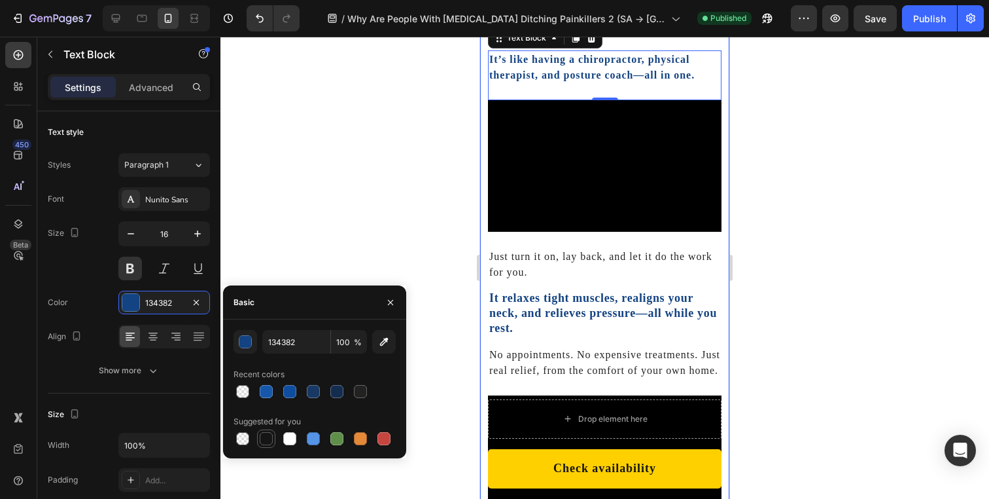
click at [270, 434] on div at bounding box center [266, 438] width 13 height 13
type input "151515"
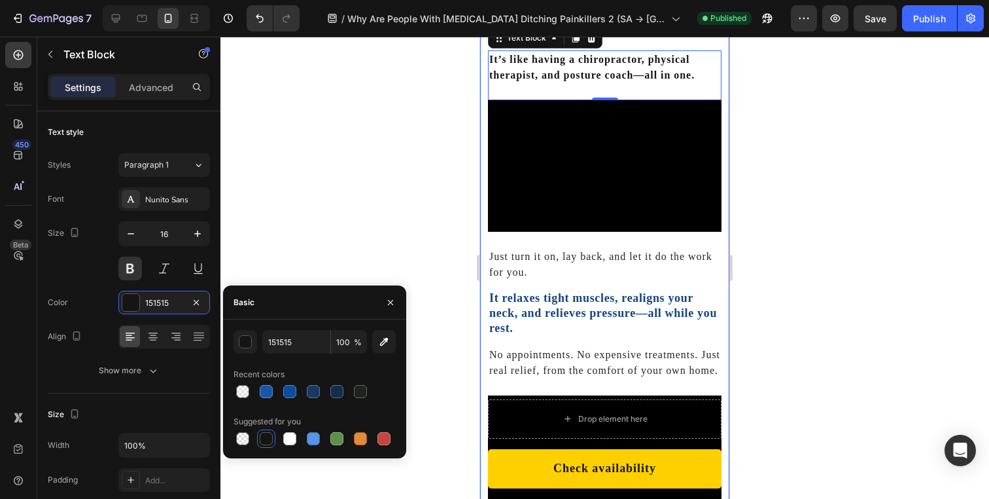
click at [336, 183] on div at bounding box center [604, 268] width 769 height 462
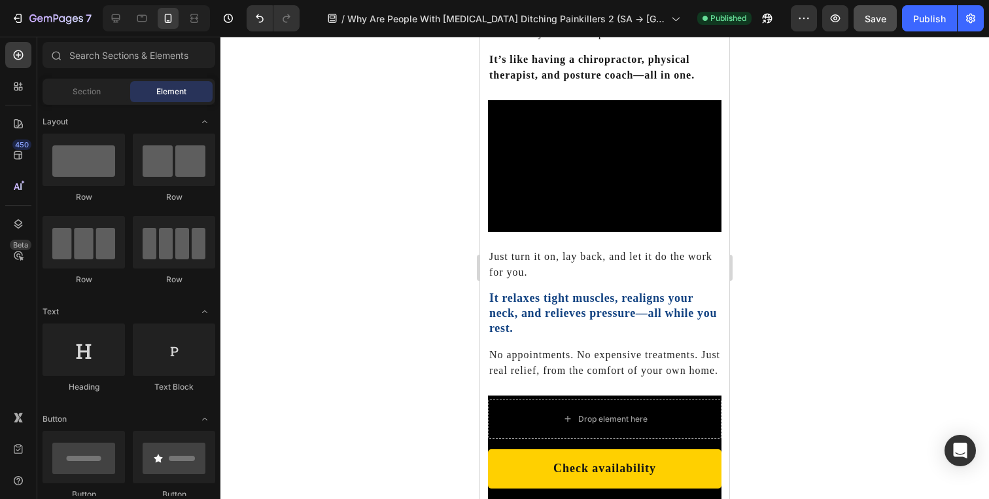
click at [874, 25] on button "Save" at bounding box center [875, 18] width 43 height 26
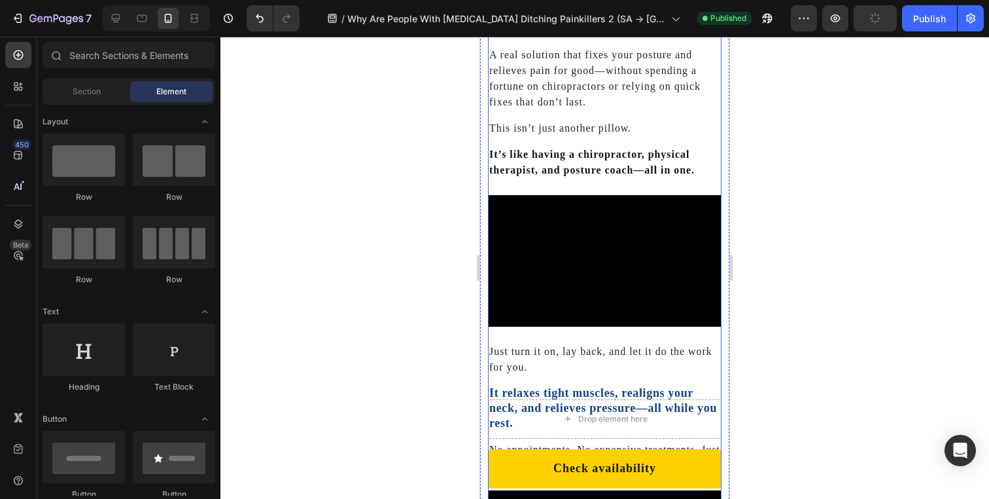
scroll to position [2594, 0]
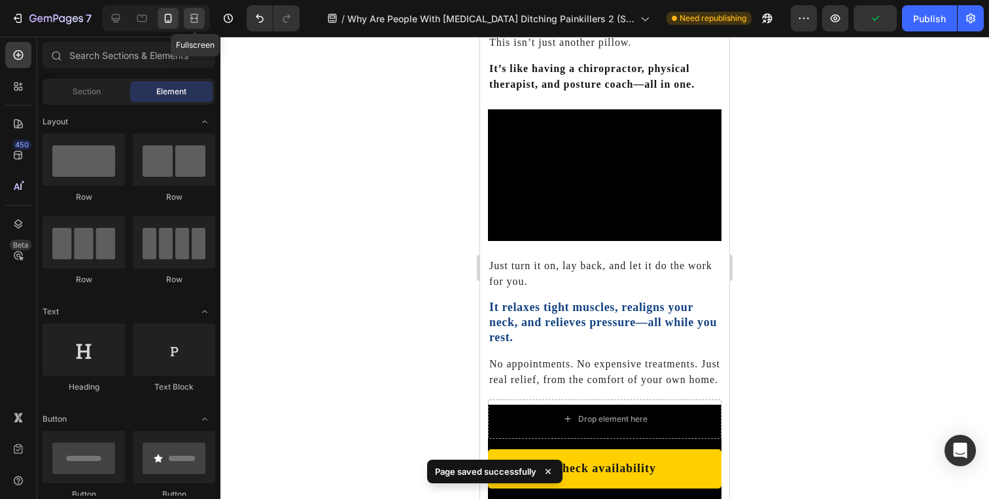
click at [190, 22] on icon at bounding box center [194, 18] width 13 height 13
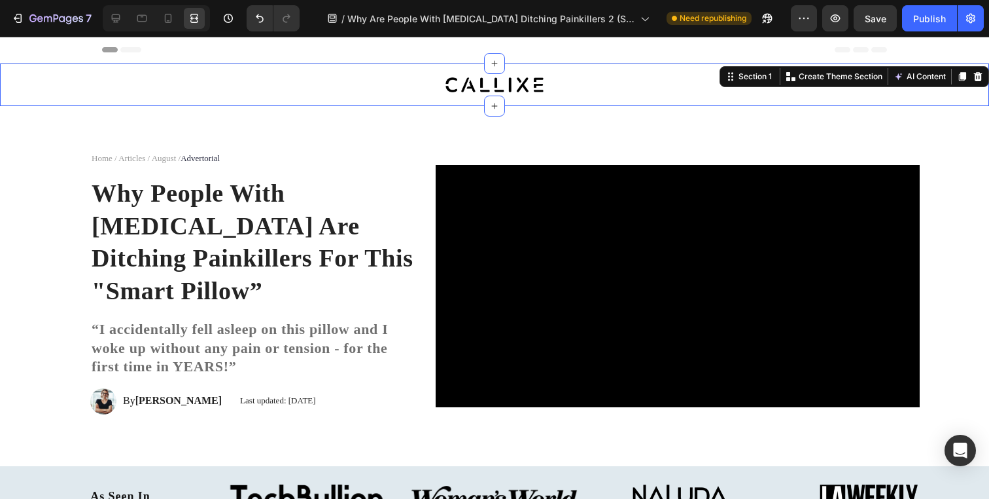
click at [82, 95] on div "Image Row" at bounding box center [494, 84] width 963 height 27
click at [107, 21] on div at bounding box center [115, 18] width 21 height 21
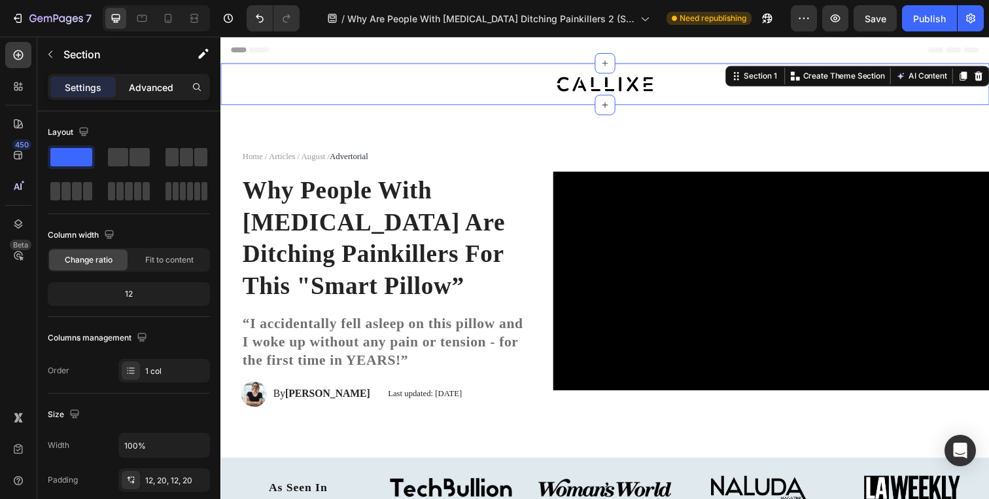
click at [137, 88] on p "Advanced" at bounding box center [151, 87] width 44 height 14
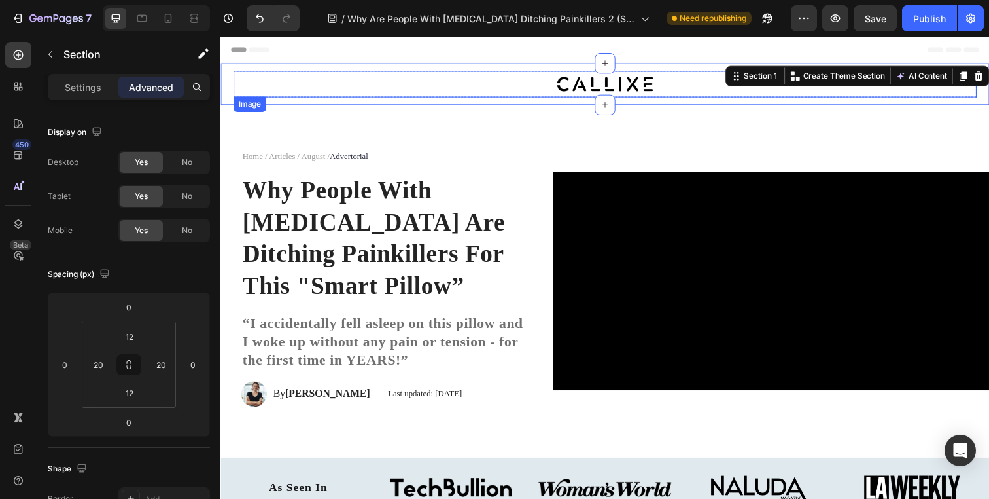
click at [574, 82] on img at bounding box center [613, 84] width 98 height 15
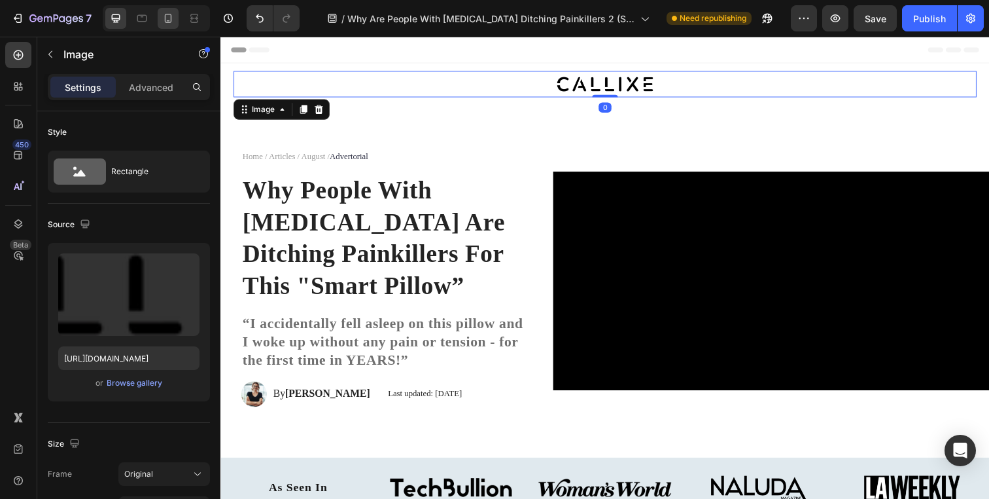
click at [165, 20] on icon at bounding box center [168, 18] width 7 height 9
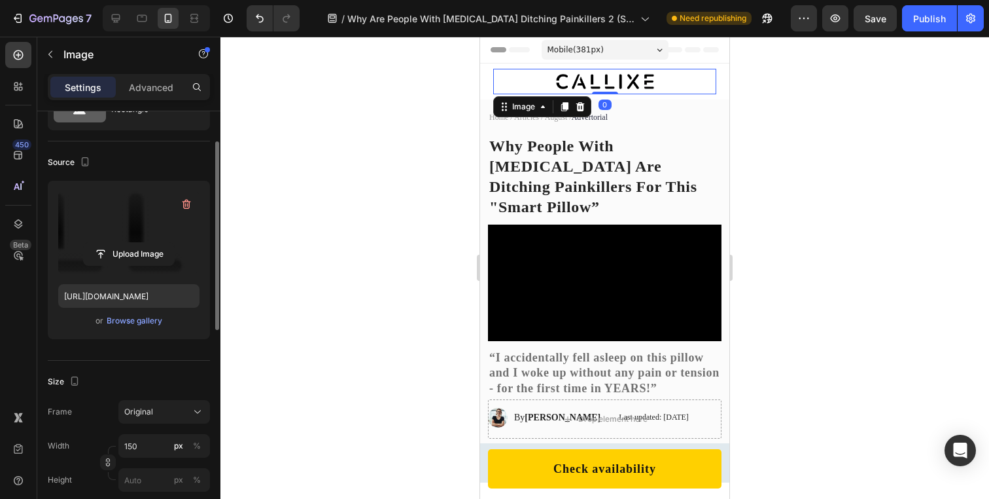
scroll to position [74, 0]
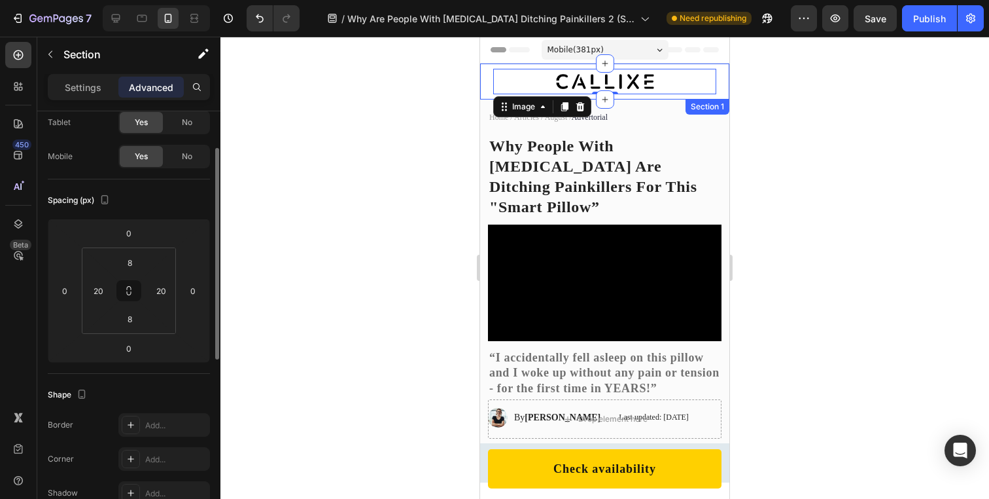
click at [482, 83] on div "Image 0 Row Section 1" at bounding box center [604, 81] width 249 height 36
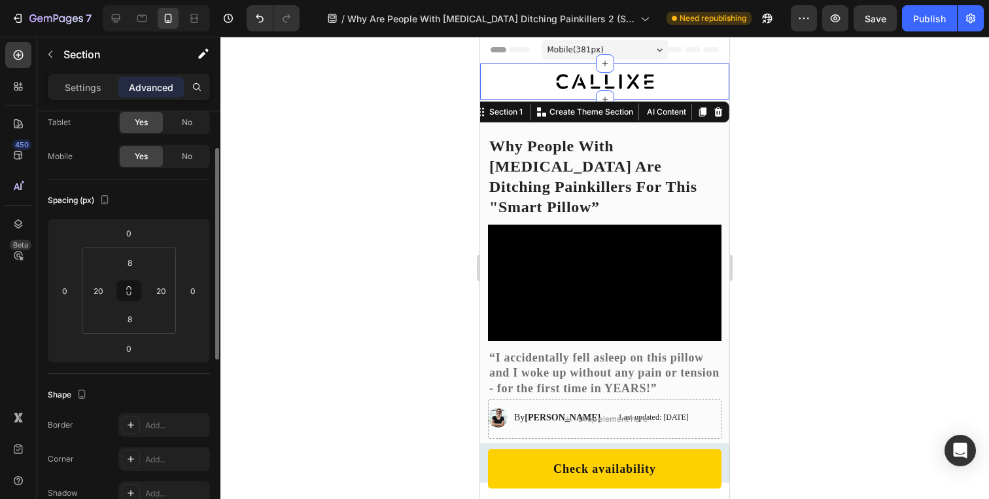
scroll to position [0, 0]
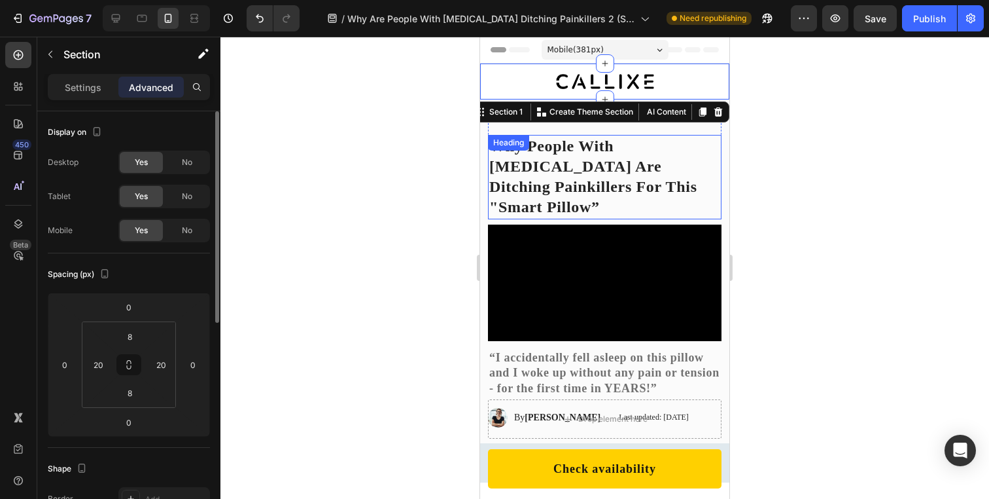
click at [548, 145] on div "Why People With Neck Pain Are Ditching Painkillers For This "Smart Pillow” Head…" at bounding box center [605, 177] width 234 height 84
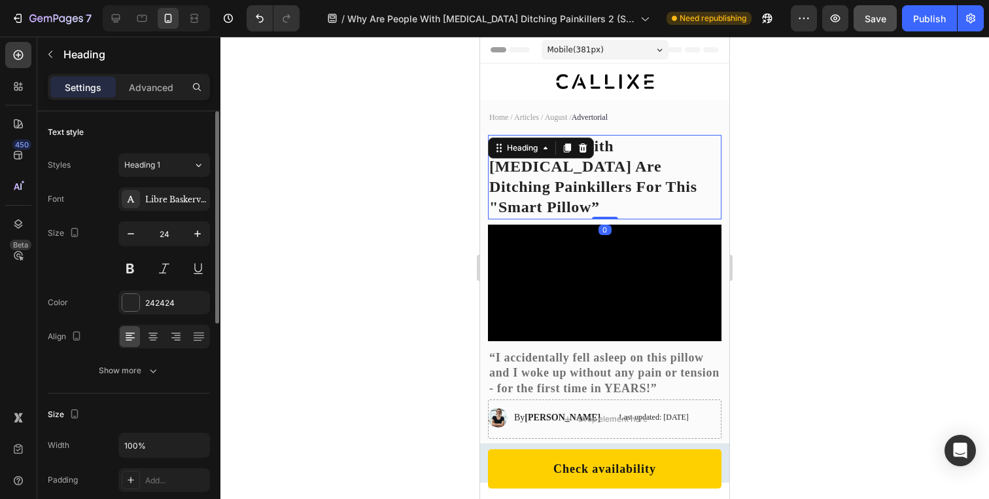
click at [883, 21] on span "Save" at bounding box center [876, 18] width 22 height 11
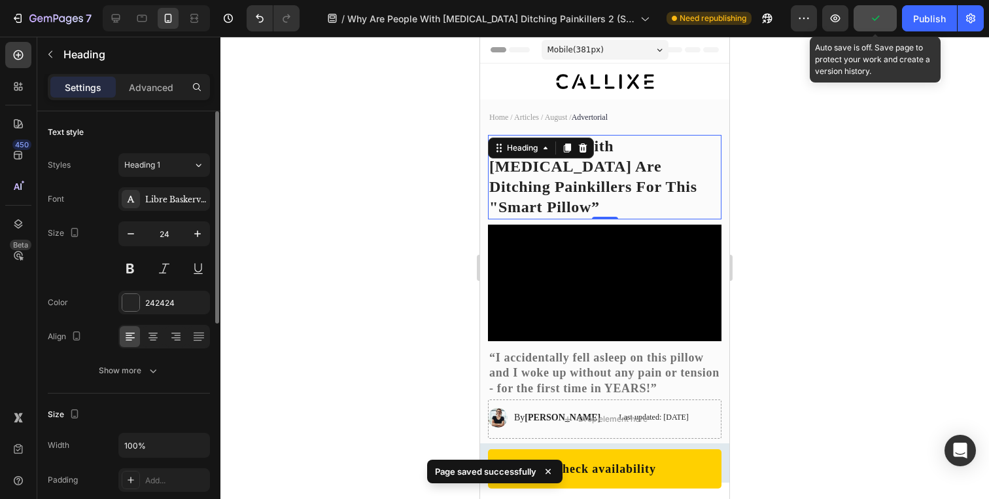
click at [900, 18] on div "Preview Auto save is off. Save page to protect your work and create a version h…" at bounding box center [887, 18] width 193 height 26
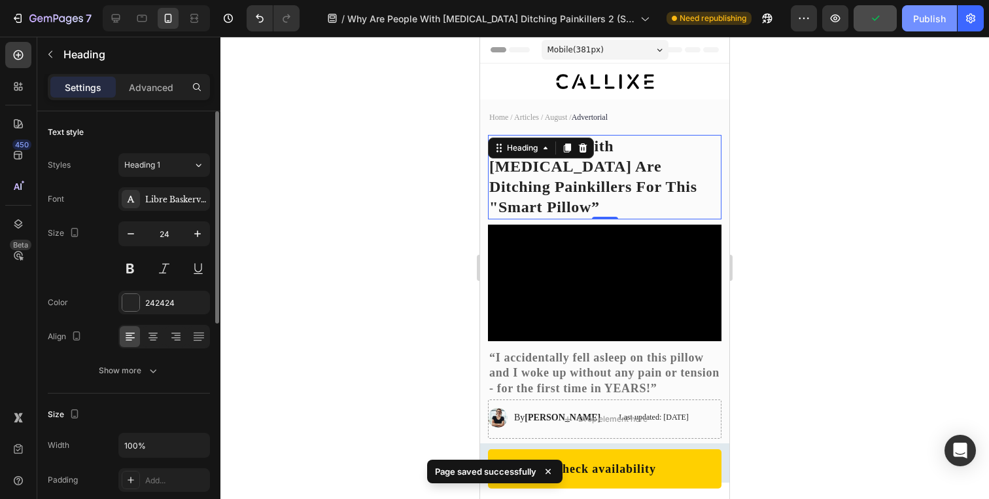
click at [913, 18] on button "Publish" at bounding box center [929, 18] width 55 height 26
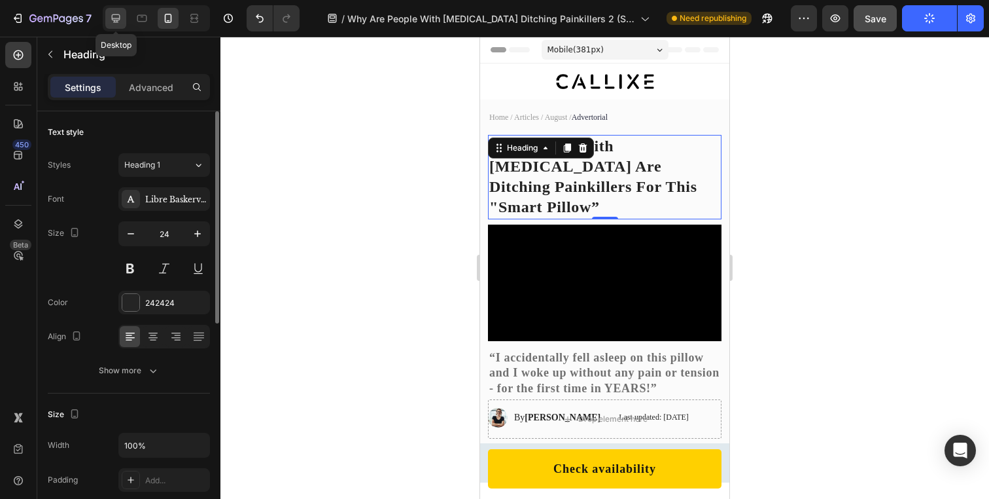
click at [120, 20] on icon at bounding box center [116, 18] width 9 height 9
type input "38"
type input "1200"
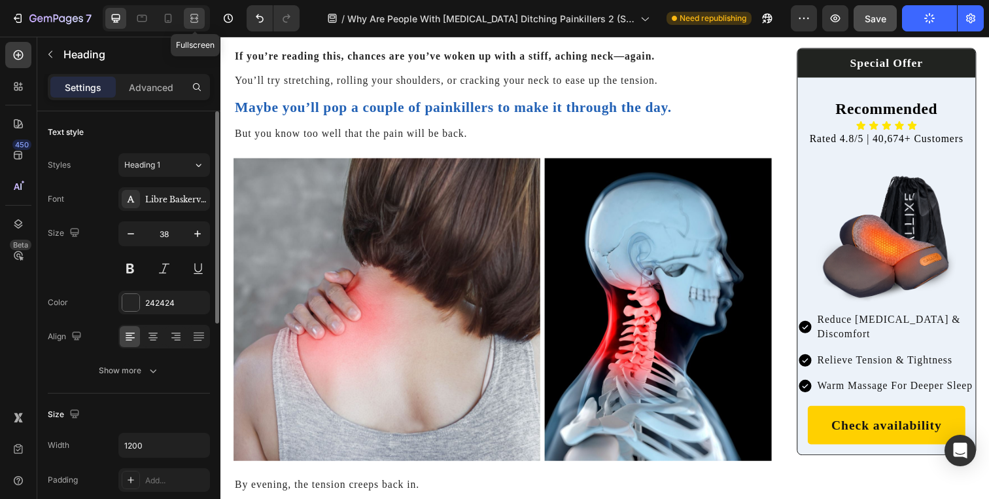
click at [192, 15] on icon at bounding box center [194, 18] width 13 height 13
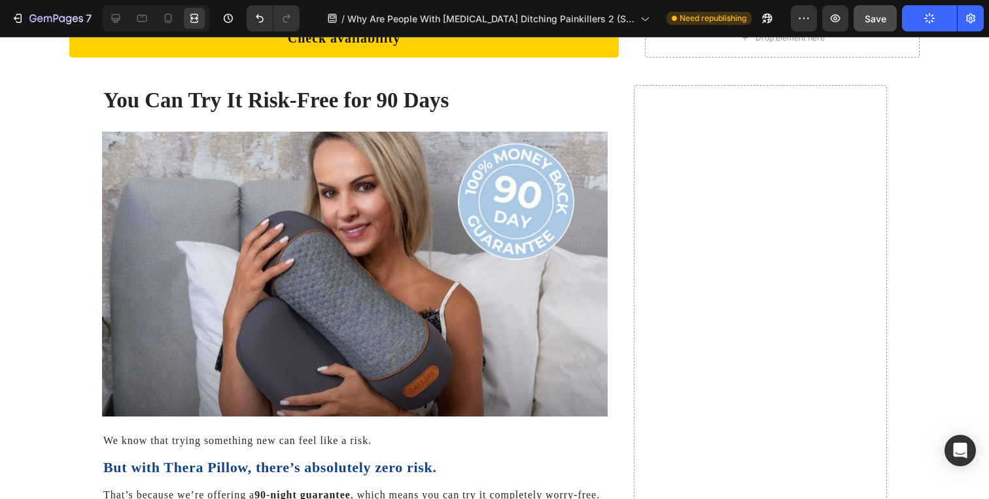
scroll to position [8467, 0]
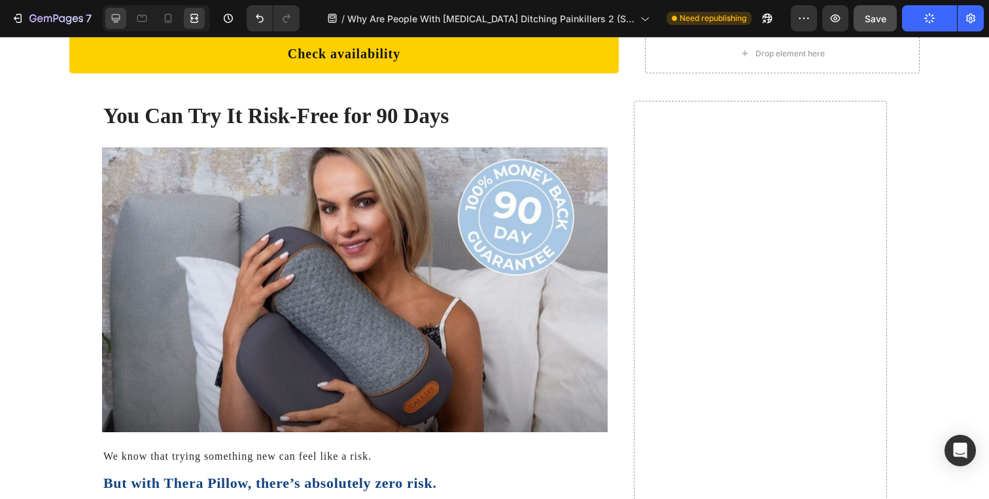
click at [108, 12] on div at bounding box center [115, 18] width 21 height 21
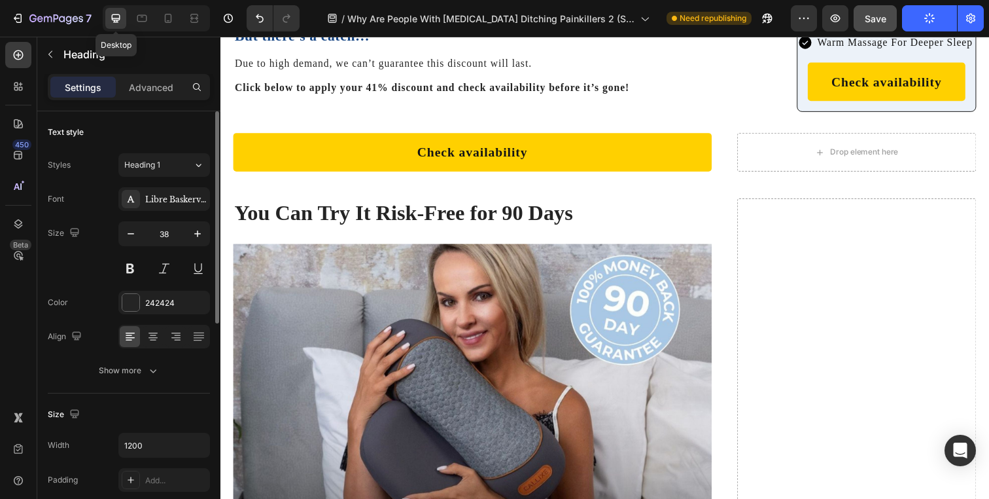
scroll to position [8277, 0]
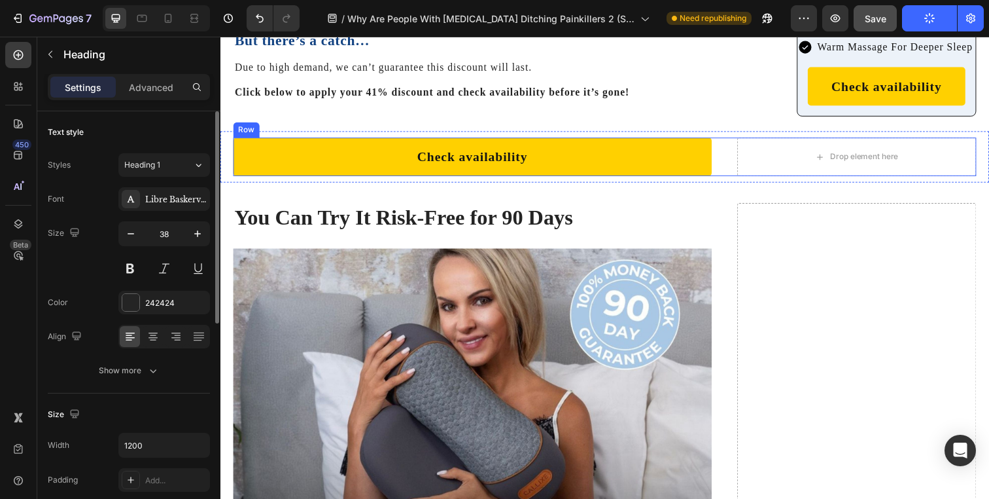
click at [735, 157] on div "Check availability Button Drop element here Row" at bounding box center [613, 158] width 759 height 39
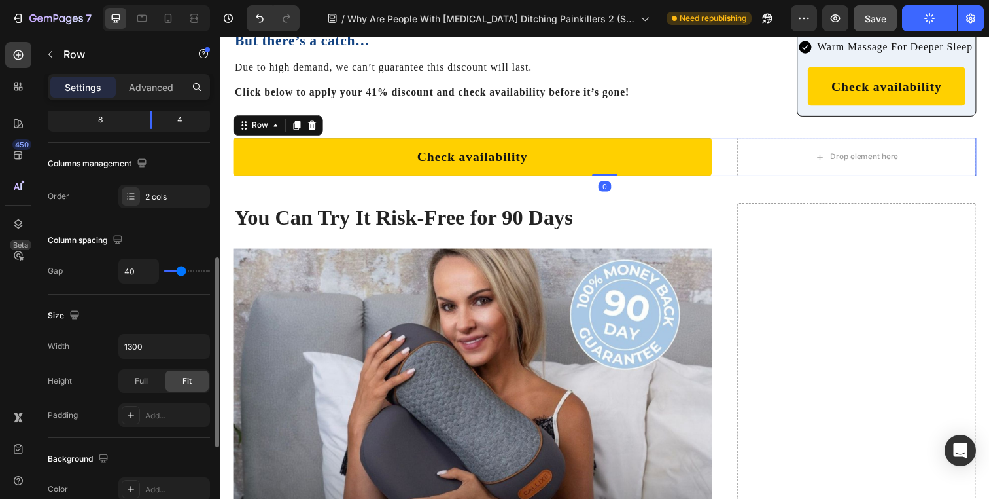
scroll to position [221, 0]
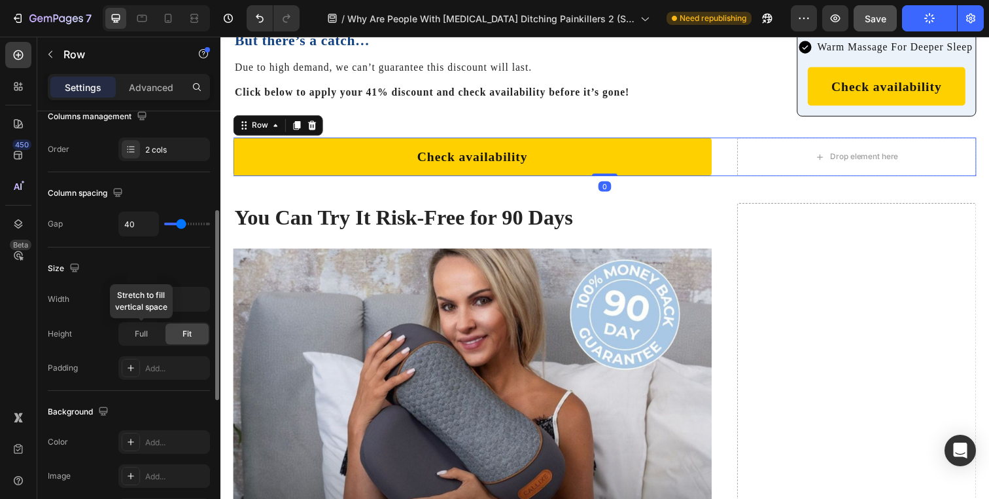
click at [154, 314] on div "Width 1300 Height Full Stretch to fill vertical space Fit Padding Add..." at bounding box center [129, 333] width 162 height 93
click at [154, 305] on input "1300" at bounding box center [164, 299] width 90 height 24
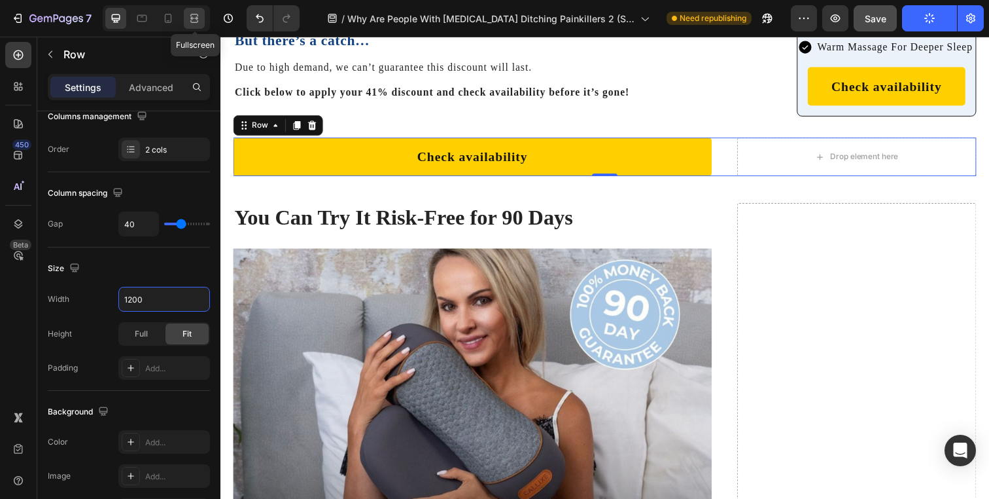
type input "1200"
click at [194, 20] on icon at bounding box center [192, 17] width 4 height 3
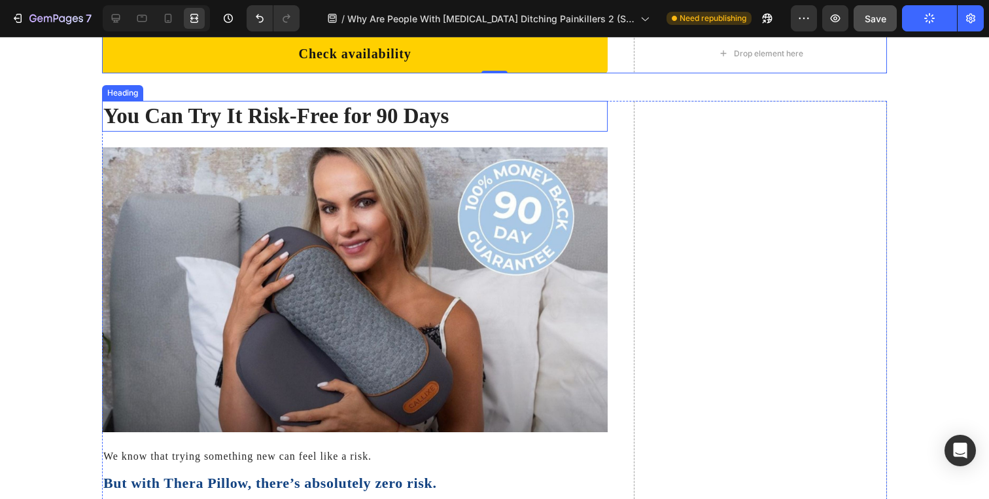
click at [102, 260] on img at bounding box center [355, 289] width 506 height 285
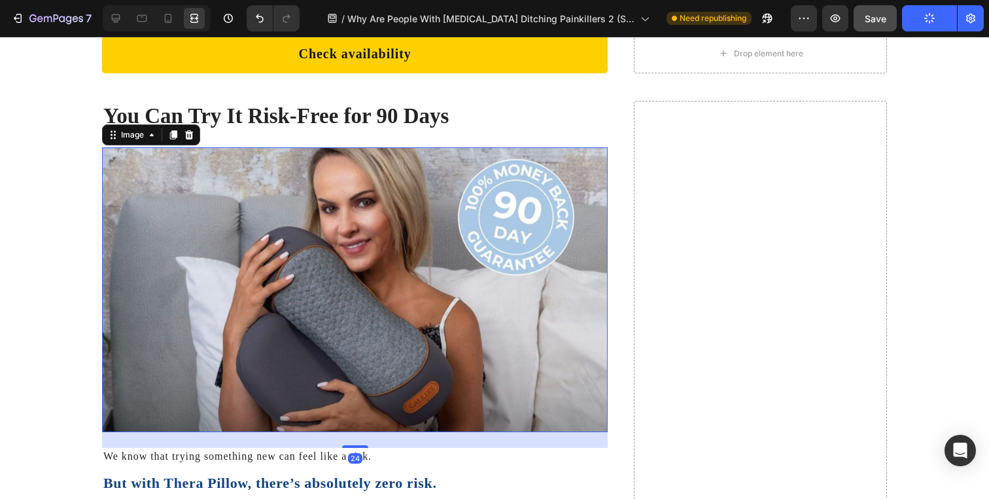
scroll to position [0, 0]
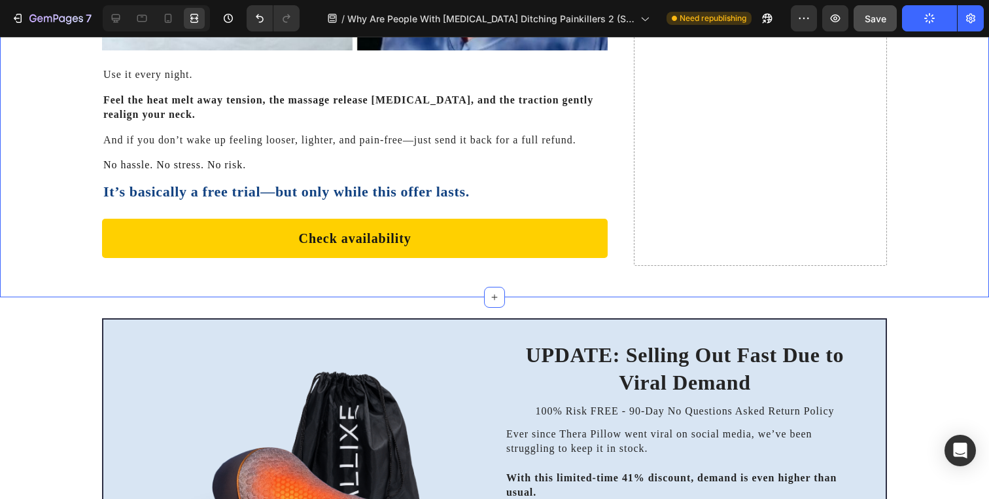
scroll to position [9382, 0]
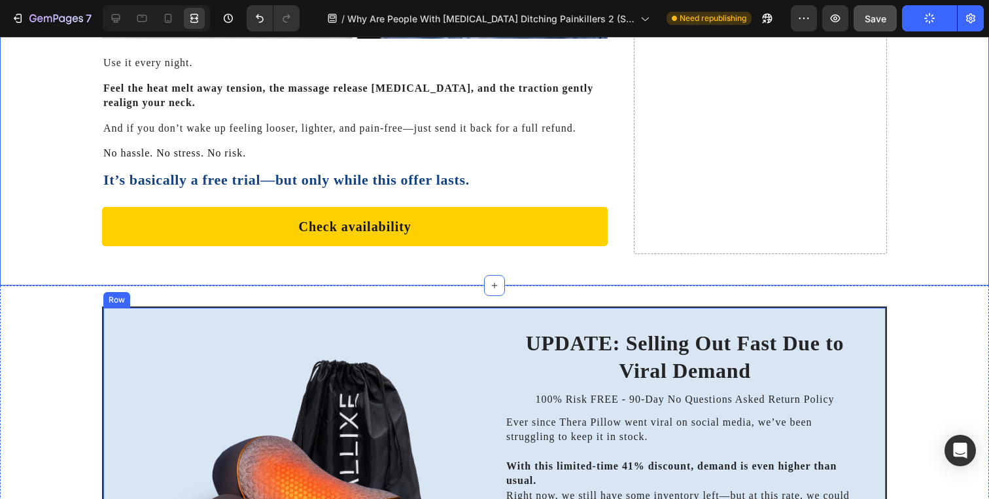
click at [483, 319] on div "UPDATE: Selling Out Fast Due to Viral Demand Heading 100% Risk FREE - 90-Day No…" at bounding box center [494, 484] width 785 height 357
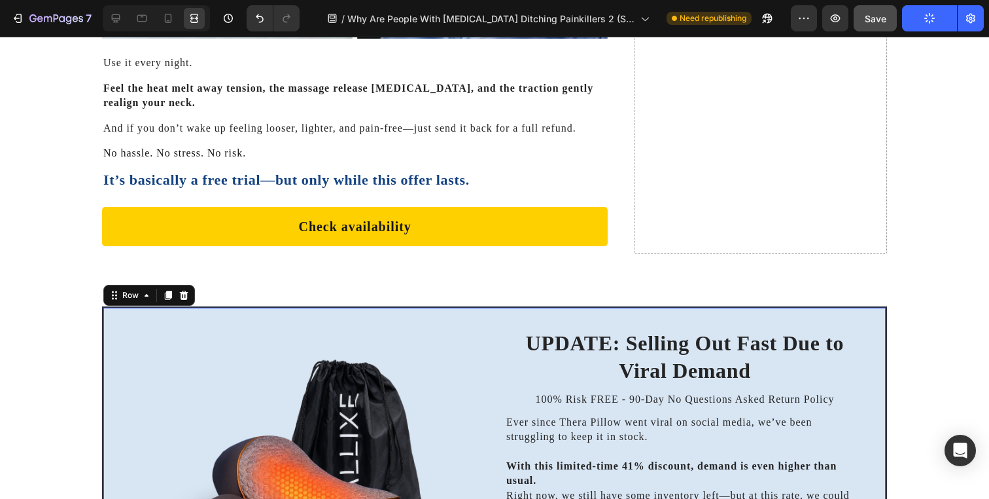
click at [123, 29] on div at bounding box center [156, 18] width 107 height 26
click at [120, 27] on div at bounding box center [115, 18] width 21 height 21
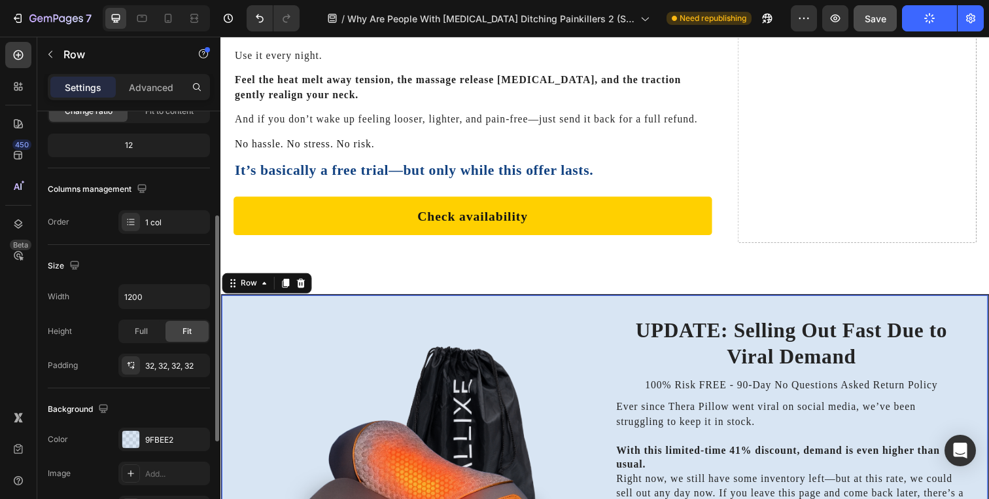
scroll to position [199, 0]
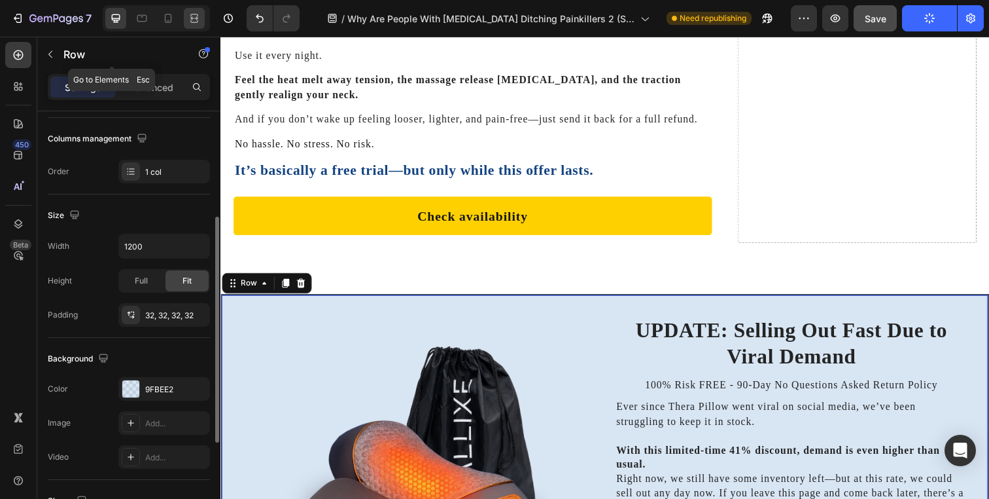
click at [191, 16] on icon at bounding box center [194, 18] width 13 height 13
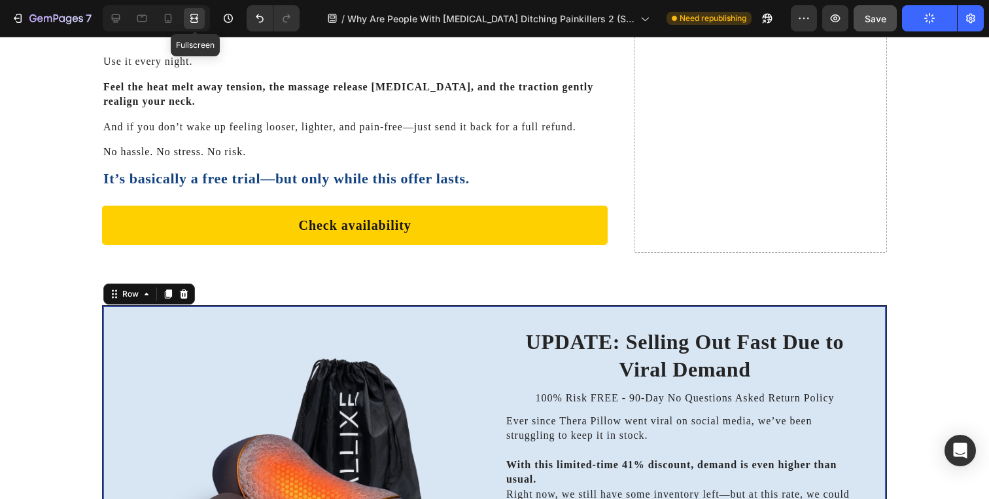
scroll to position [9382, 0]
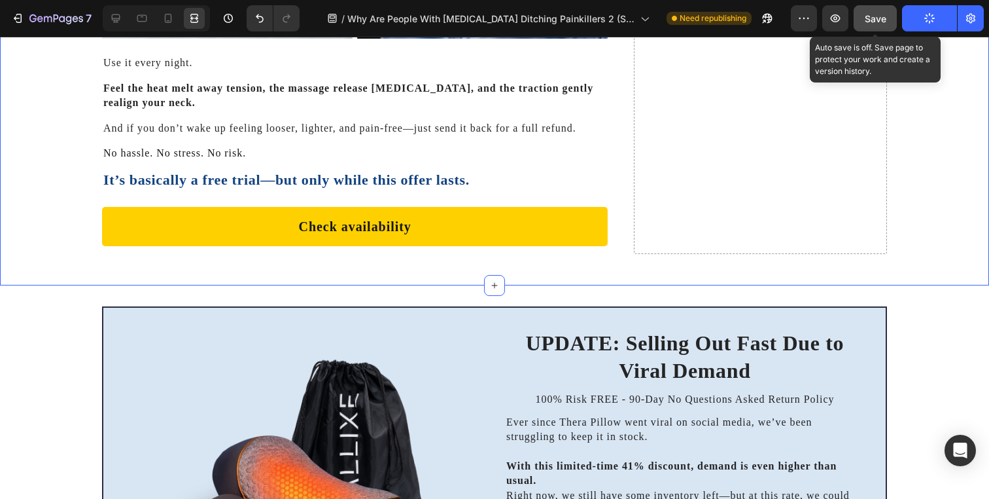
click at [882, 19] on span "Save" at bounding box center [876, 18] width 22 height 11
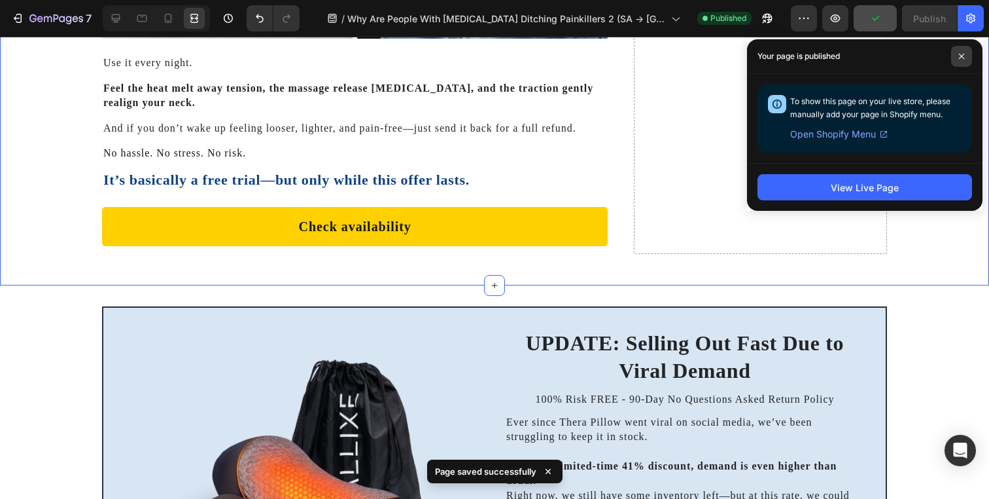
click at [961, 49] on span at bounding box center [961, 56] width 21 height 21
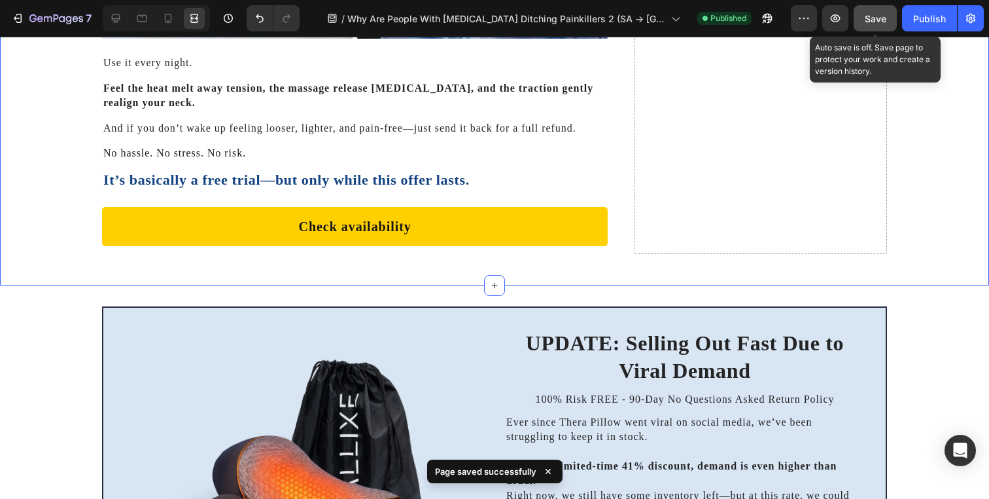
click at [873, 27] on button "Save" at bounding box center [875, 18] width 43 height 26
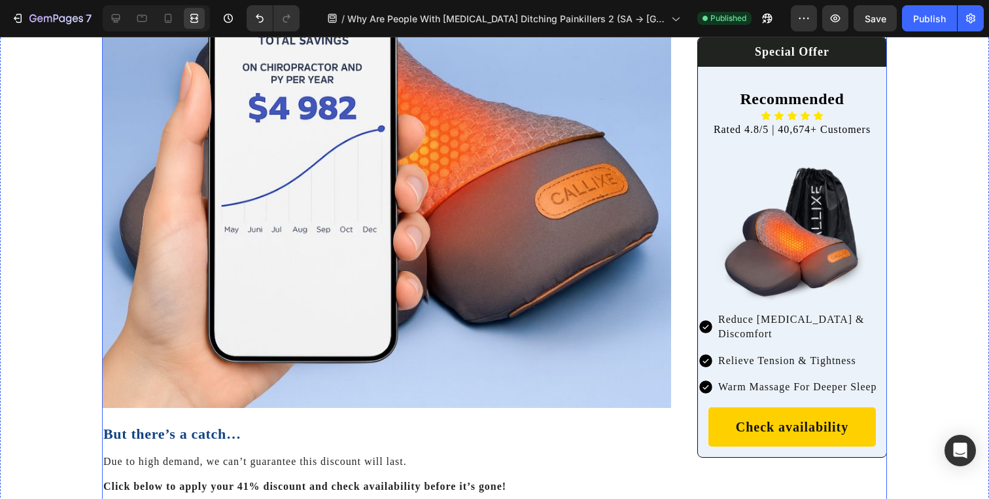
scroll to position [8127, 0]
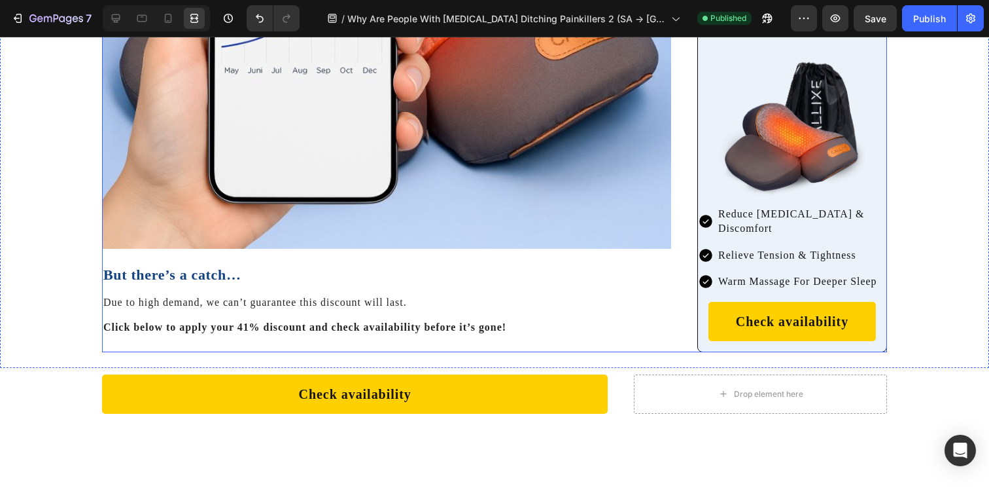
click at [111, 8] on div at bounding box center [115, 18] width 21 height 21
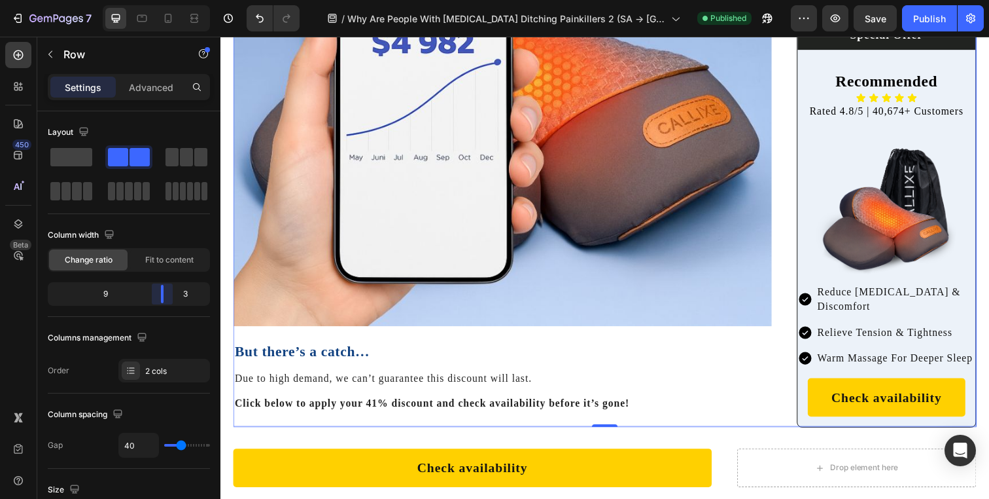
scroll to position [7559, 0]
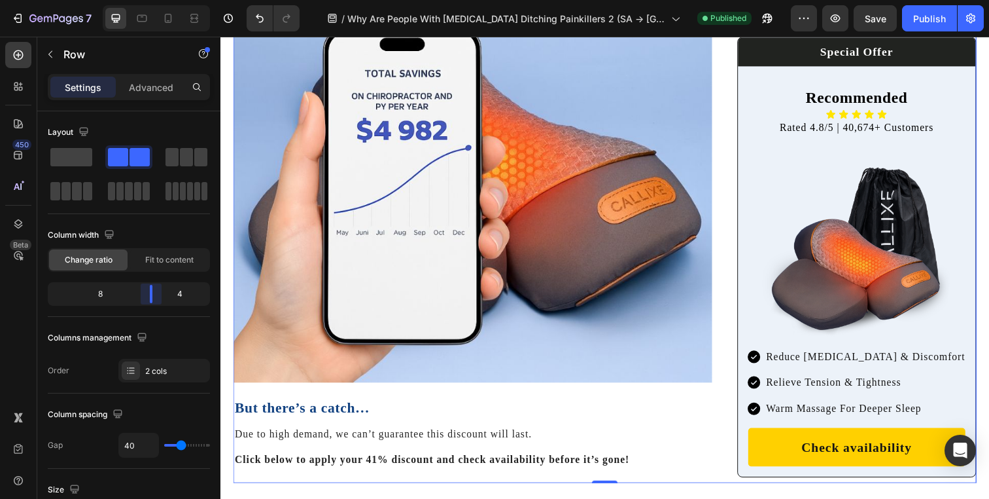
click at [154, 0] on body "7 Version history / Why Are People With [MEDICAL_DATA] Ditching Painkillers 2 (…" at bounding box center [494, 0] width 989 height 0
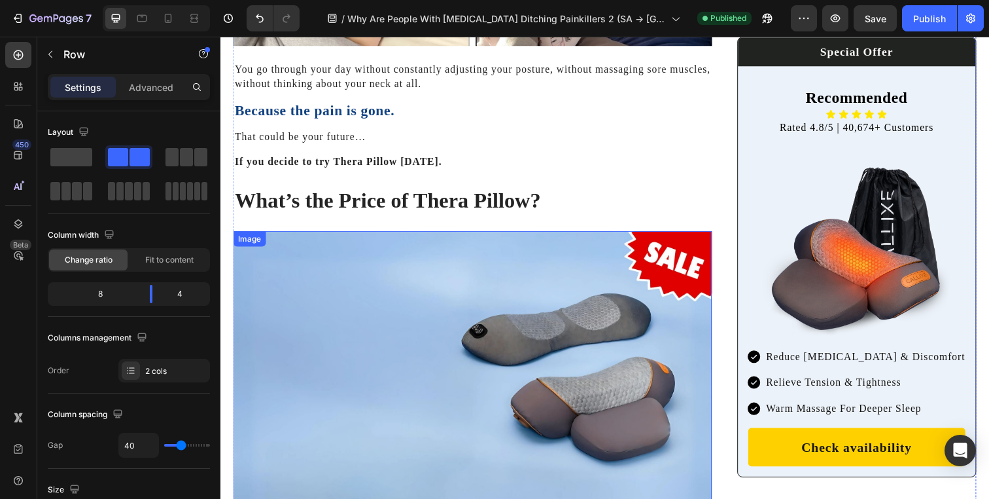
scroll to position [6389, 0]
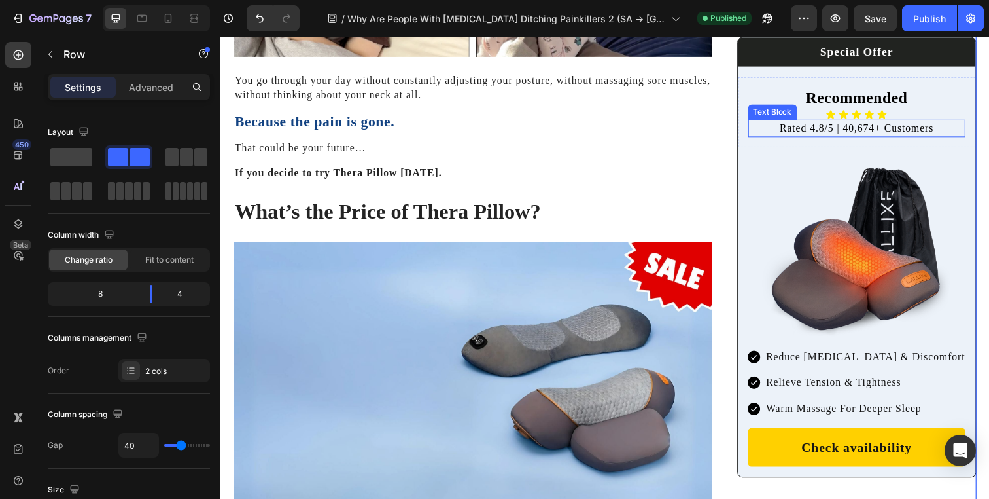
click at [761, 130] on p "Rated 4.8/5 | 40,674+ Customers" at bounding box center [870, 129] width 219 height 14
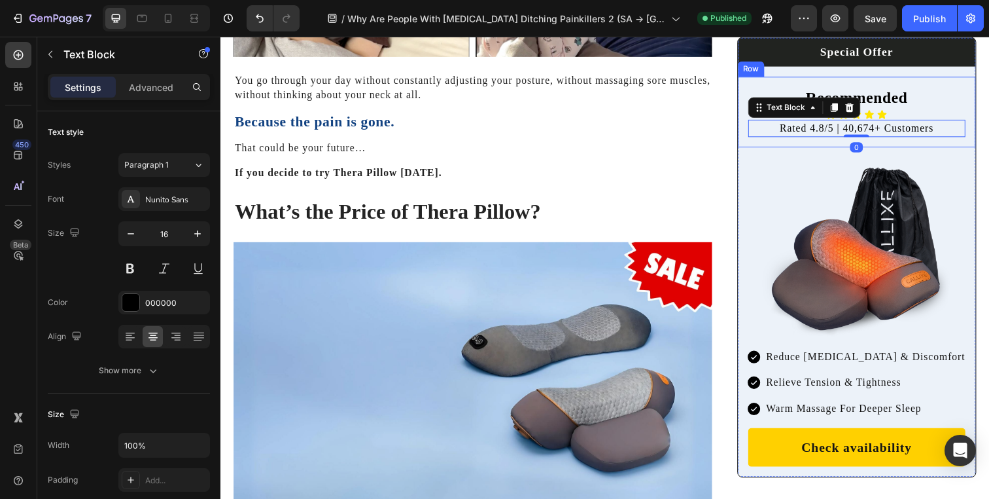
click at [753, 162] on div at bounding box center [870, 257] width 243 height 194
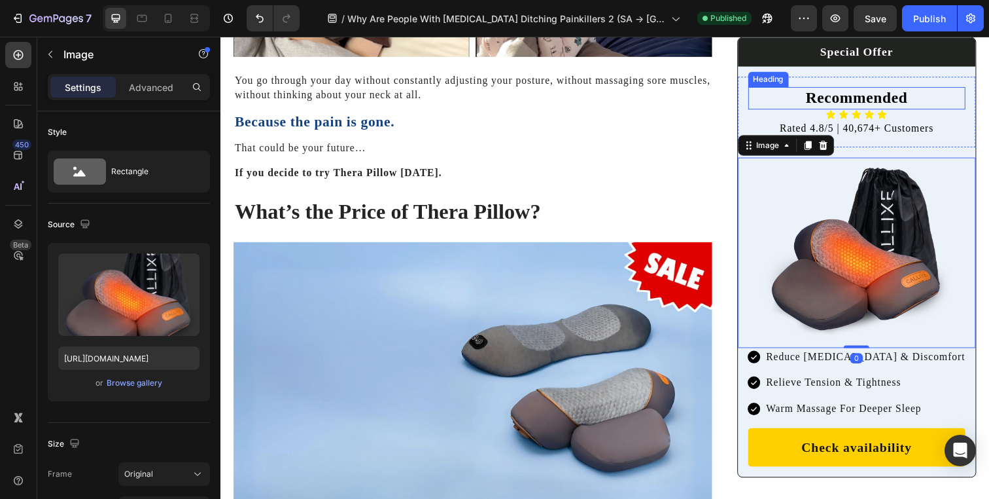
click at [762, 76] on div "Heading" at bounding box center [780, 80] width 36 height 12
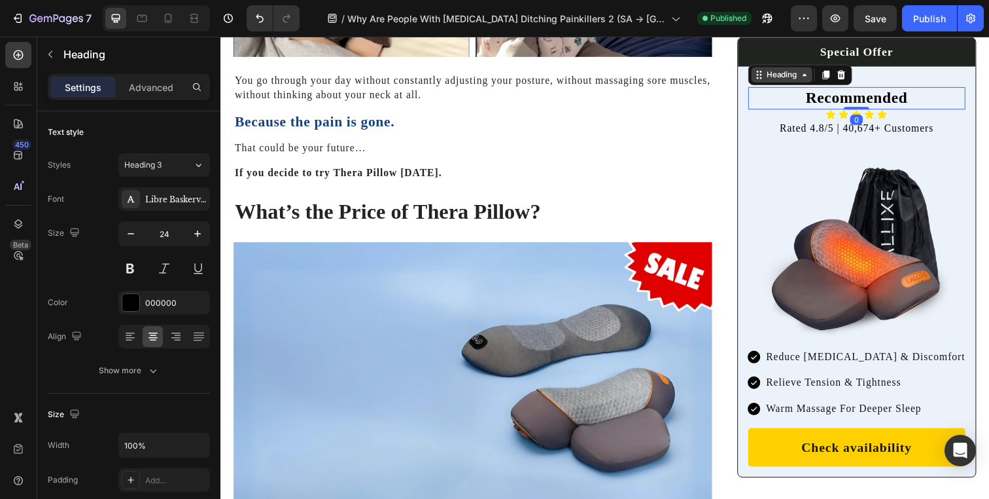
click at [782, 72] on div "Heading" at bounding box center [794, 75] width 36 height 12
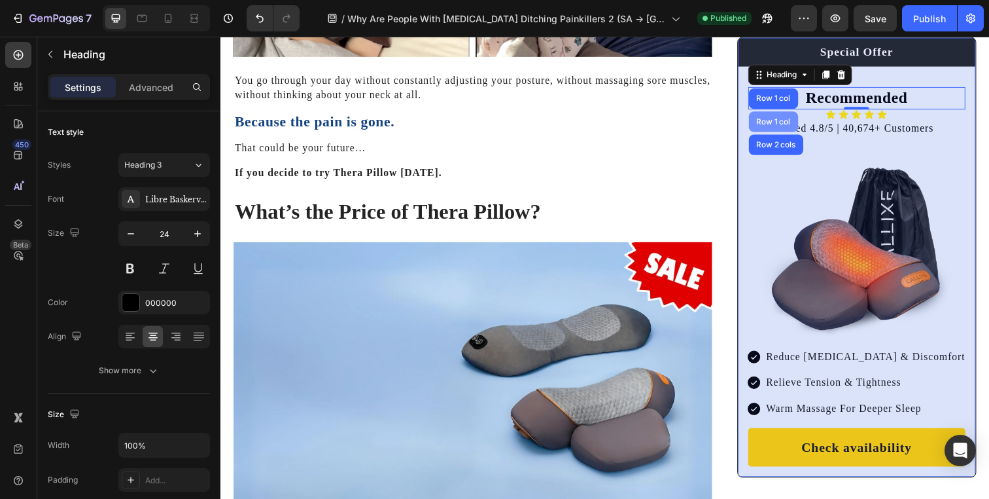
click at [774, 124] on div "Row 1 col" at bounding box center [785, 123] width 40 height 8
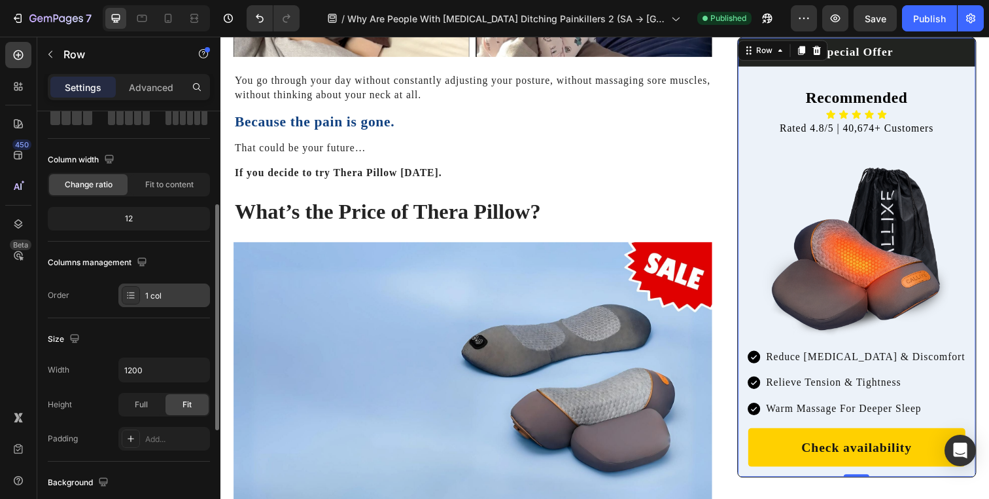
scroll to position [110, 0]
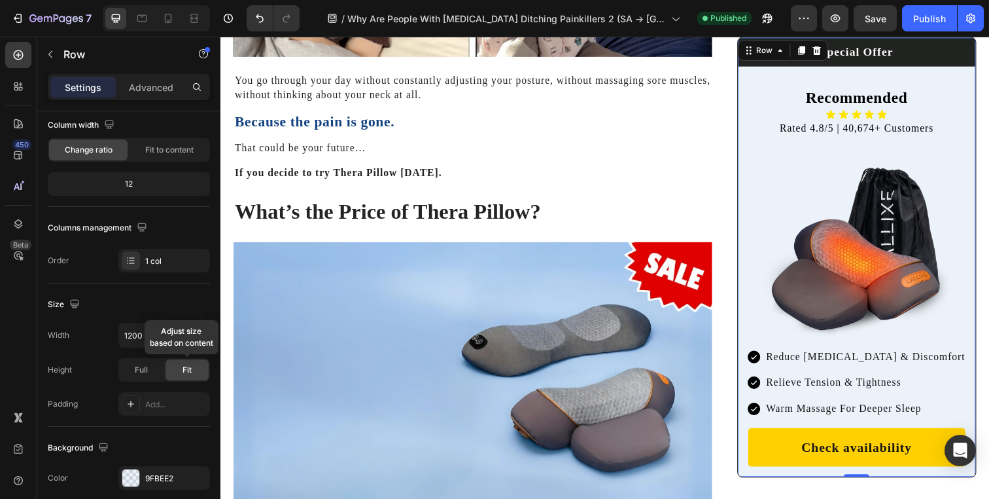
click at [186, 372] on span "Fit" at bounding box center [187, 370] width 9 height 12
click at [162, 340] on input "1200" at bounding box center [164, 335] width 90 height 24
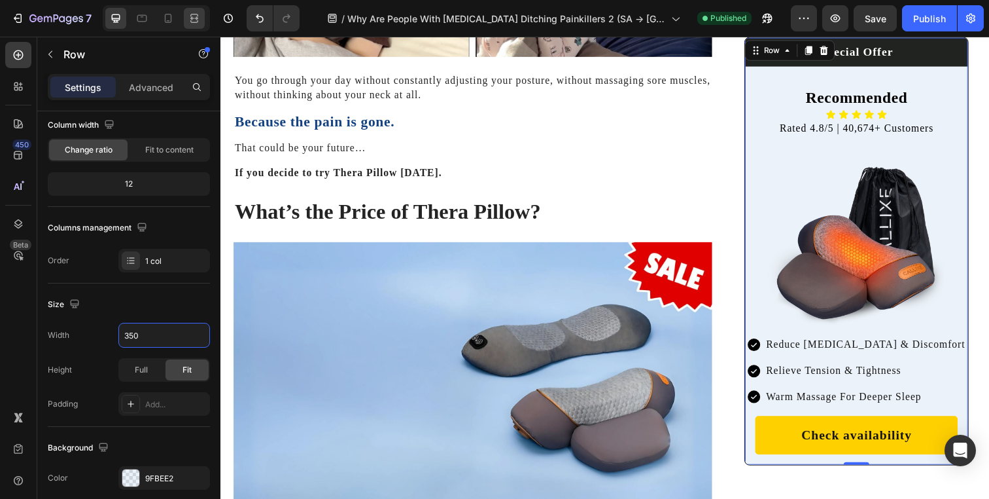
type input "350"
click at [192, 12] on icon at bounding box center [194, 18] width 13 height 13
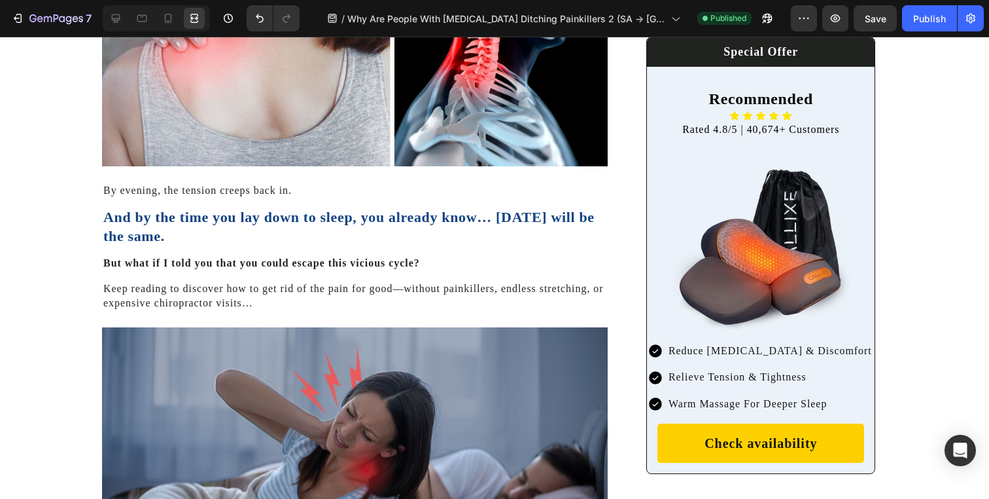
scroll to position [760, 0]
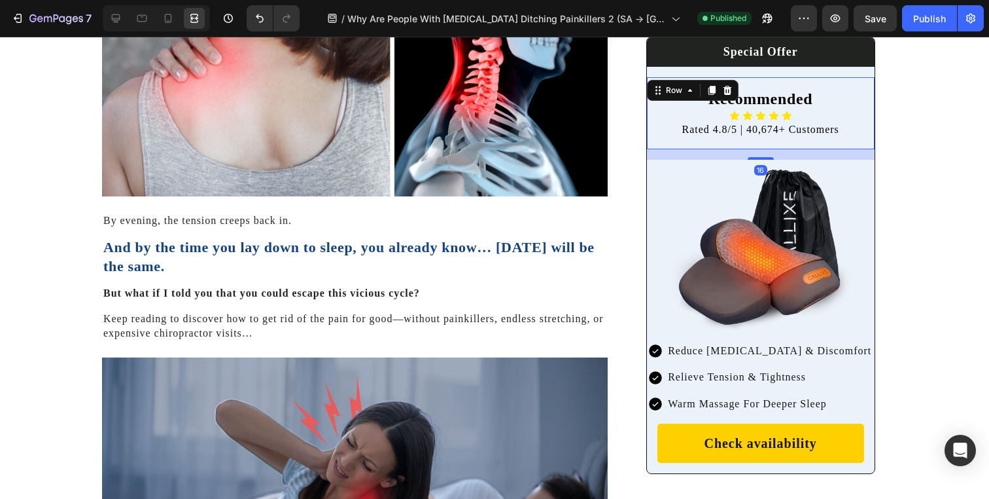
click at [647, 83] on div "Recommended Heading Icon Icon Icon Icon Icon Icon List Rated 4.8/5 | 40,674+ Cu…" at bounding box center [761, 113] width 228 height 72
click at [663, 92] on div "Row" at bounding box center [674, 90] width 22 height 12
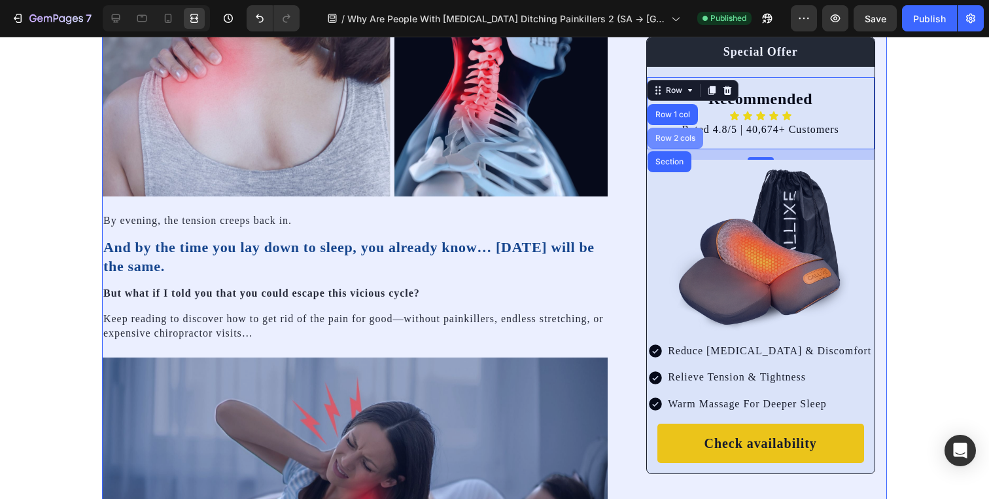
click at [667, 137] on div "Row 2 cols" at bounding box center [675, 138] width 45 height 8
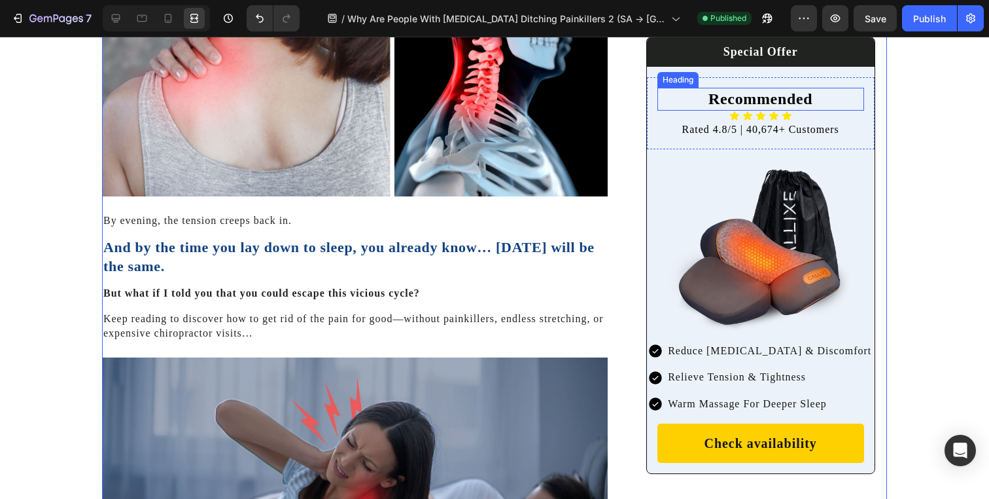
click at [667, 88] on h2 "Recommended" at bounding box center [761, 99] width 207 height 23
click at [674, 75] on div "Heading" at bounding box center [692, 75] width 36 height 12
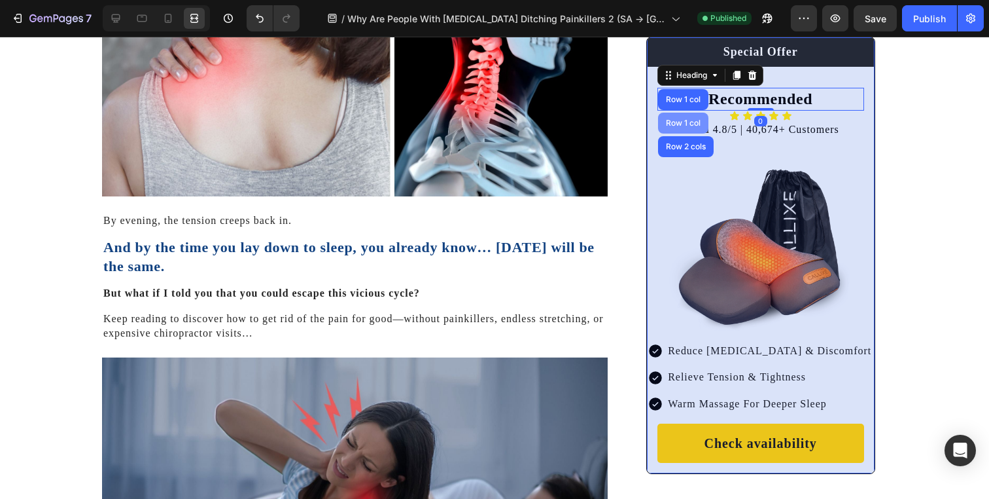
click at [678, 120] on div "Row 1 col" at bounding box center [683, 123] width 40 height 8
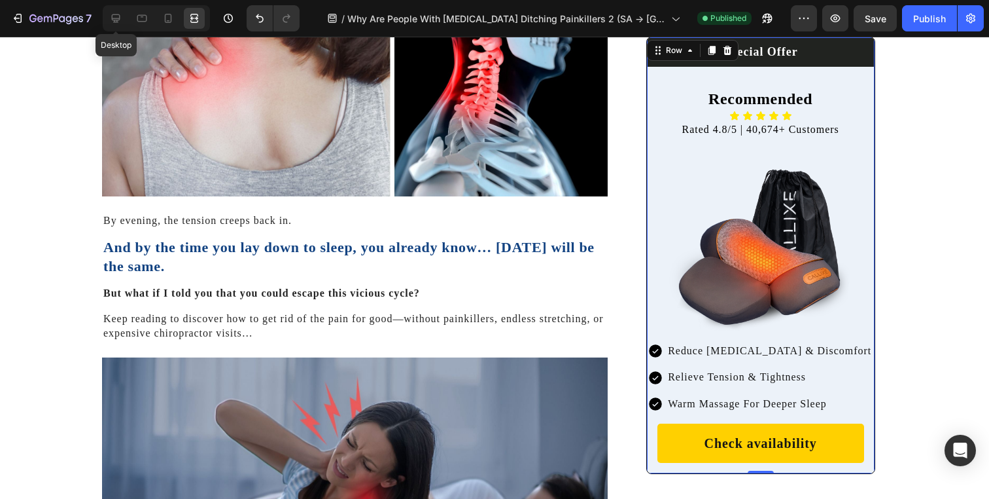
click at [104, 15] on div "Desktop" at bounding box center [156, 18] width 107 height 26
click at [118, 17] on icon at bounding box center [115, 18] width 13 height 13
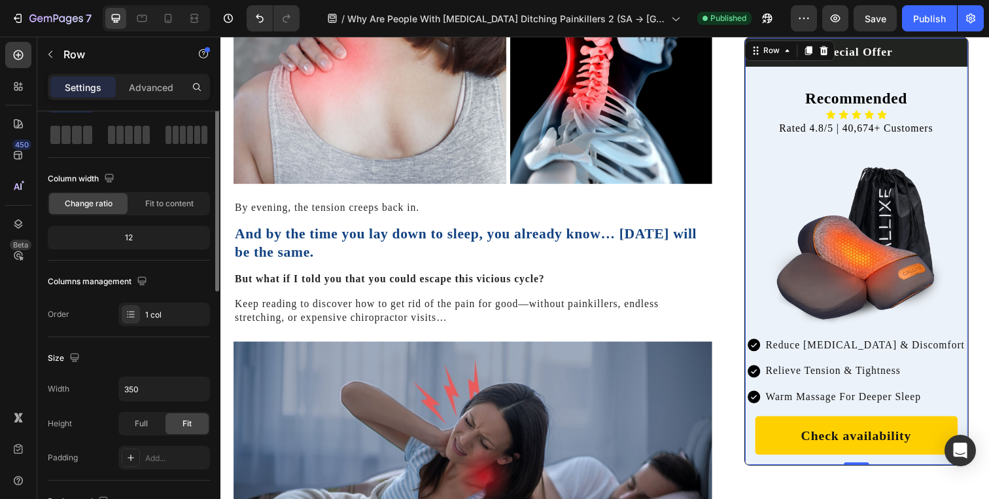
scroll to position [105, 0]
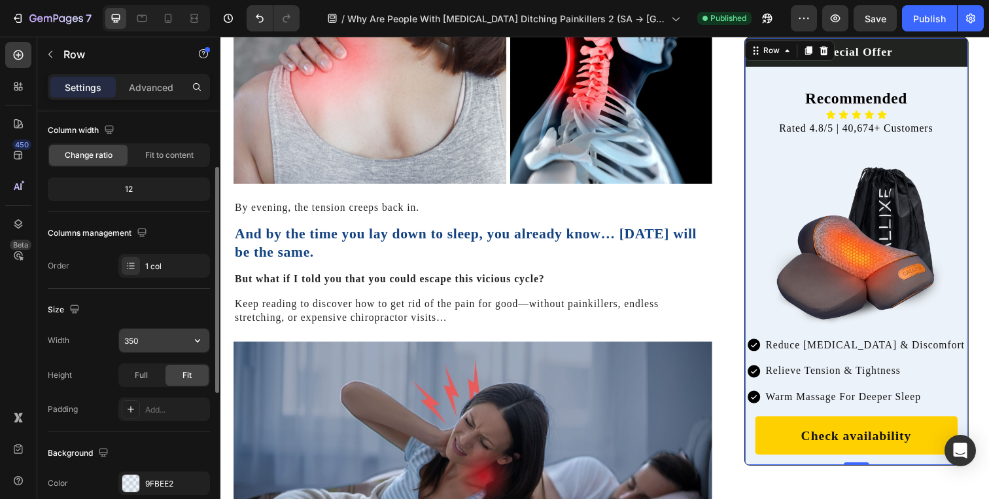
click at [152, 345] on input "350" at bounding box center [164, 340] width 90 height 24
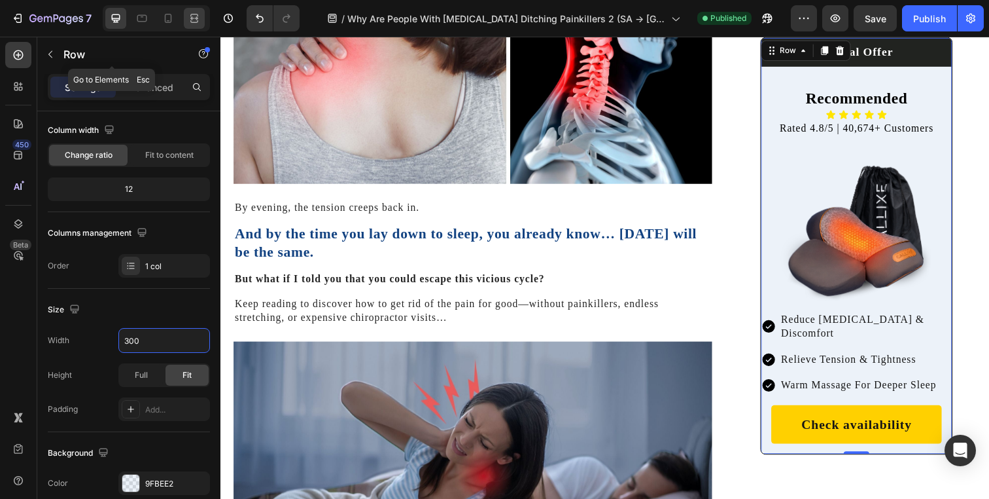
type input "300"
click at [200, 13] on icon at bounding box center [194, 18] width 13 height 13
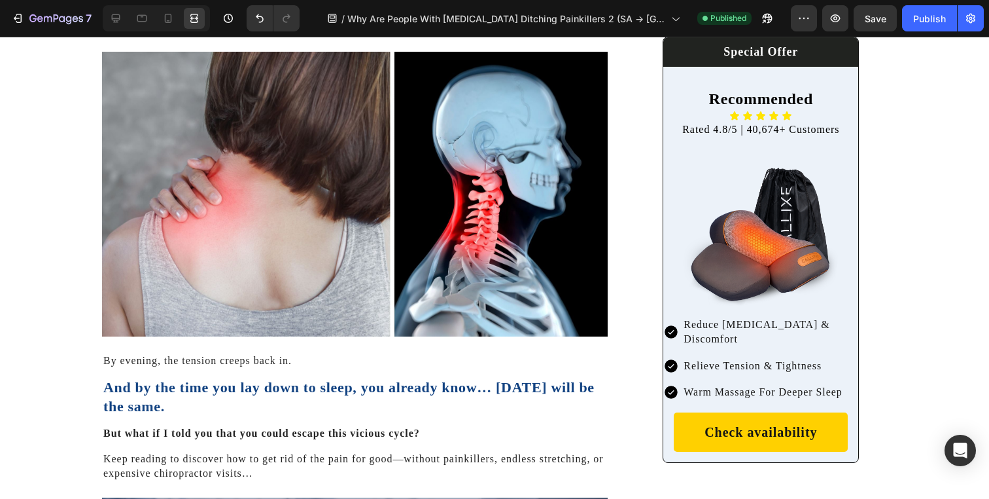
scroll to position [575, 0]
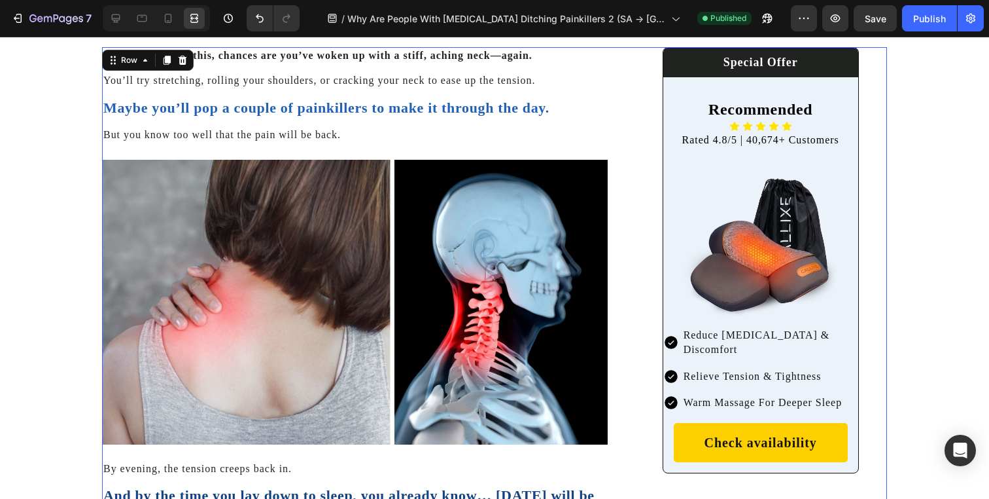
scroll to position [499, 0]
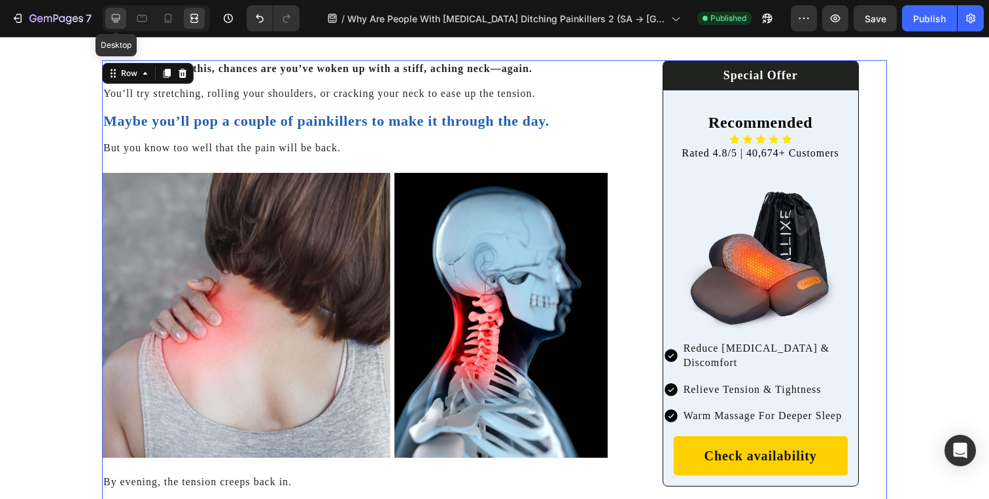
click at [126, 19] on div "Desktop" at bounding box center [156, 18] width 107 height 26
click at [108, 21] on div at bounding box center [115, 18] width 21 height 21
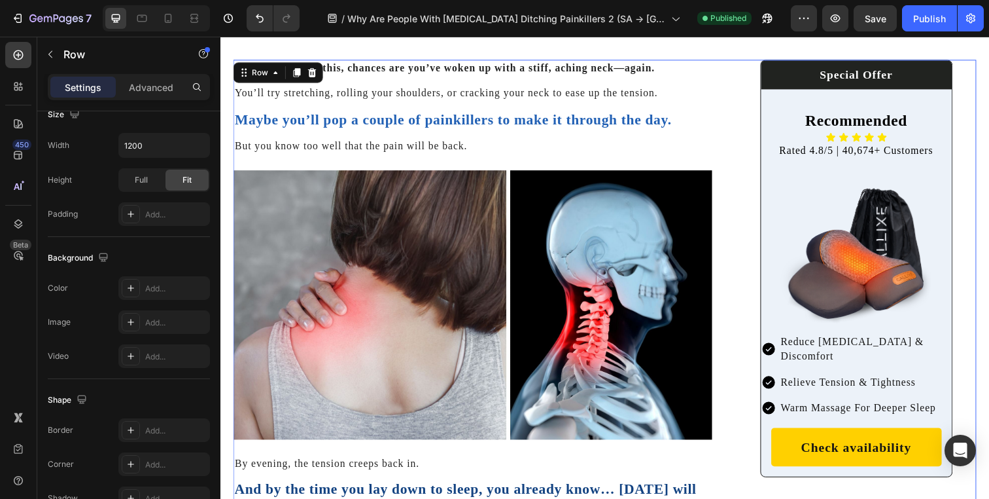
scroll to position [523, 0]
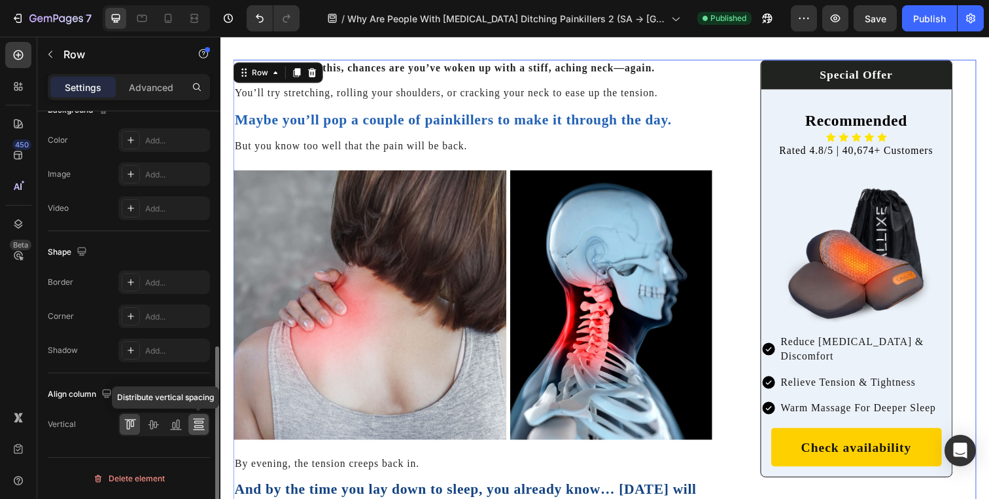
click at [200, 428] on icon at bounding box center [198, 423] width 13 height 13
click at [127, 423] on icon at bounding box center [127, 424] width 3 height 9
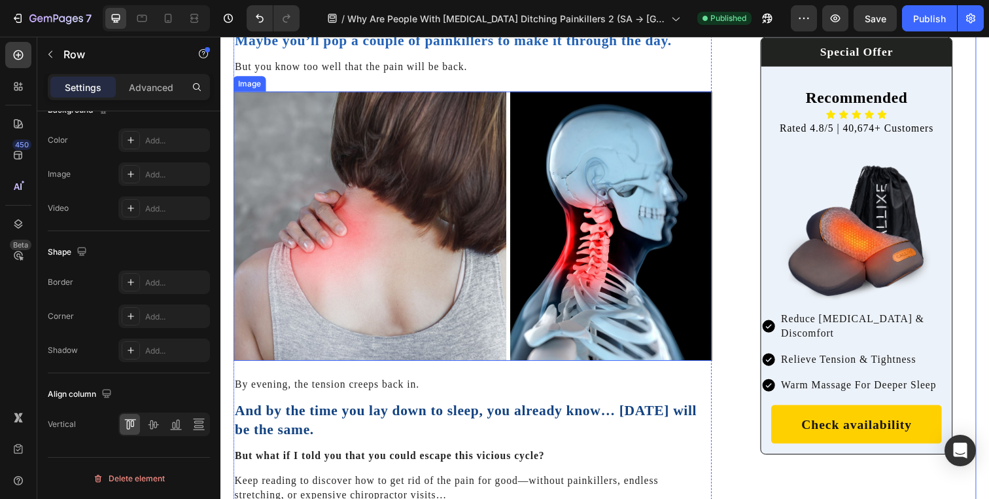
scroll to position [552, 0]
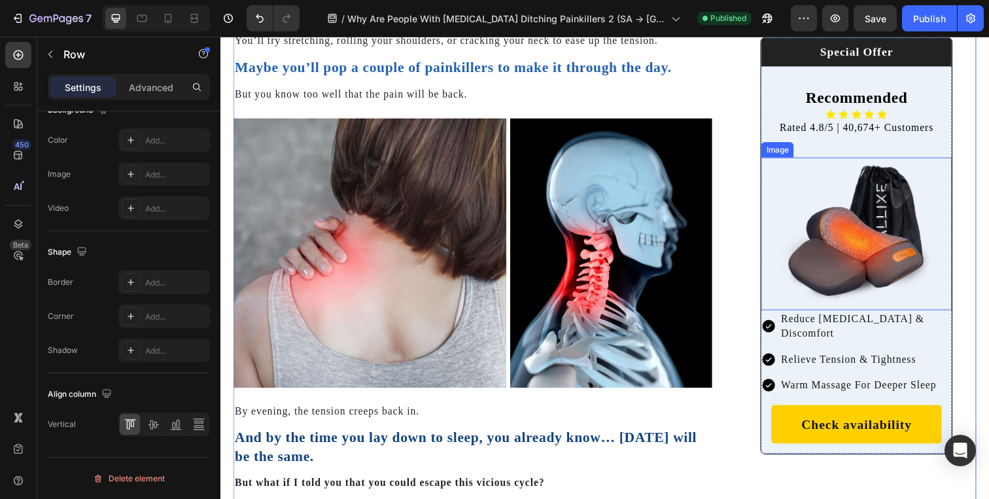
click at [792, 164] on img at bounding box center [870, 238] width 156 height 156
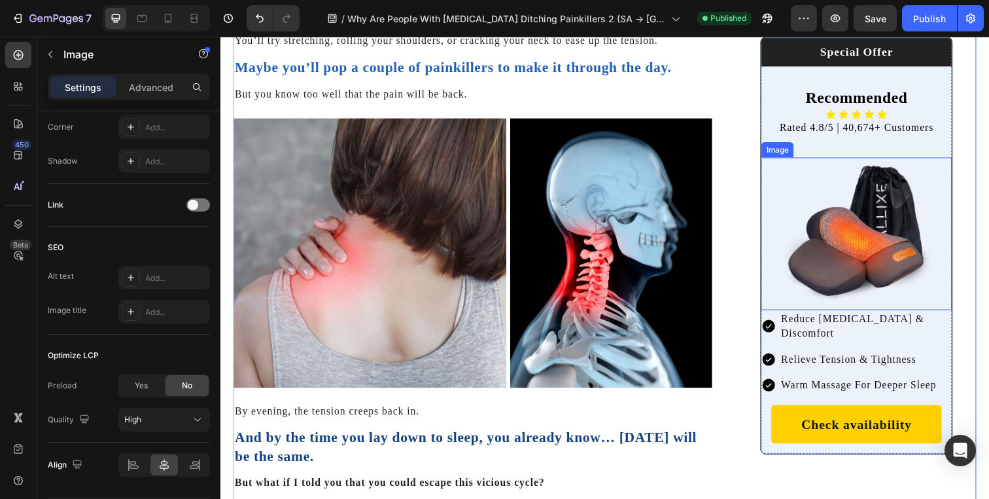
scroll to position [0, 0]
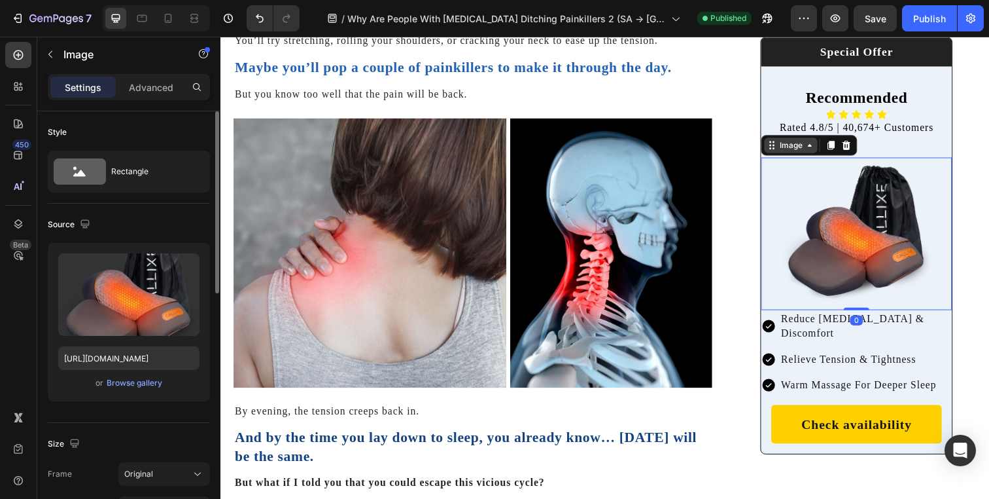
click at [796, 151] on div "Image" at bounding box center [803, 147] width 28 height 12
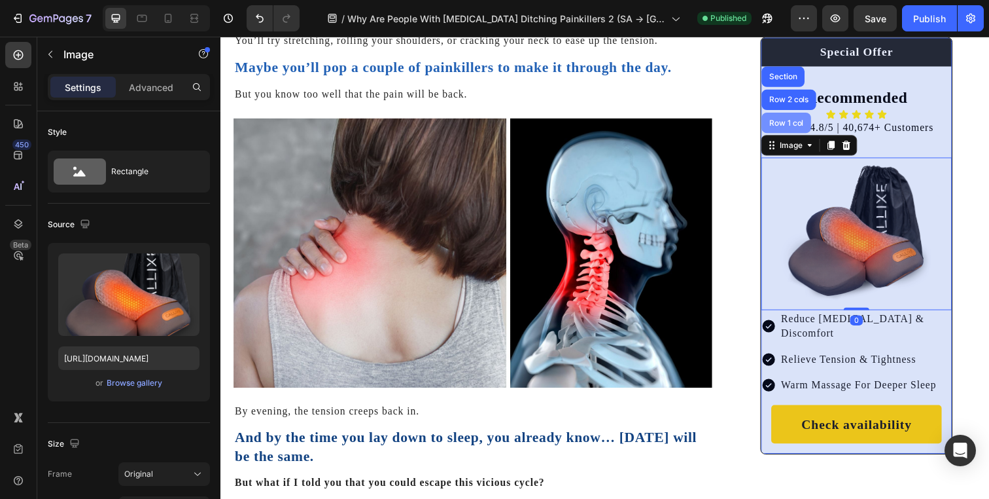
click at [792, 120] on div "Row 1 col" at bounding box center [799, 124] width 40 height 8
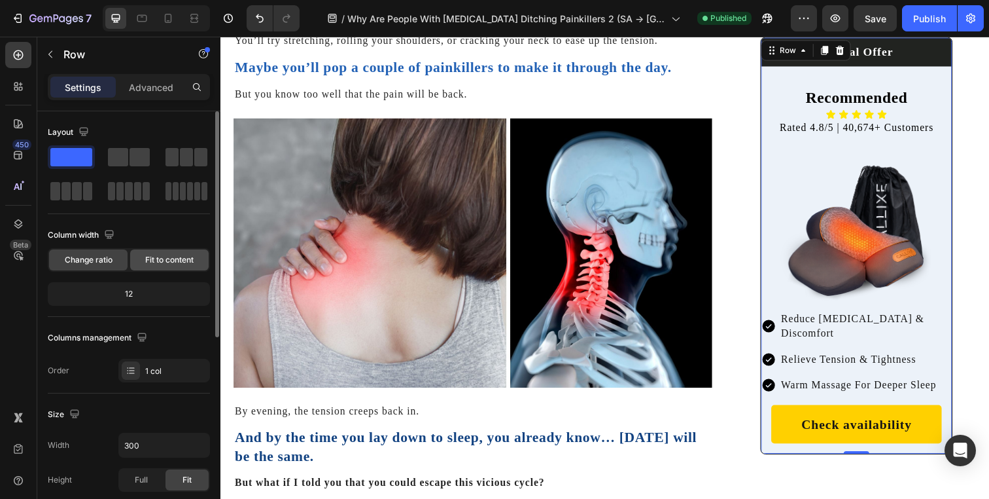
click at [158, 258] on span "Fit to content" at bounding box center [169, 260] width 48 height 12
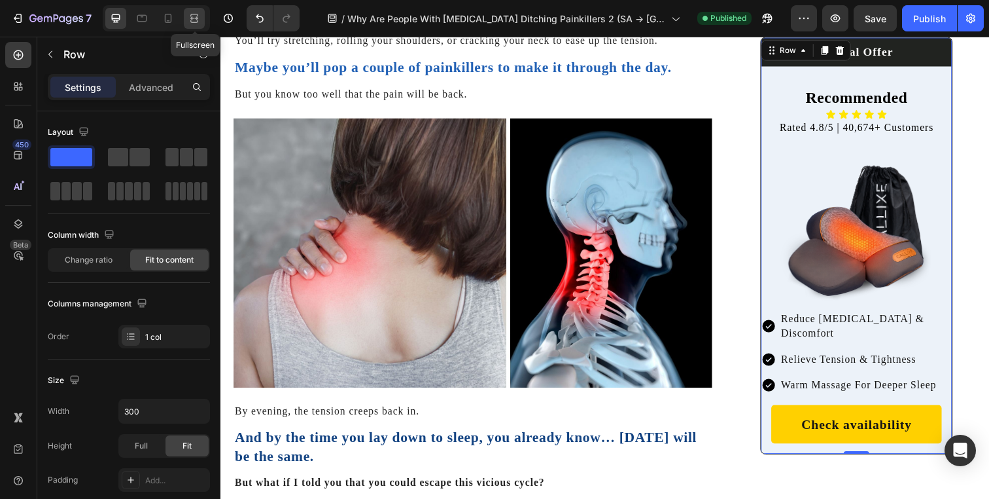
click at [191, 20] on icon at bounding box center [192, 17] width 4 height 3
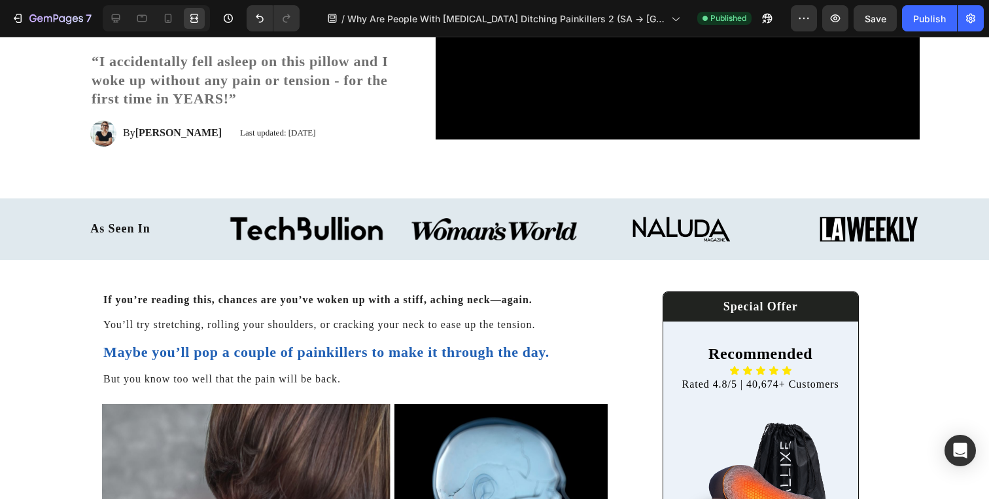
scroll to position [261, 0]
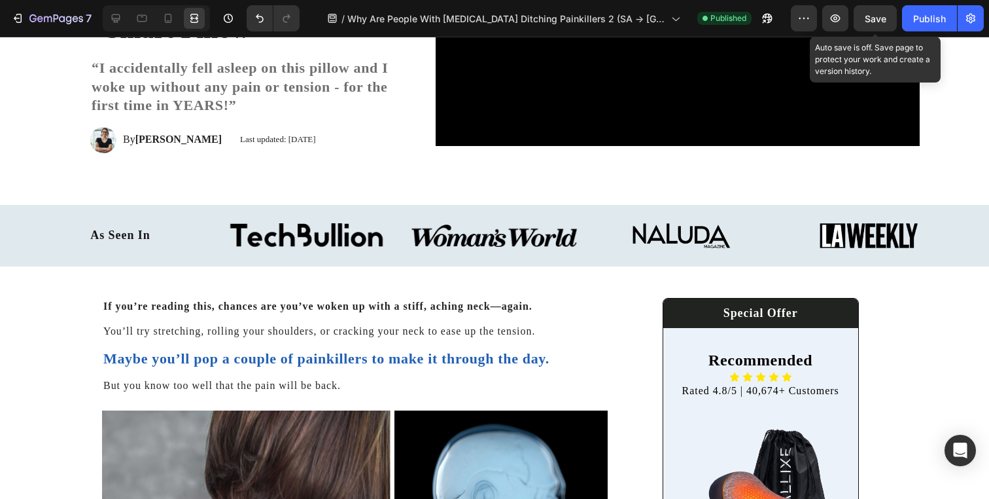
click at [877, 17] on span "Save" at bounding box center [876, 18] width 22 height 11
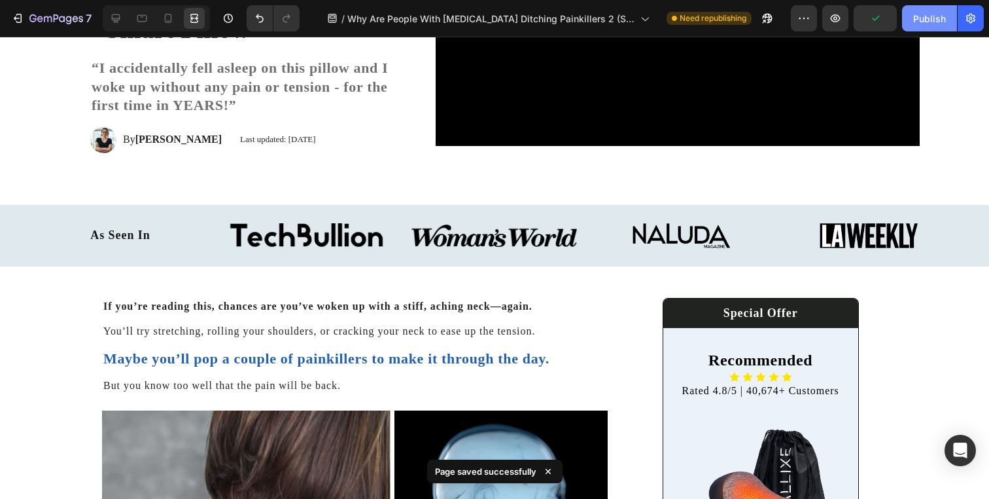
click at [912, 18] on button "Publish" at bounding box center [929, 18] width 55 height 26
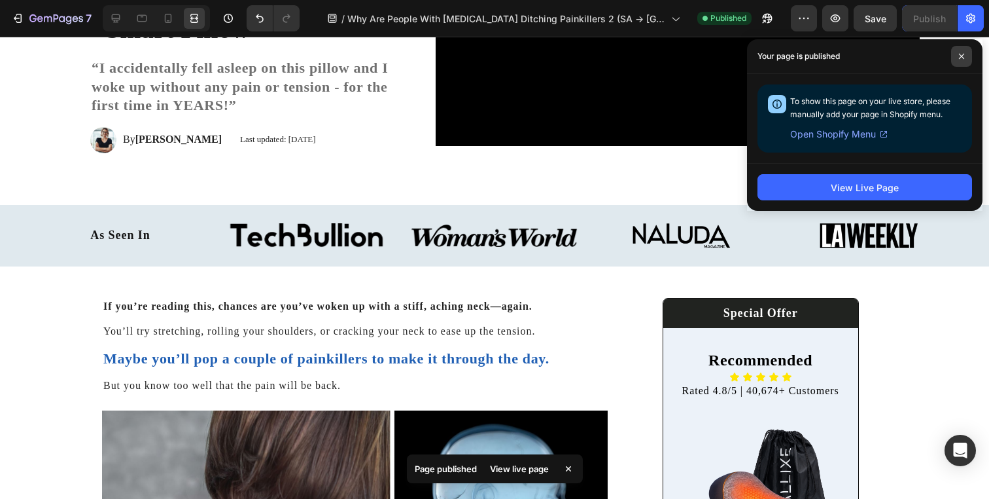
click at [962, 58] on icon at bounding box center [961, 56] width 7 height 7
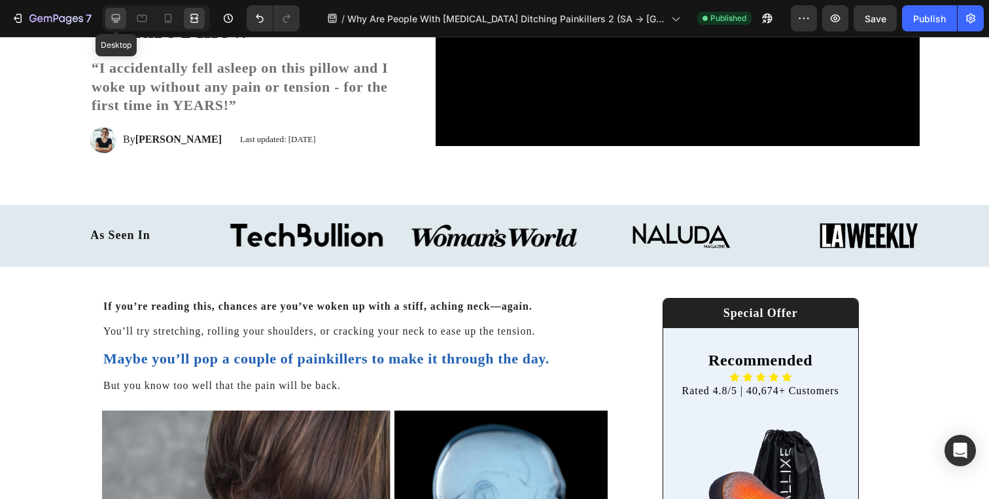
click at [118, 22] on icon at bounding box center [115, 18] width 13 height 13
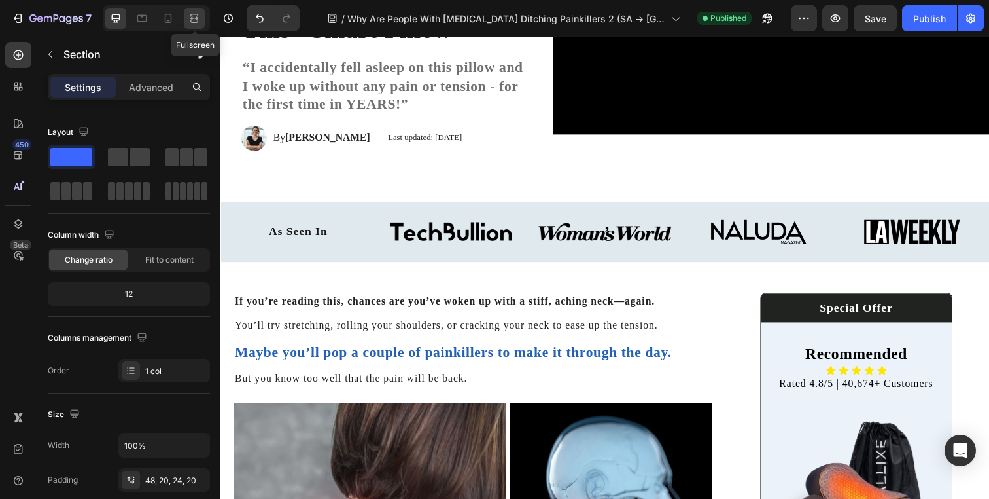
click at [203, 17] on div at bounding box center [194, 18] width 21 height 21
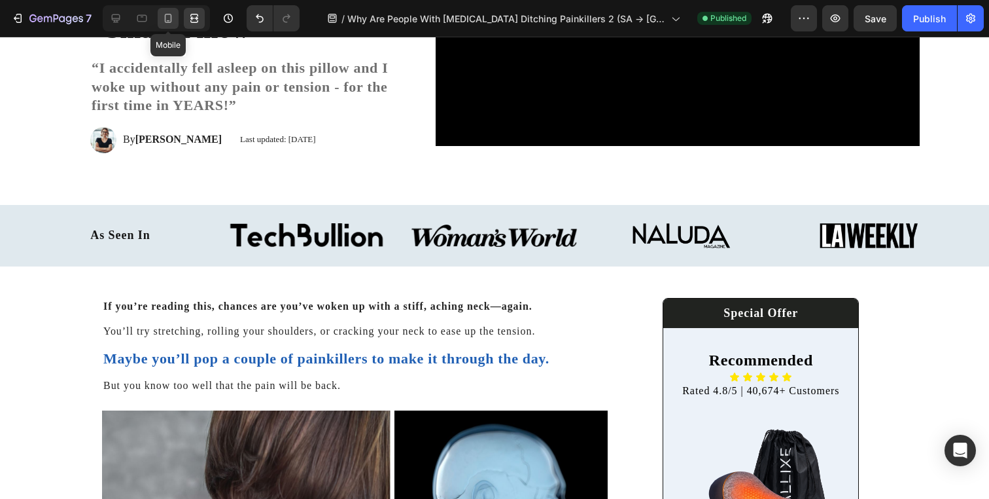
click at [177, 19] on div at bounding box center [168, 18] width 21 height 21
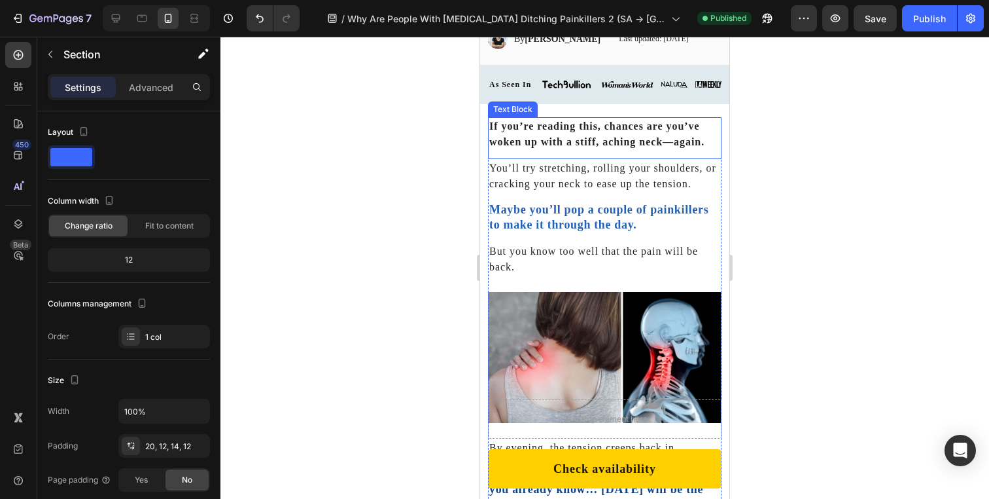
scroll to position [389, 0]
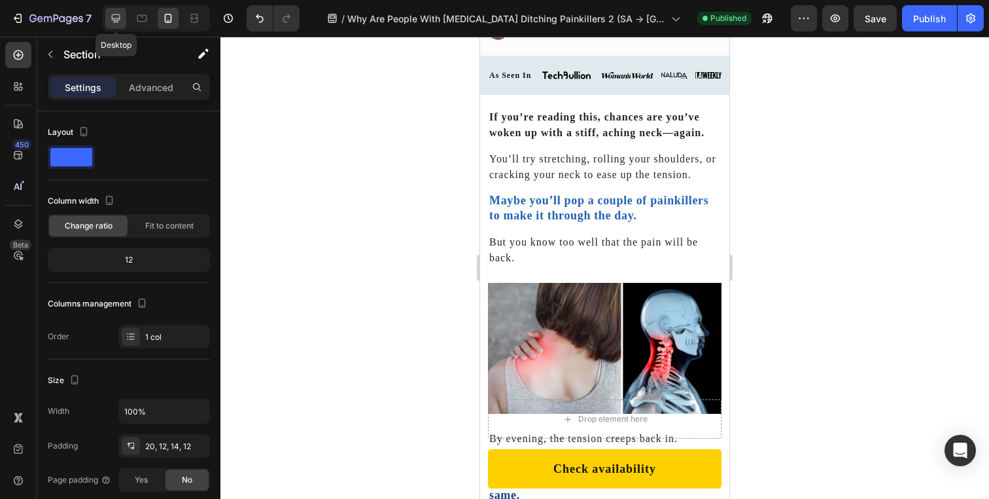
click at [113, 10] on div at bounding box center [115, 18] width 21 height 21
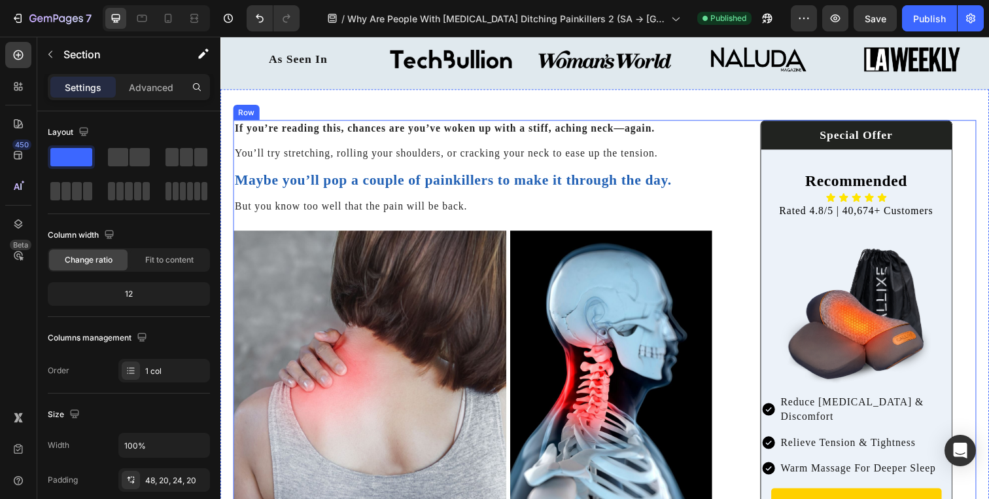
scroll to position [445, 0]
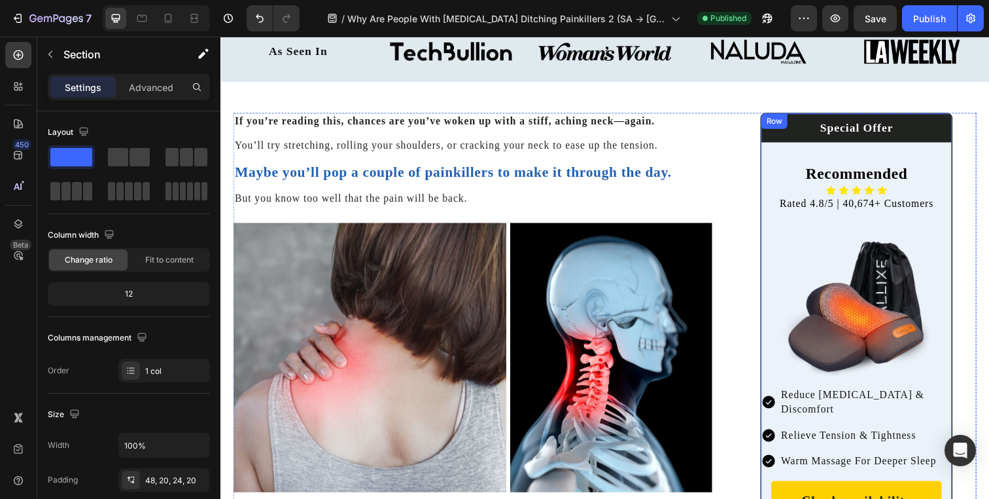
click at [773, 230] on div "Special Offer Heading Row Recommended Heading Icon Icon Icon Icon Icon Icon Lis…" at bounding box center [870, 326] width 195 height 425
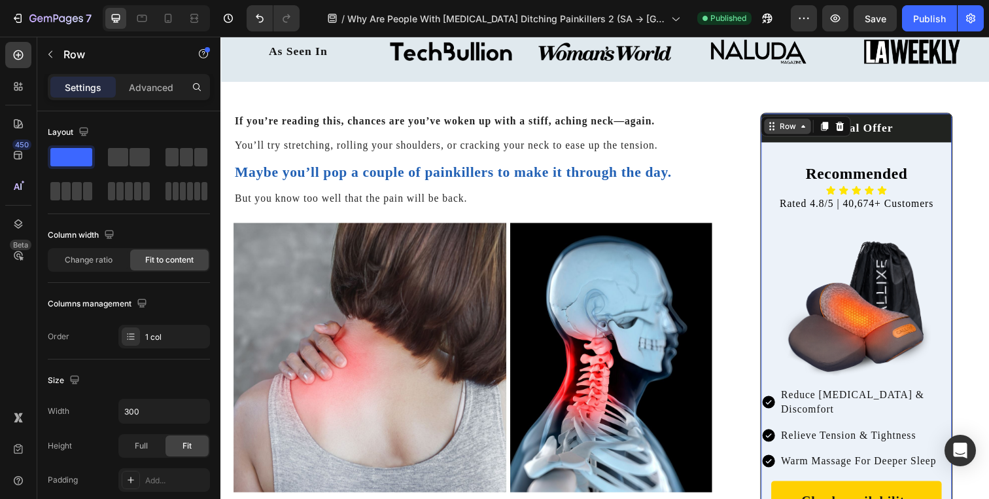
click at [796, 128] on div "Row" at bounding box center [800, 128] width 22 height 12
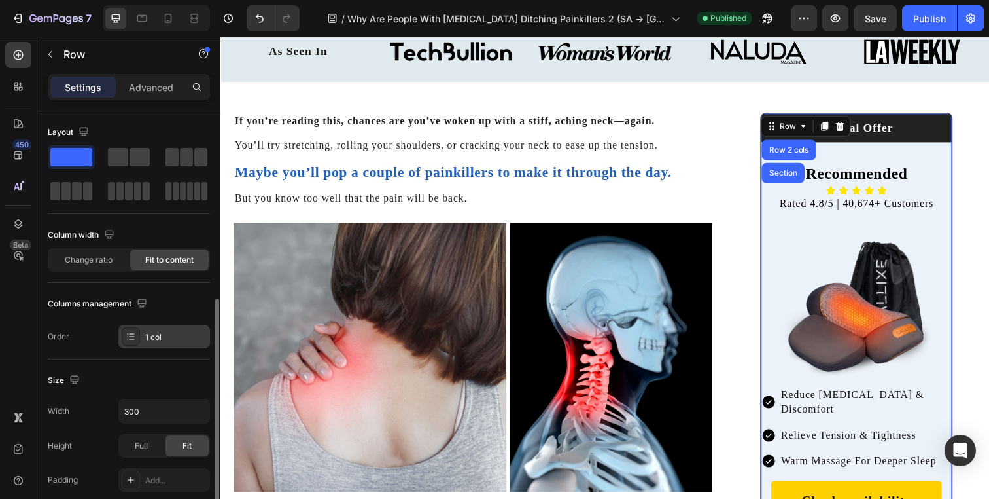
scroll to position [124, 0]
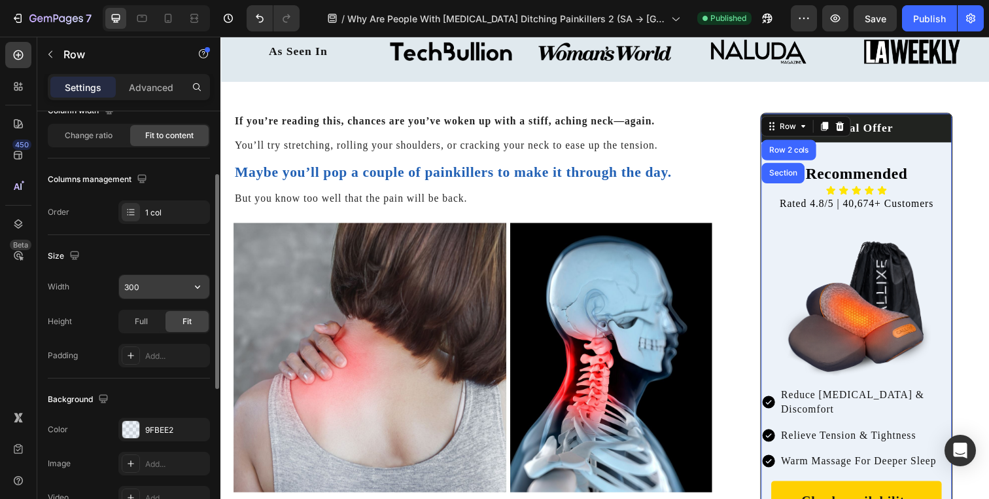
click at [193, 288] on icon "button" at bounding box center [197, 286] width 13 height 13
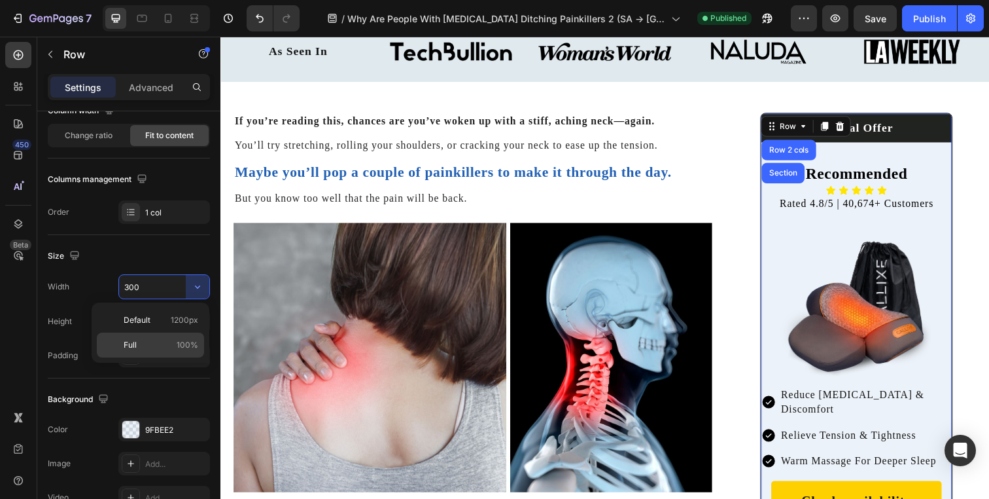
click at [161, 337] on div "Full 100%" at bounding box center [150, 344] width 107 height 25
type input "100%"
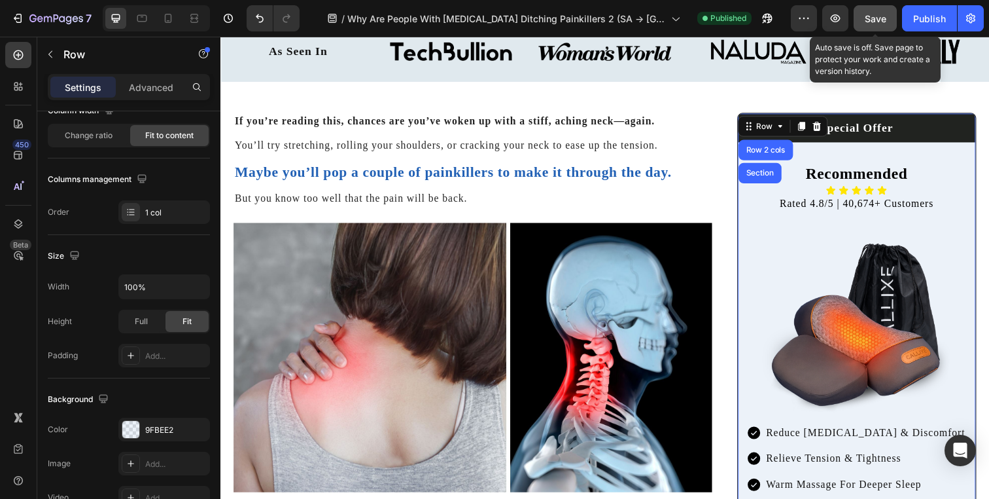
click at [864, 24] on button "Save" at bounding box center [875, 18] width 43 height 26
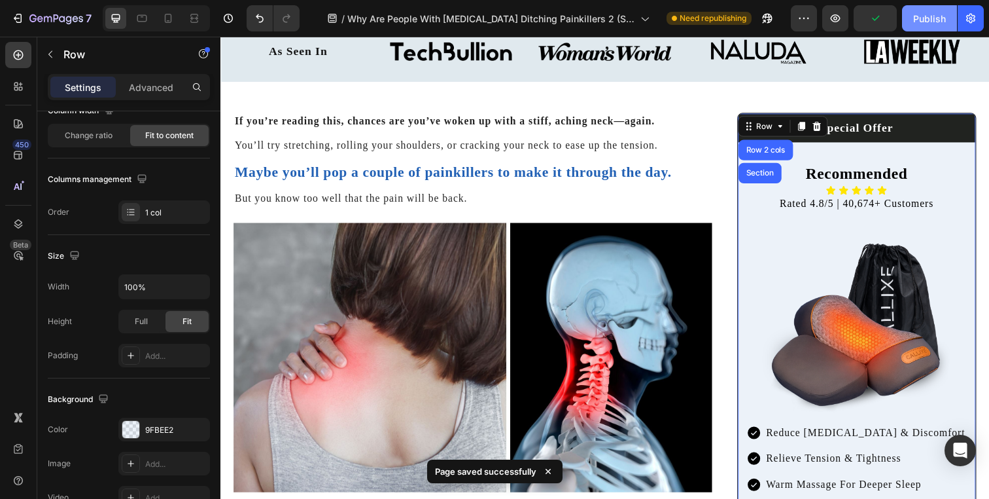
click at [932, 22] on div "Publish" at bounding box center [929, 19] width 33 height 14
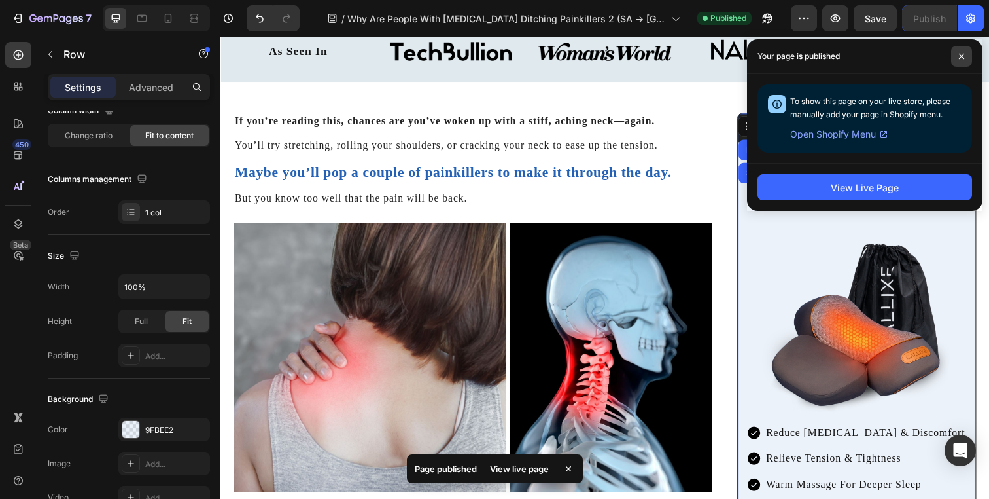
click at [964, 59] on icon at bounding box center [961, 56] width 7 height 7
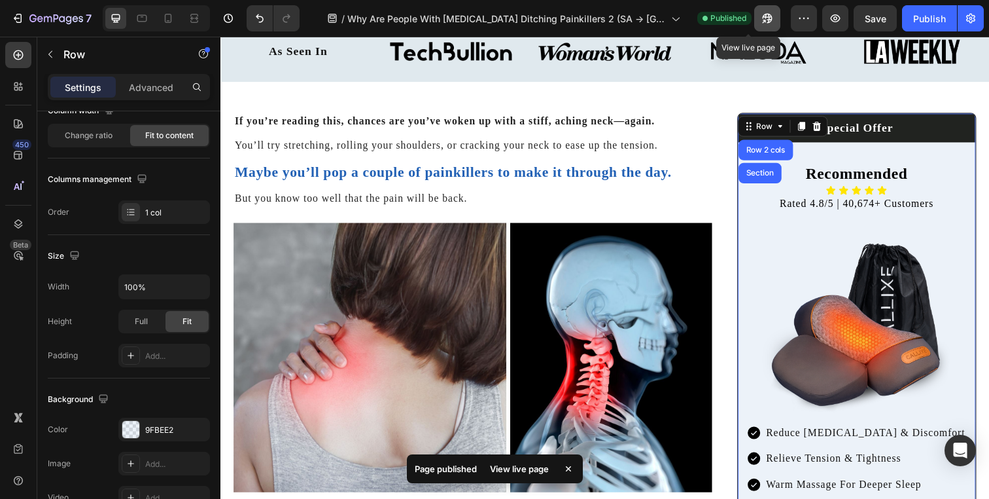
click at [761, 18] on icon "button" at bounding box center [767, 18] width 13 height 13
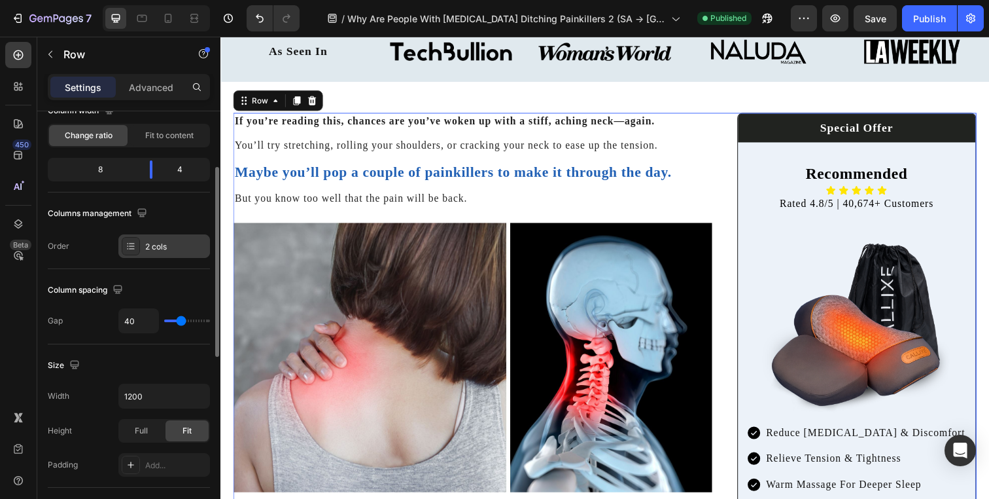
scroll to position [0, 0]
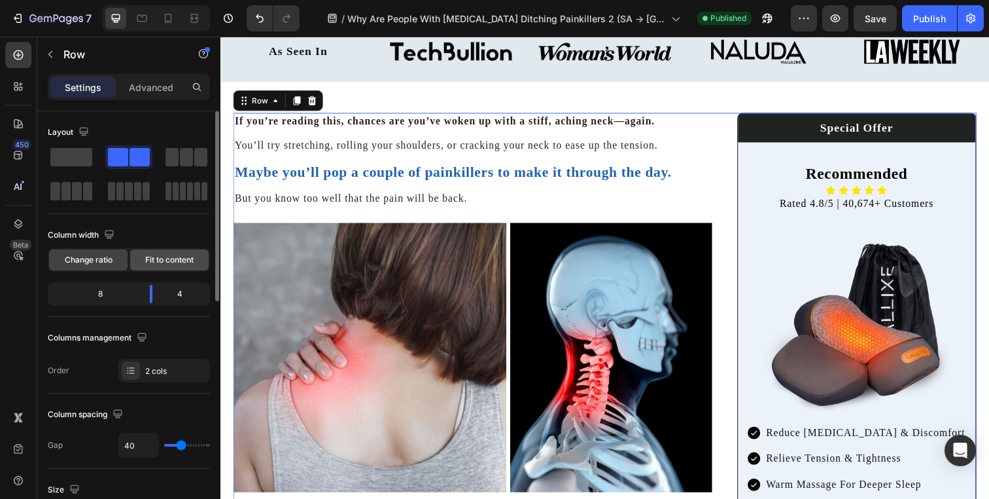
click at [161, 251] on div "Fit to content" at bounding box center [169, 259] width 79 height 21
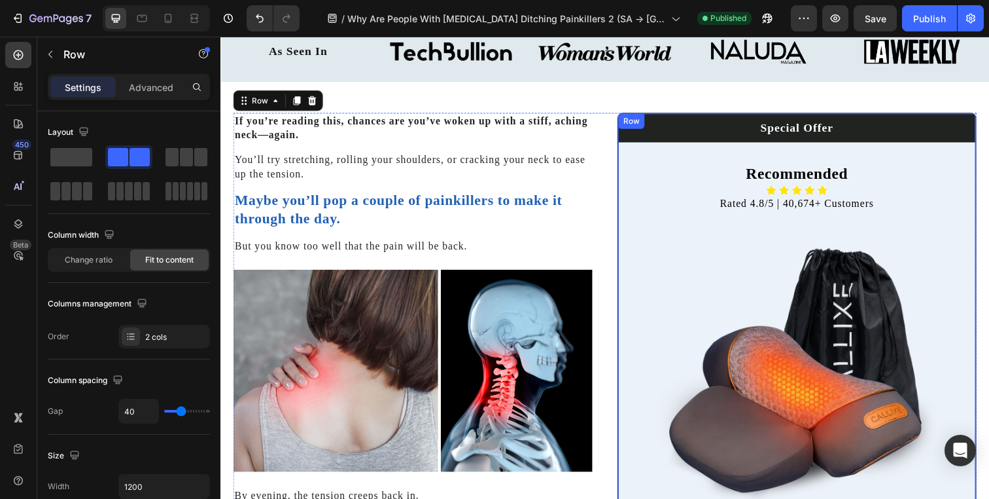
click at [648, 147] on div "Special Offer Heading Row Recommended Heading Icon Icon Icon Icon Icon Icon Lis…" at bounding box center [809, 387] width 365 height 546
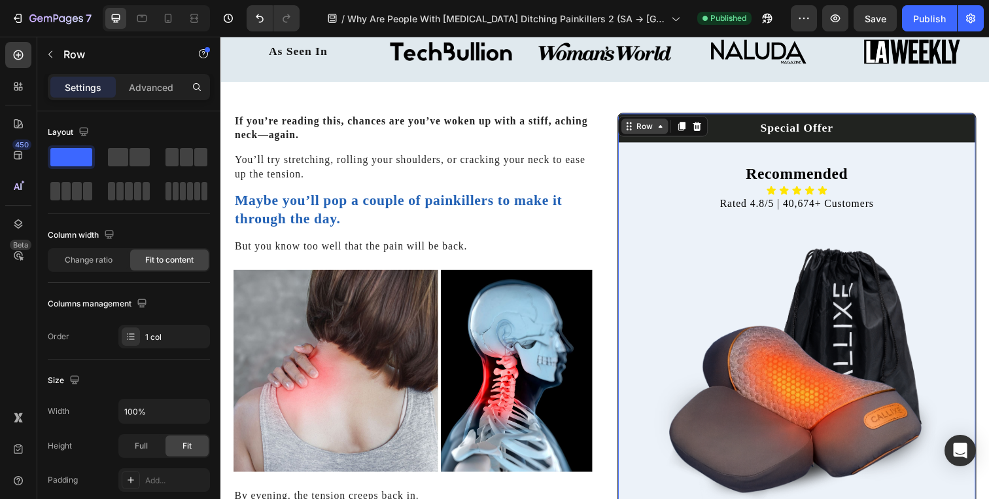
click at [651, 126] on div "Row" at bounding box center [654, 128] width 22 height 12
click at [650, 128] on div "Row" at bounding box center [654, 128] width 22 height 12
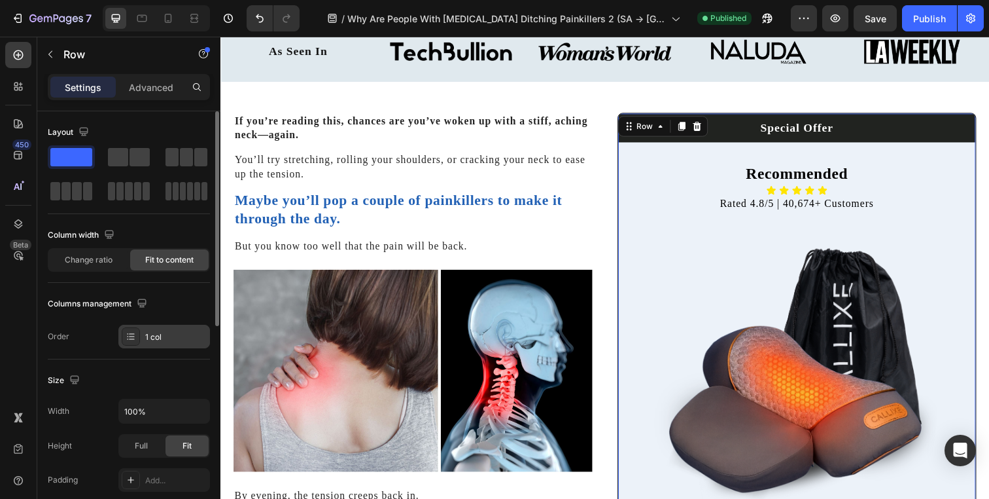
scroll to position [26, 0]
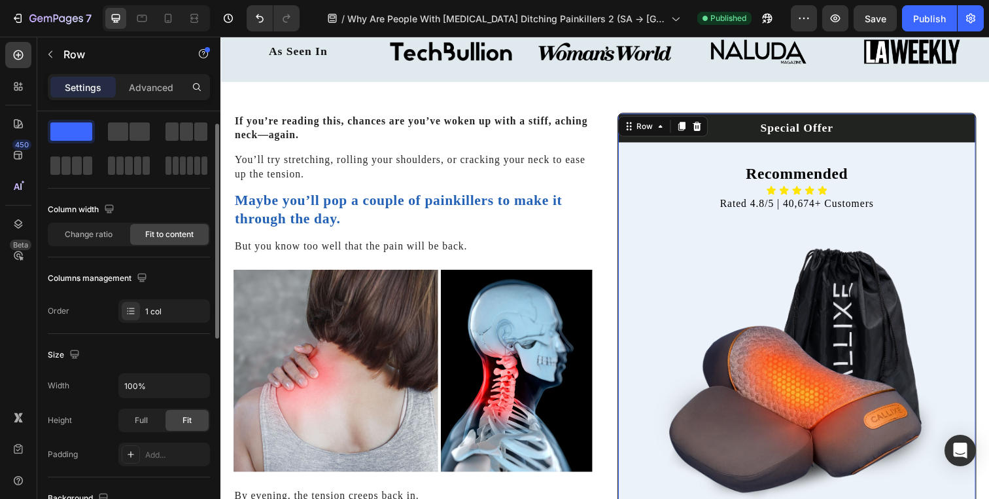
click at [139, 372] on div "Size Width 100% Height Full Fit Padding Add..." at bounding box center [129, 405] width 162 height 143
click at [140, 377] on input "100%" at bounding box center [164, 386] width 90 height 24
click at [149, 382] on input "100%" at bounding box center [164, 386] width 90 height 24
drag, startPoint x: 149, startPoint y: 382, endPoint x: 108, endPoint y: 382, distance: 41.2
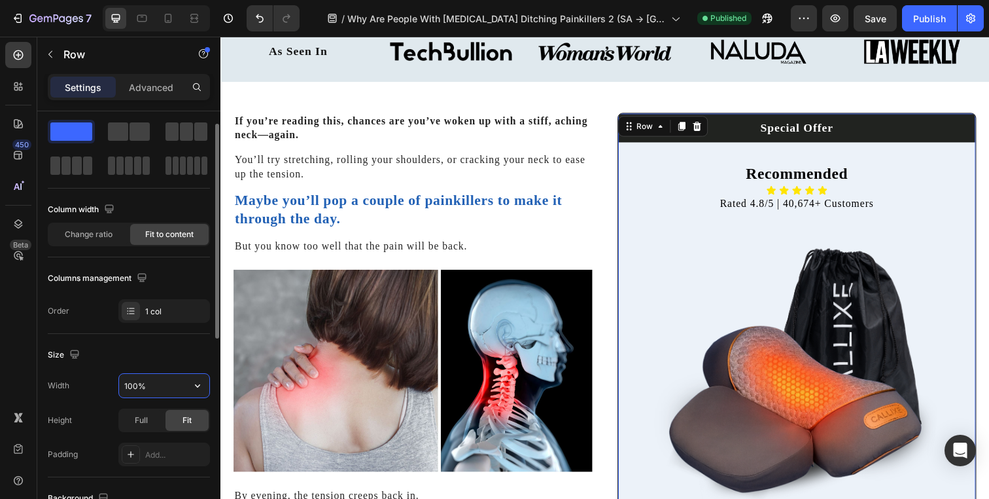
click at [108, 382] on div "Width 100%" at bounding box center [129, 385] width 162 height 25
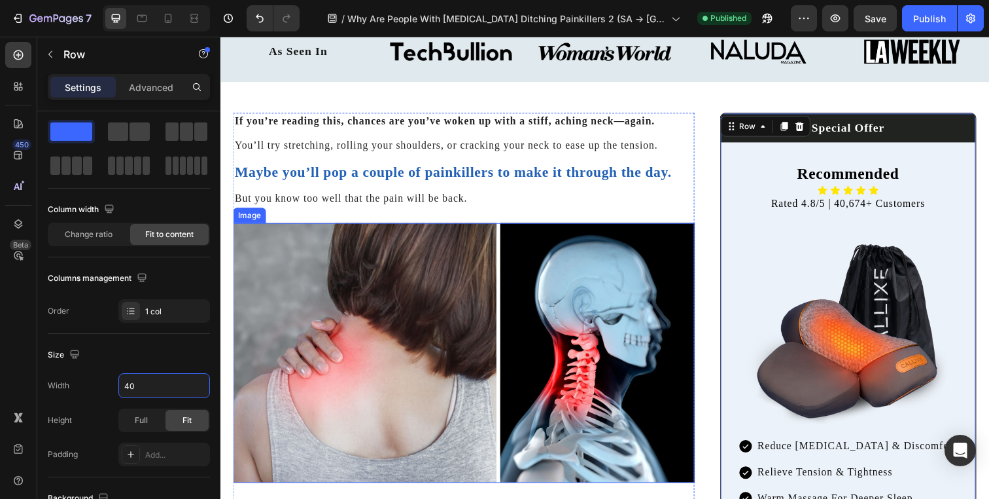
type input "4"
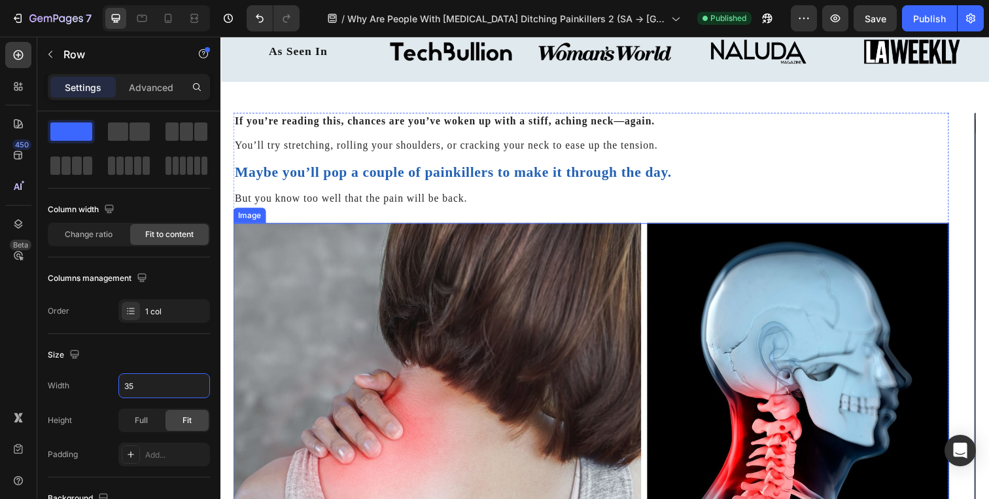
type input "350"
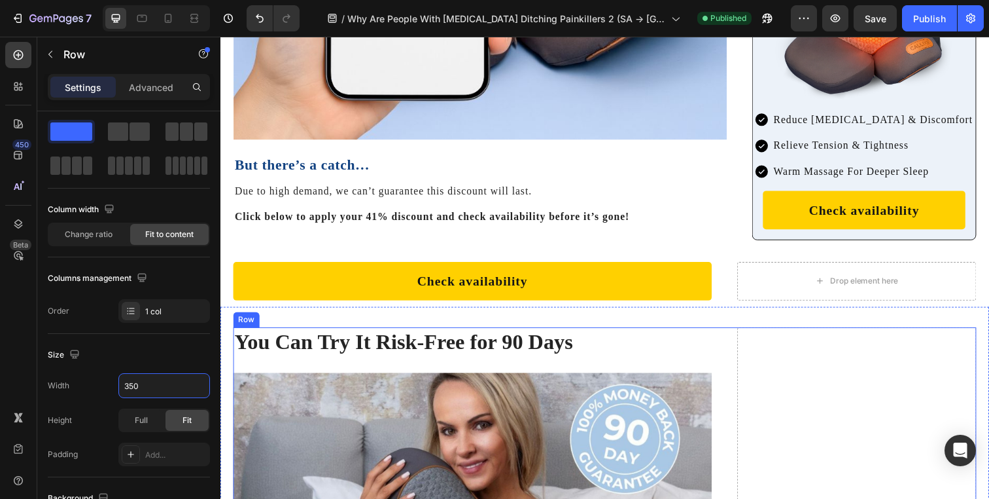
scroll to position [7889, 0]
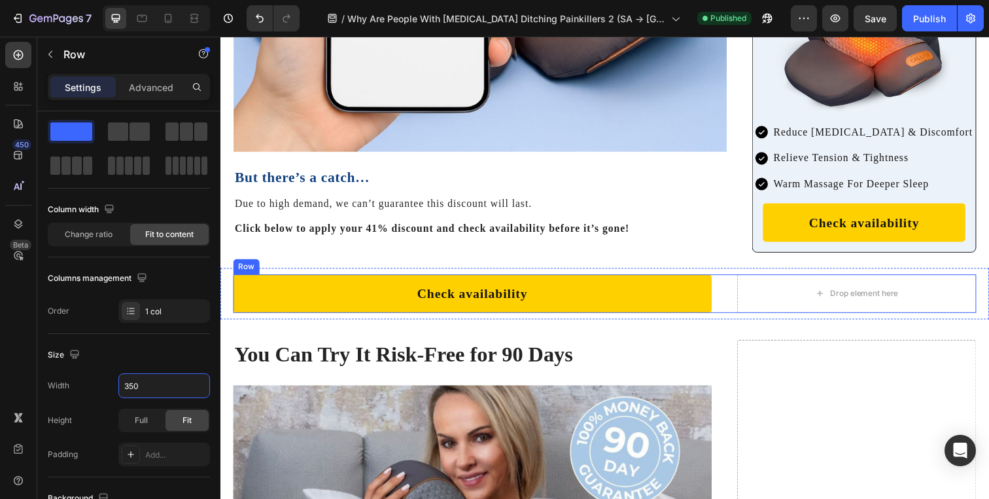
click at [735, 279] on div "Check availability Button Drop element here Row" at bounding box center [613, 298] width 759 height 39
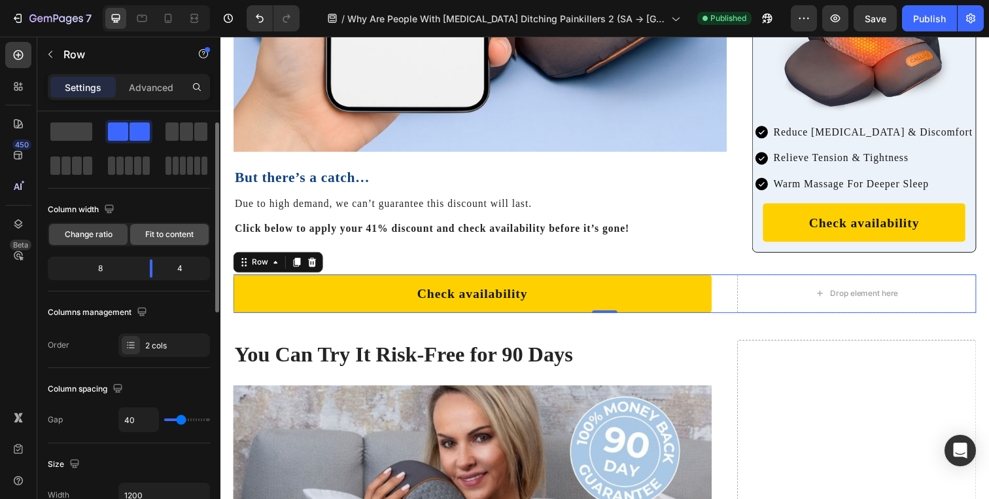
click at [157, 239] on span "Fit to content" at bounding box center [169, 234] width 48 height 12
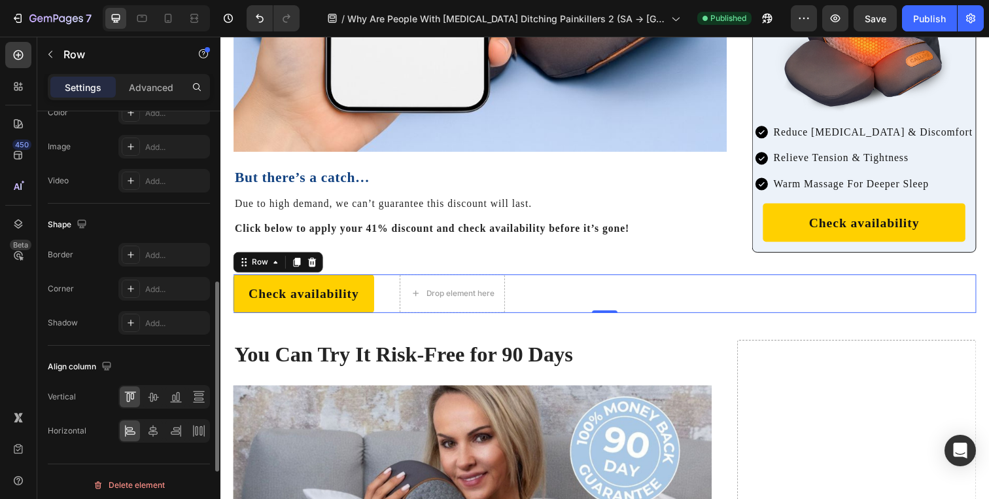
scroll to position [523, 0]
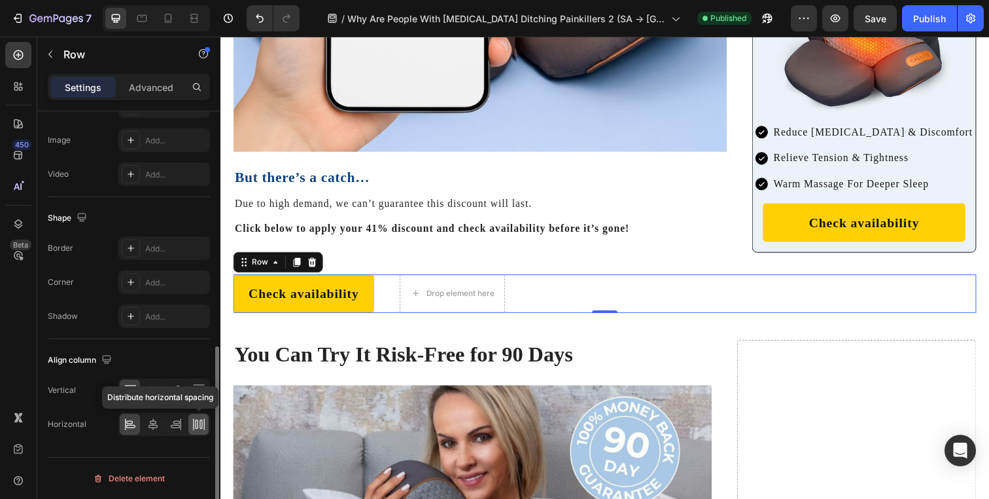
click at [198, 428] on icon at bounding box center [196, 423] width 3 height 9
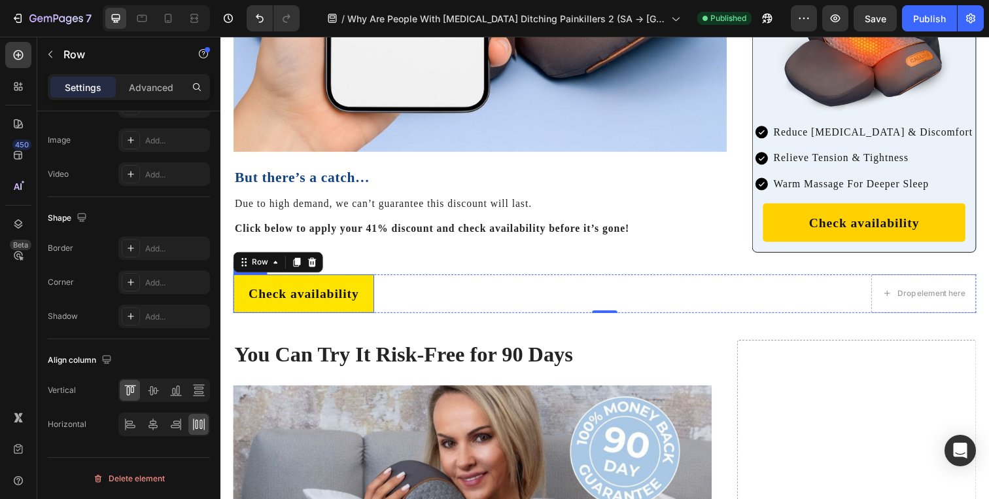
click at [372, 279] on link "Check availability" at bounding box center [306, 298] width 144 height 39
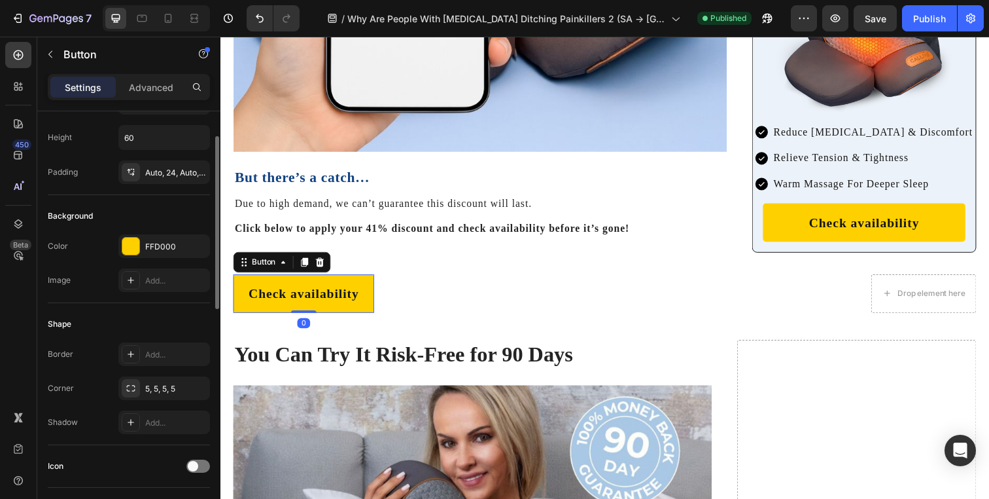
scroll to position [0, 0]
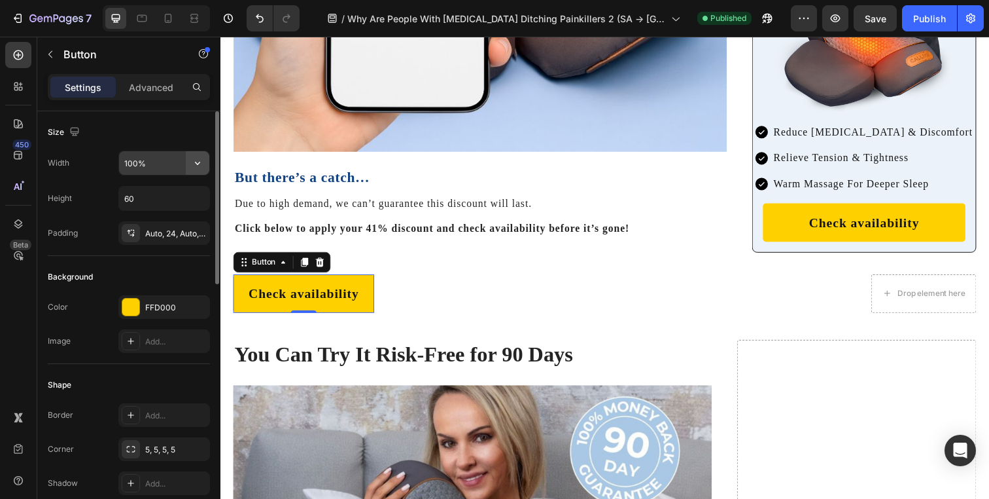
click at [192, 158] on icon "button" at bounding box center [197, 162] width 13 height 13
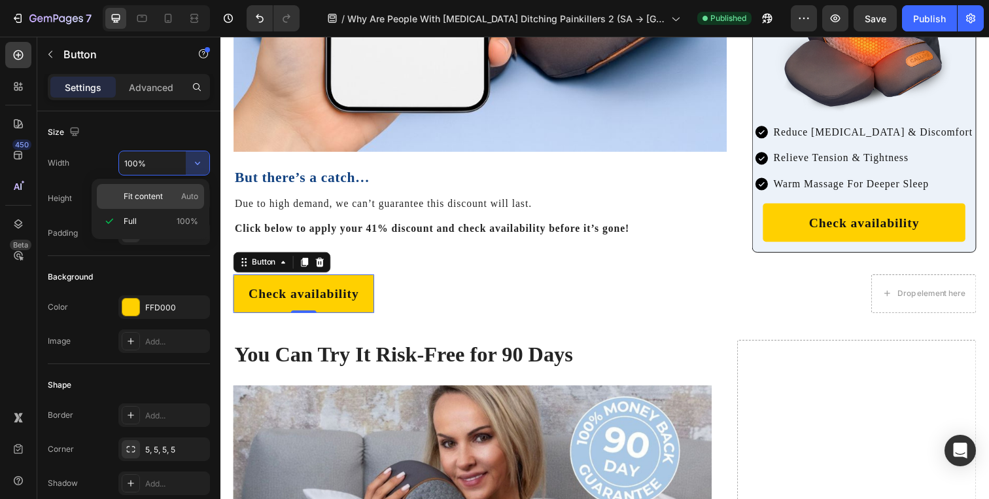
click at [167, 198] on p "Fit content Auto" at bounding box center [161, 196] width 75 height 12
type input "Auto"
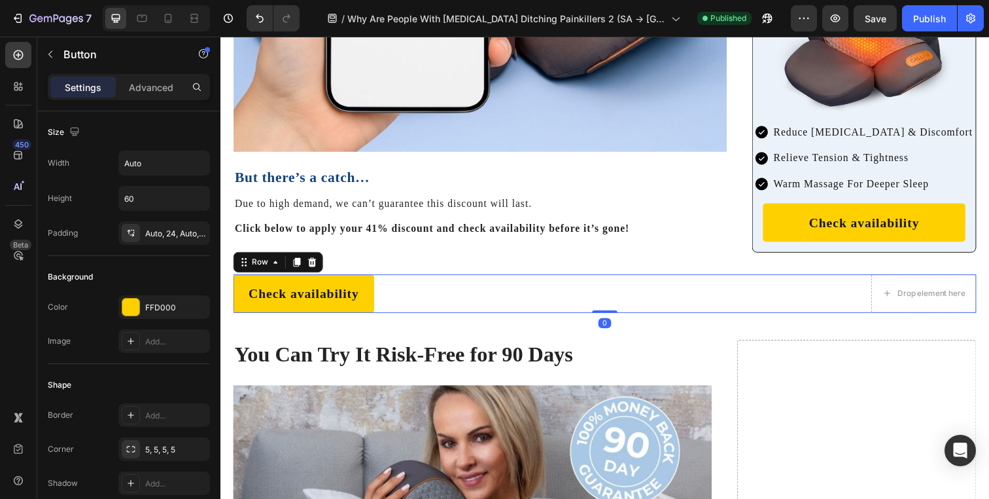
click at [480, 279] on div "Check availability Button Drop element here Row 0" at bounding box center [613, 298] width 759 height 39
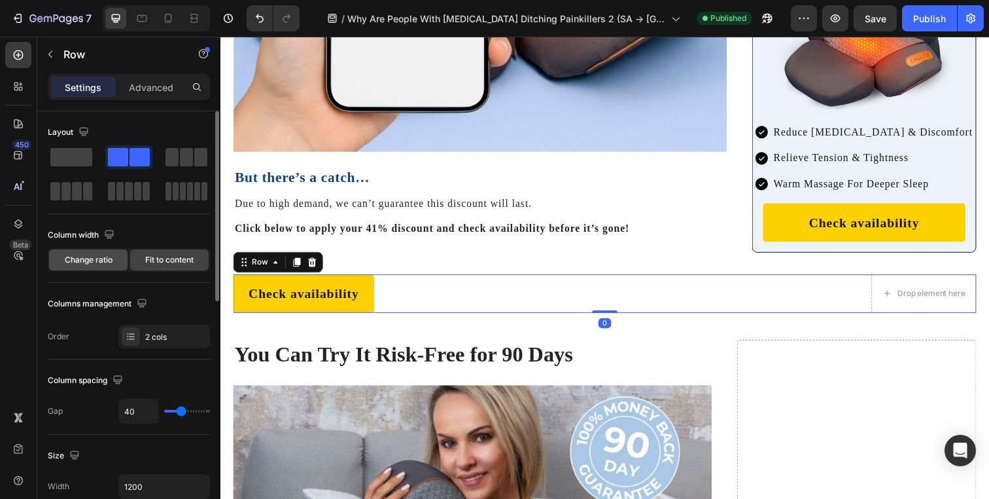
click at [103, 264] on span "Change ratio" at bounding box center [89, 260] width 48 height 12
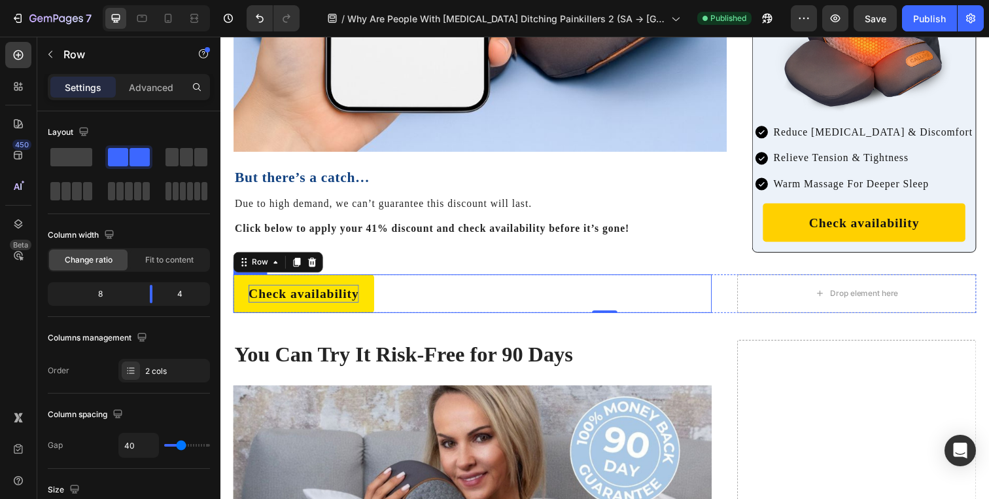
click at [299, 289] on p "Check availability" at bounding box center [305, 298] width 113 height 18
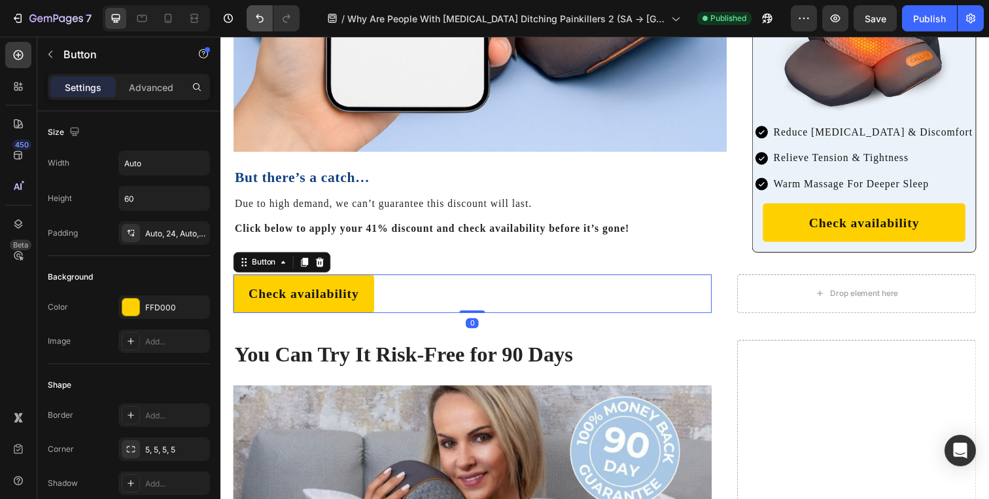
click at [253, 15] on icon "Undo/Redo" at bounding box center [259, 18] width 13 height 13
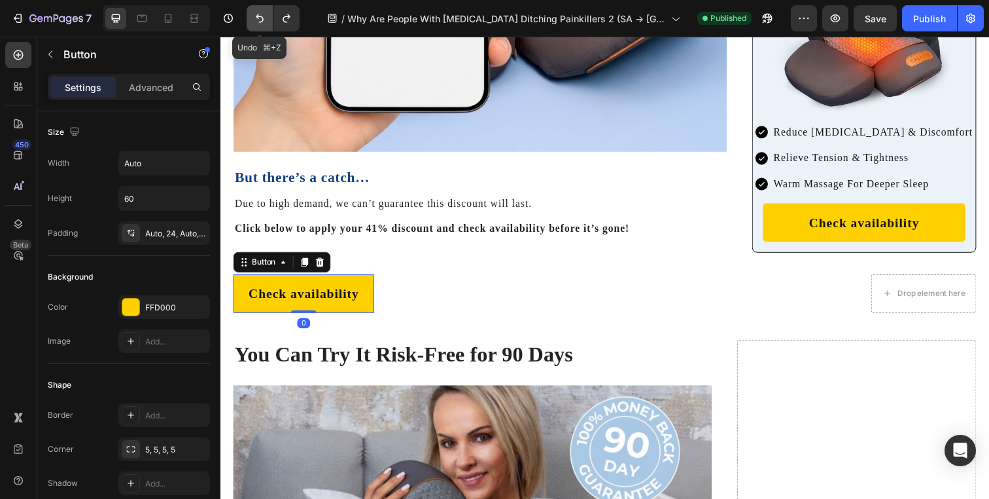
click at [253, 15] on icon "Undo/Redo" at bounding box center [259, 18] width 13 height 13
type input "100%"
click at [253, 15] on icon "Undo/Redo" at bounding box center [259, 18] width 13 height 13
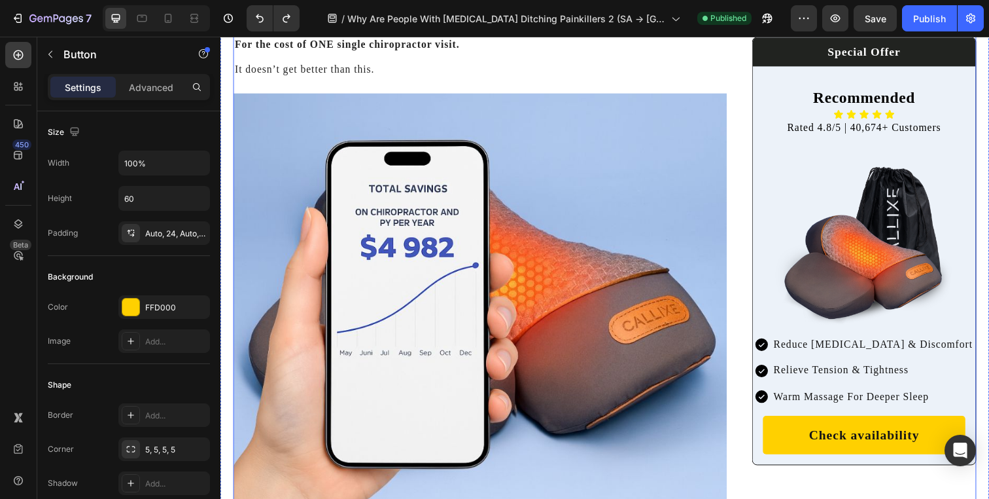
scroll to position [7507, 0]
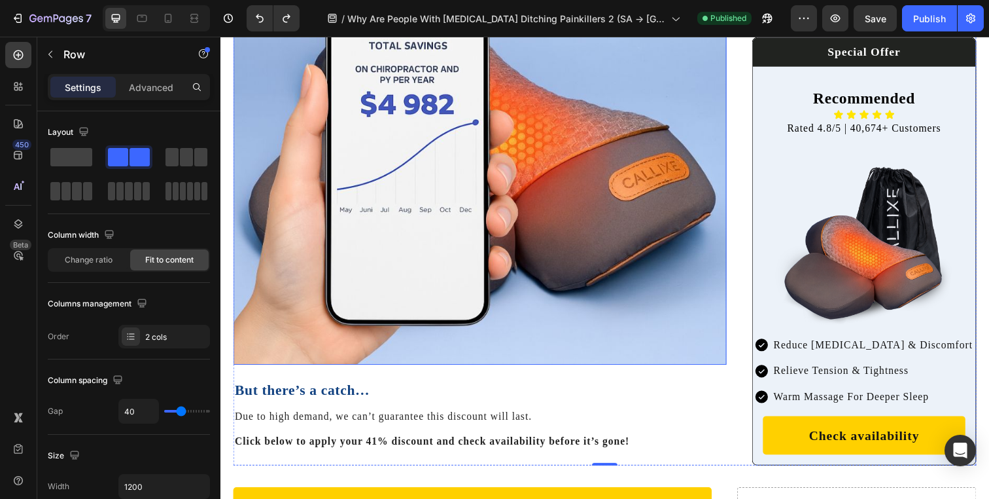
scroll to position [7677, 0]
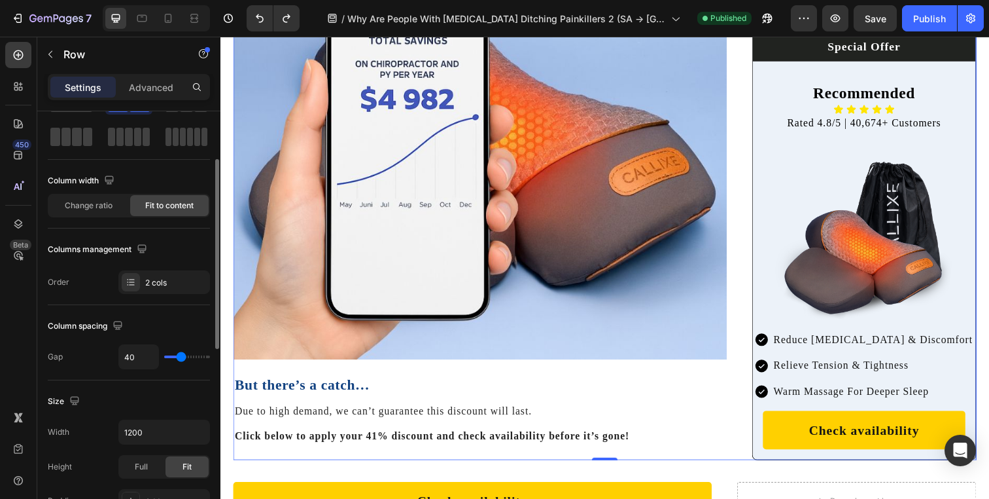
scroll to position [124, 0]
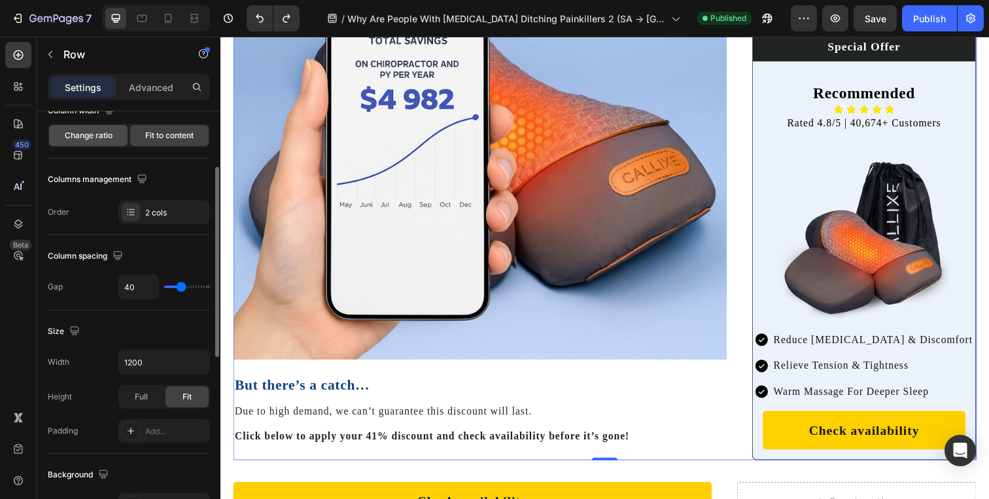
click at [117, 133] on div "Change ratio" at bounding box center [88, 135] width 79 height 21
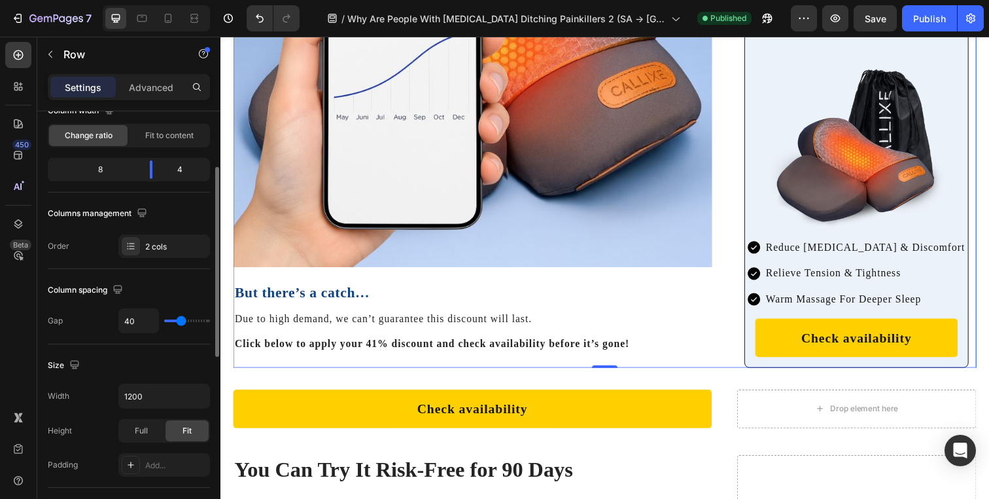
scroll to position [7586, 0]
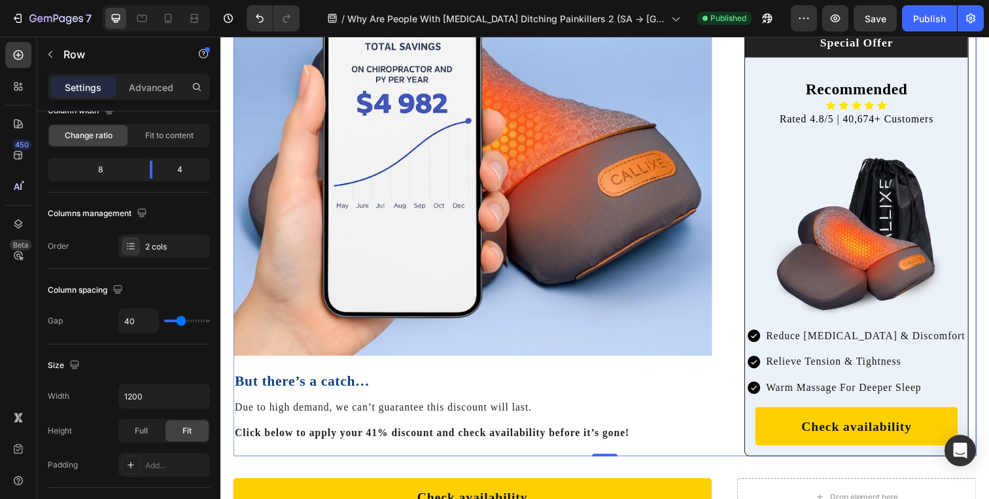
click at [135, 319] on input "40" at bounding box center [138, 321] width 39 height 24
type input "1"
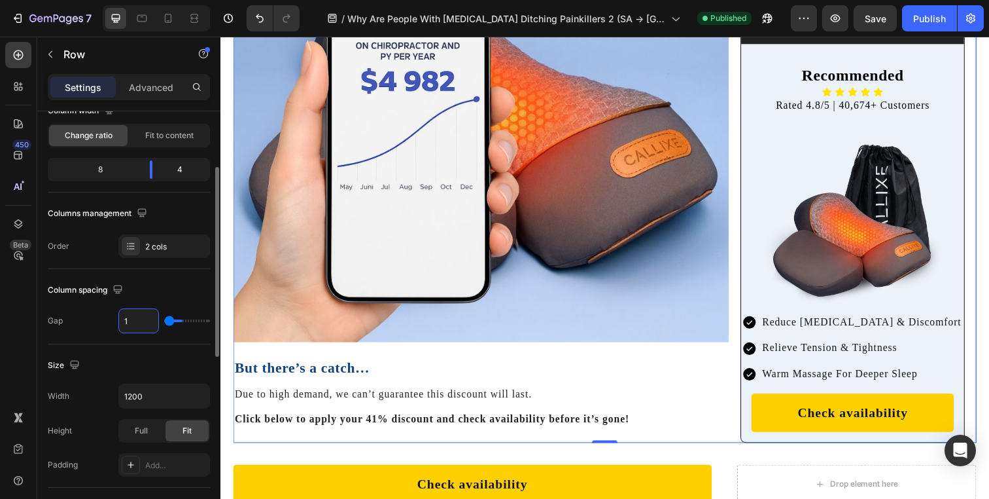
type input "10"
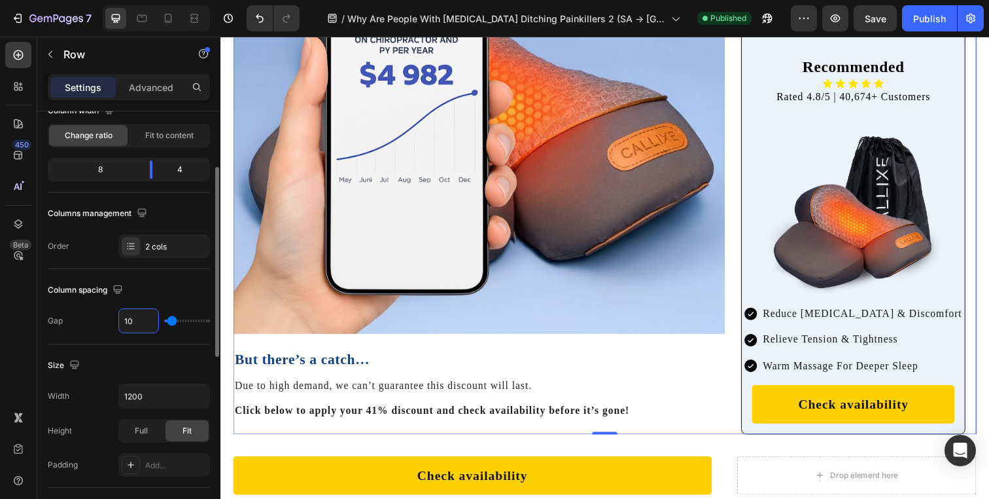
type input "100"
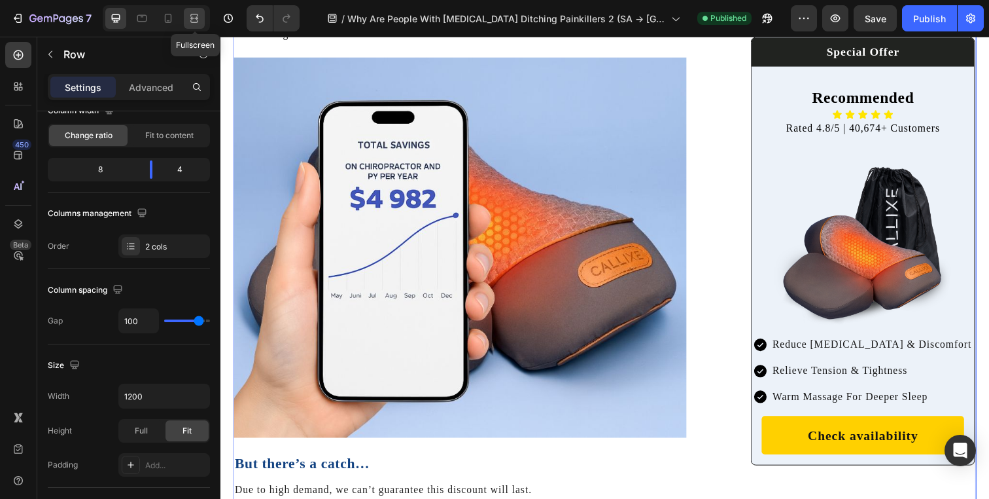
click at [187, 14] on div at bounding box center [194, 18] width 21 height 21
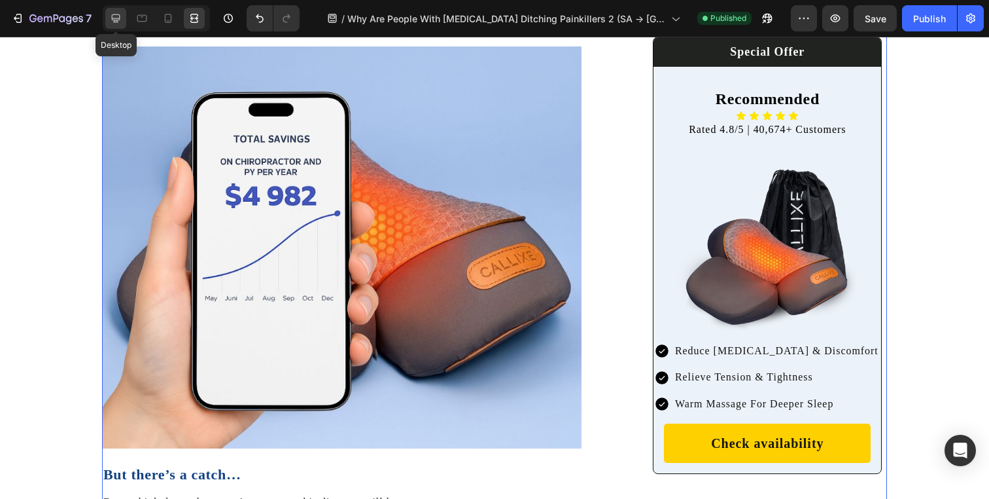
click at [115, 17] on icon at bounding box center [115, 18] width 13 height 13
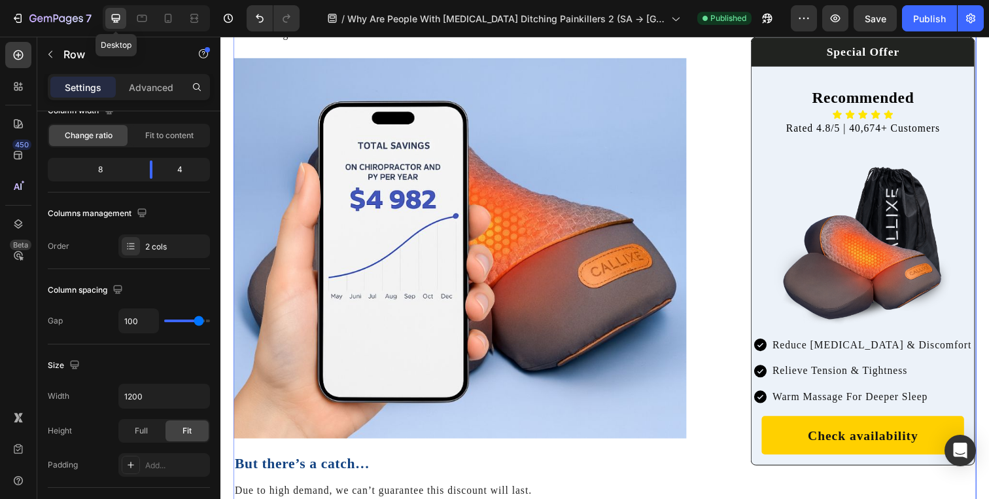
scroll to position [7361, 0]
click at [137, 324] on input "100" at bounding box center [138, 321] width 39 height 24
type input "8"
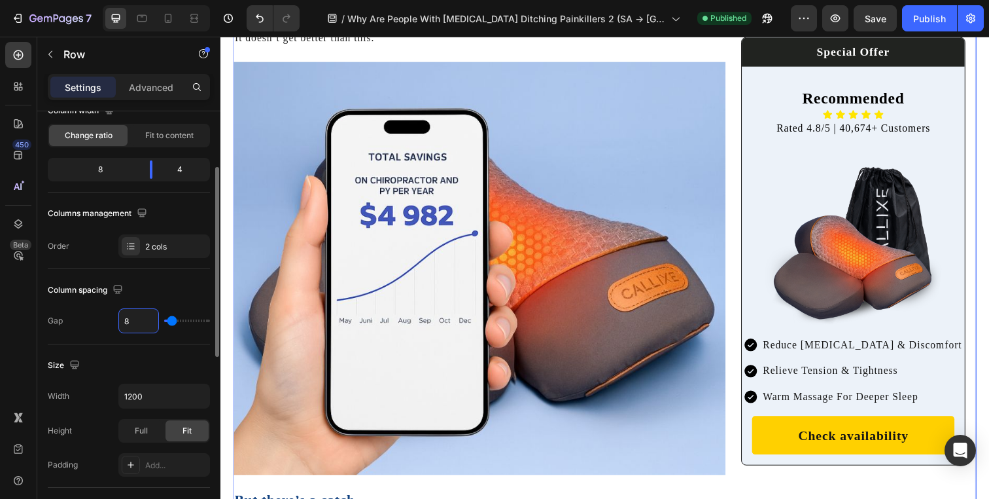
type input "80"
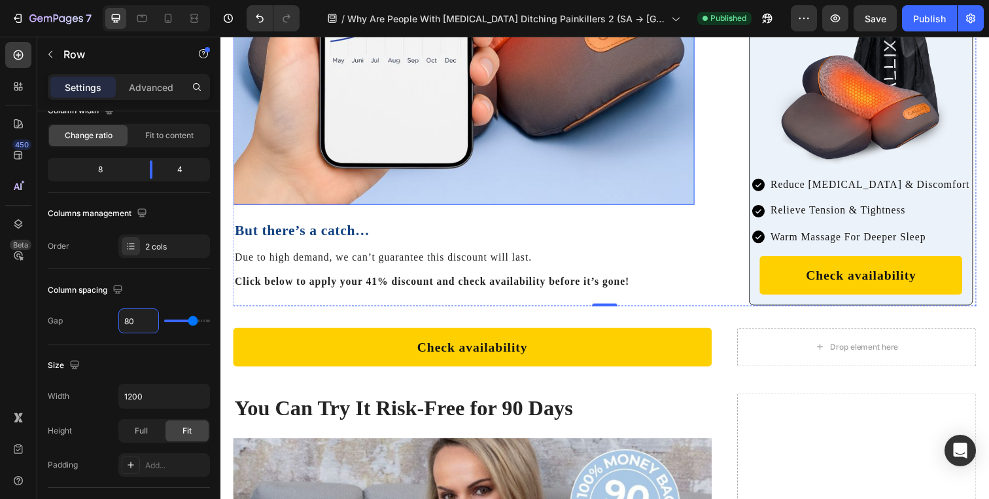
scroll to position [7623, 0]
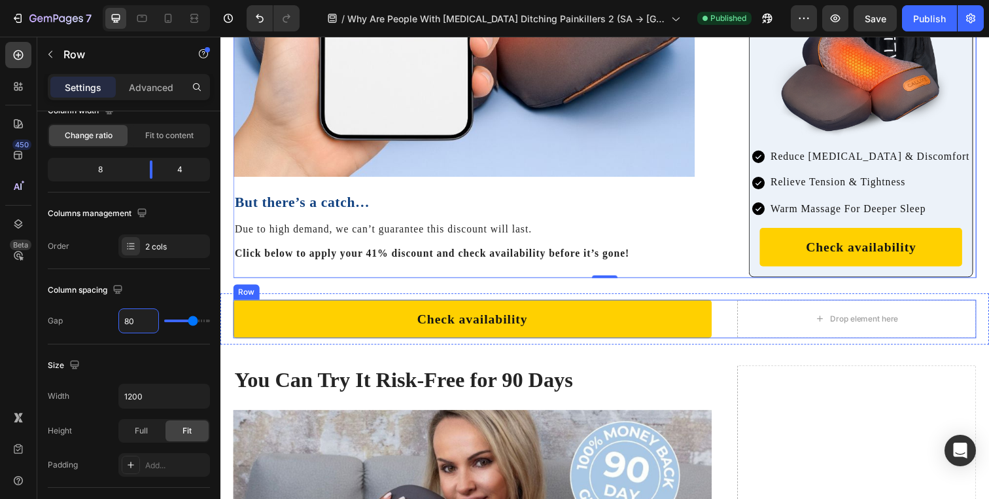
click at [730, 307] on div "Check availability Button Drop element here Row" at bounding box center [613, 324] width 759 height 39
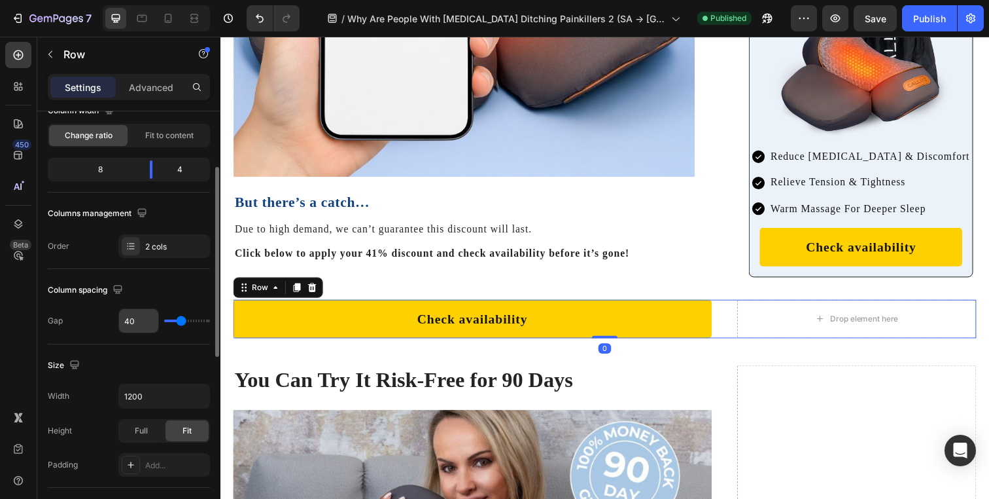
click at [146, 328] on input "40" at bounding box center [138, 321] width 39 height 24
type input "8"
type input "80"
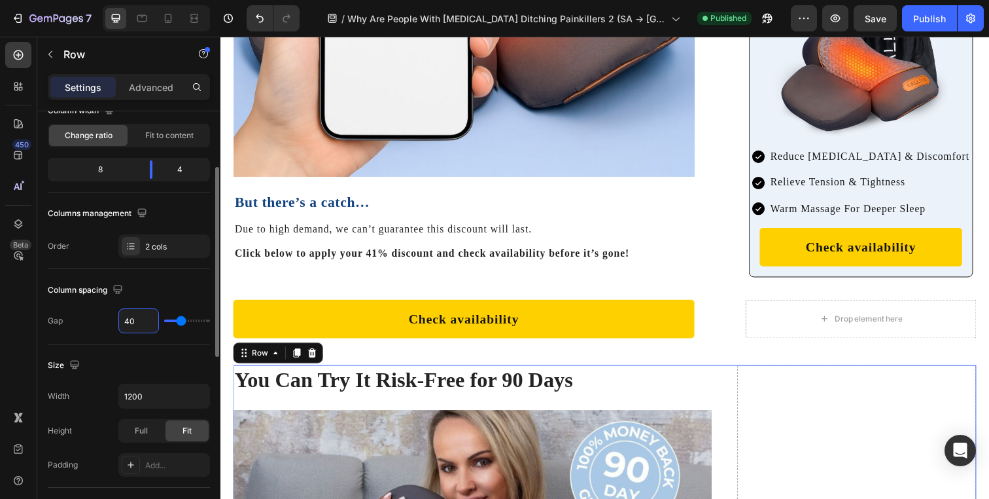
click at [135, 319] on input "40" at bounding box center [138, 321] width 39 height 24
type input "8"
type input "80"
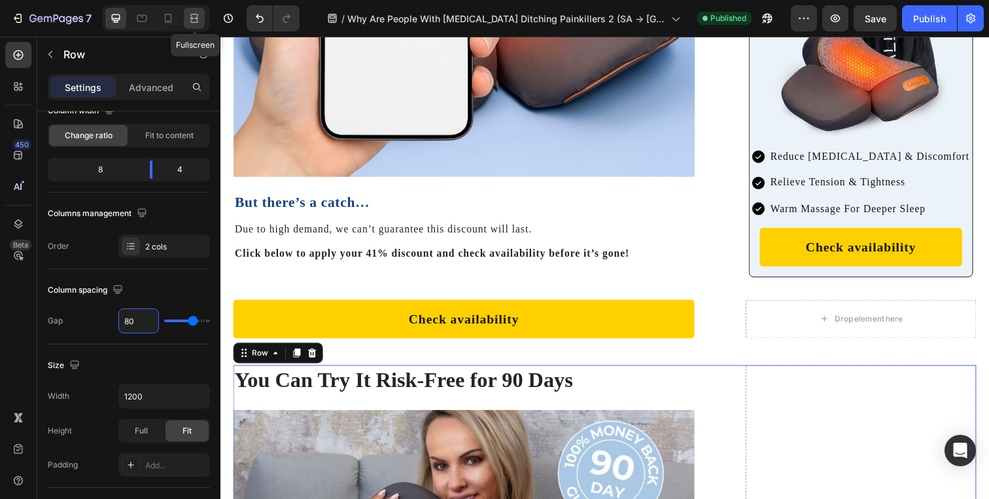
type input "80"
click at [194, 20] on icon at bounding box center [194, 21] width 8 height 3
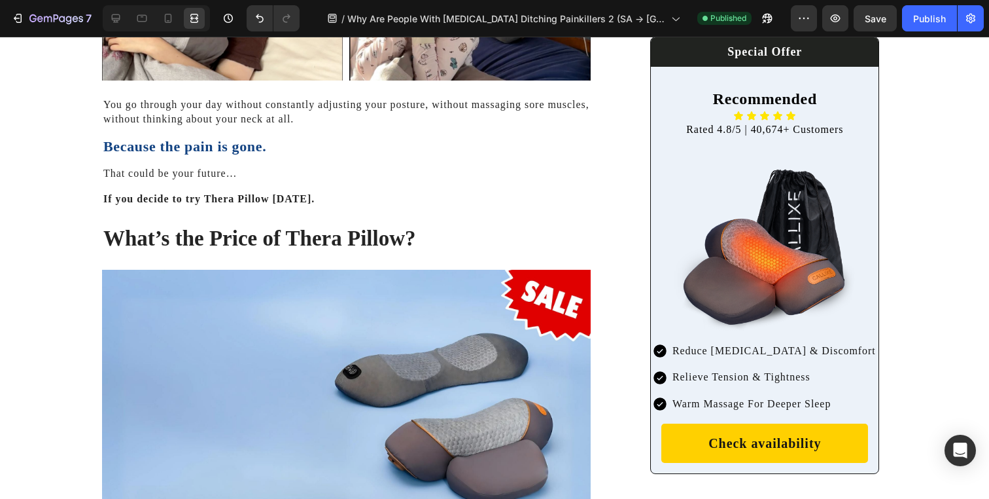
scroll to position [6329, 0]
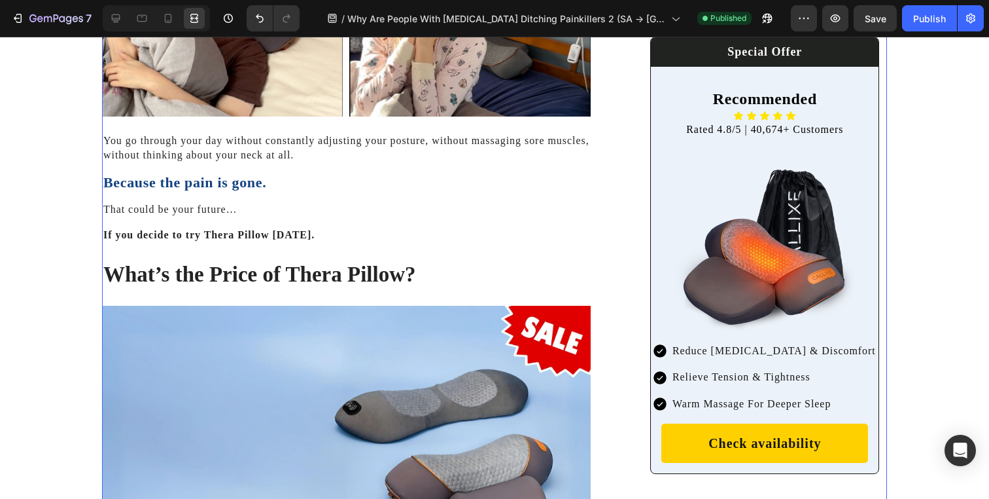
click at [113, 22] on icon at bounding box center [115, 18] width 13 height 13
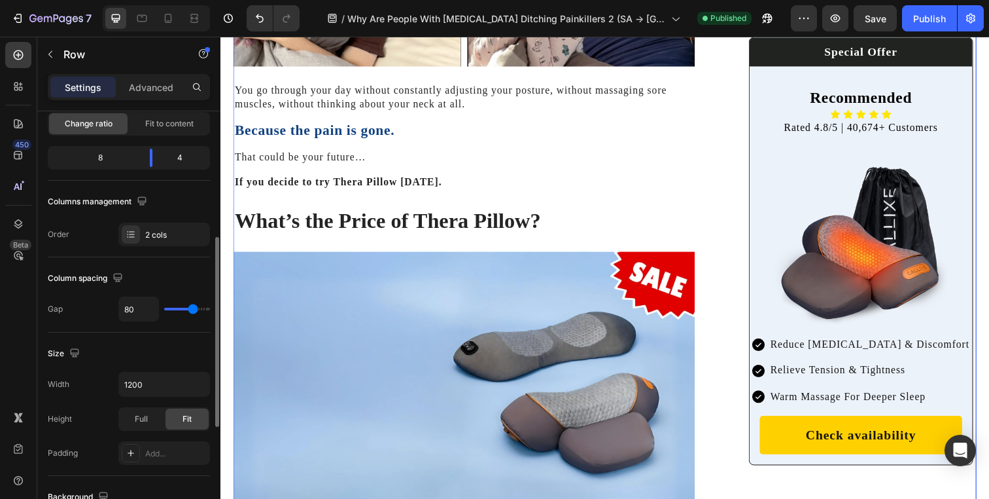
scroll to position [209, 0]
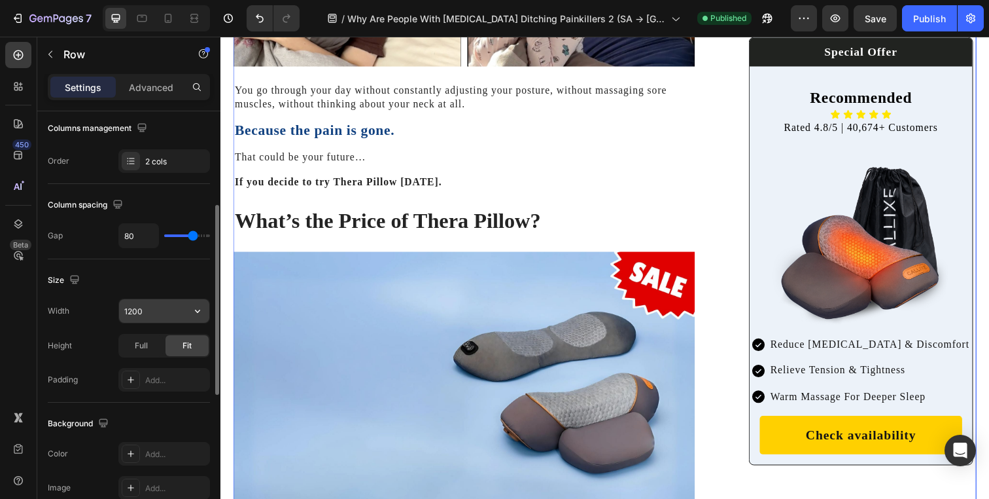
click at [137, 311] on input "1200" at bounding box center [164, 311] width 90 height 24
type input "1250"
click at [187, 17] on div at bounding box center [194, 18] width 21 height 21
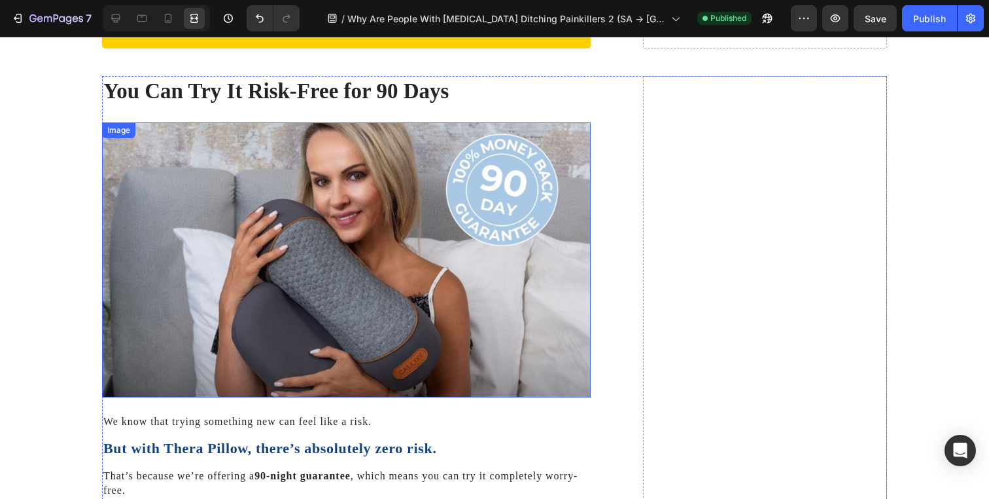
scroll to position [8144, 0]
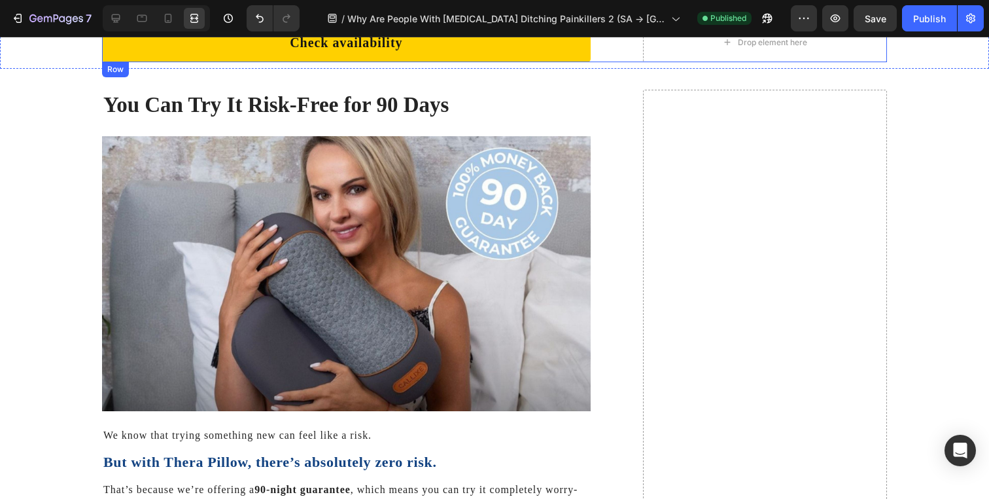
click at [614, 57] on div "Check availability Button Drop element here Row" at bounding box center [494, 42] width 785 height 39
click at [113, 20] on icon at bounding box center [115, 18] width 13 height 13
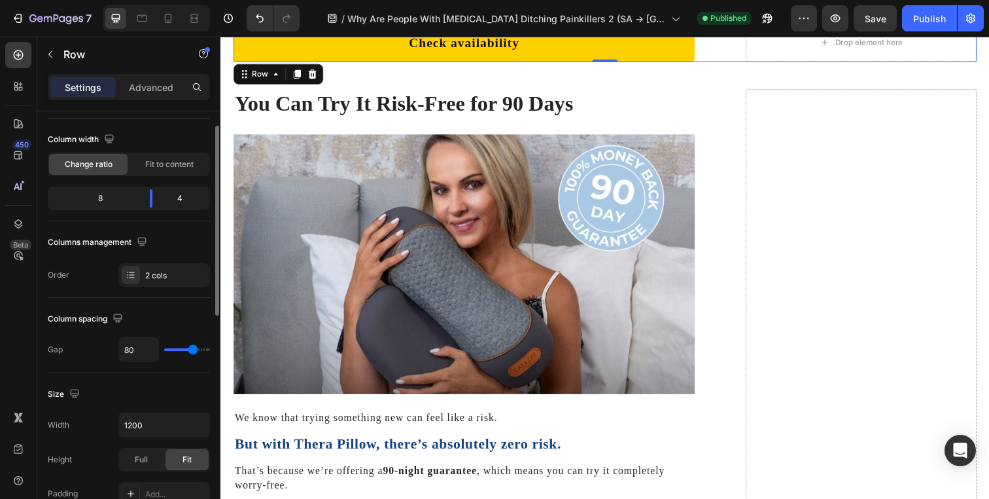
scroll to position [152, 0]
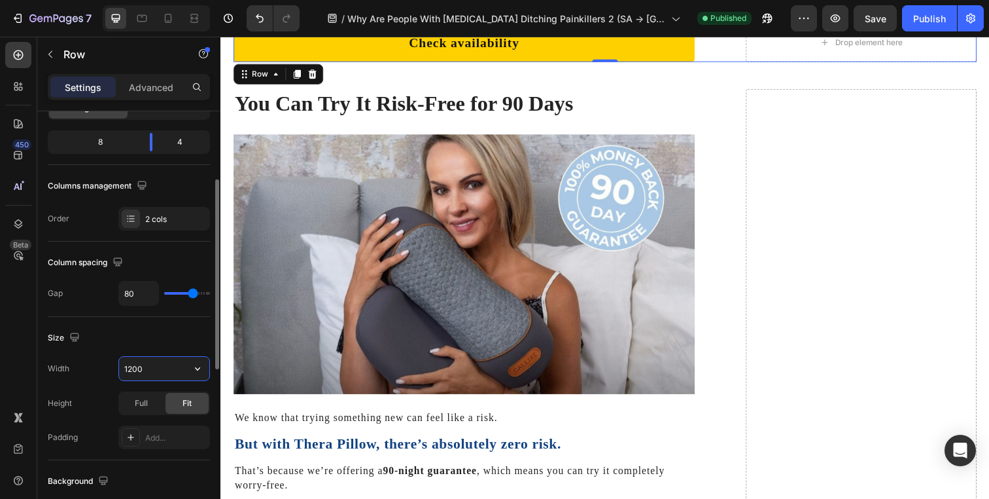
click at [145, 374] on input "1200" at bounding box center [164, 369] width 90 height 24
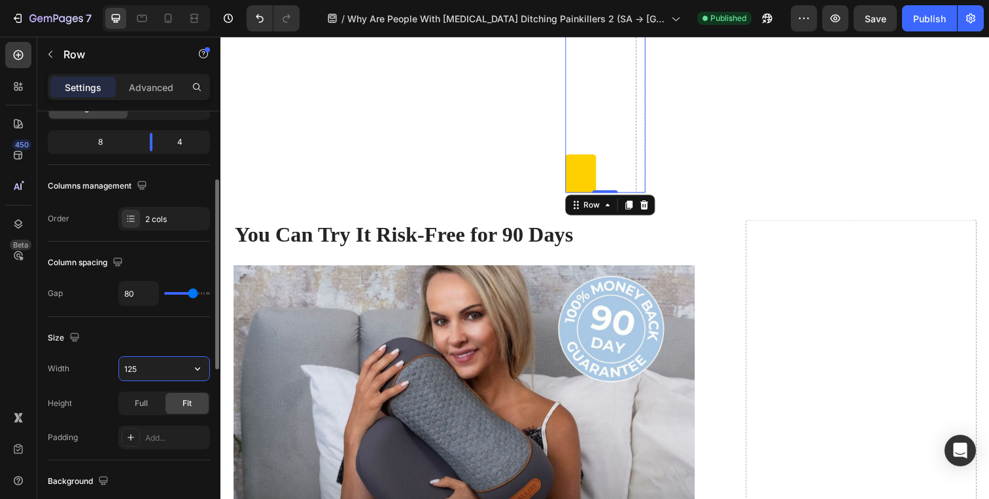
type input "1250"
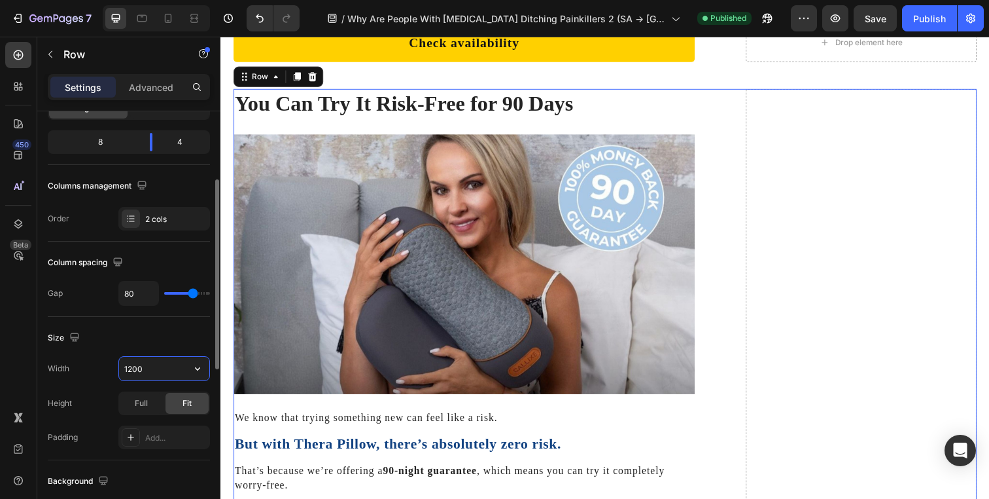
click at [153, 365] on input "1200" at bounding box center [164, 369] width 90 height 24
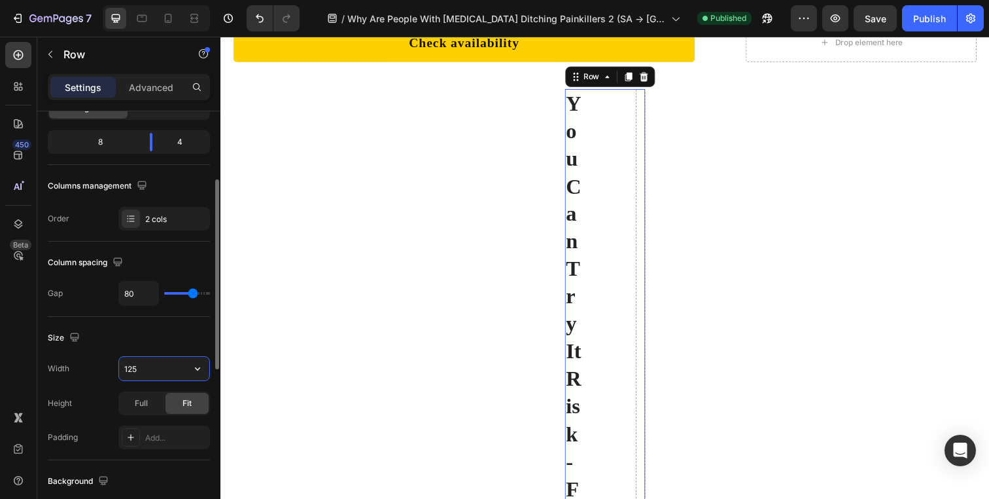
type input "1250"
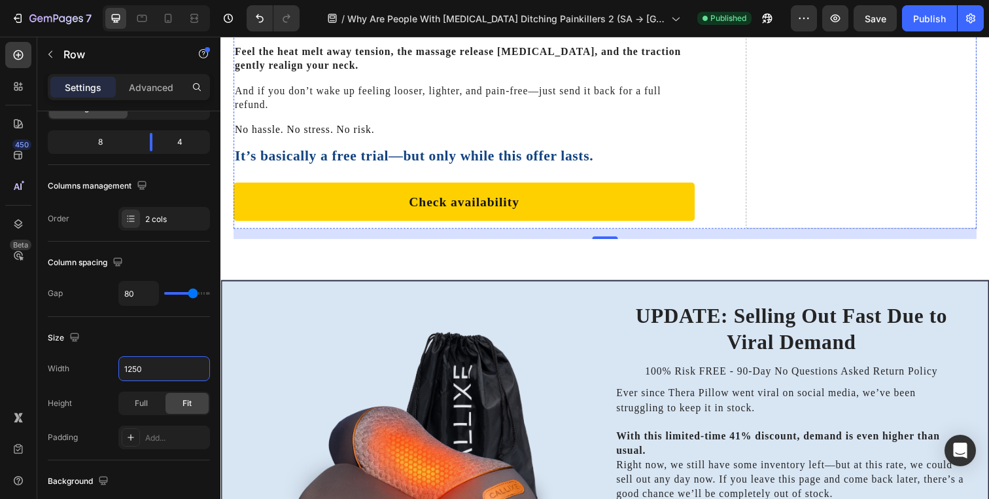
scroll to position [8988, 0]
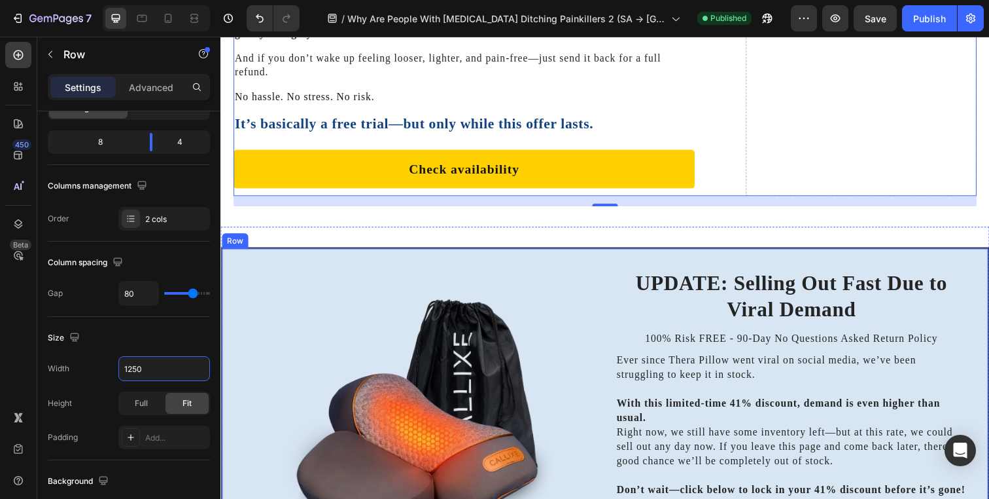
click at [612, 259] on div "UPDATE: Selling Out Fast Due to Viral Demand Heading 100% Risk FREE - 90-Day No…" at bounding box center [612, 429] width 785 height 357
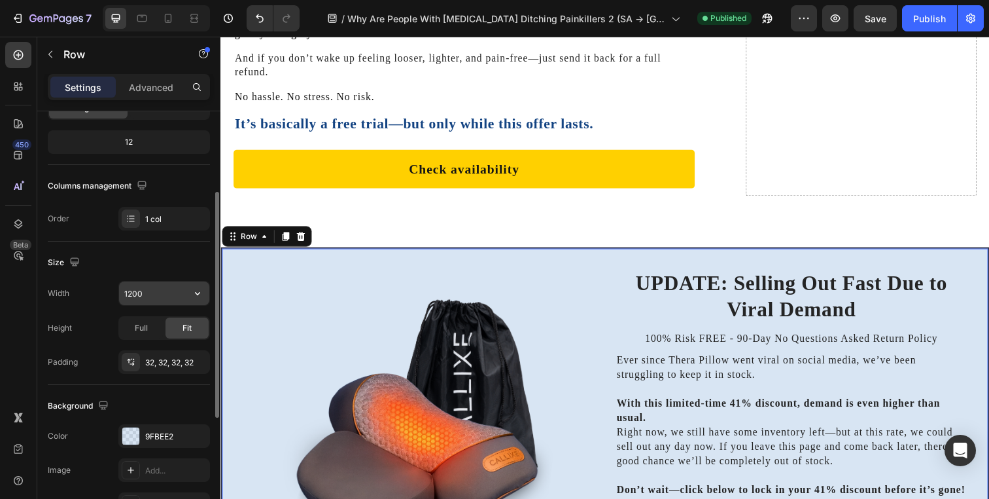
click at [166, 300] on input "1200" at bounding box center [164, 293] width 90 height 24
type input "1250"
click at [183, 14] on div at bounding box center [156, 18] width 107 height 26
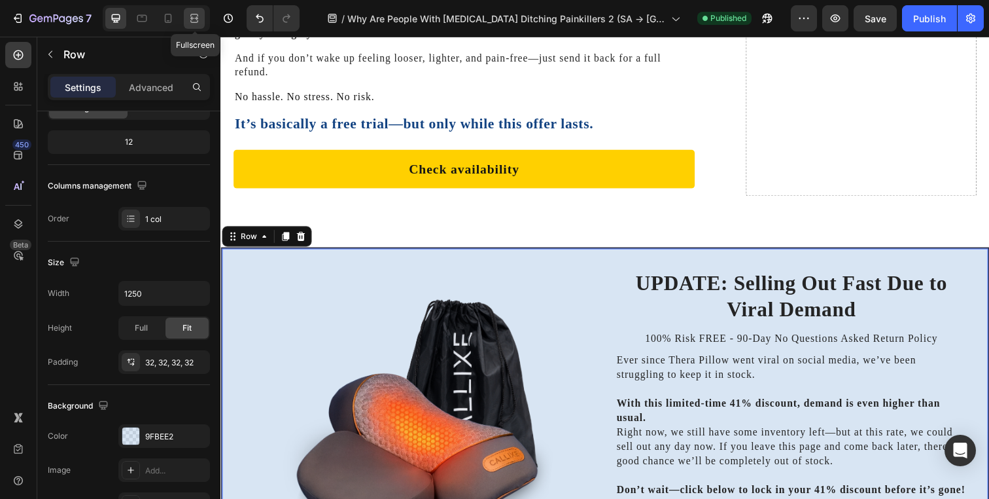
click at [188, 14] on icon at bounding box center [194, 18] width 13 height 13
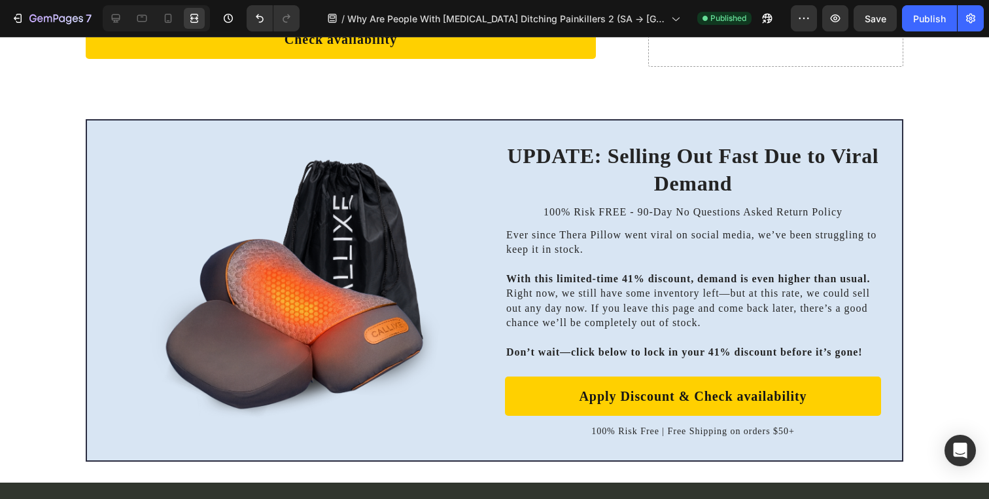
scroll to position [9132, 0]
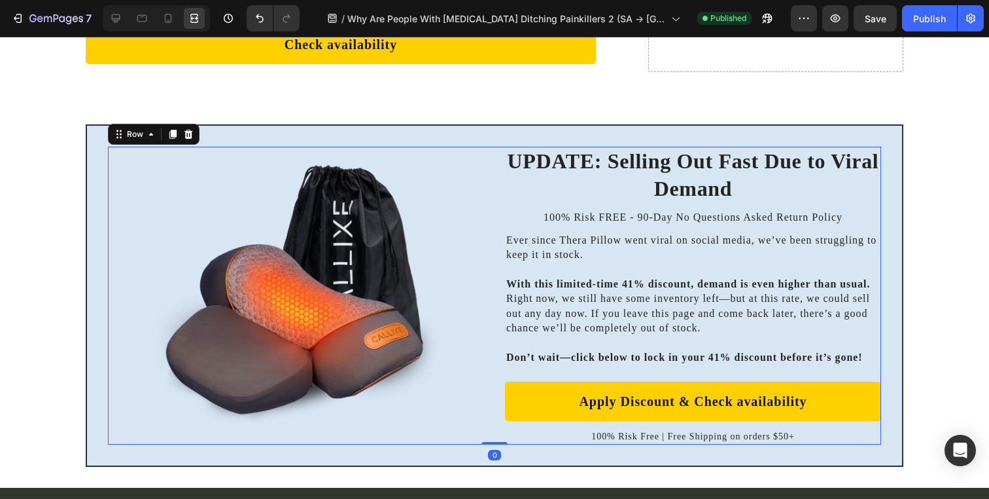
click at [485, 193] on div "UPDATE: Selling Out Fast Due to Viral Demand Heading 100% Risk FREE - 90-Day No…" at bounding box center [494, 296] width 773 height 298
click at [116, 20] on icon at bounding box center [116, 18] width 9 height 9
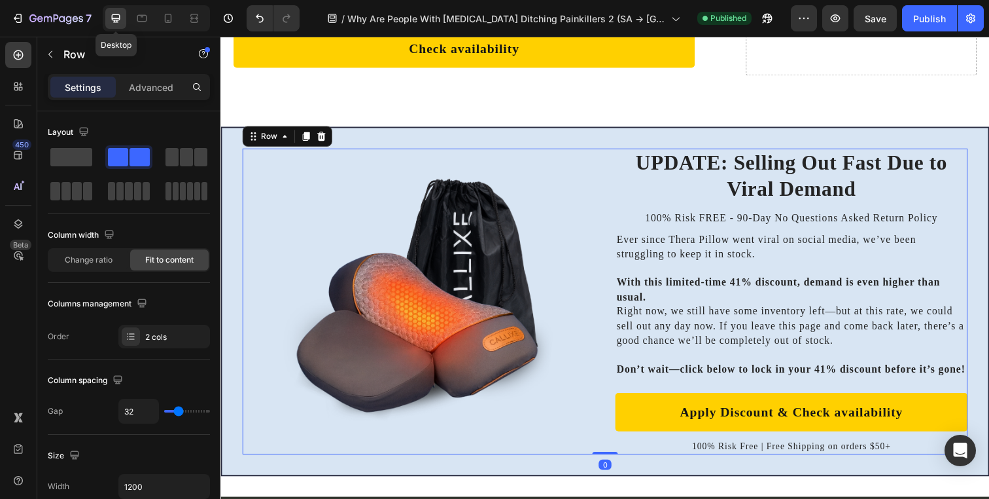
scroll to position [9106, 0]
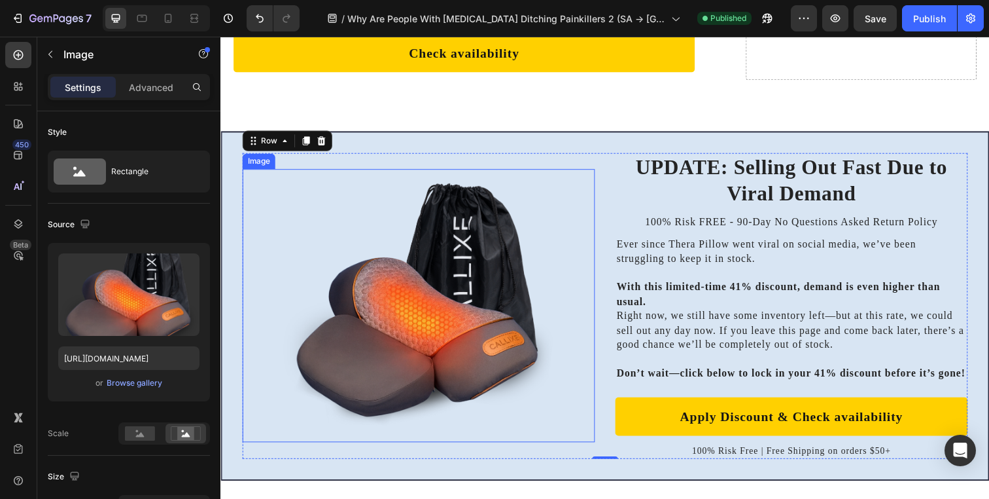
click at [436, 347] on img at bounding box center [423, 310] width 360 height 279
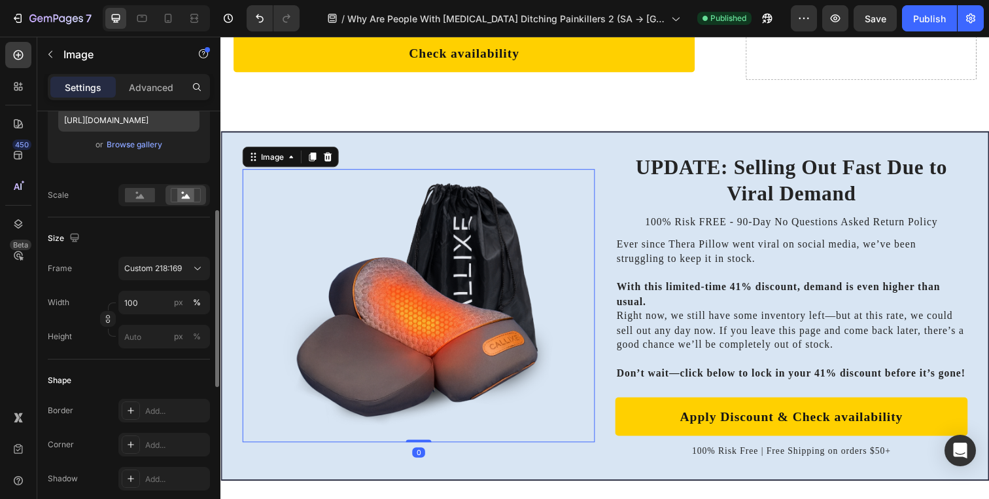
scroll to position [241, 0]
click at [149, 332] on input "px %" at bounding box center [164, 334] width 92 height 24
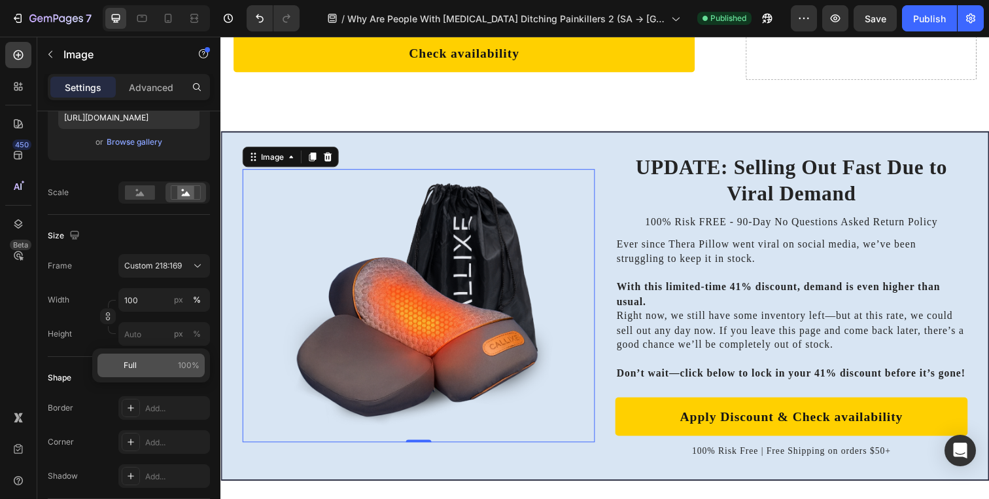
click at [147, 361] on p "Full 100%" at bounding box center [162, 365] width 76 height 12
type input "100"
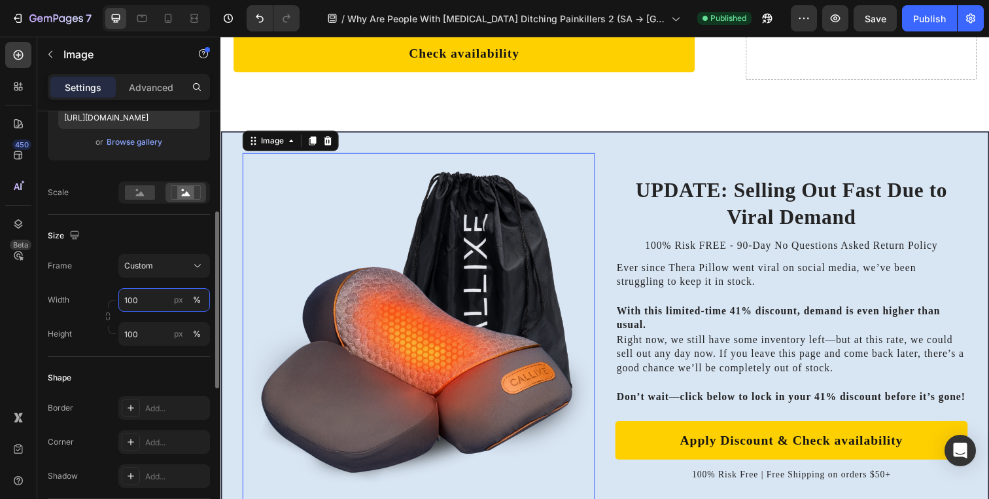
click at [147, 304] on input "100" at bounding box center [164, 300] width 92 height 24
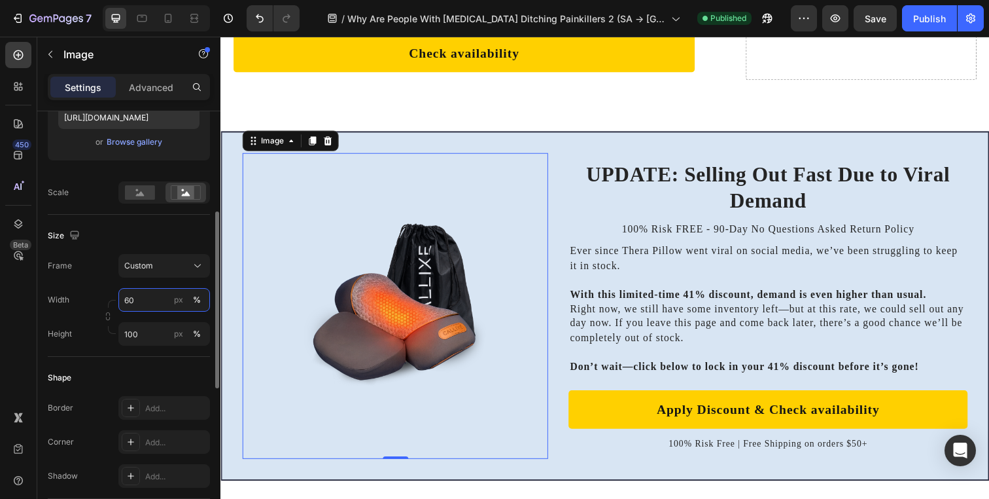
type input "6"
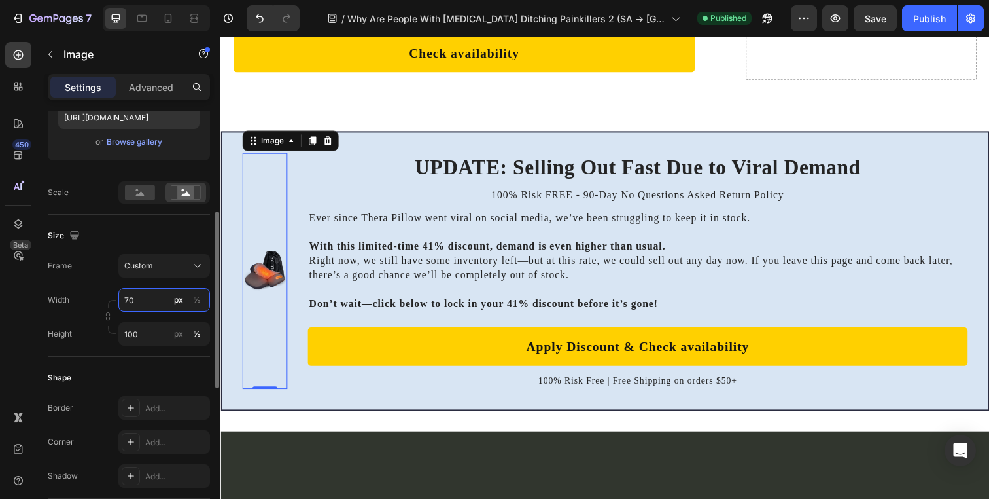
type input "7"
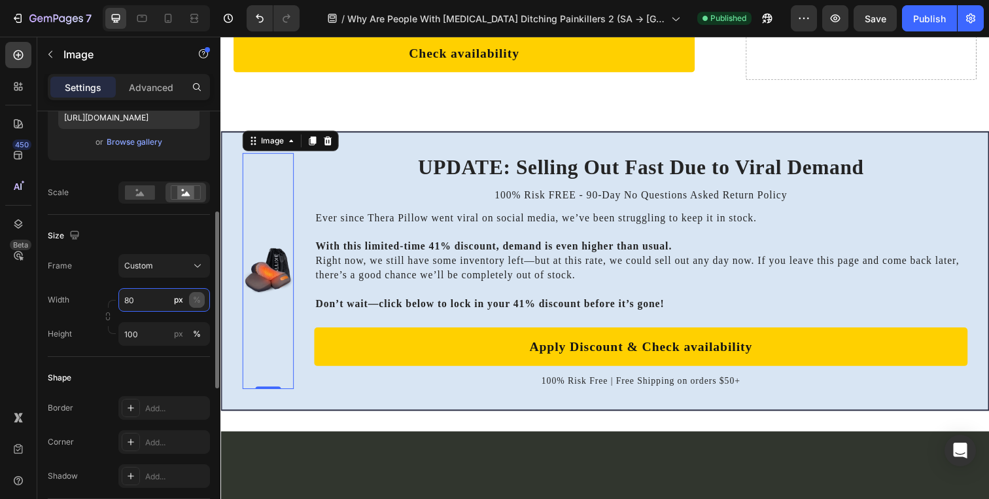
type input "80"
click at [190, 298] on button "%" at bounding box center [197, 300] width 16 height 16
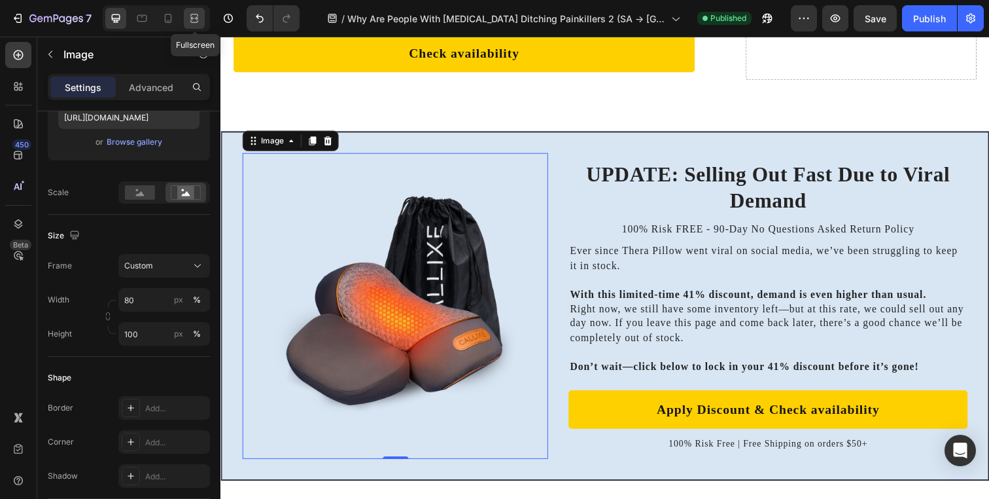
click at [194, 18] on icon at bounding box center [196, 17] width 4 height 3
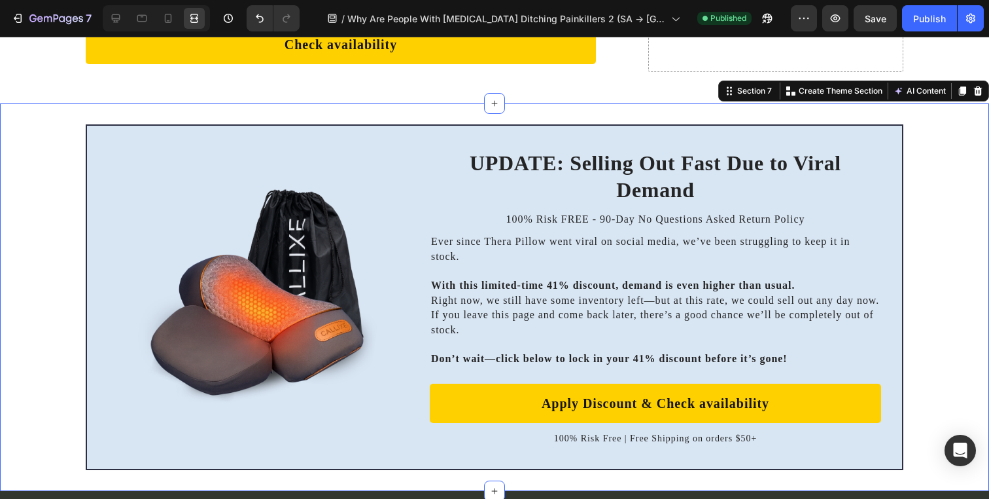
click at [50, 205] on div "UPDATE: Selling Out Fast Due to Viral Demand Heading 100% Risk FREE - 90-Day No…" at bounding box center [494, 296] width 989 height 345
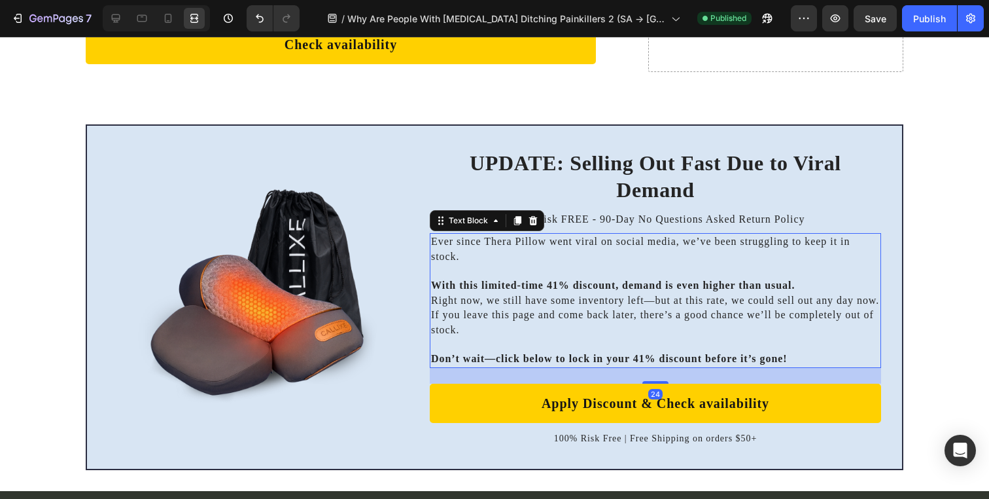
click at [559, 262] on p "Ever since Thera Pillow went viral on social media, we’ve been struggling to ke…" at bounding box center [655, 248] width 449 height 29
click at [118, 22] on icon at bounding box center [115, 18] width 13 height 13
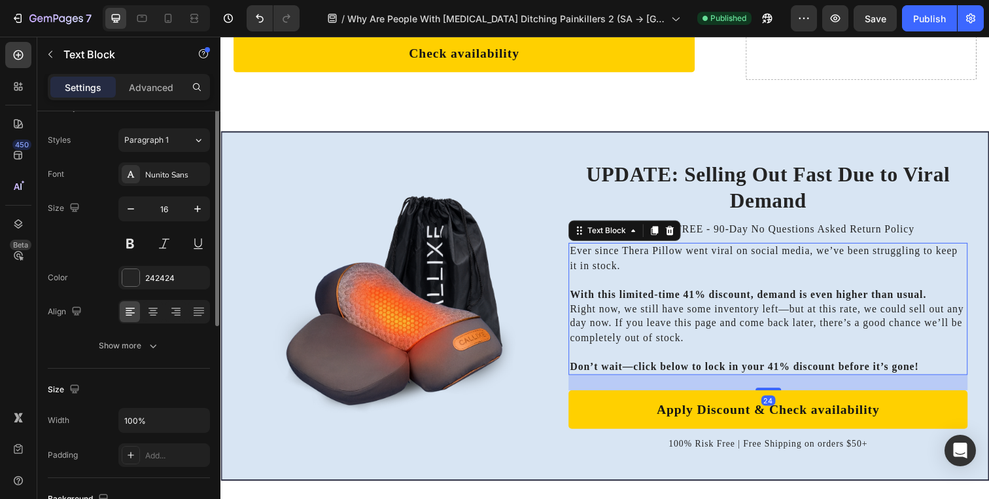
scroll to position [57, 0]
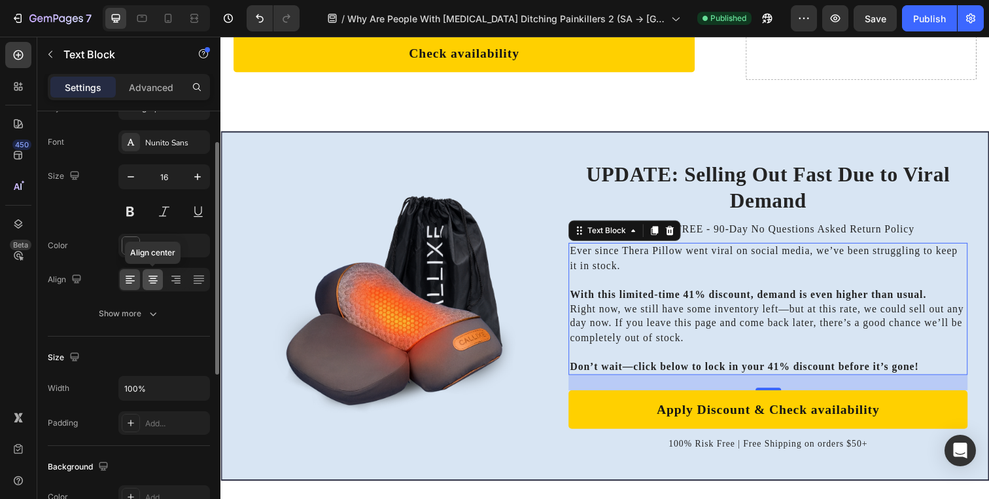
click at [147, 274] on icon at bounding box center [153, 279] width 13 height 13
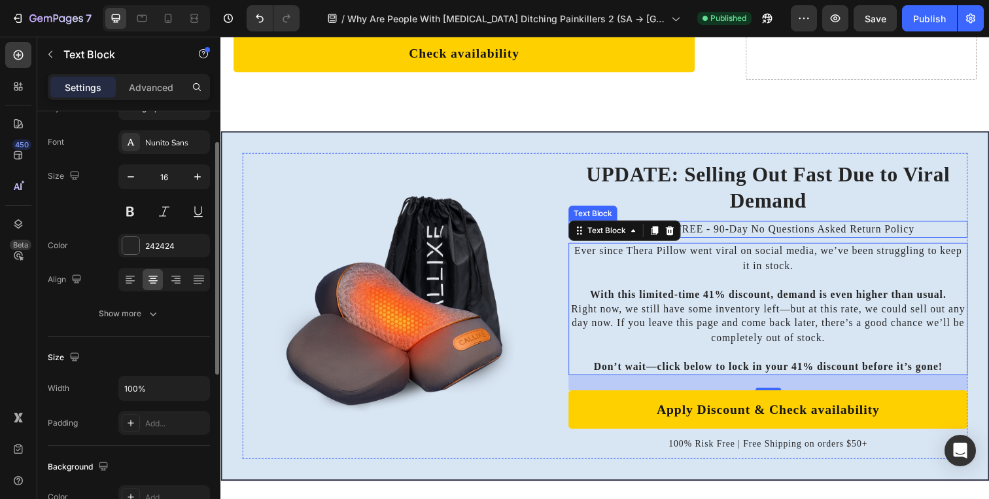
click at [819, 226] on p "100% Risk FREE - 90-Day No Questions Asked Return Policy" at bounding box center [779, 233] width 405 height 14
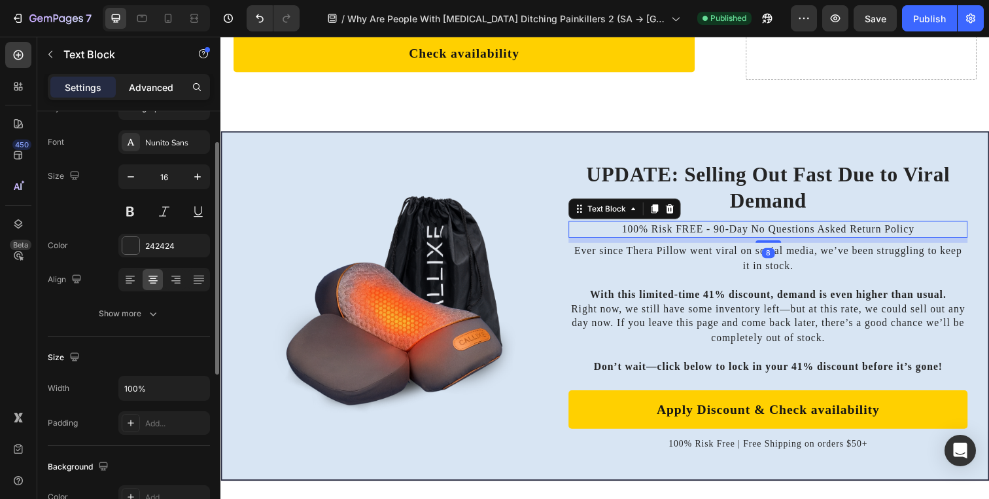
click at [145, 82] on p "Advanced" at bounding box center [151, 87] width 44 height 14
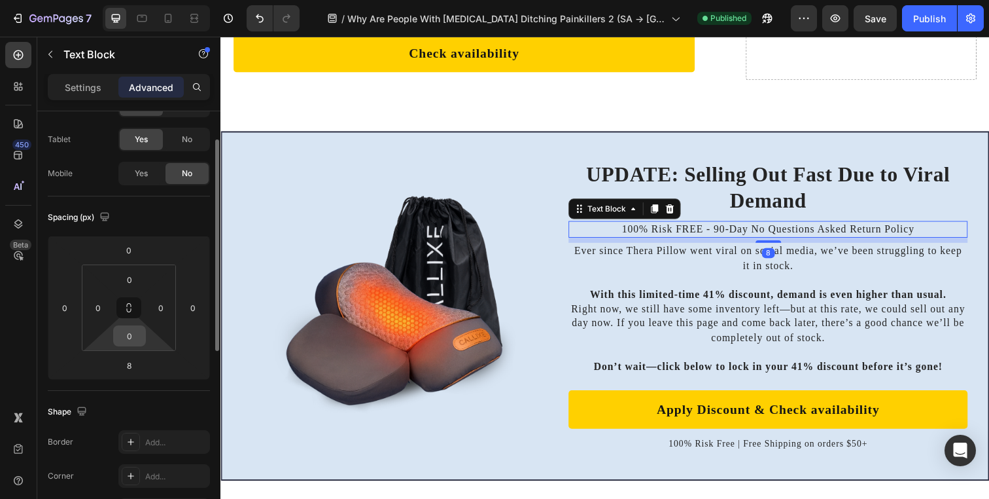
click at [129, 334] on input "0" at bounding box center [129, 336] width 26 height 20
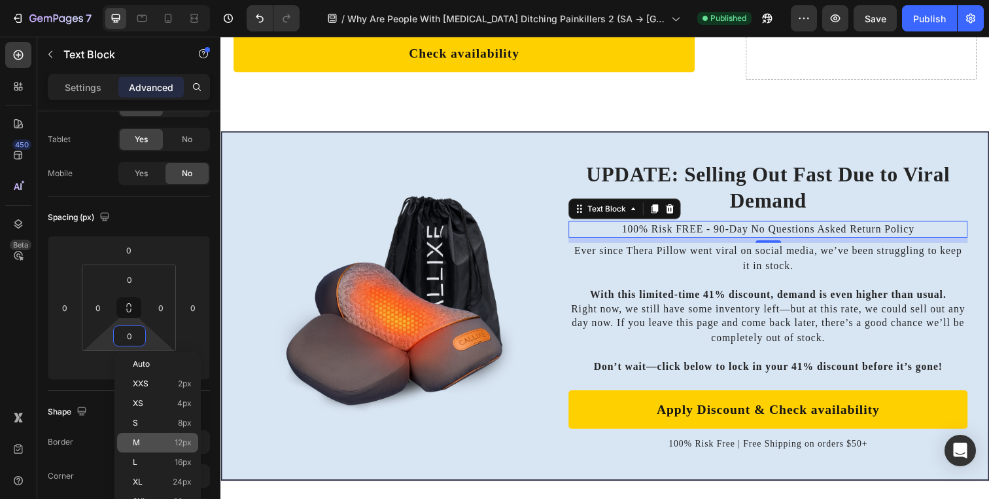
click at [143, 447] on div "M 12px" at bounding box center [157, 442] width 81 height 20
type input "12"
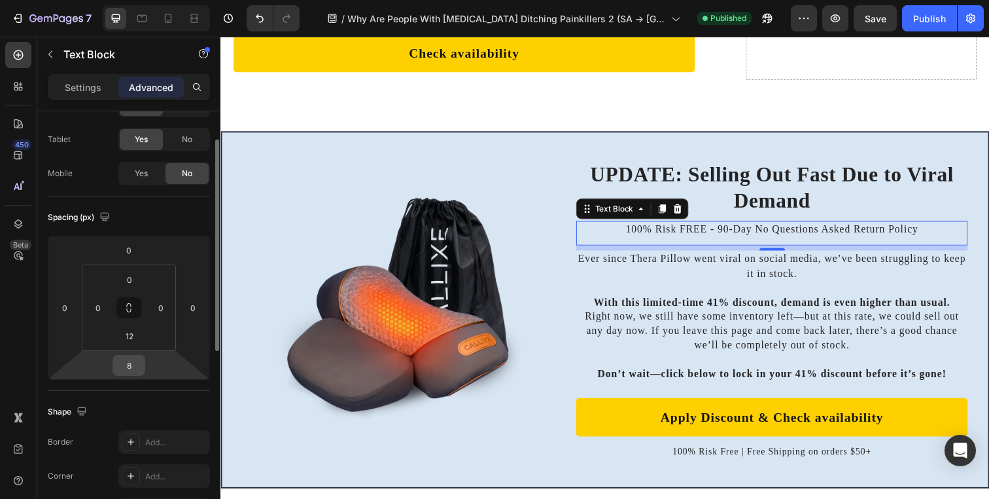
click at [134, 359] on input "8" at bounding box center [129, 365] width 26 height 20
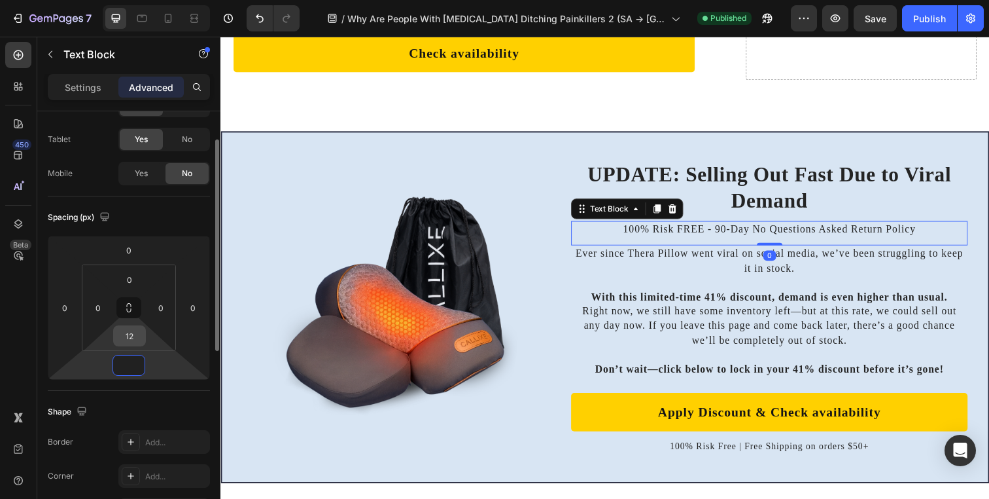
type input "0"
click at [134, 335] on input "12" at bounding box center [129, 336] width 26 height 20
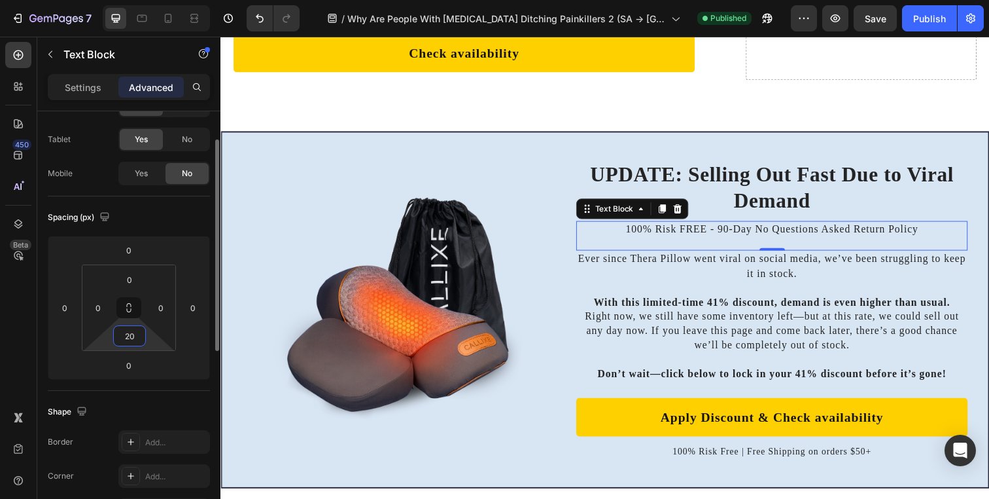
type input "20"
click at [171, 210] on div "Spacing (px)" at bounding box center [129, 217] width 162 height 21
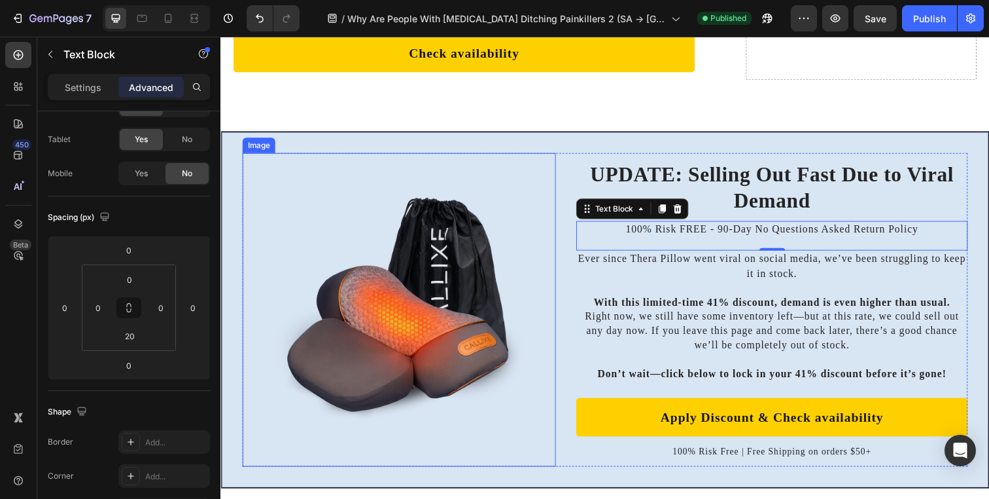
click at [445, 208] on img at bounding box center [403, 315] width 256 height 320
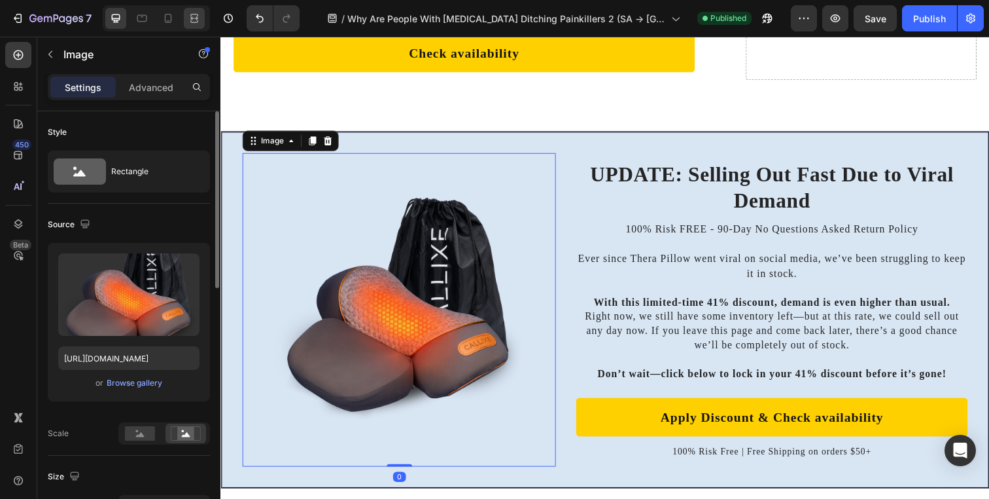
click at [202, 21] on div at bounding box center [194, 18] width 21 height 21
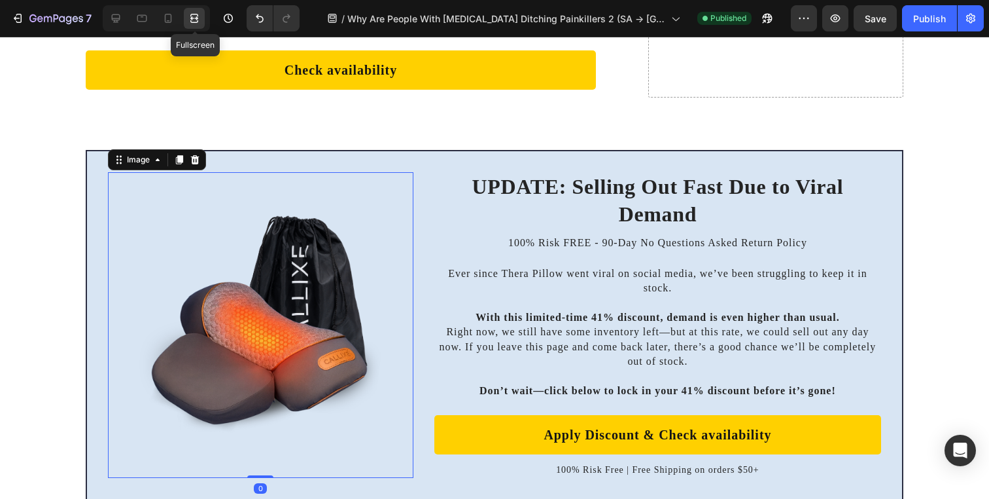
scroll to position [9132, 0]
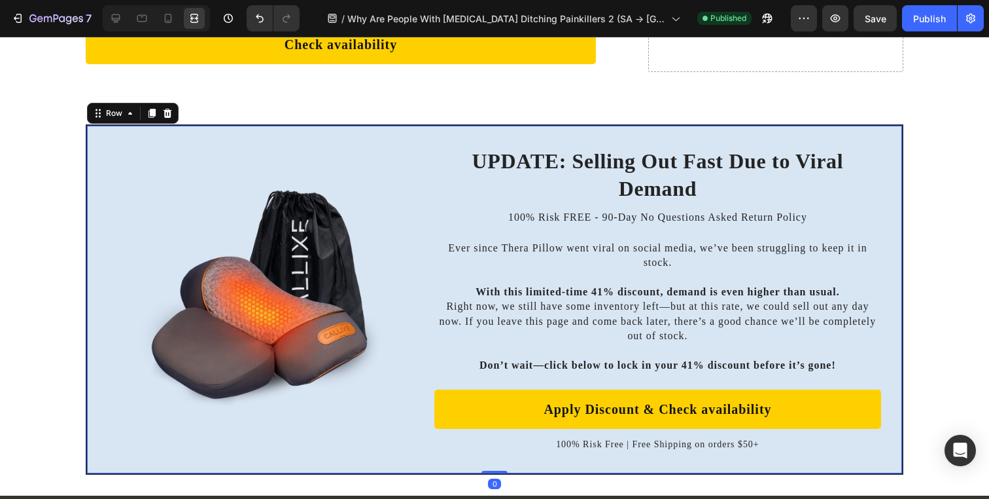
click at [86, 225] on div "UPDATE: Selling Out Fast Due to Viral Demand Heading 100% Risk FREE - 90-Day No…" at bounding box center [495, 299] width 818 height 350
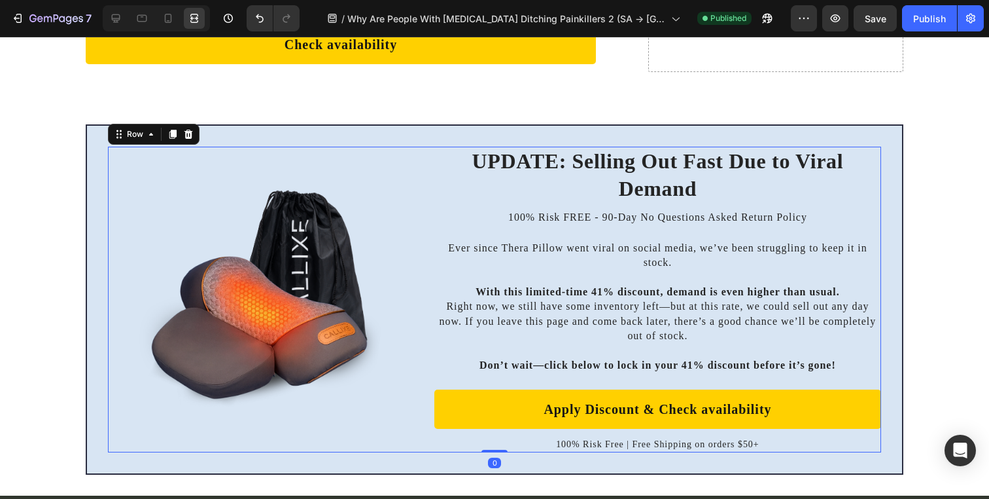
click at [418, 249] on div "UPDATE: Selling Out Fast Due to Viral Demand Heading 100% Risk FREE - 90-Day No…" at bounding box center [494, 300] width 773 height 306
click at [104, 7] on div at bounding box center [156, 18] width 107 height 26
click at [118, 16] on icon at bounding box center [115, 18] width 13 height 13
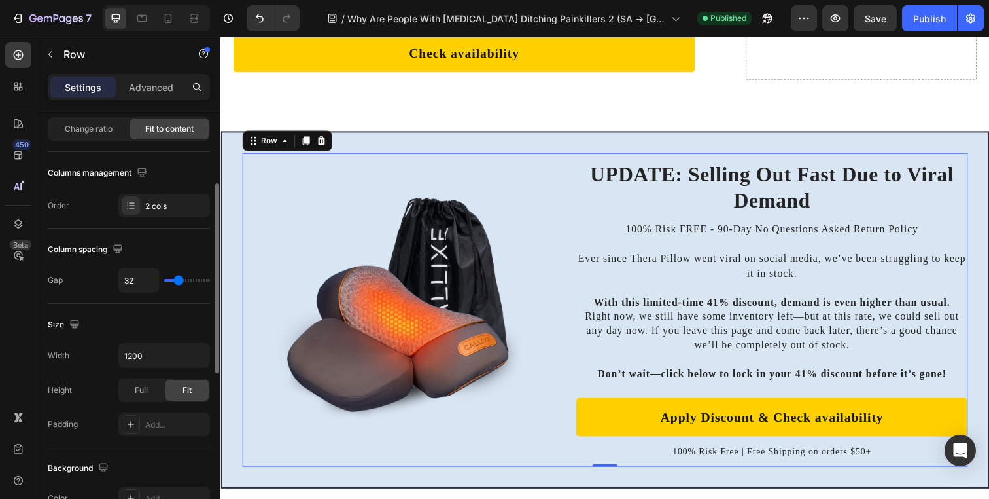
scroll to position [144, 0]
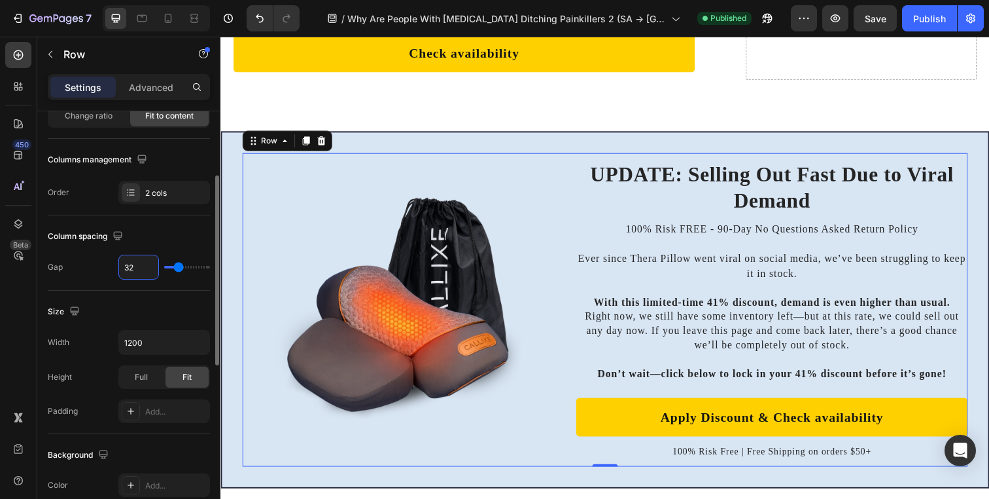
click at [128, 268] on input "32" at bounding box center [138, 267] width 39 height 24
type input "0"
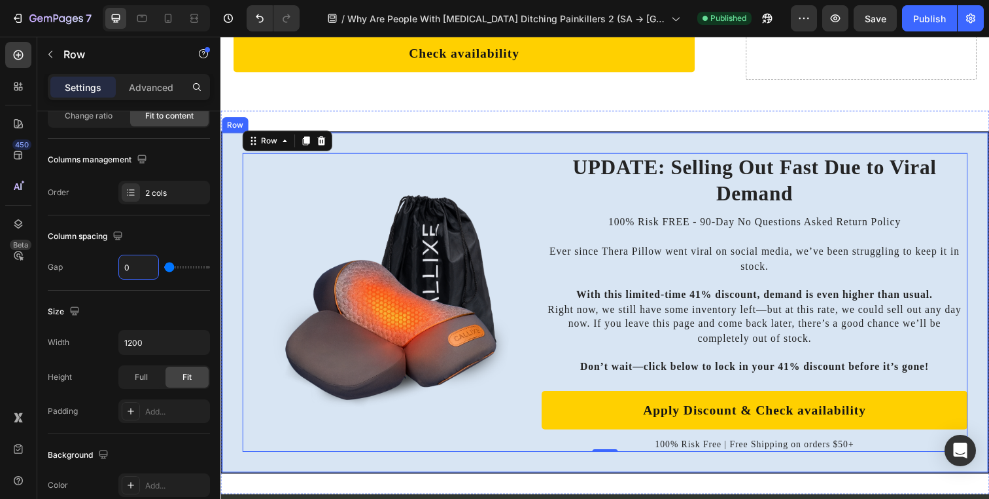
click at [345, 112] on div "UPDATE: Selling Out Fast Due to Viral Demand Heading 100% Risk FREE - 90-Day No…" at bounding box center [612, 308] width 785 height 392
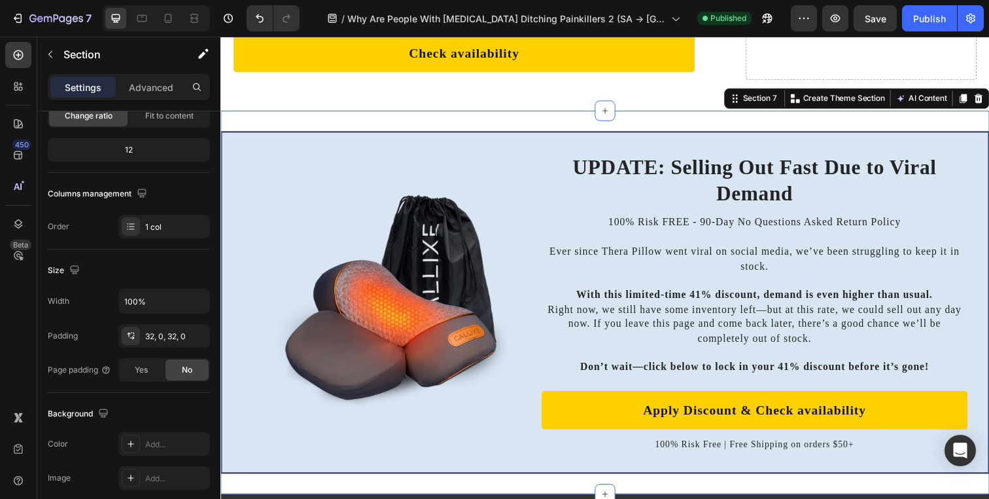
scroll to position [0, 0]
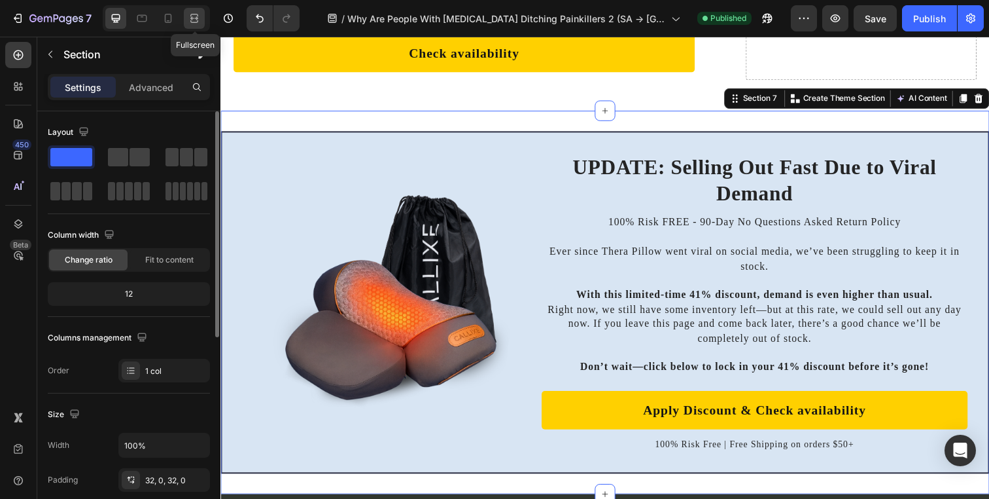
click at [196, 20] on icon at bounding box center [194, 18] width 13 height 13
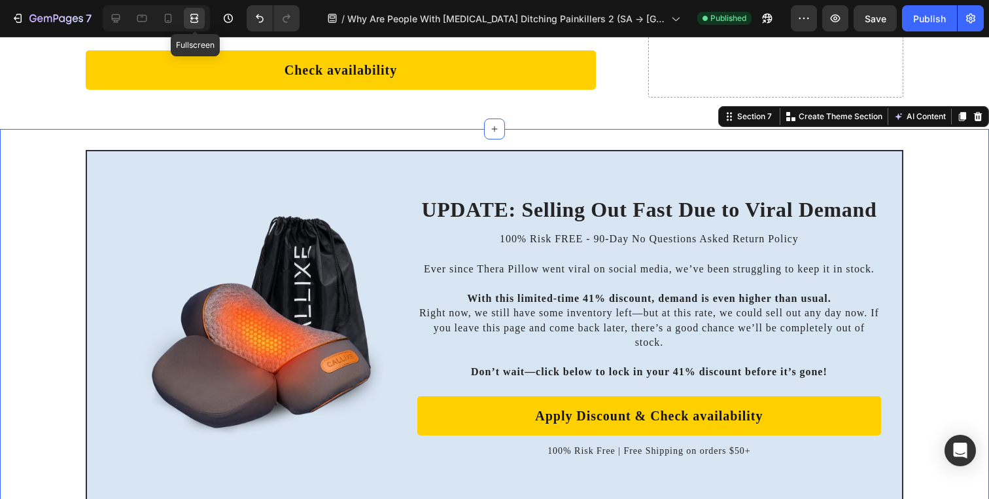
scroll to position [9132, 0]
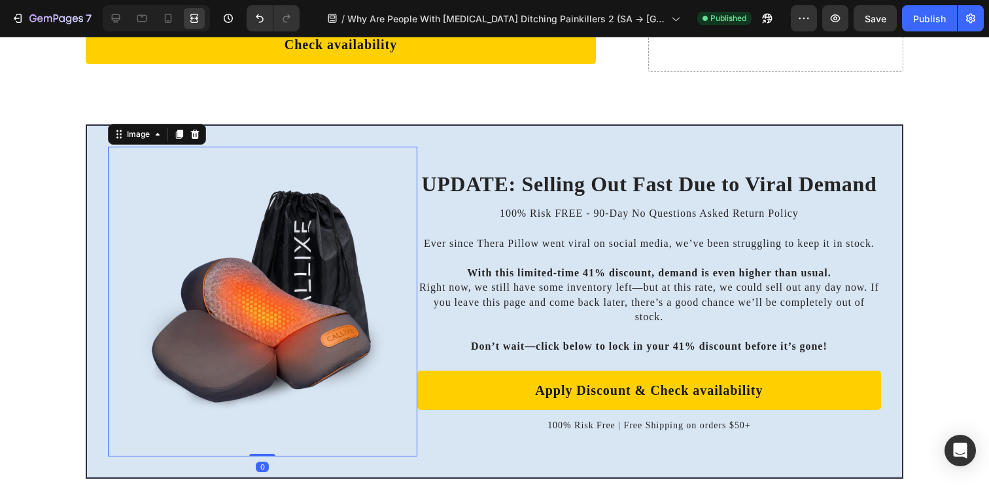
click at [412, 158] on div at bounding box center [262, 301] width 309 height 309
click at [420, 158] on div "UPDATE: Selling Out Fast Due to Viral Demand Heading 100% Risk FREE - 90-Day No…" at bounding box center [649, 301] width 464 height 309
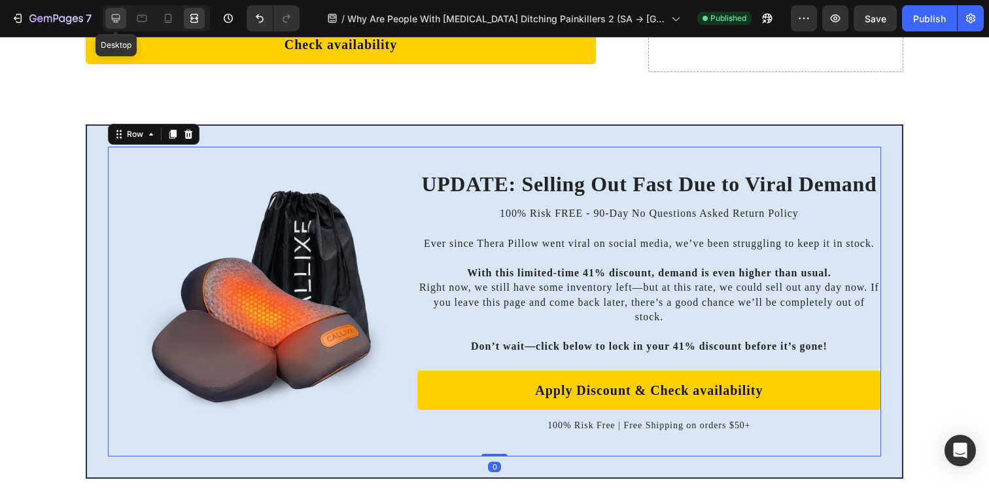
click at [114, 14] on icon at bounding box center [116, 18] width 9 height 9
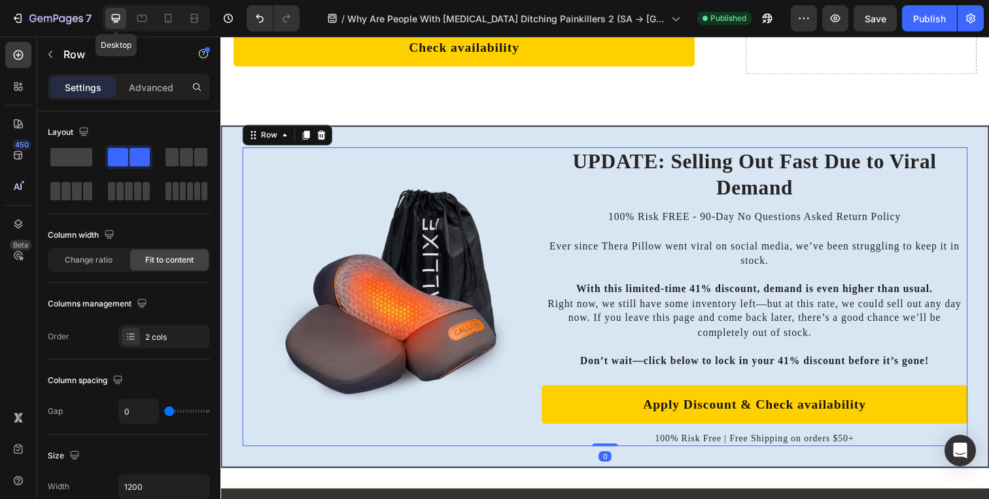
scroll to position [9106, 0]
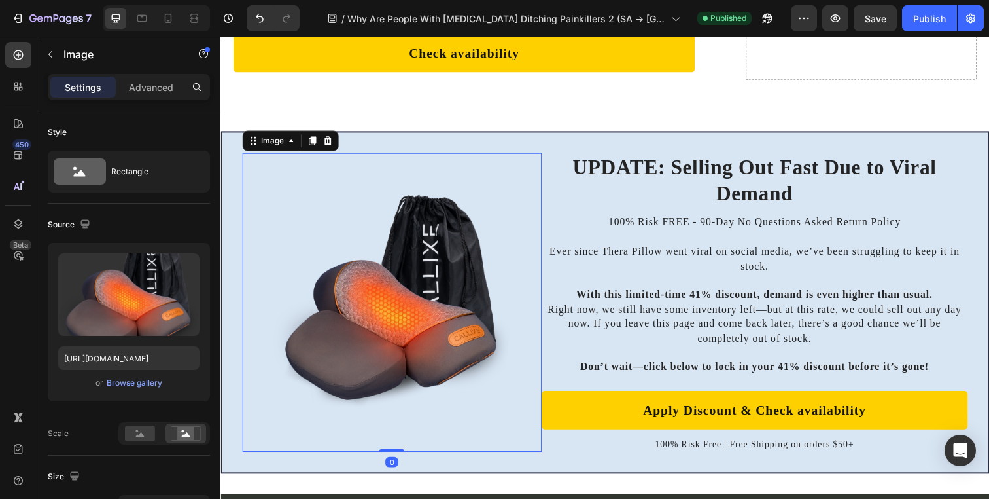
click at [449, 321] on img at bounding box center [395, 308] width 244 height 306
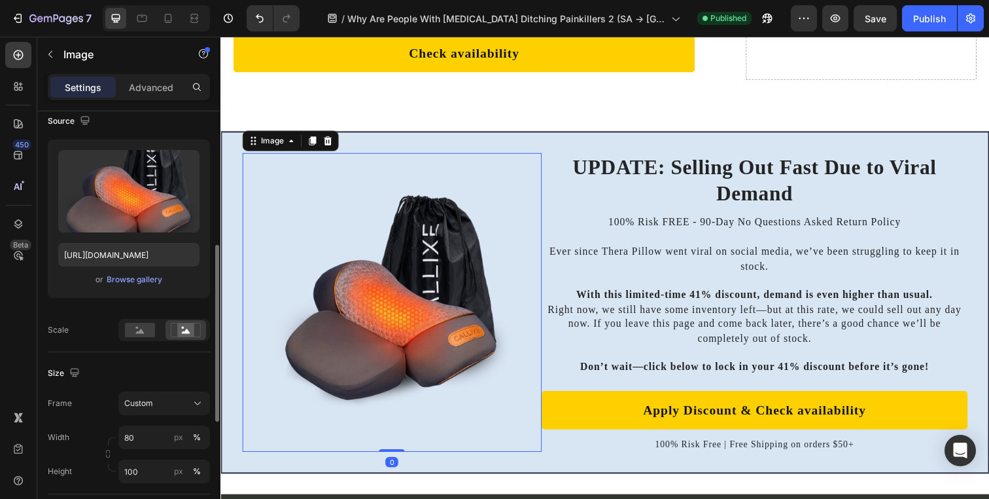
scroll to position [192, 0]
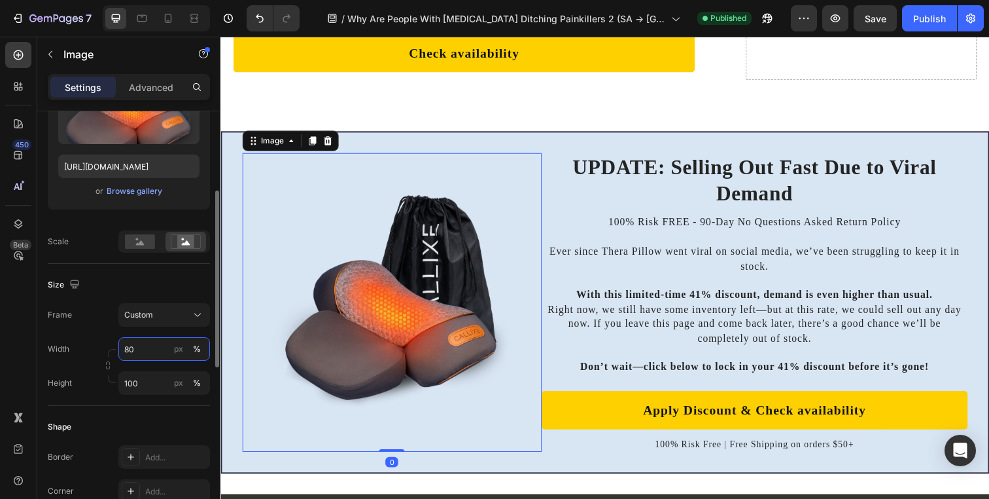
click at [156, 353] on input "80" at bounding box center [164, 349] width 92 height 24
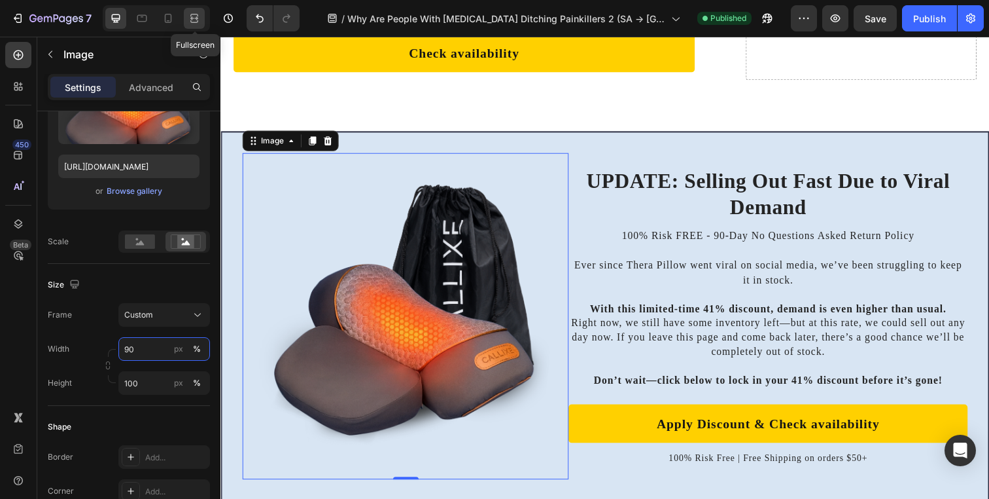
type input "90"
click at [198, 22] on icon at bounding box center [194, 18] width 13 height 13
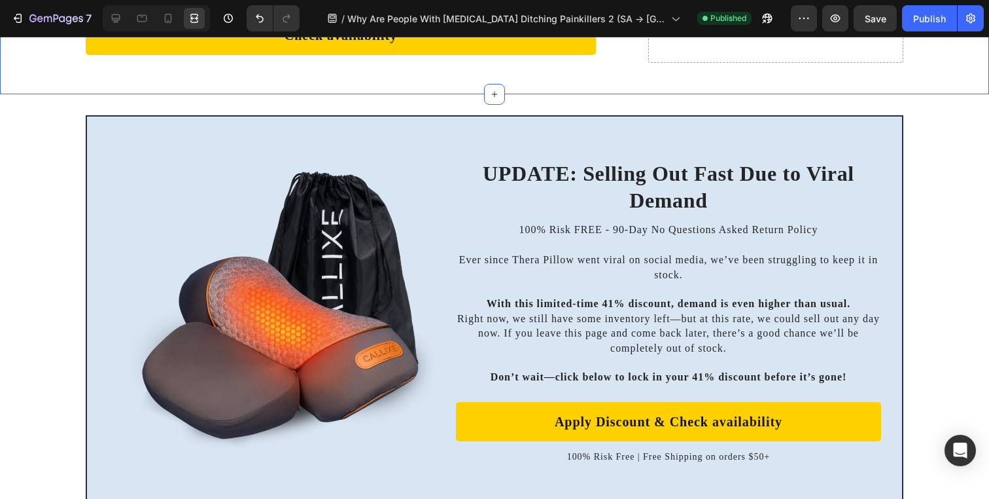
scroll to position [9145, 0]
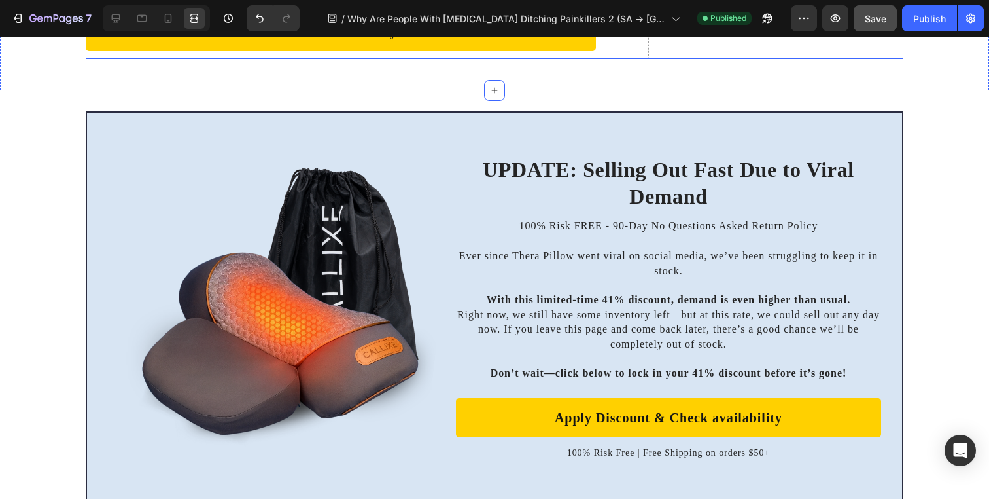
click at [868, 29] on button "Save" at bounding box center [875, 18] width 43 height 26
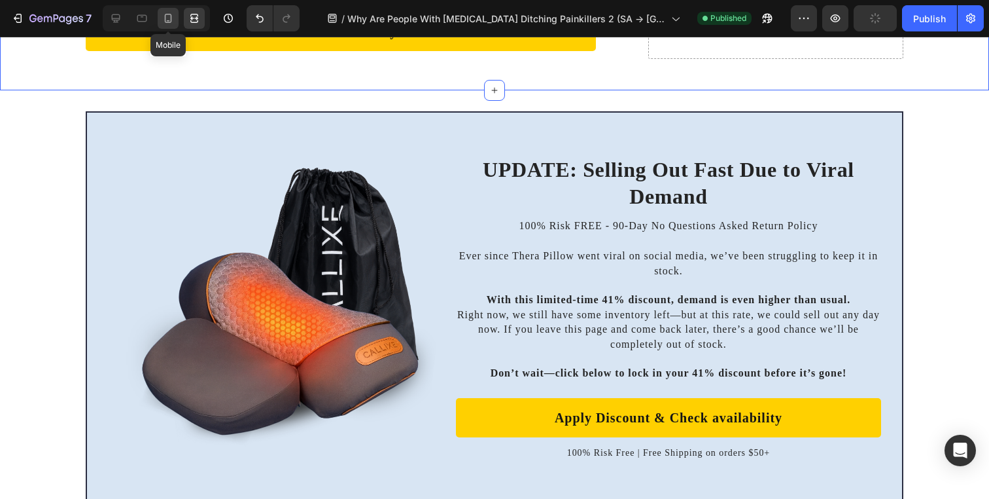
click at [170, 17] on icon at bounding box center [168, 18] width 13 height 13
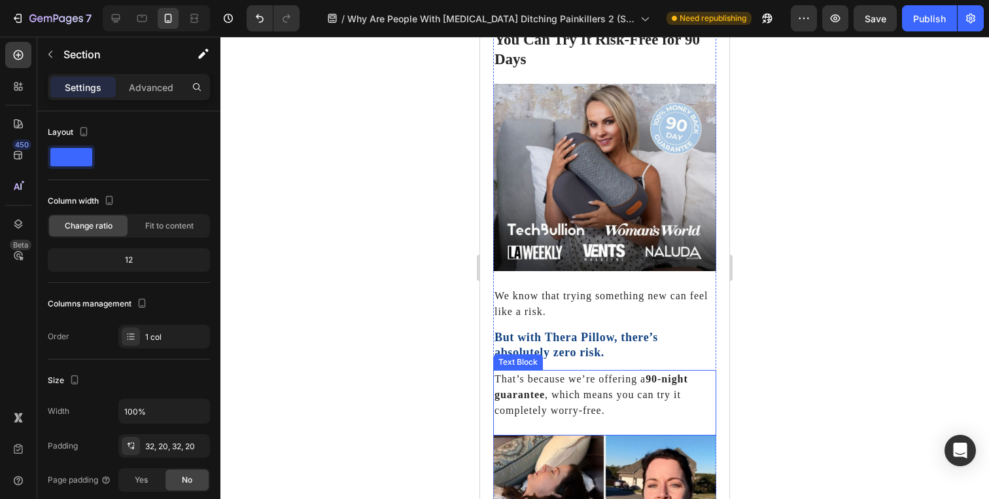
scroll to position [7161, 0]
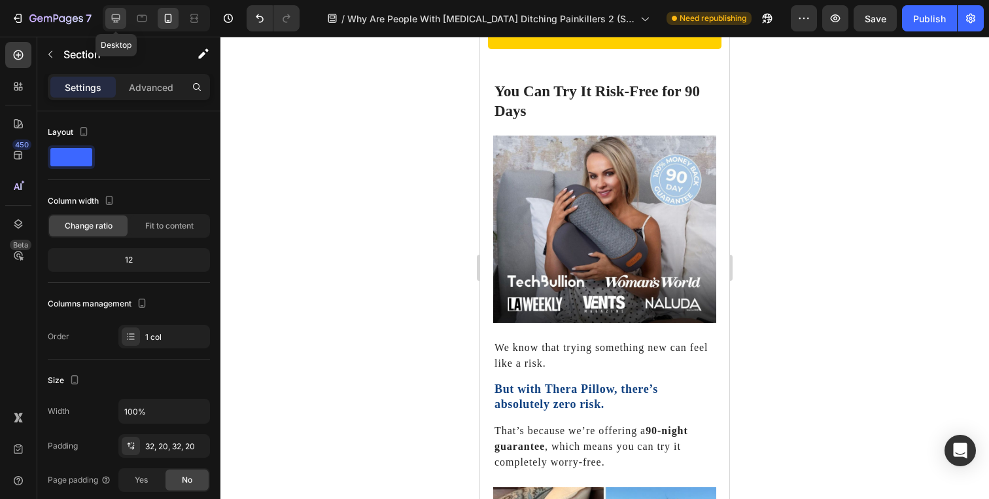
click at [125, 26] on div at bounding box center [115, 18] width 21 height 21
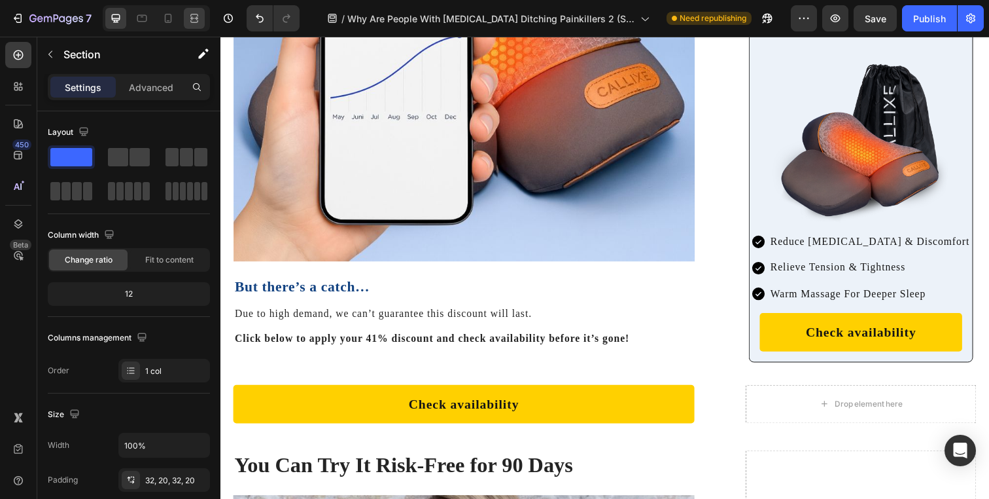
click at [203, 20] on div at bounding box center [194, 18] width 21 height 21
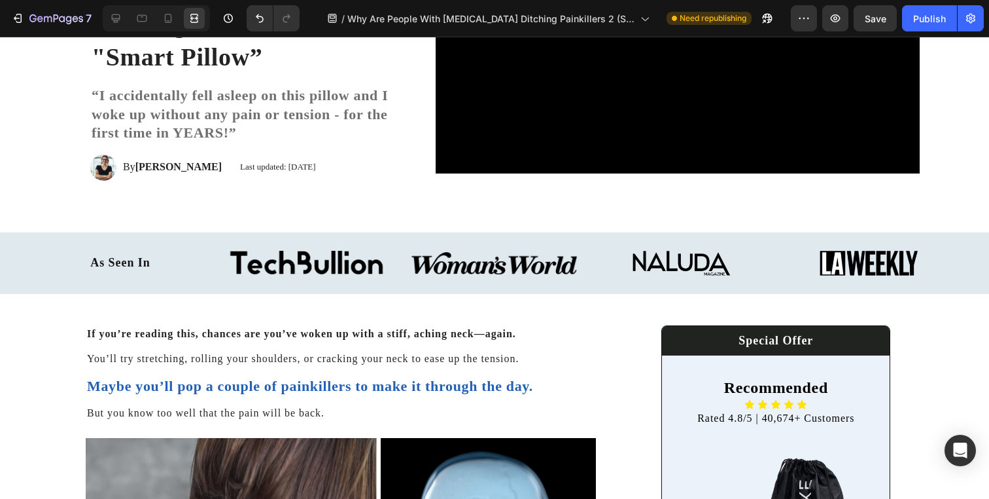
scroll to position [237, 0]
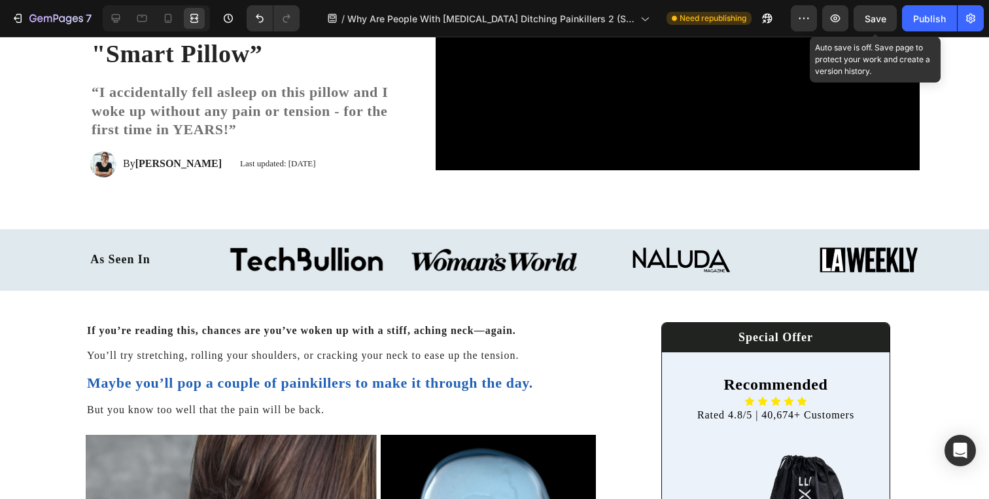
click at [875, 19] on span "Save" at bounding box center [876, 18] width 22 height 11
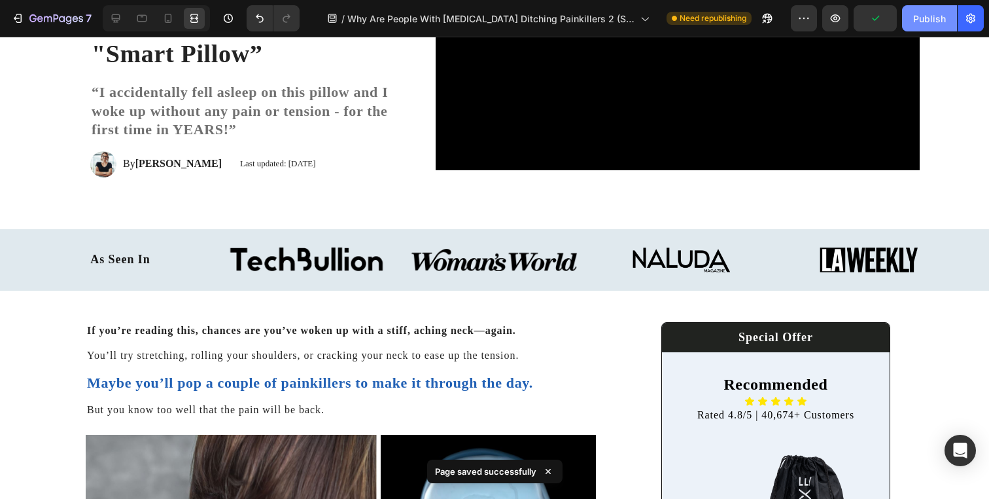
click at [924, 18] on div "Publish" at bounding box center [929, 19] width 33 height 14
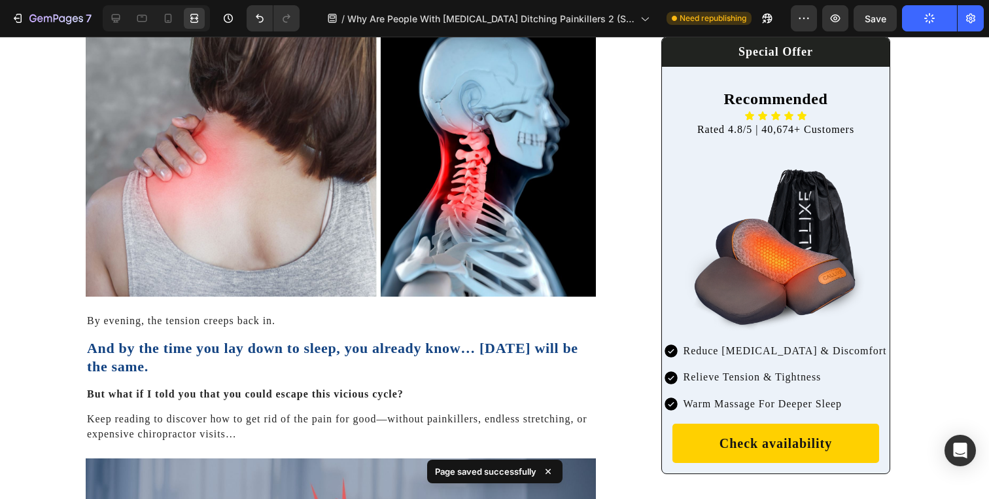
scroll to position [677, 0]
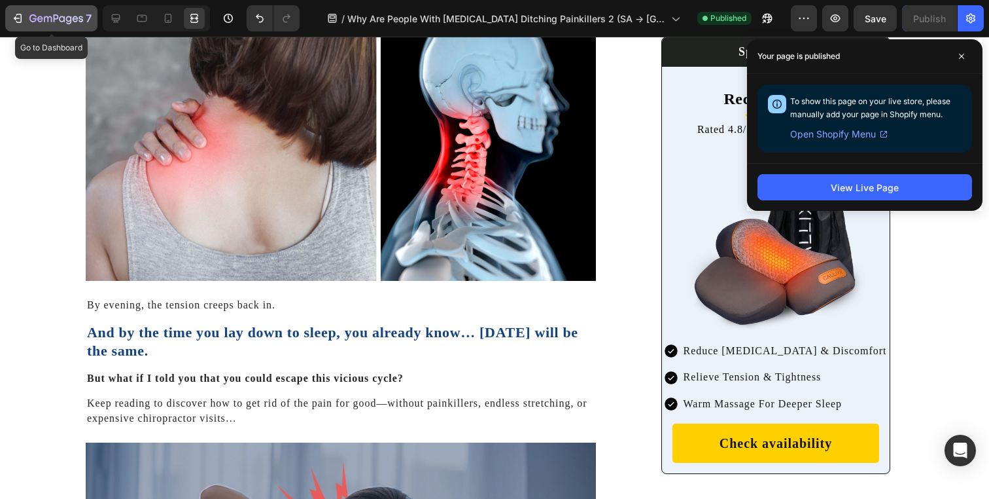
click at [48, 21] on icon "button" at bounding box center [56, 19] width 54 height 11
